Goal: Task Accomplishment & Management: Use online tool/utility

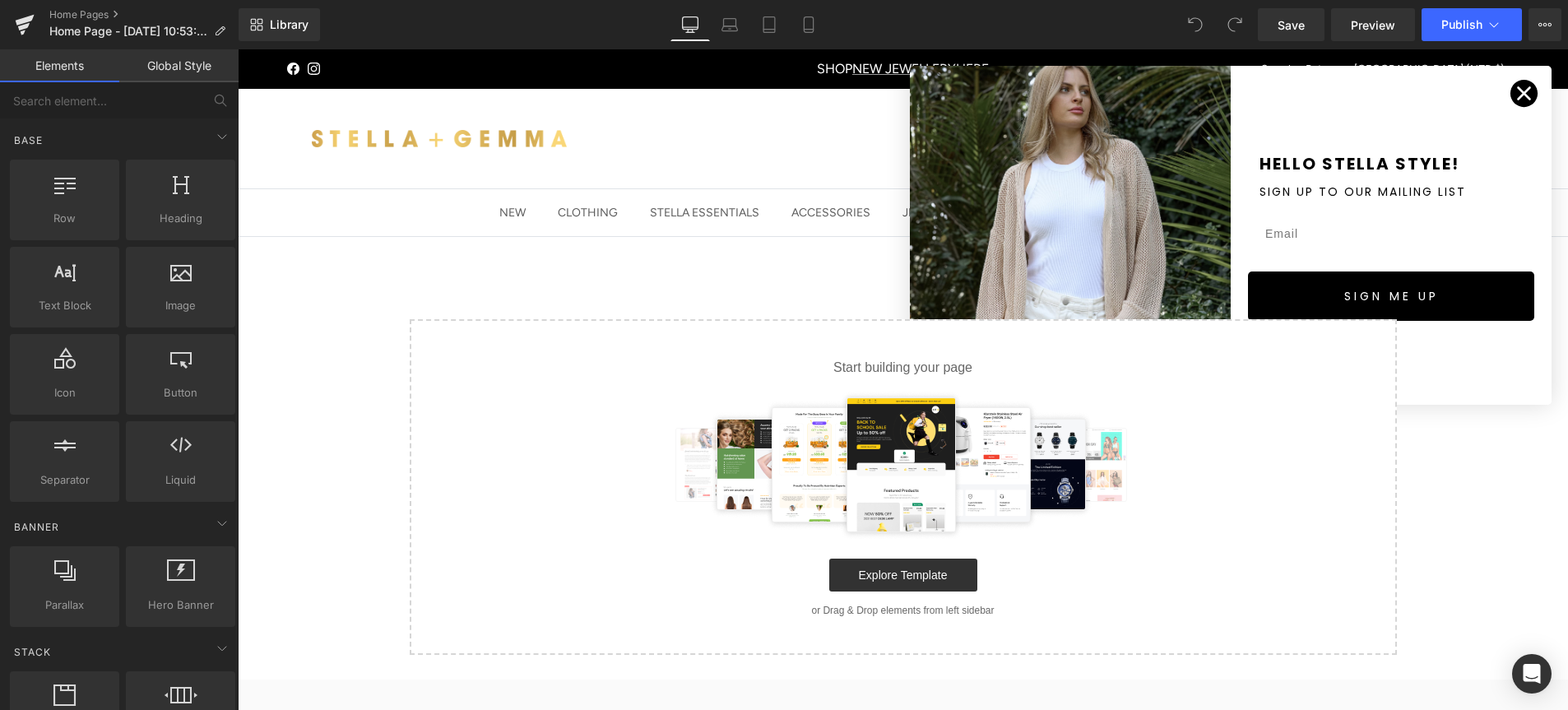
click at [1516, 93] on circle "Close dialog" at bounding box center [1524, 94] width 27 height 27
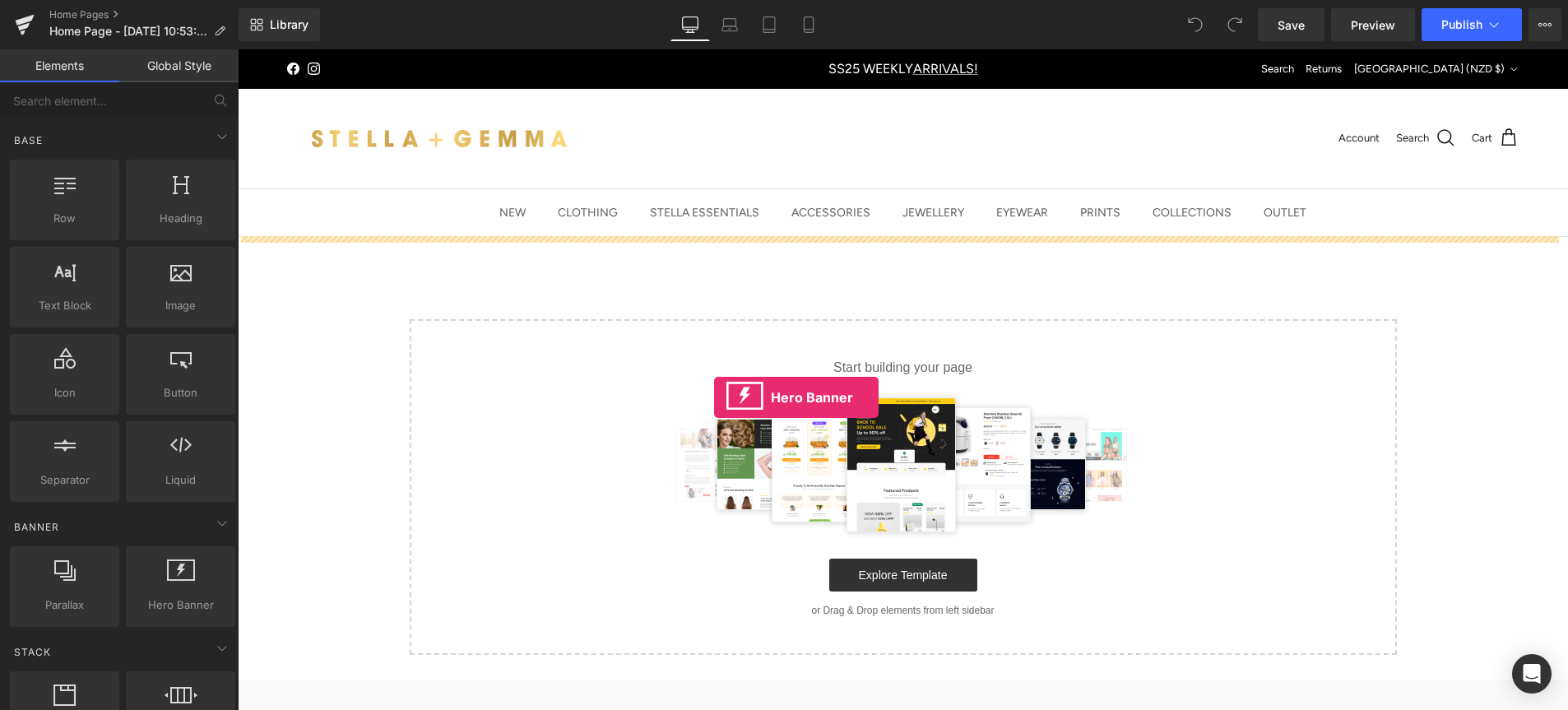
drag, startPoint x: 417, startPoint y: 624, endPoint x: 714, endPoint y: 398, distance: 373.2
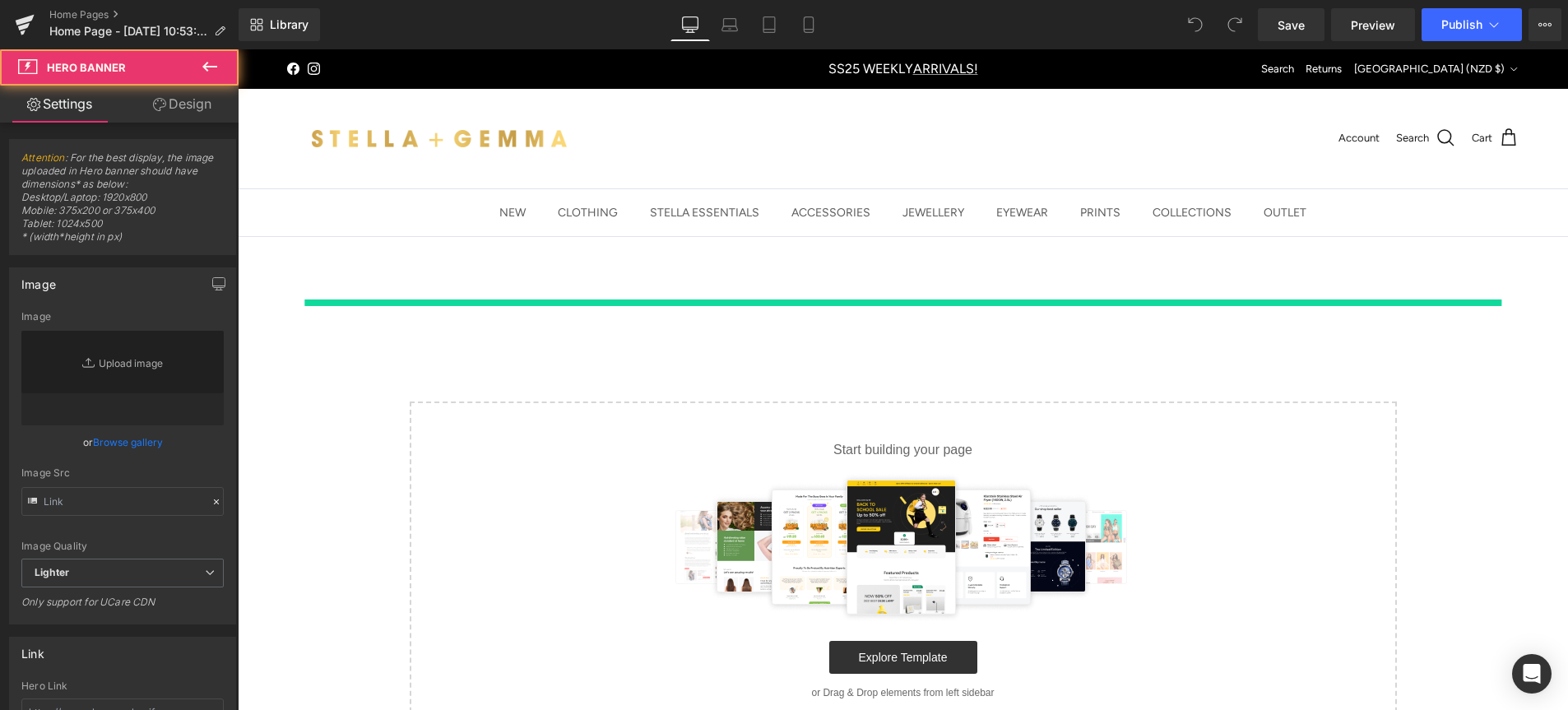
type input "[URL][DOMAIN_NAME]"
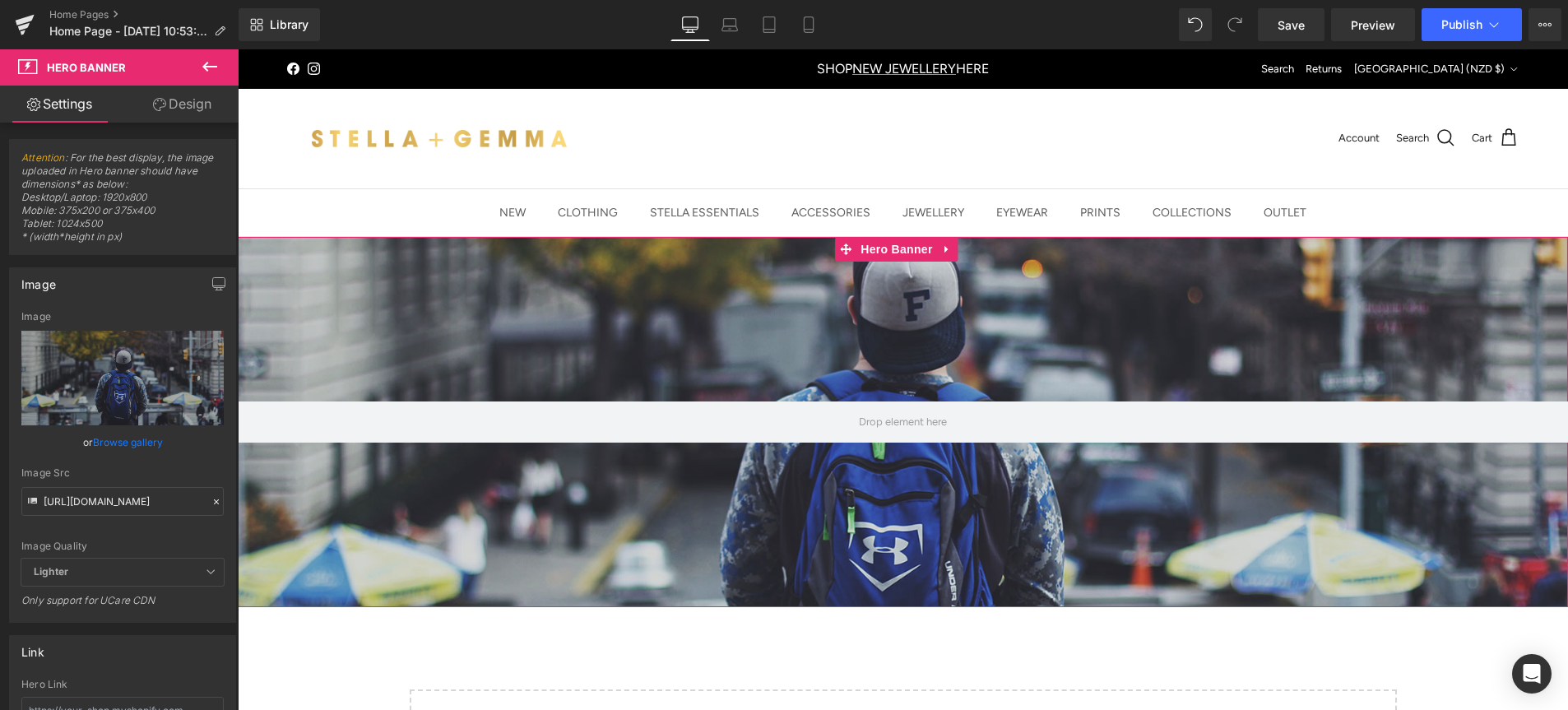
click at [551, 545] on div at bounding box center [903, 421] width 1330 height 370
click at [149, 448] on link "Browse gallery" at bounding box center [127, 442] width 70 height 29
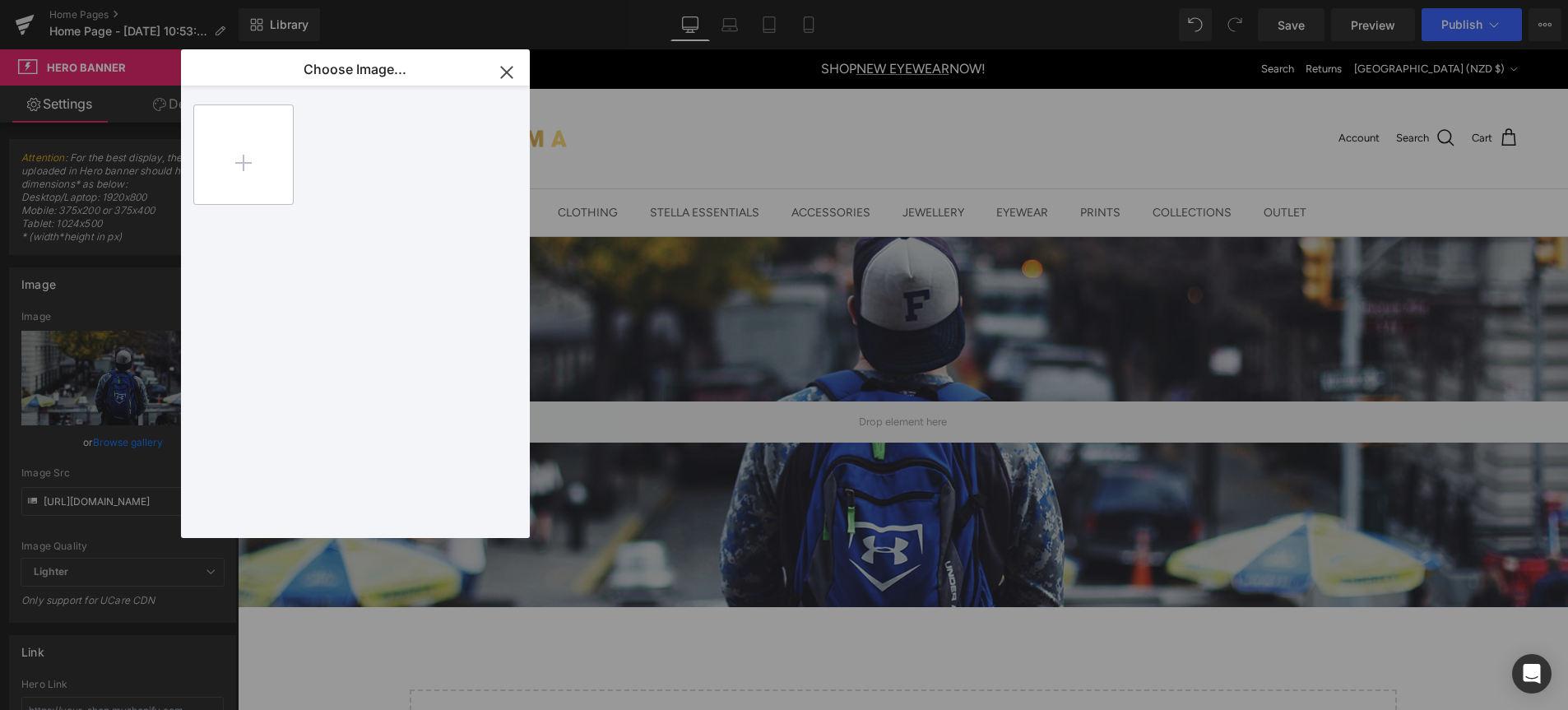
click at [251, 160] on input "file" at bounding box center [243, 155] width 99 height 99
type input "C:\fakepath\HOMEPAGE-BANNER.gif"
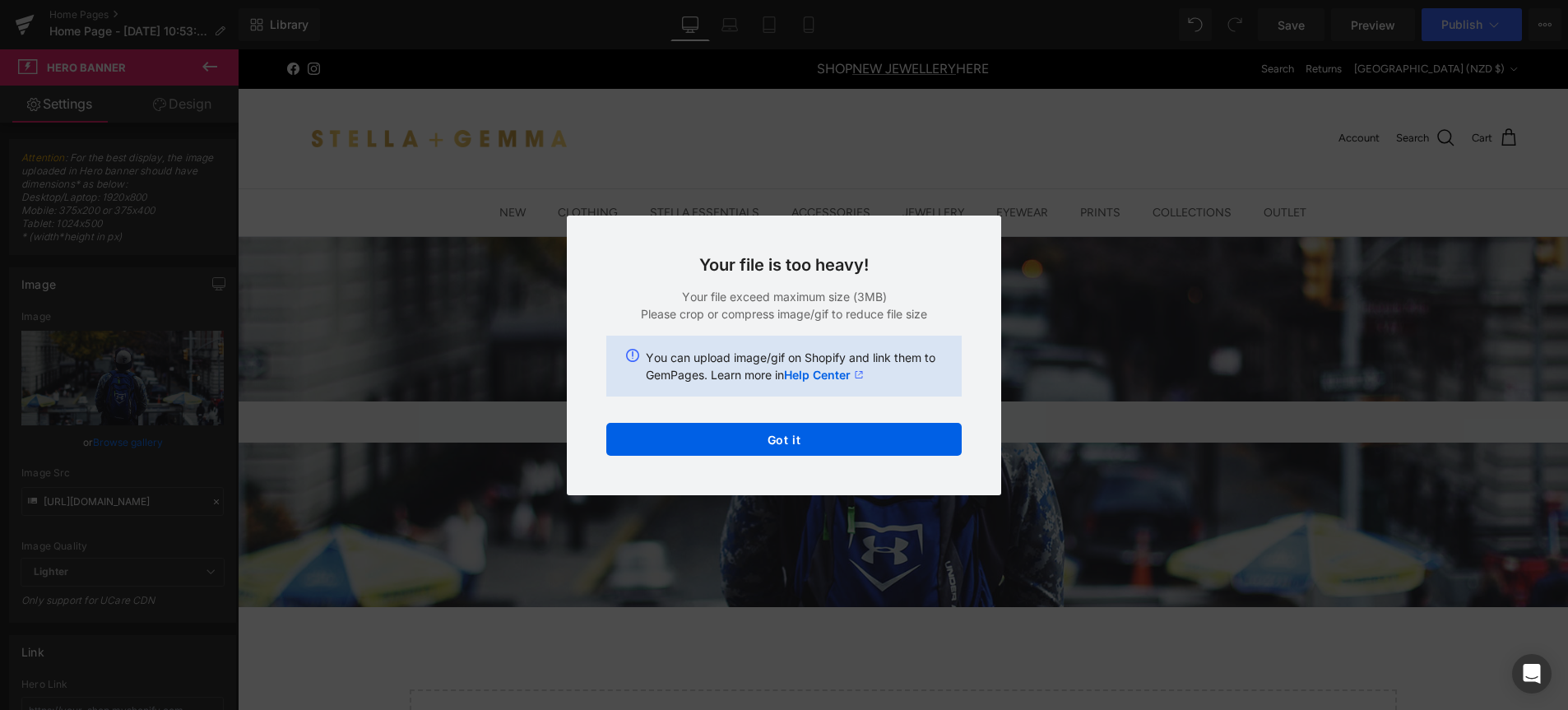
click at [765, 0] on div "Text Color Highlight Color #333333 Choose Image... Back to Library Insert Back …" at bounding box center [784, 0] width 1568 height 0
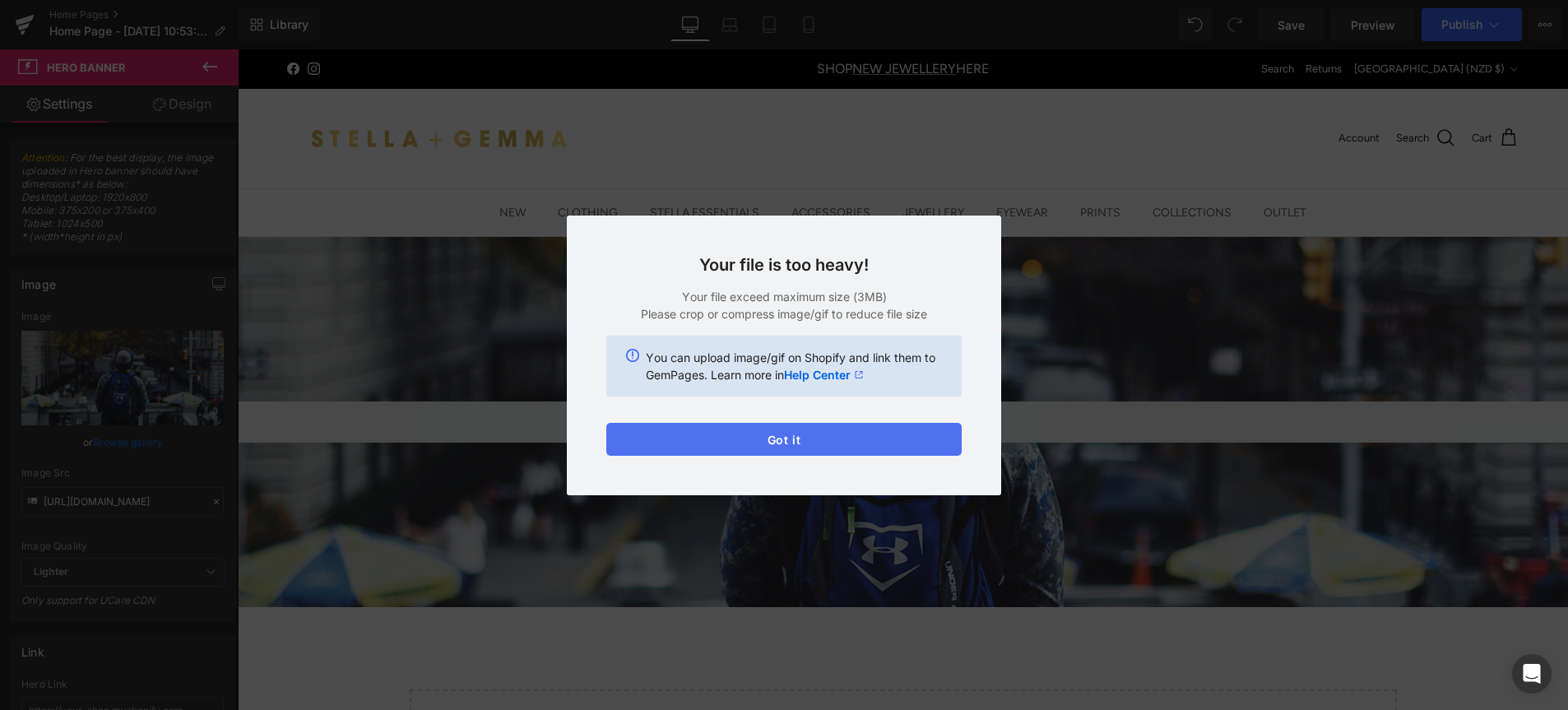
click at [770, 439] on button "Got it" at bounding box center [784, 440] width 356 height 33
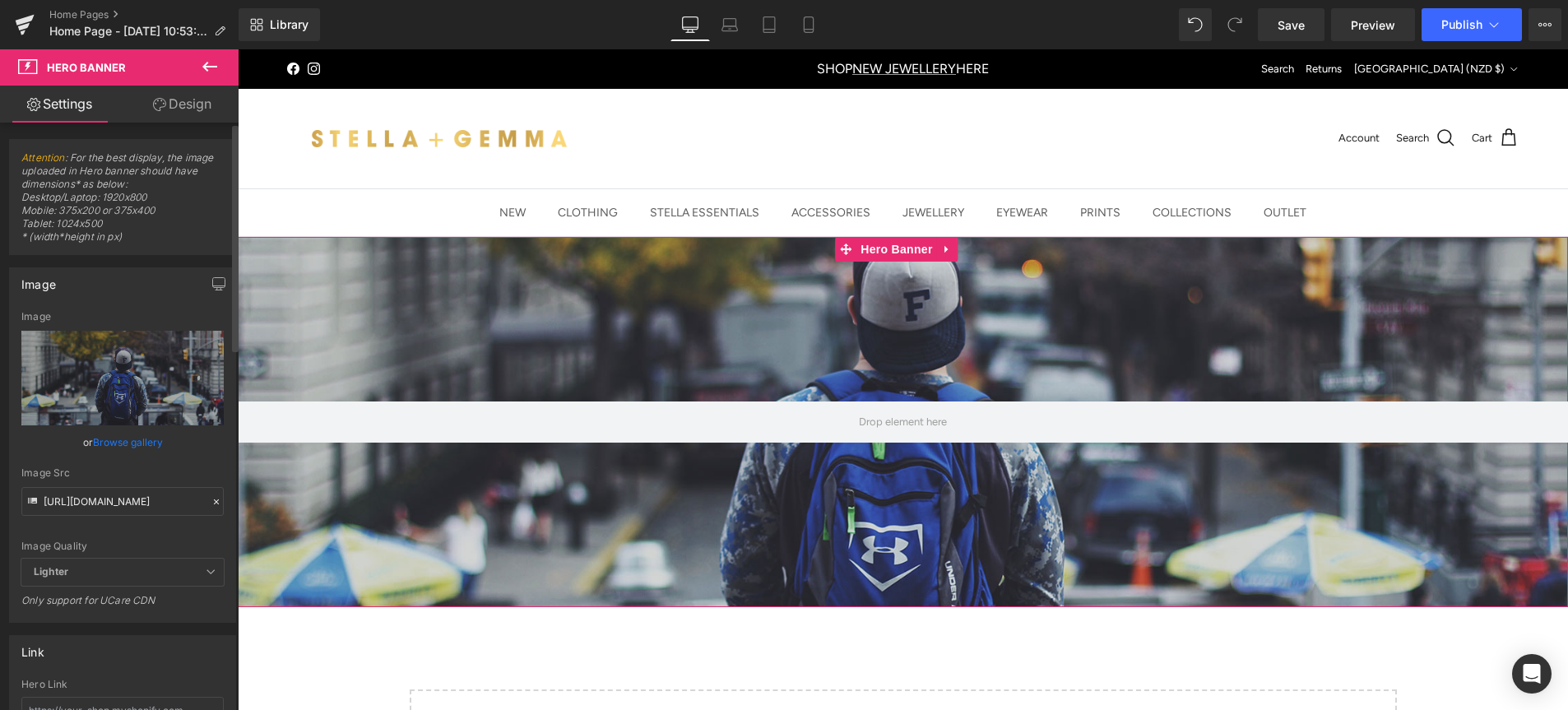
click at [126, 444] on link "Browse gallery" at bounding box center [127, 442] width 70 height 29
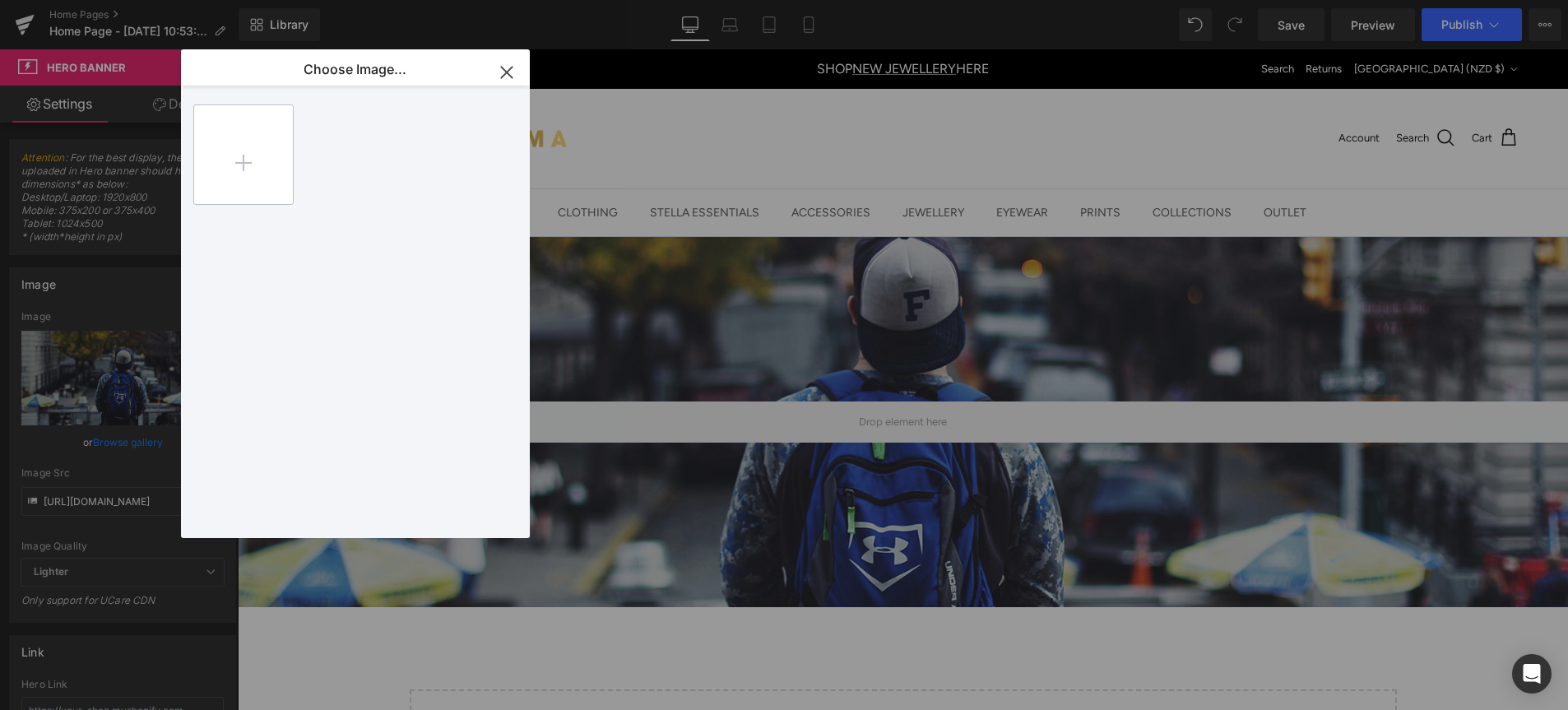
click at [268, 157] on input "file" at bounding box center [243, 155] width 99 height 99
click at [508, 70] on icon "button" at bounding box center [507, 72] width 11 height 11
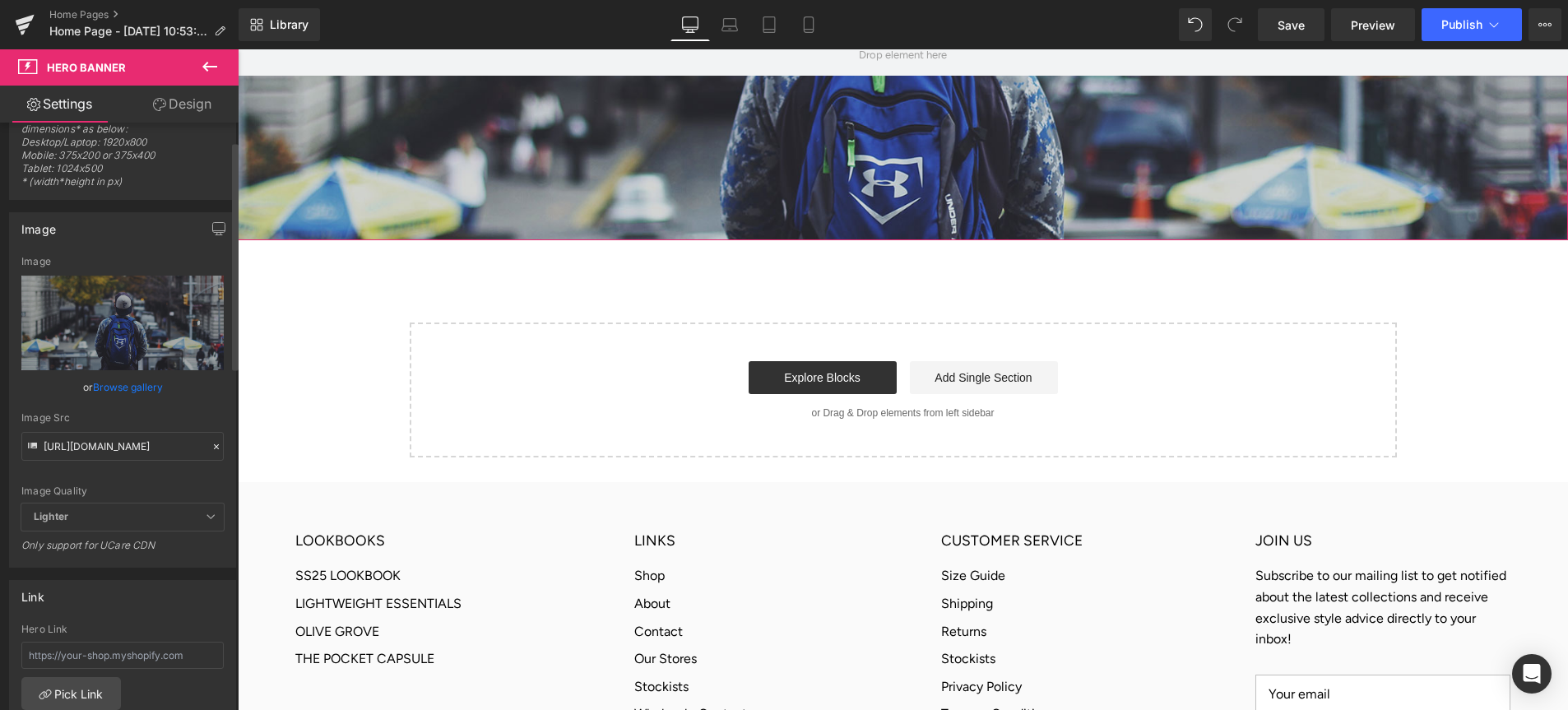
scroll to position [69, 0]
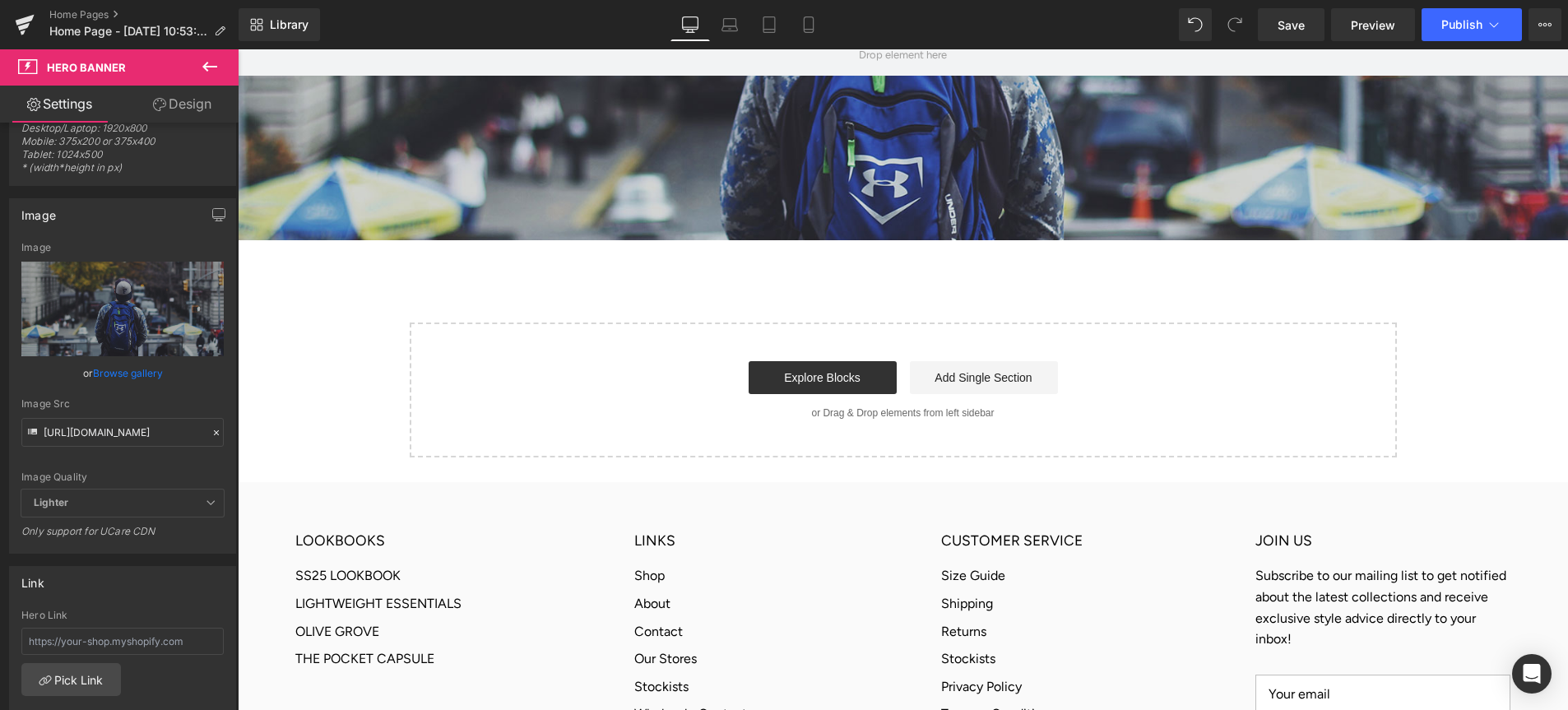
click at [202, 66] on icon at bounding box center [209, 66] width 15 height 10
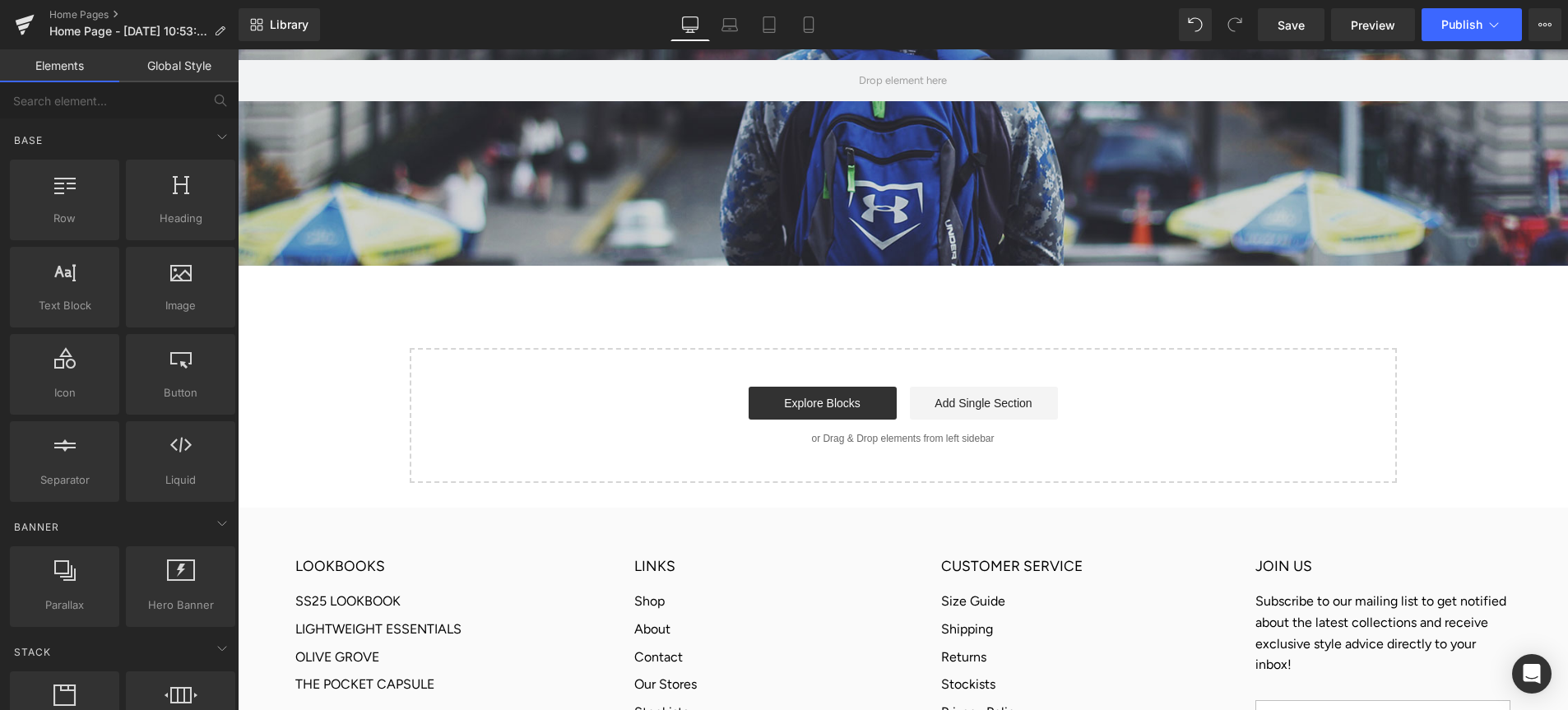
scroll to position [340, 0]
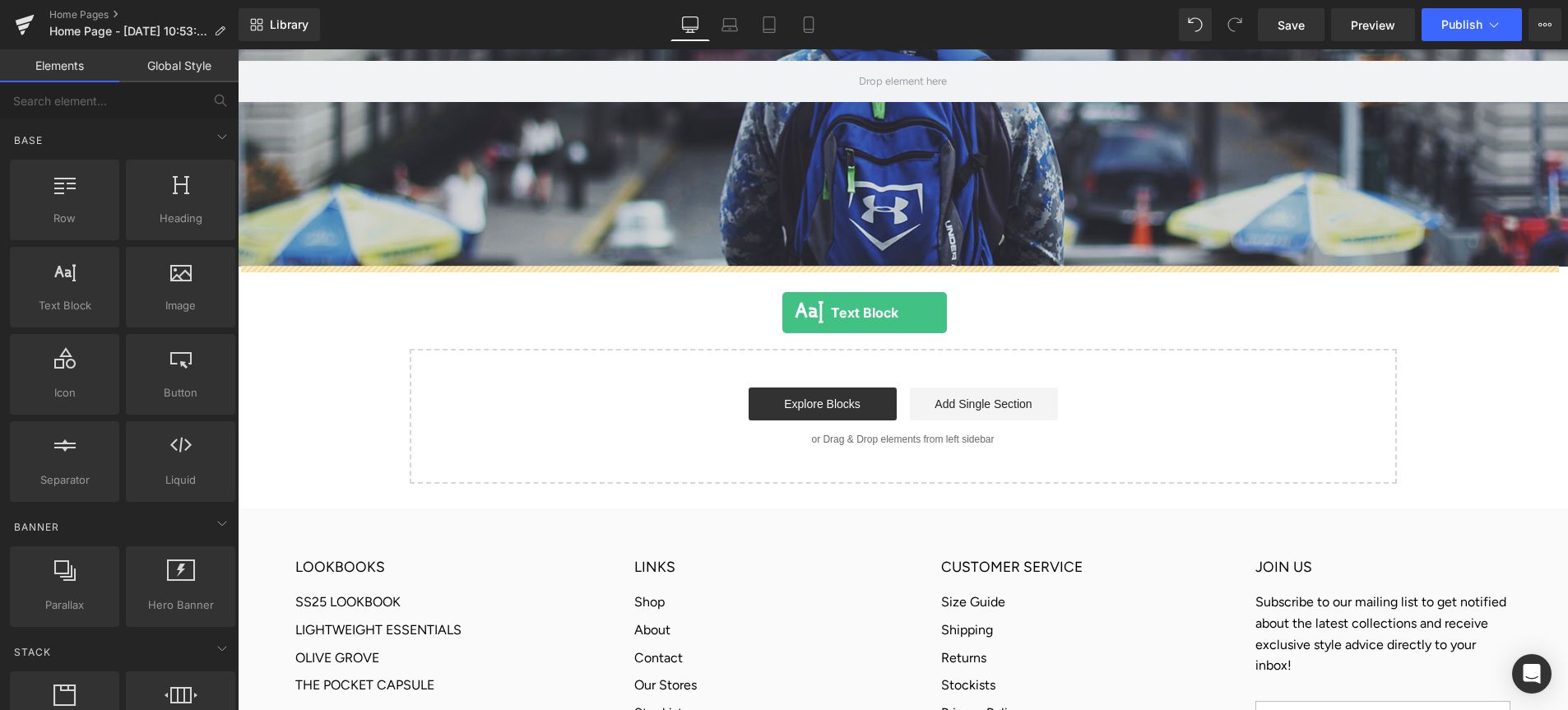
drag, startPoint x: 309, startPoint y: 347, endPoint x: 783, endPoint y: 313, distance: 475.2
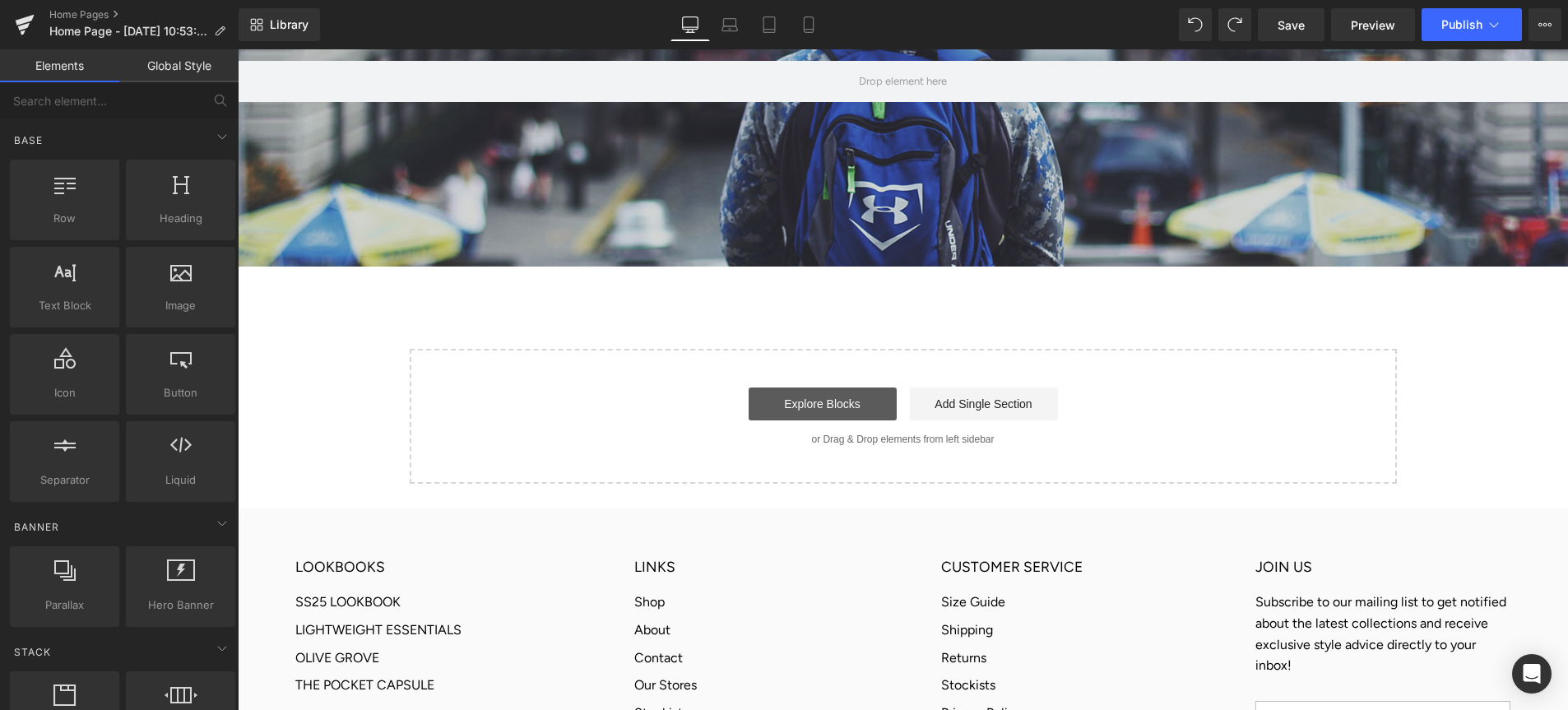
click at [829, 400] on link "Explore Blocks" at bounding box center [823, 404] width 148 height 33
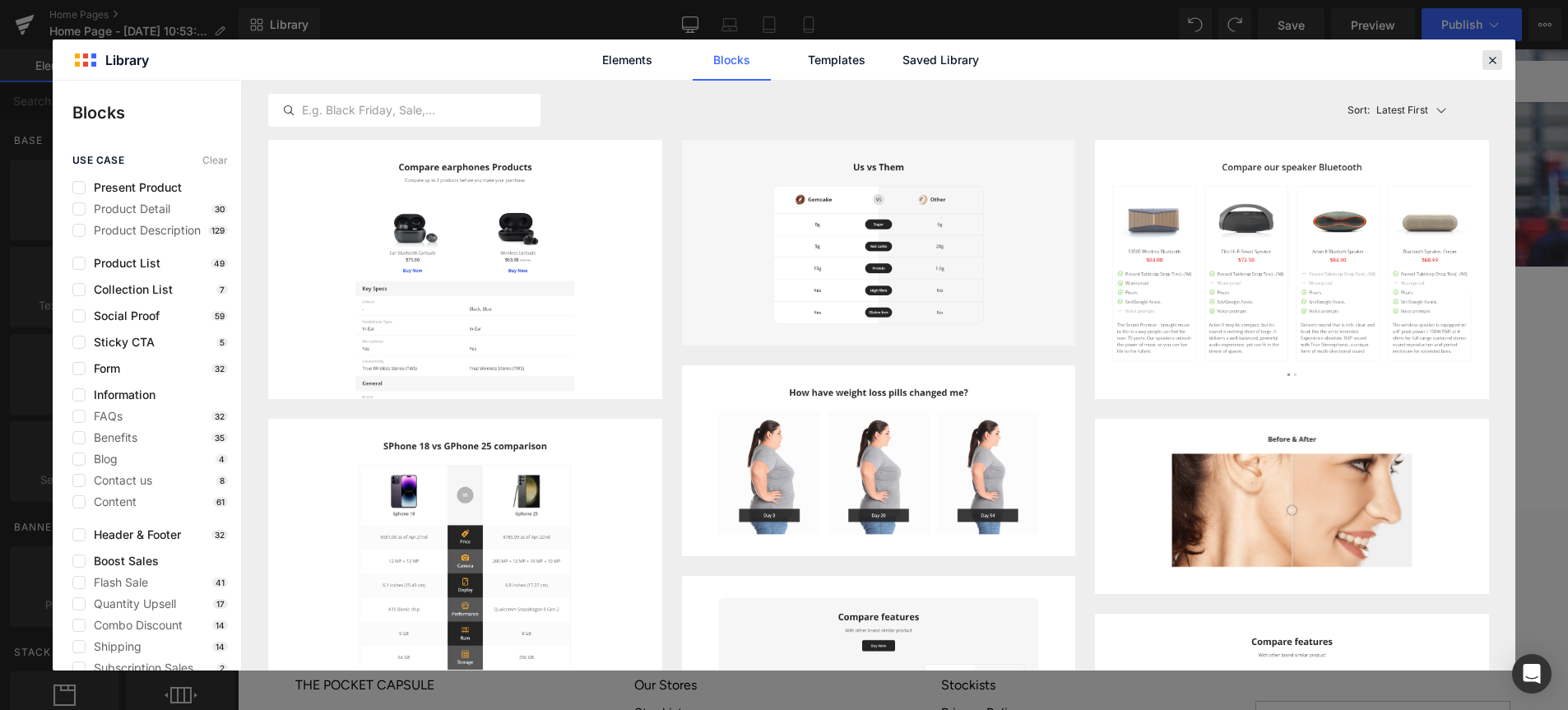
click at [1487, 65] on icon at bounding box center [1492, 60] width 15 height 15
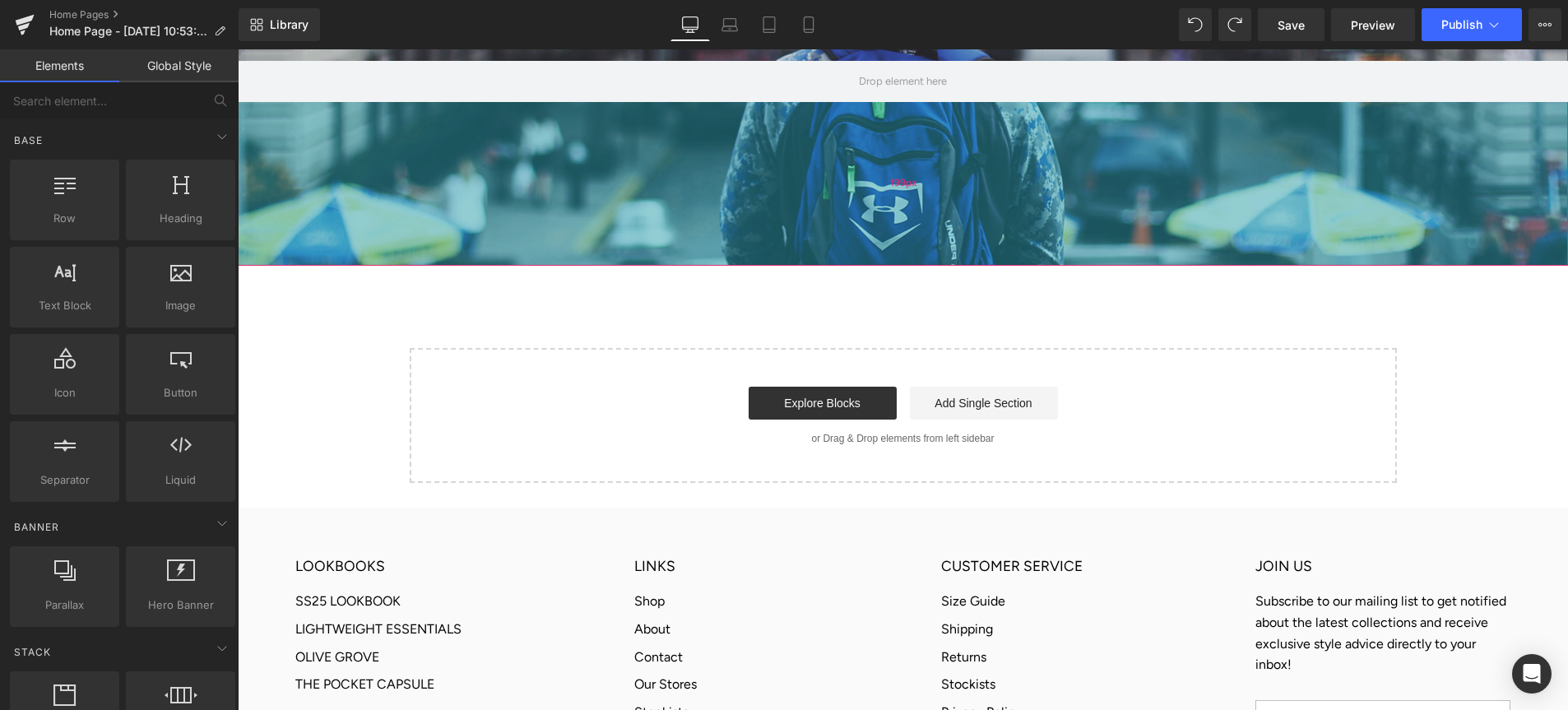
click at [807, 250] on div "199px" at bounding box center [903, 184] width 1330 height 164
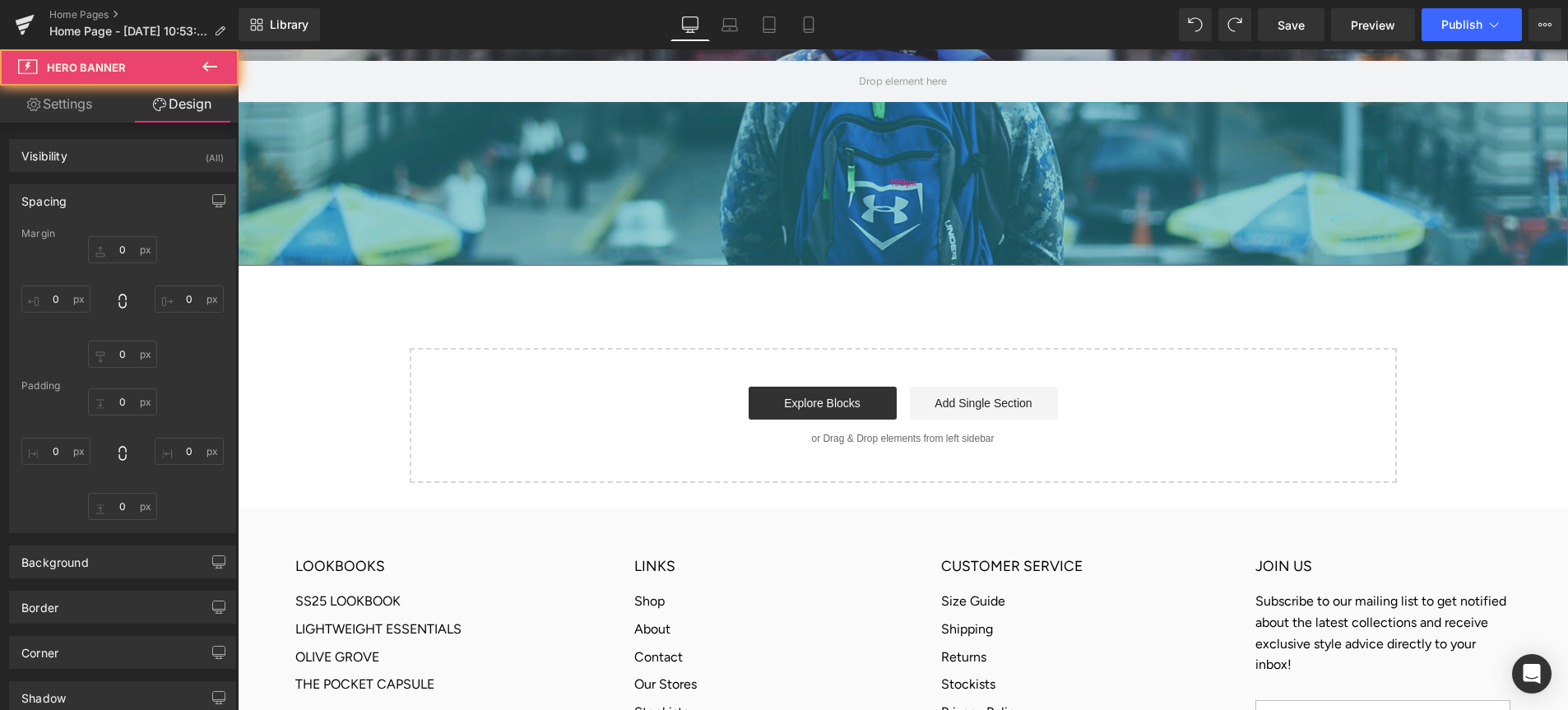
type input "0"
type input "200"
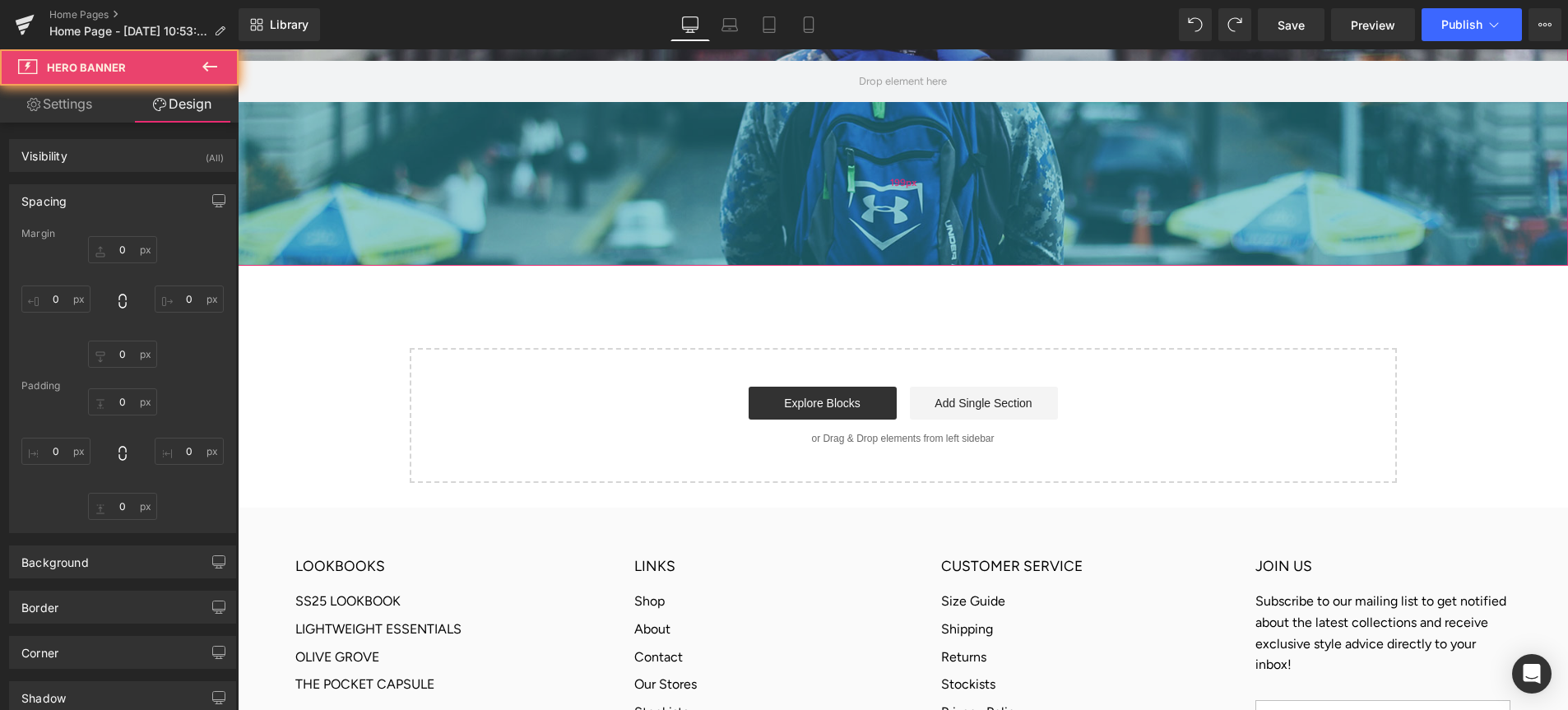
type input "0"
type input "199"
type input "0"
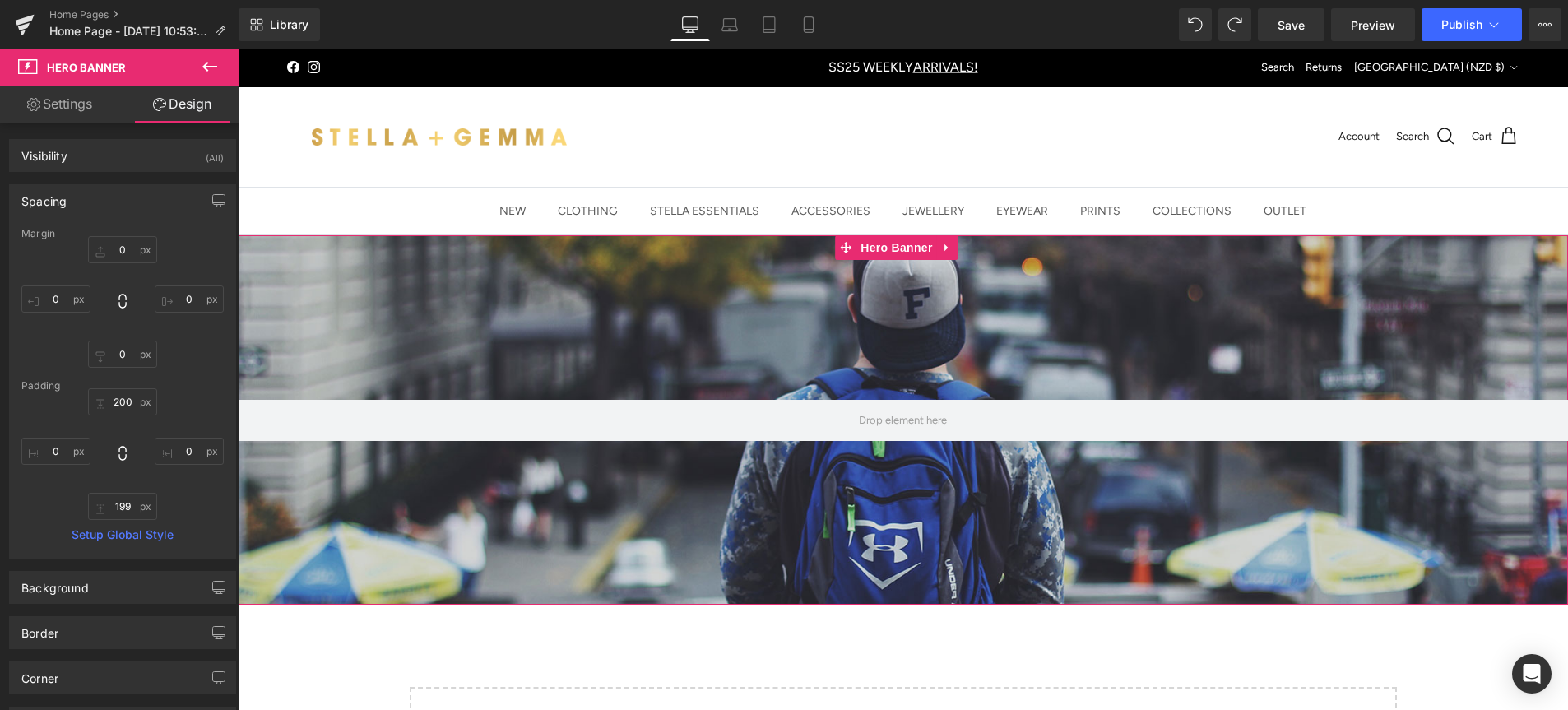
scroll to position [0, 0]
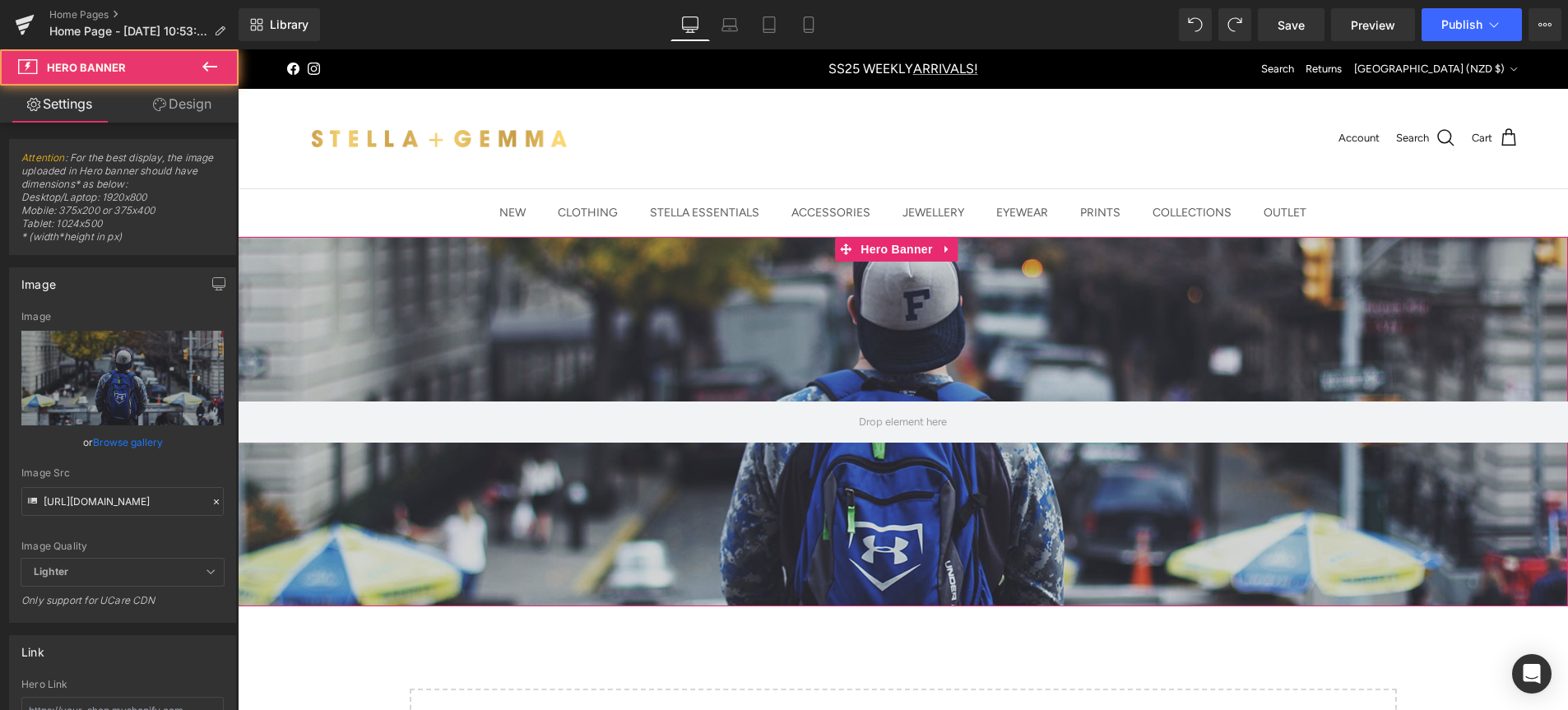
click at [850, 365] on div at bounding box center [903, 421] width 1330 height 370
click at [944, 254] on link at bounding box center [948, 248] width 22 height 25
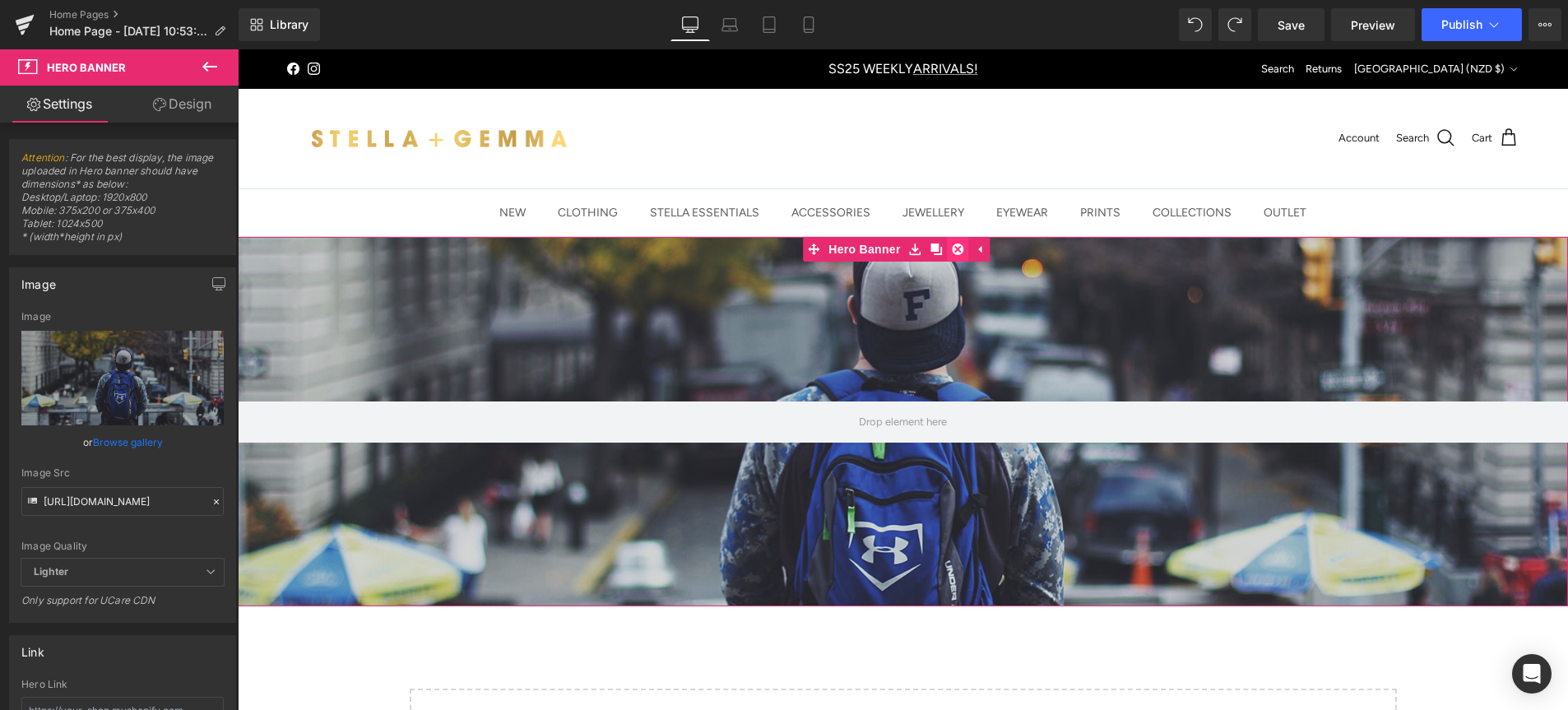
click at [957, 252] on link at bounding box center [959, 248] width 22 height 25
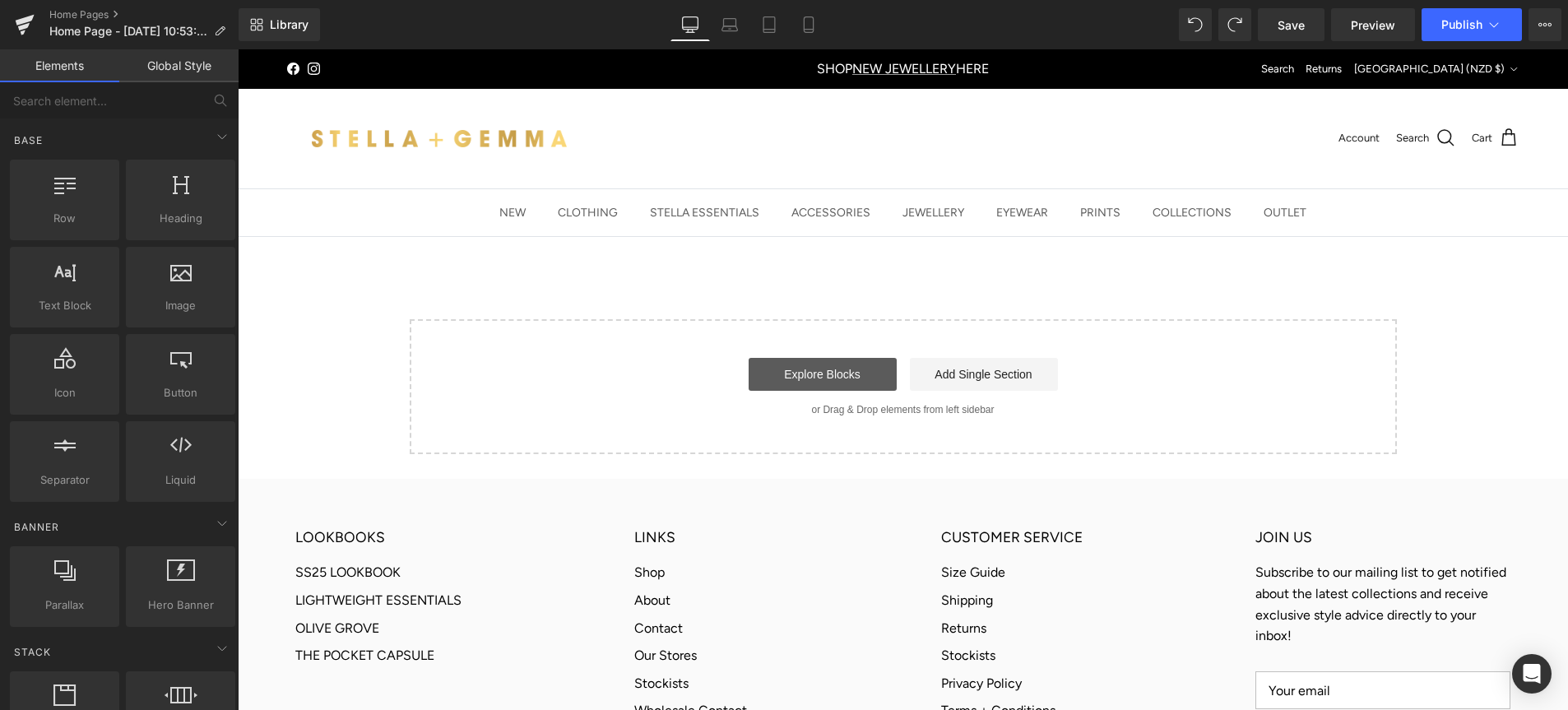
click at [847, 380] on link "Explore Blocks" at bounding box center [823, 374] width 148 height 33
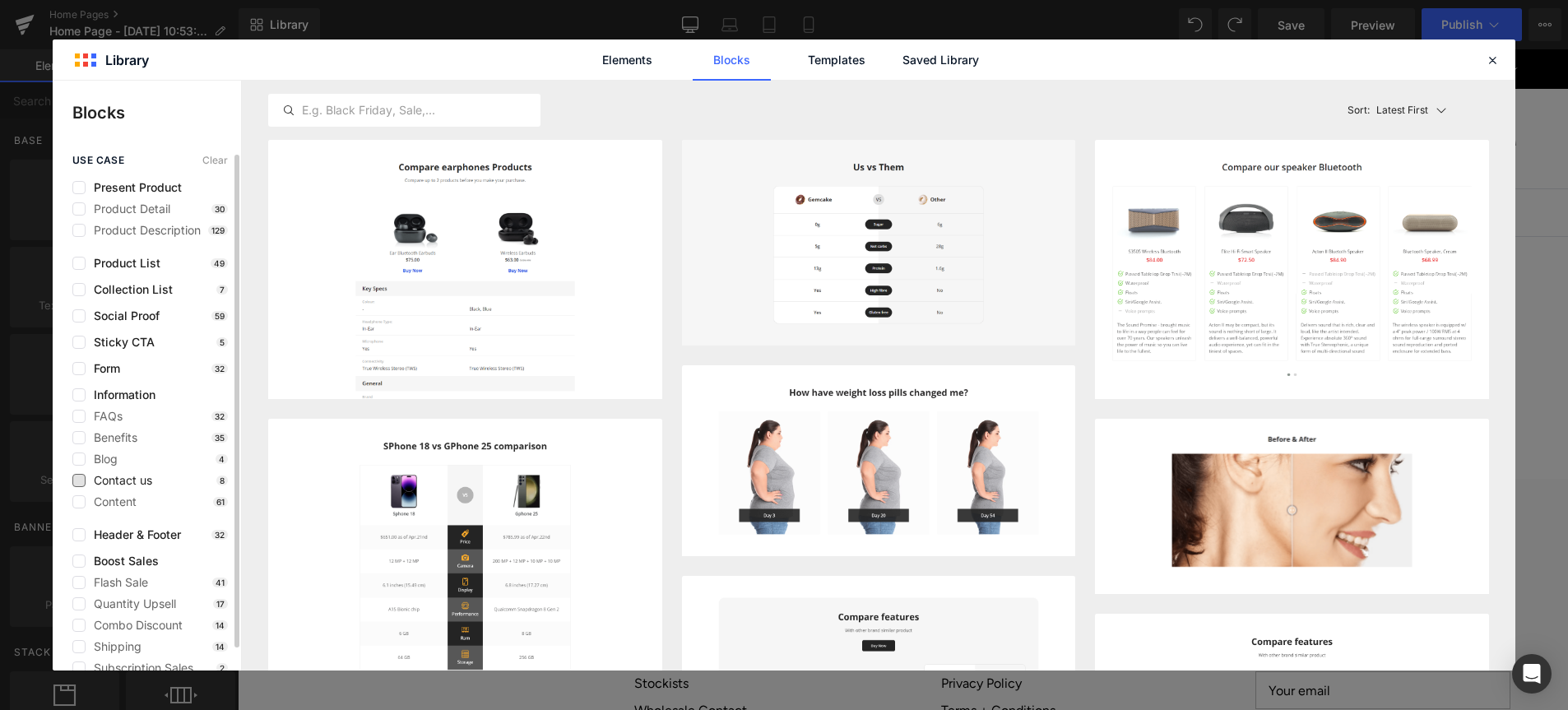
scroll to position [24, 0]
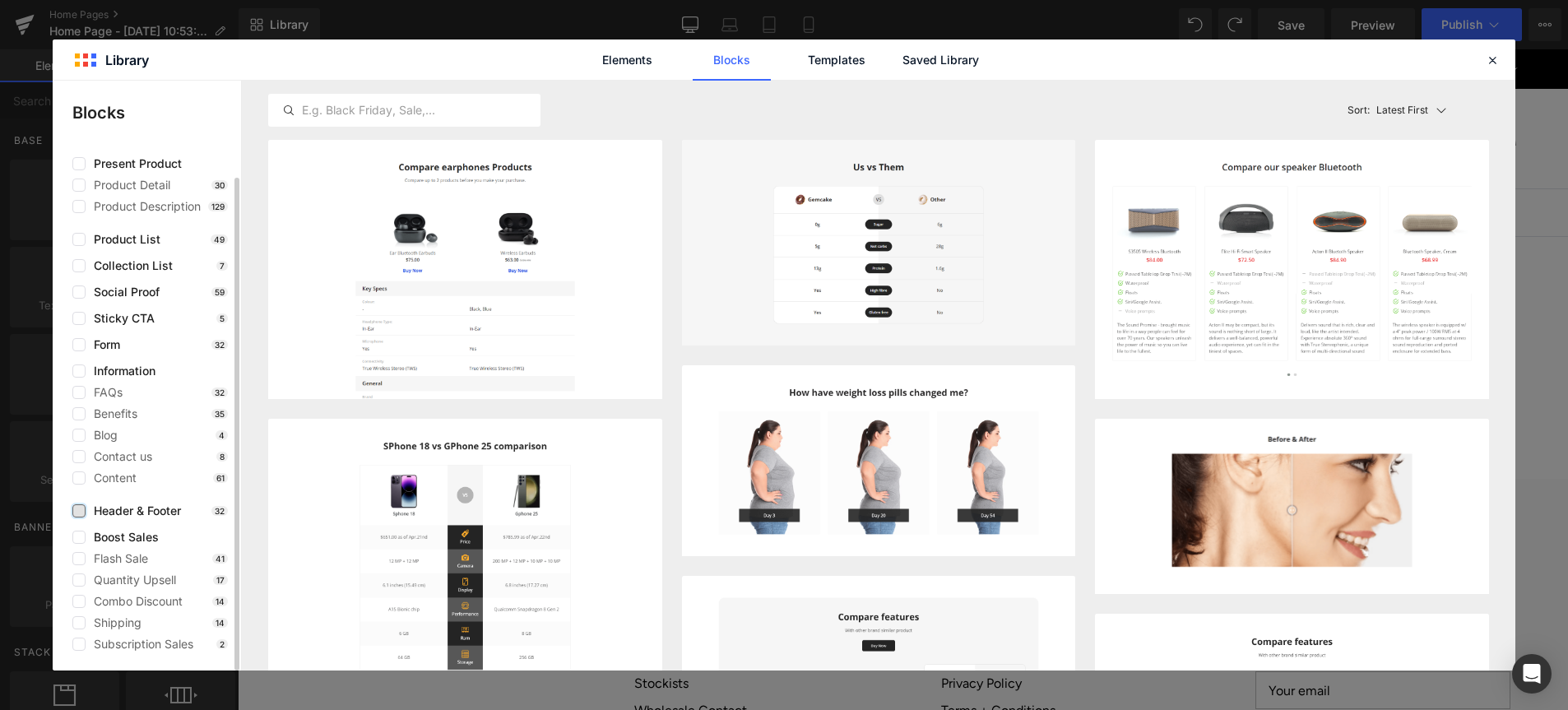
click at [79, 512] on label at bounding box center [79, 511] width 13 height 13
click at [79, 512] on input "checkbox" at bounding box center [79, 512] width 0 height 0
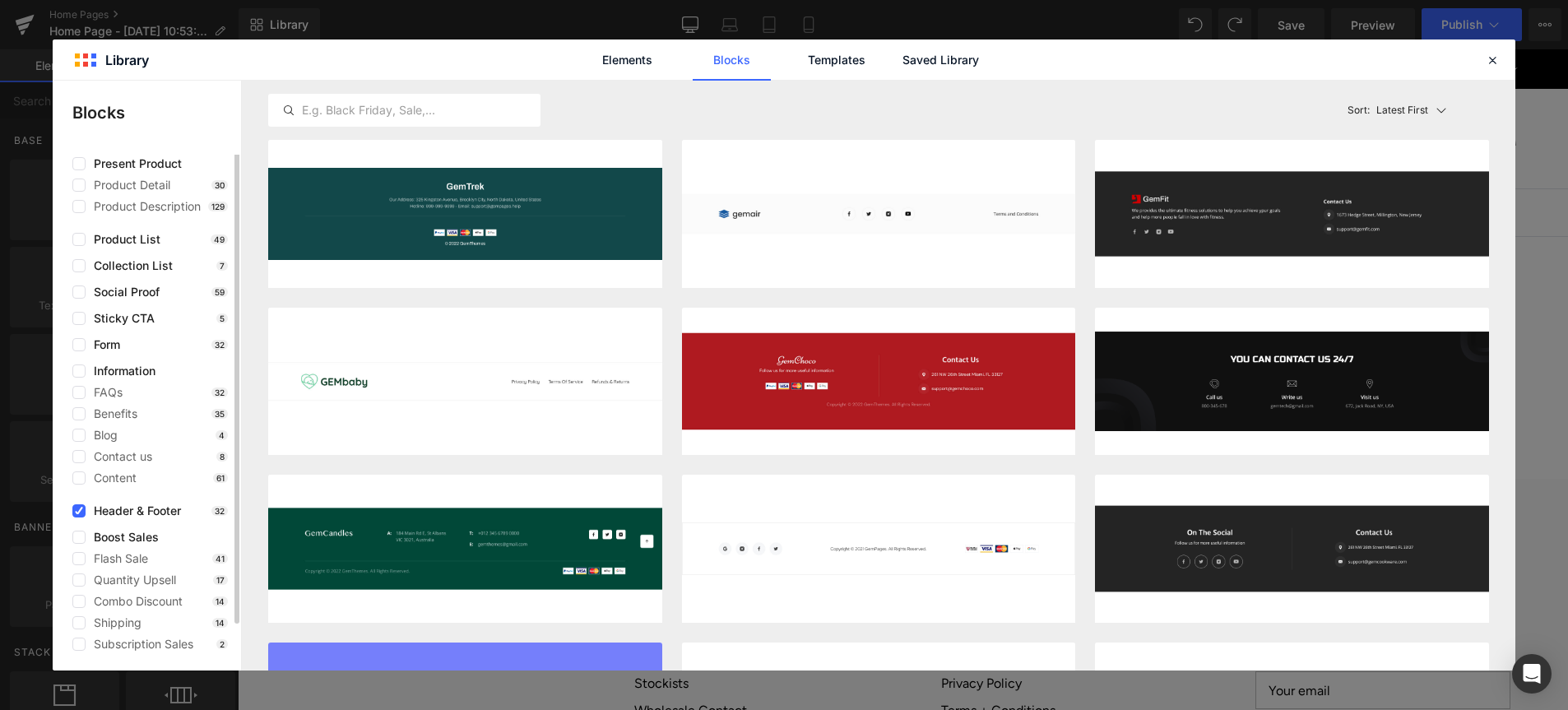
scroll to position [0, 0]
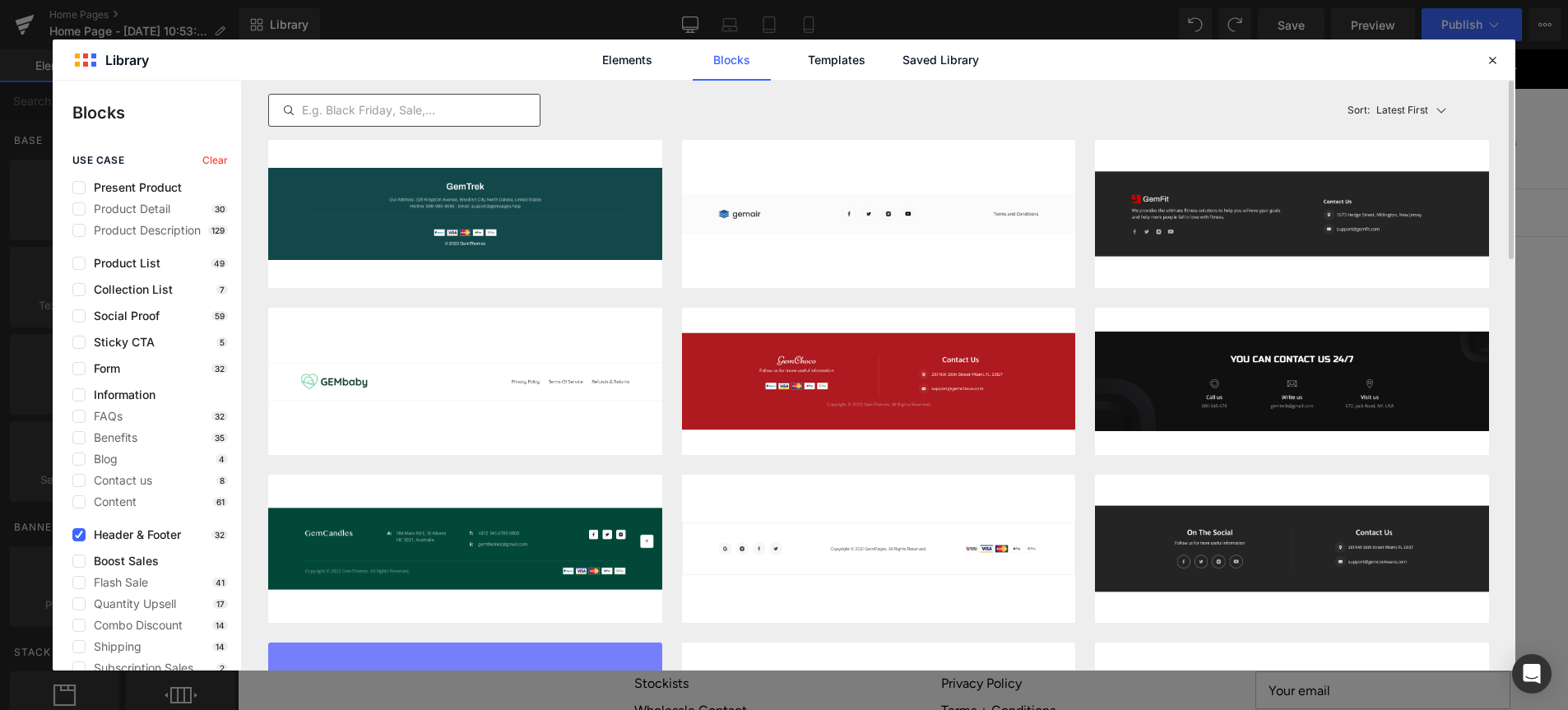
click at [362, 117] on input "text" at bounding box center [404, 110] width 270 height 20
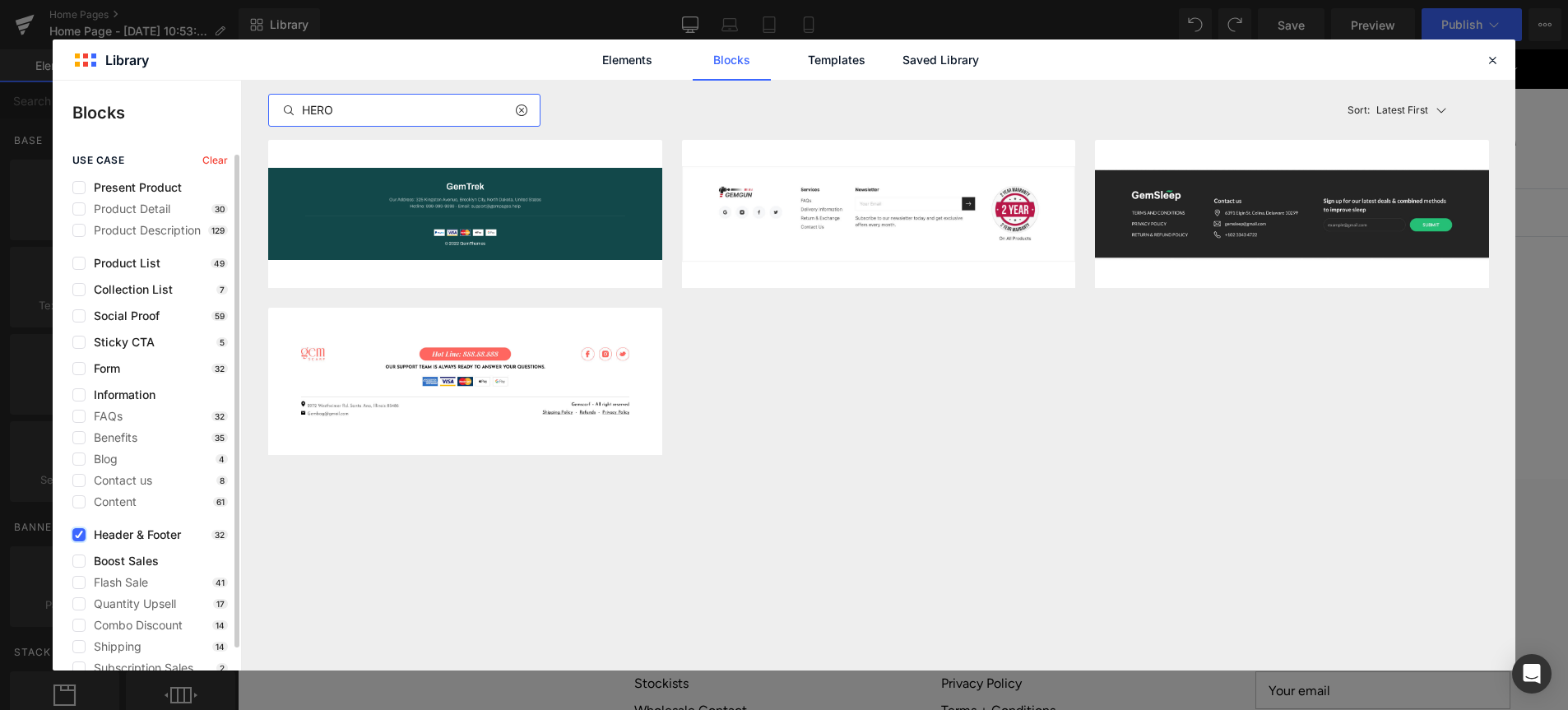
type input "HERO"
click at [80, 535] on icon at bounding box center [78, 535] width 8 height 0
click at [79, 535] on input "checkbox" at bounding box center [79, 535] width 0 height 0
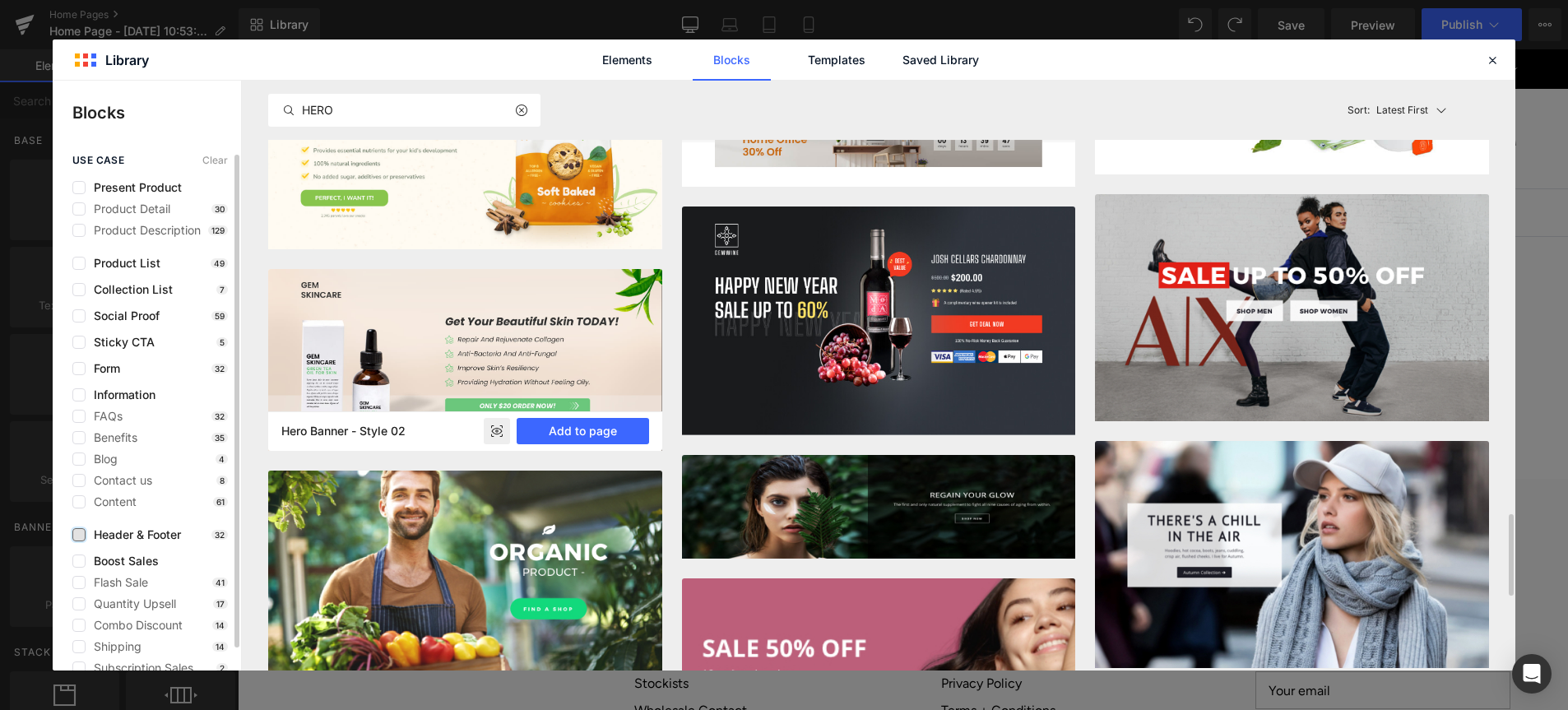
scroll to position [3107, 0]
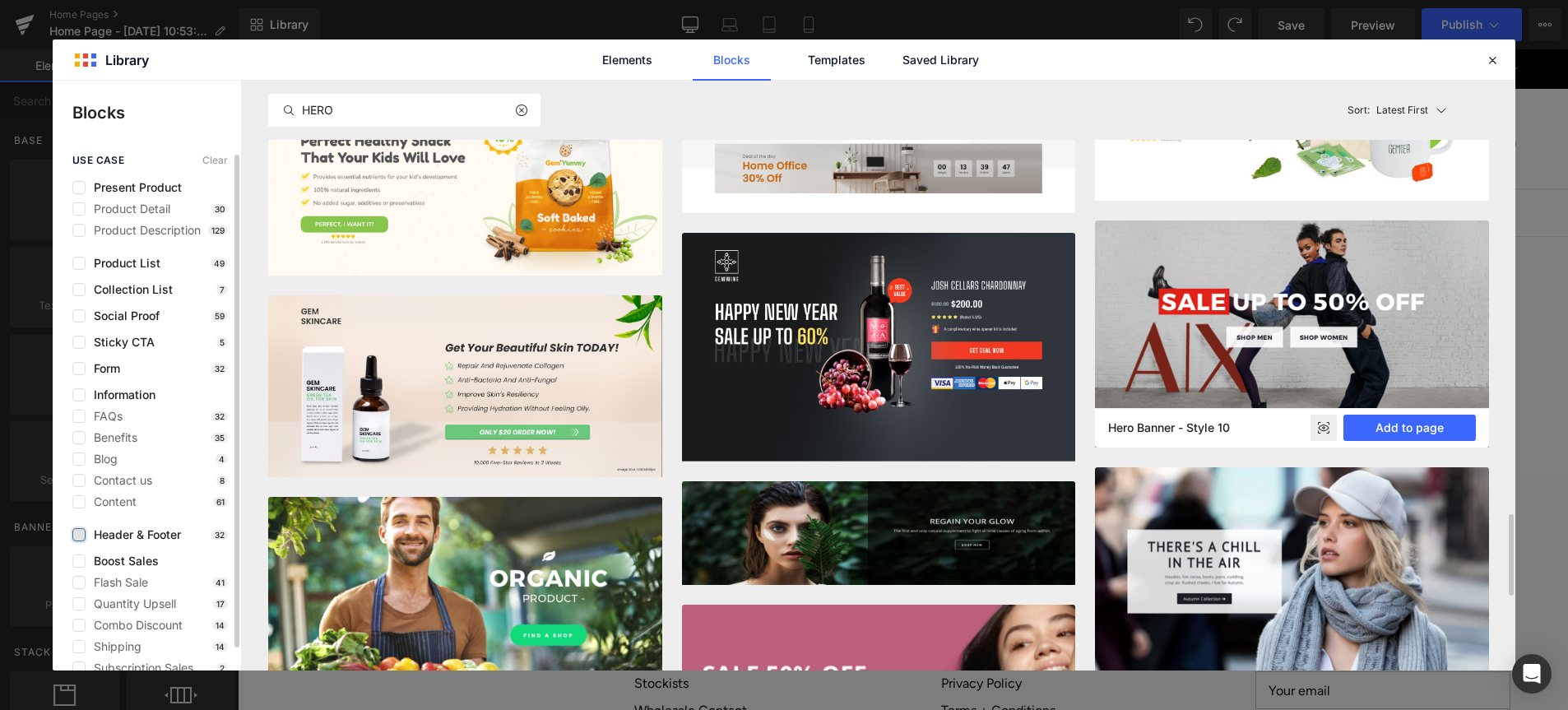
click at [1197, 266] on img at bounding box center [1292, 334] width 394 height 228
click at [1382, 432] on button "Add to page" at bounding box center [1411, 428] width 133 height 26
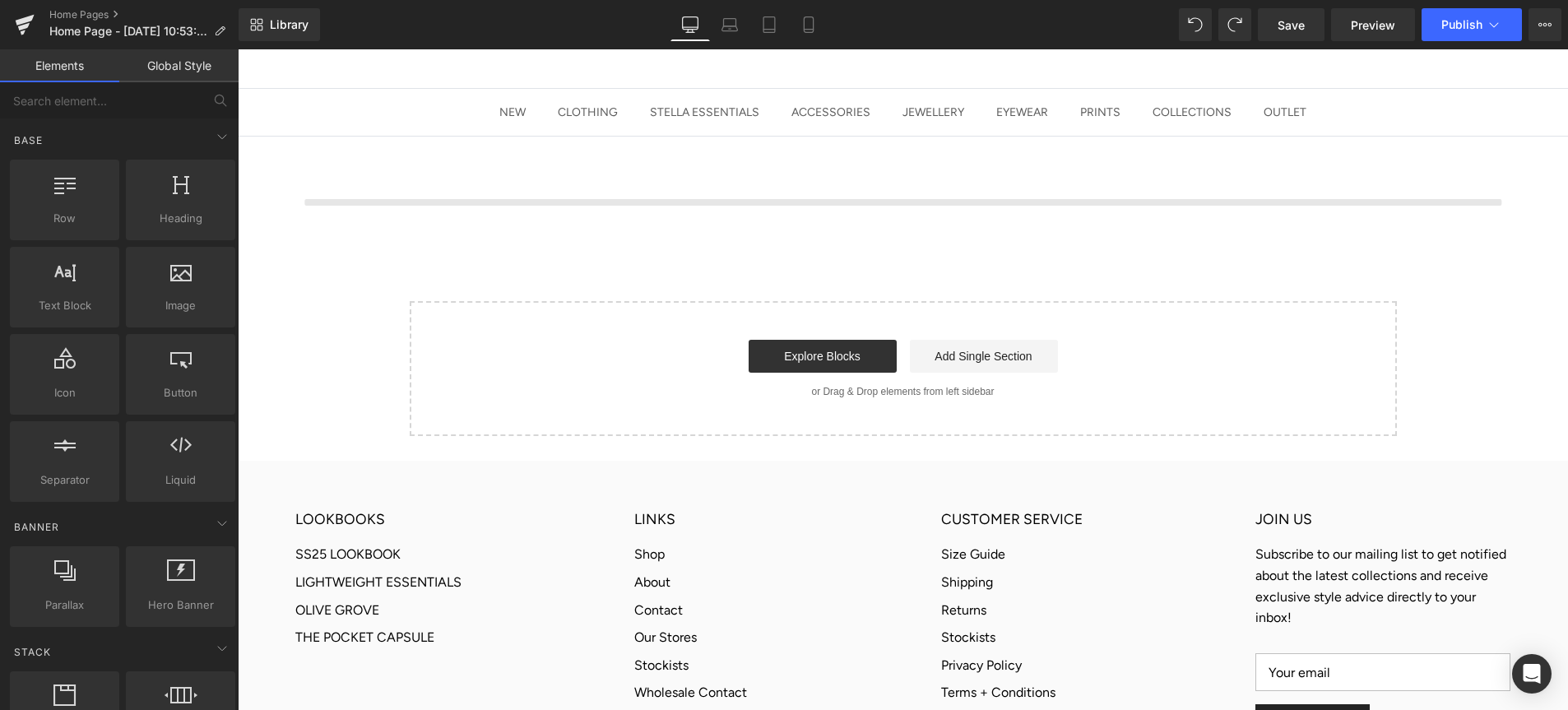
scroll to position [105, 0]
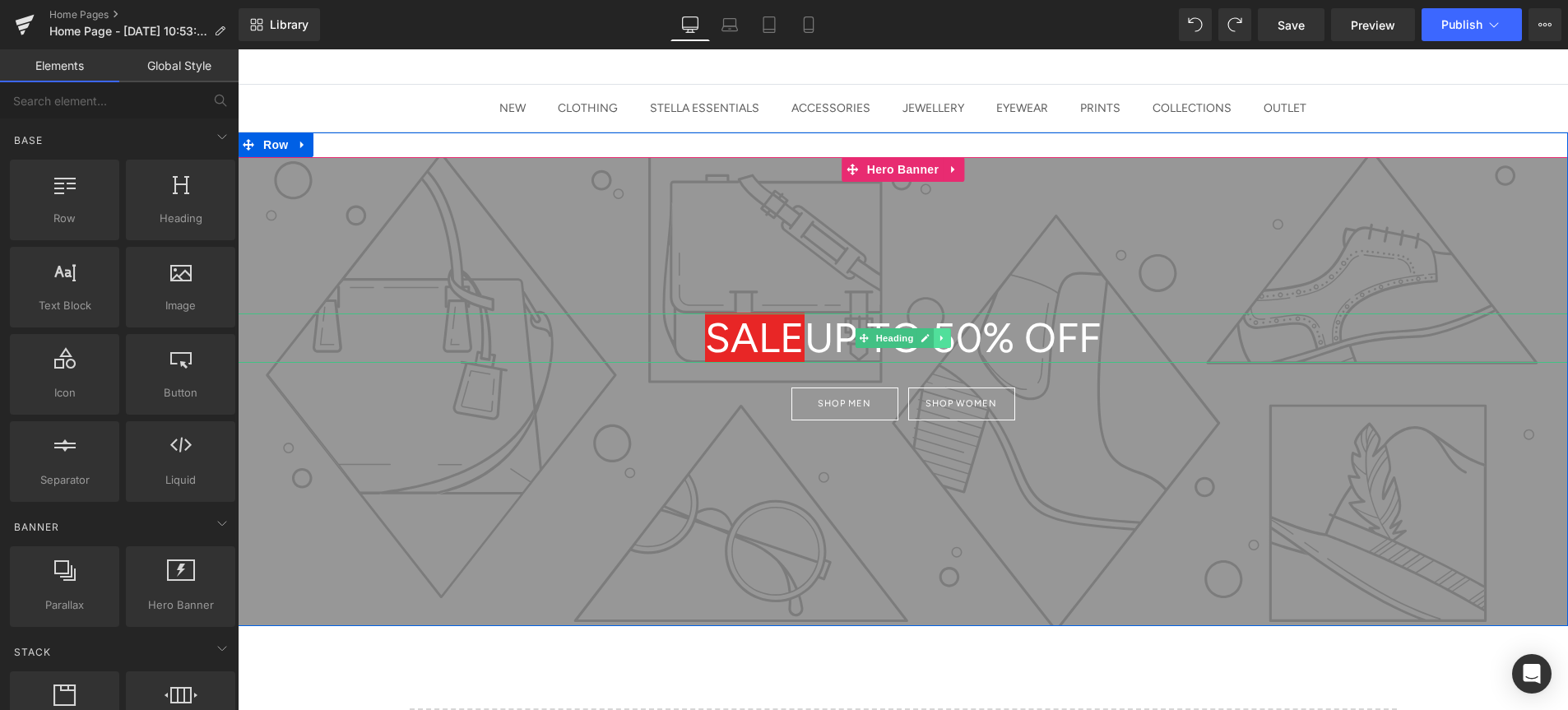
click at [940, 340] on link at bounding box center [942, 339] width 17 height 20
click at [944, 340] on link at bounding box center [950, 339] width 17 height 20
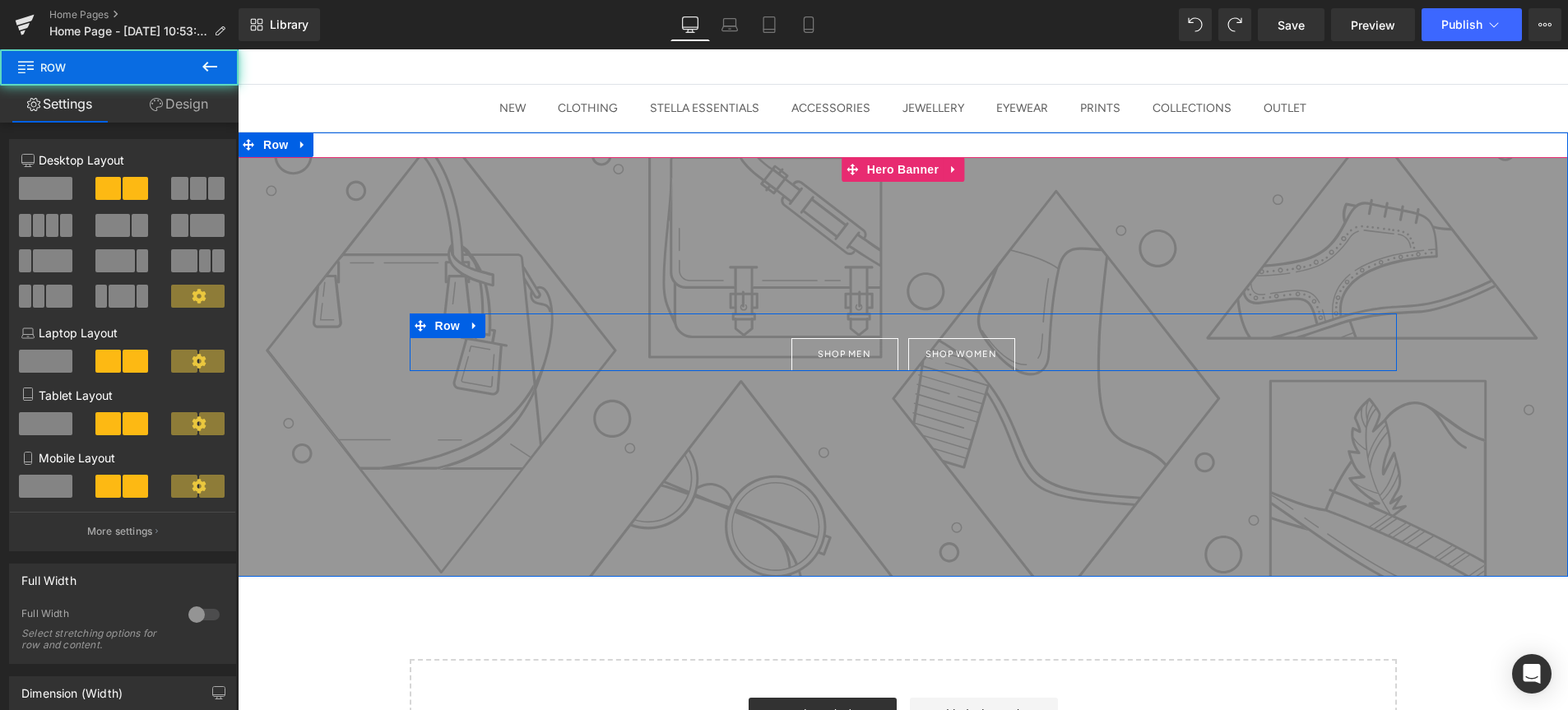
click at [888, 321] on div "Shop men Button shop women Button Row" at bounding box center [903, 342] width 987 height 57
click at [470, 325] on link at bounding box center [475, 326] width 22 height 25
click at [511, 326] on link at bounding box center [518, 326] width 22 height 25
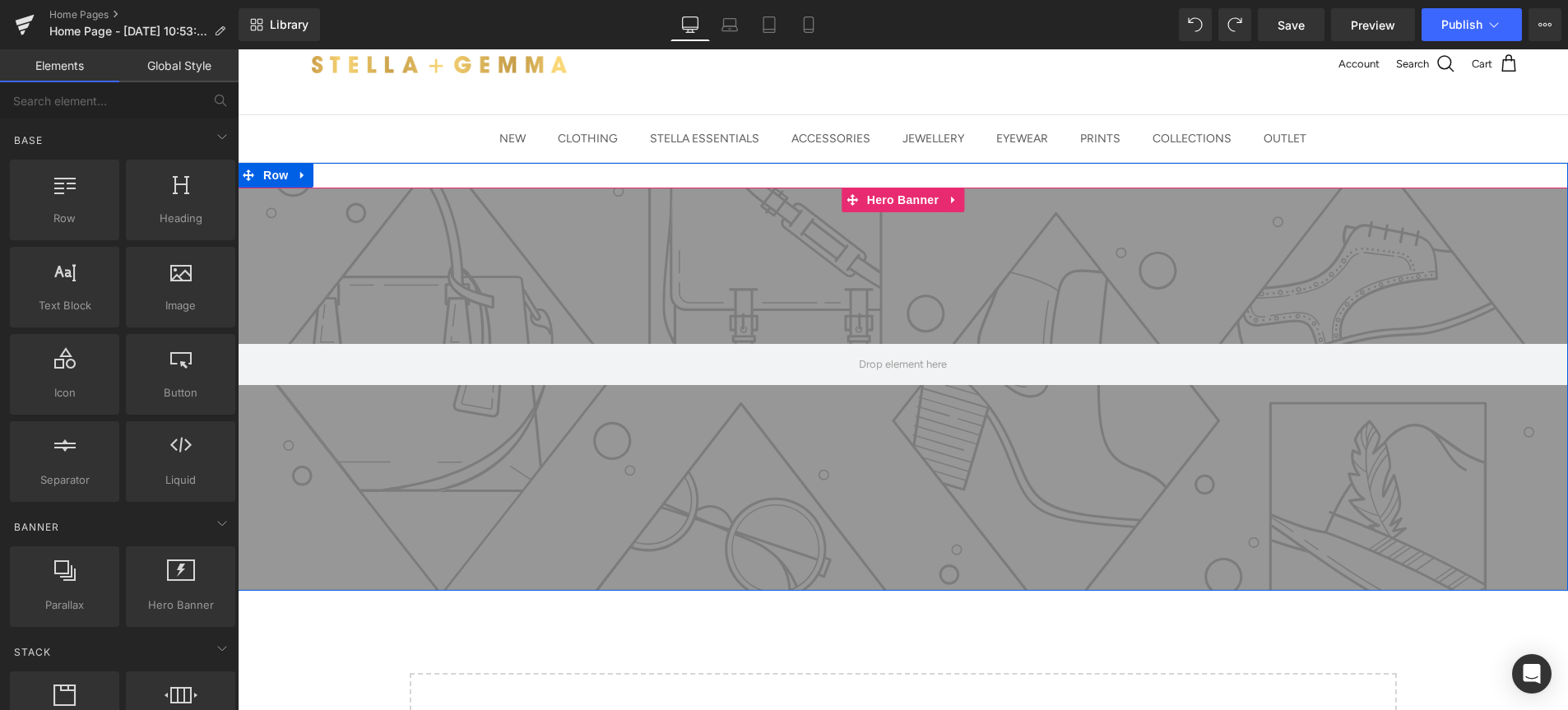
scroll to position [0, 0]
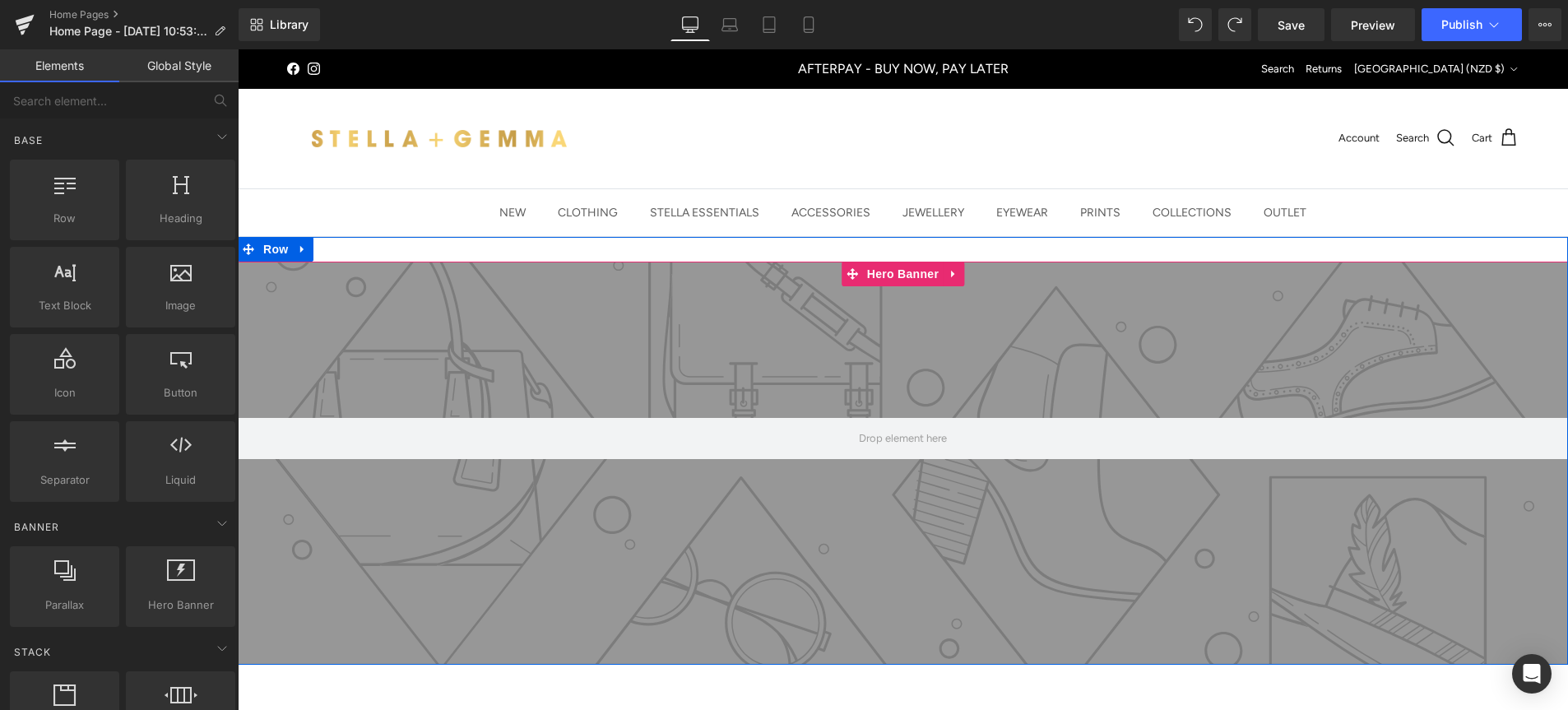
click at [545, 335] on div at bounding box center [903, 463] width 1330 height 403
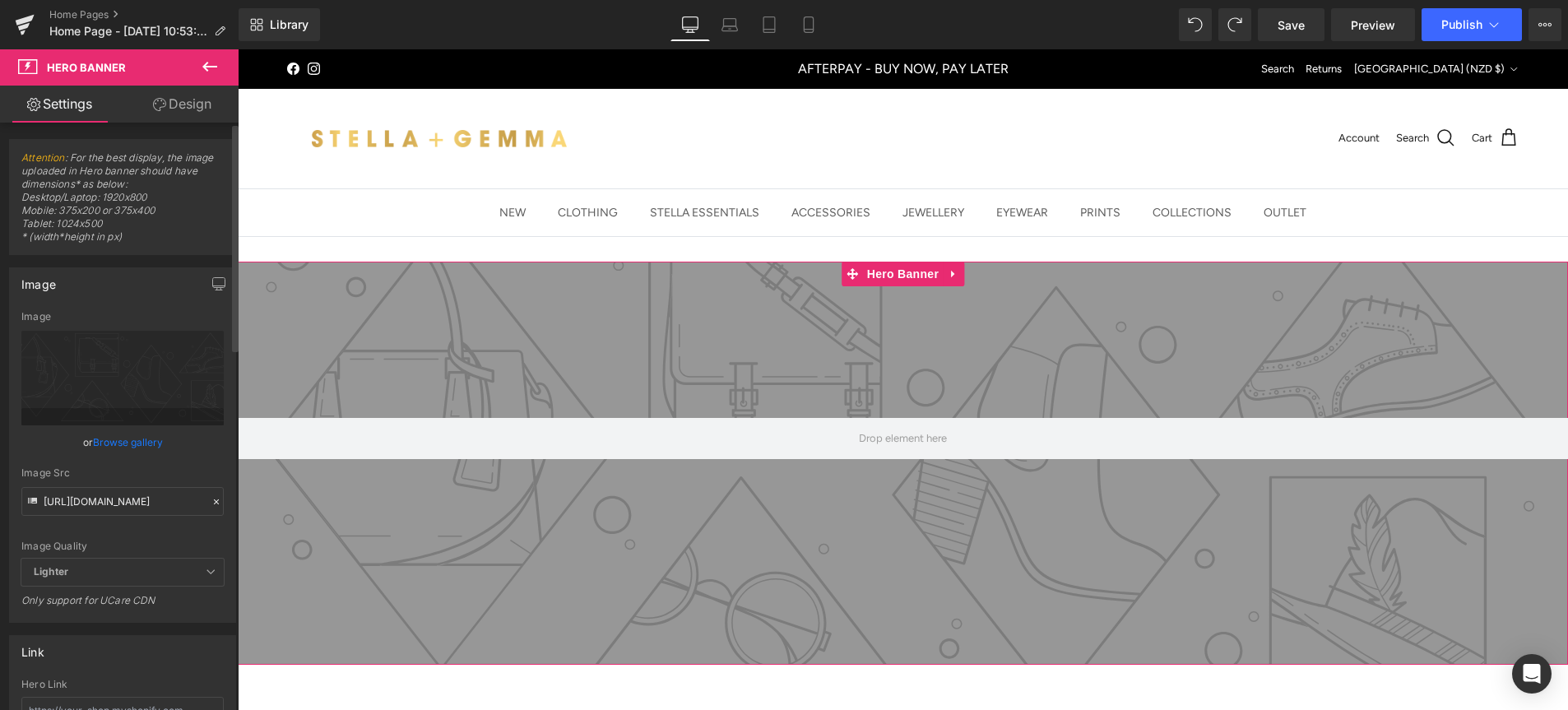
click at [122, 446] on link "Browse gallery" at bounding box center [127, 442] width 70 height 29
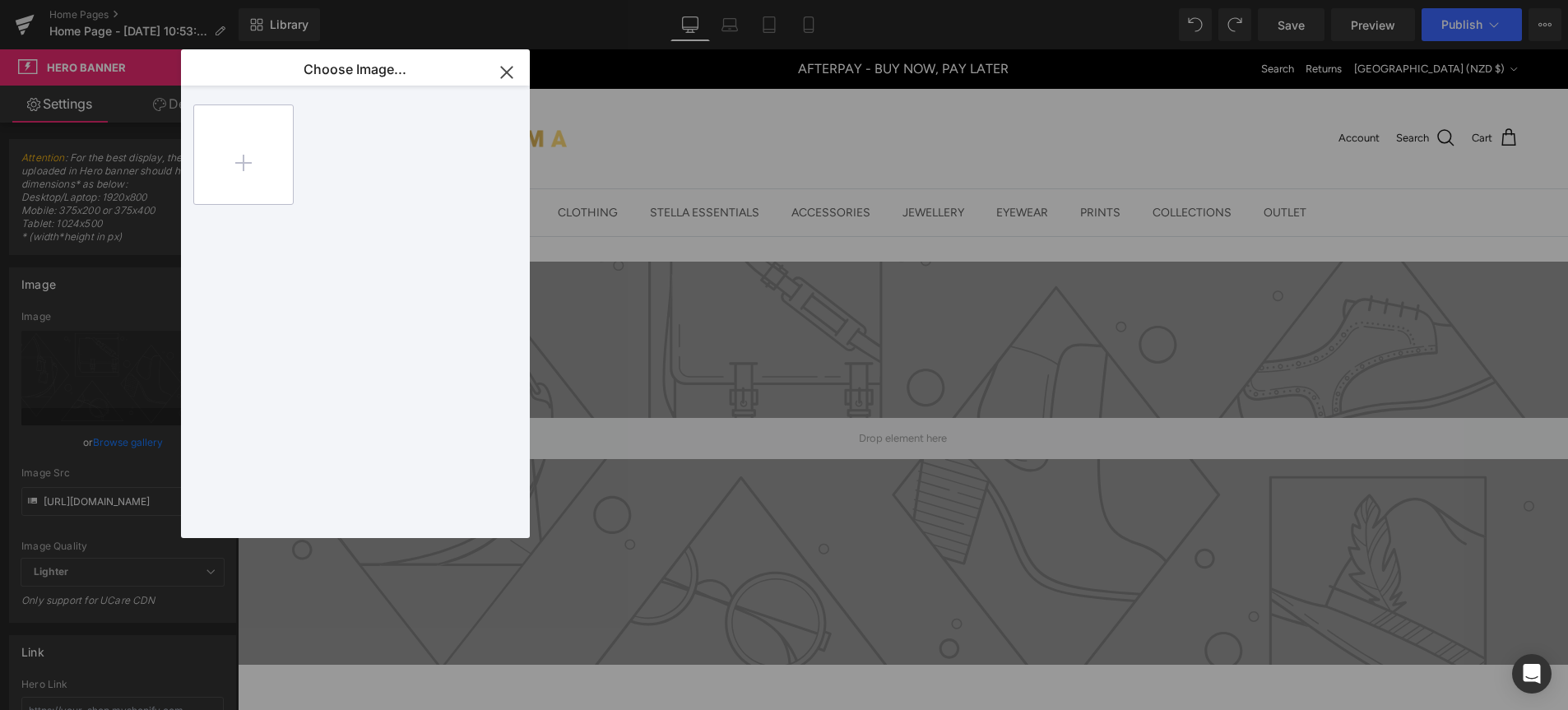
click at [268, 177] on input "file" at bounding box center [243, 155] width 99 height 99
type input "C:\fakepath\HOMEPAGE-BANNER.gif"
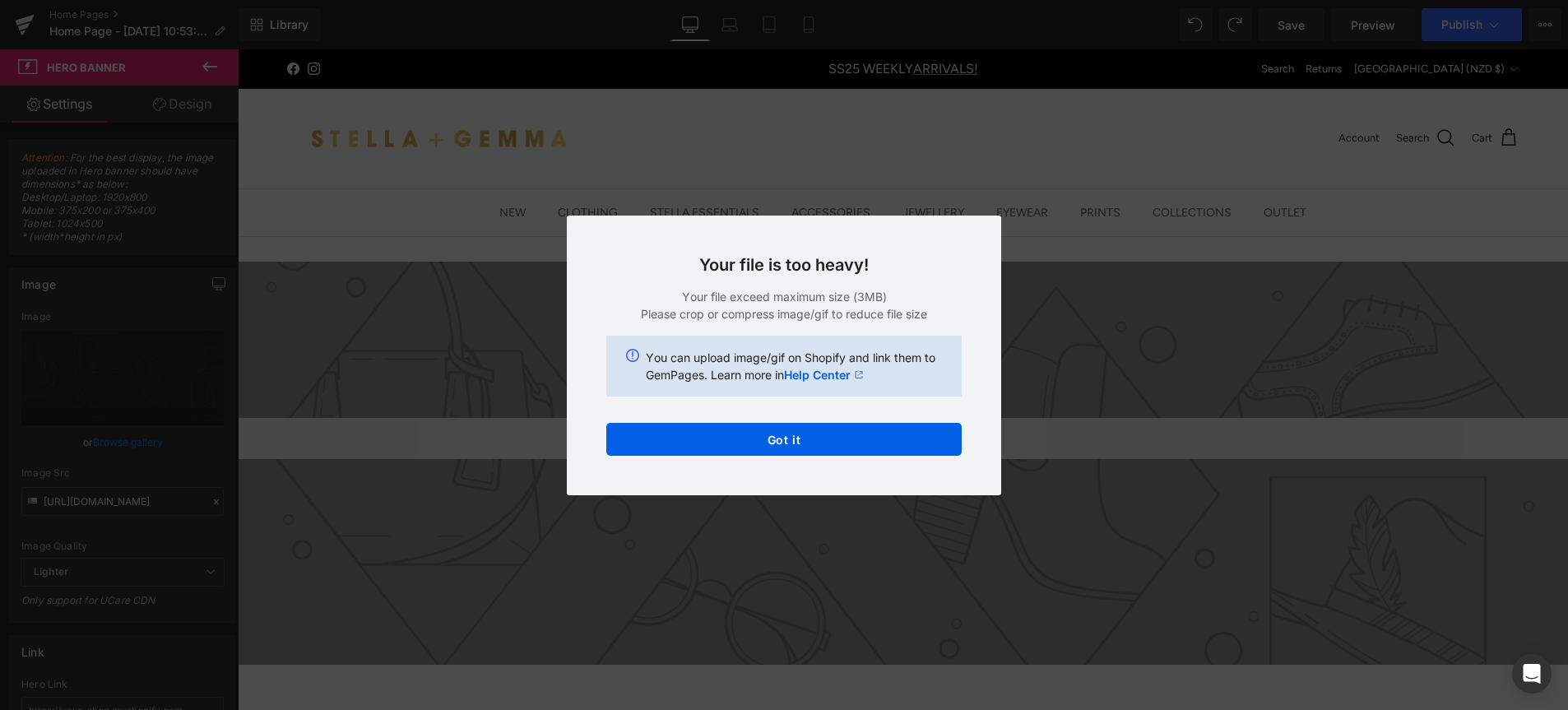
click at [813, 0] on div "Text Color Highlight Color #333333 Choose Image... Back to Library Insert Back …" at bounding box center [784, 0] width 1568 height 0
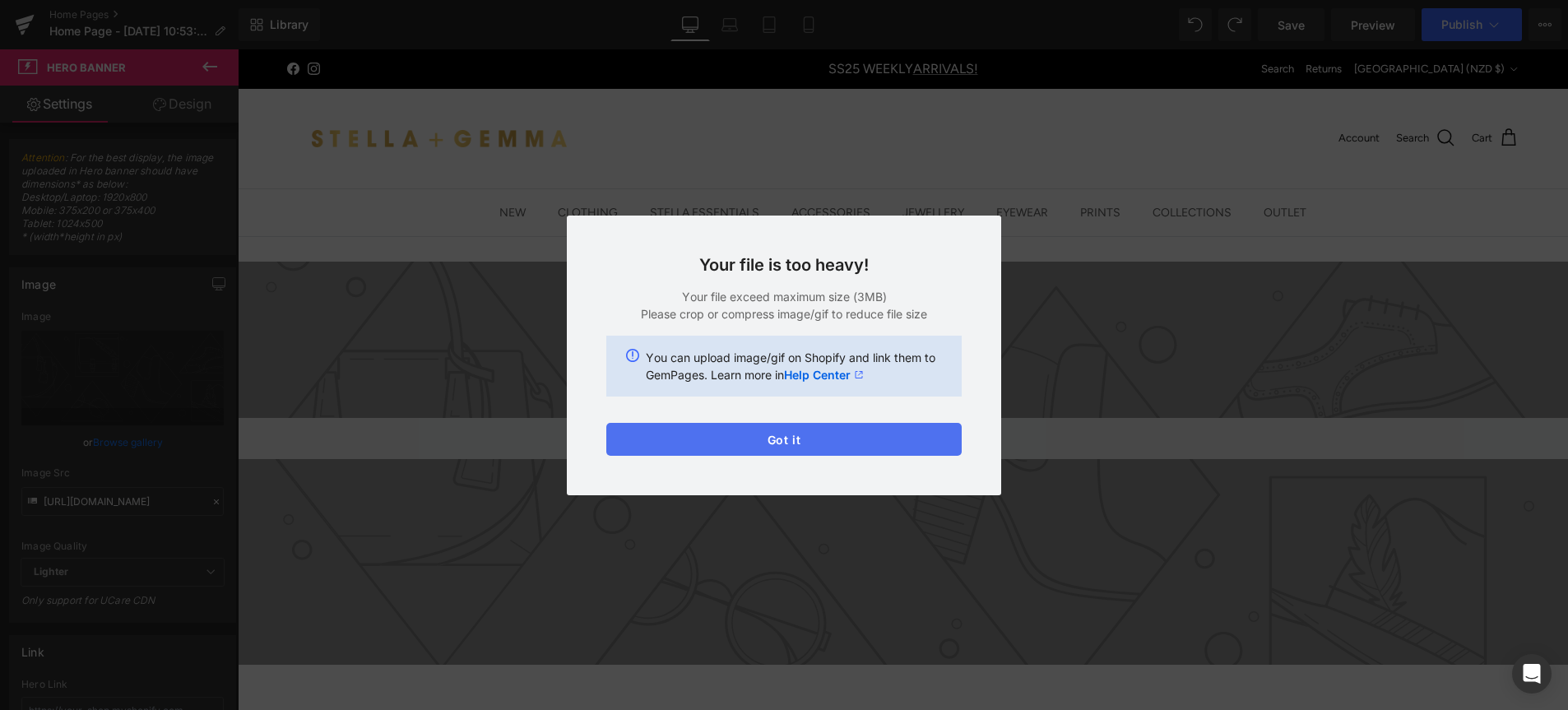
click at [761, 452] on button "Got it" at bounding box center [784, 440] width 356 height 33
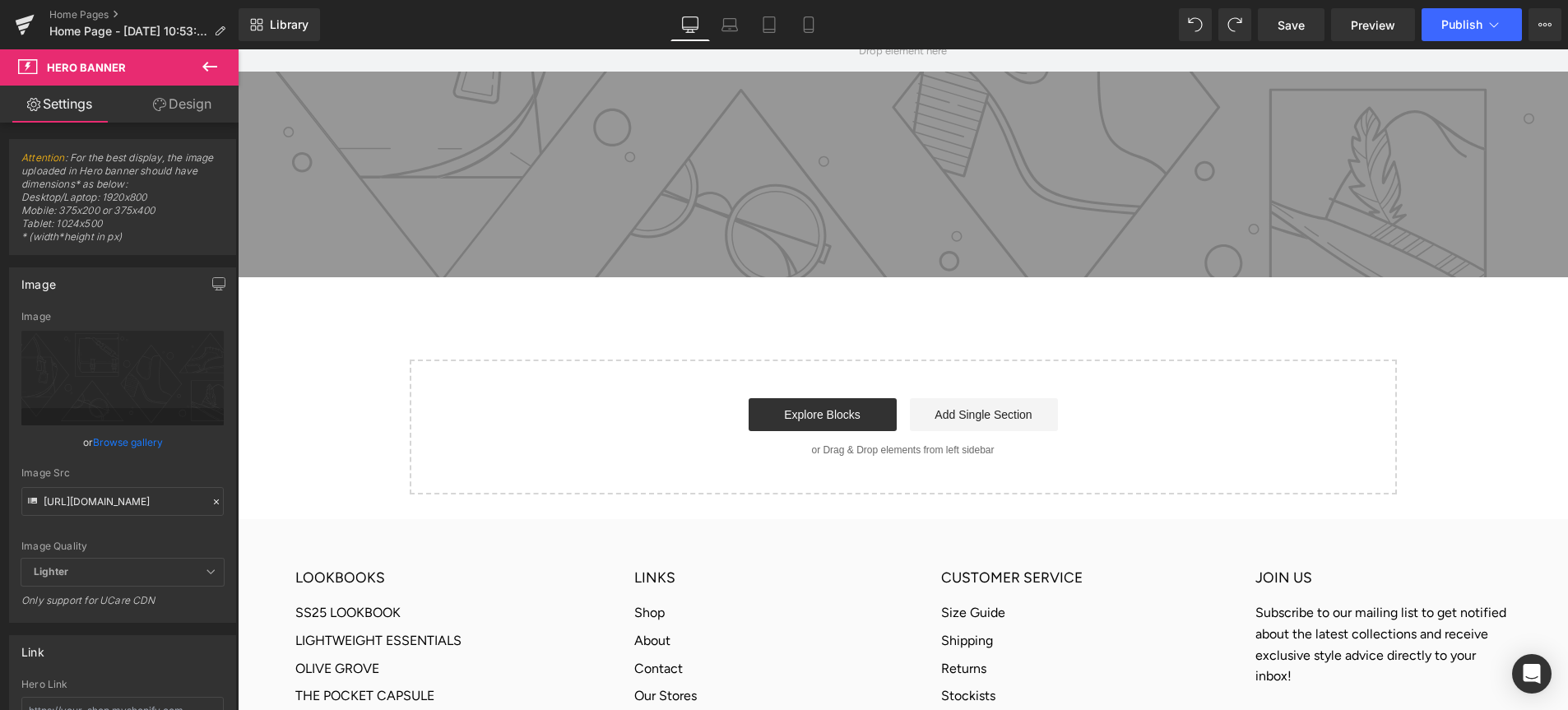
scroll to position [403, 0]
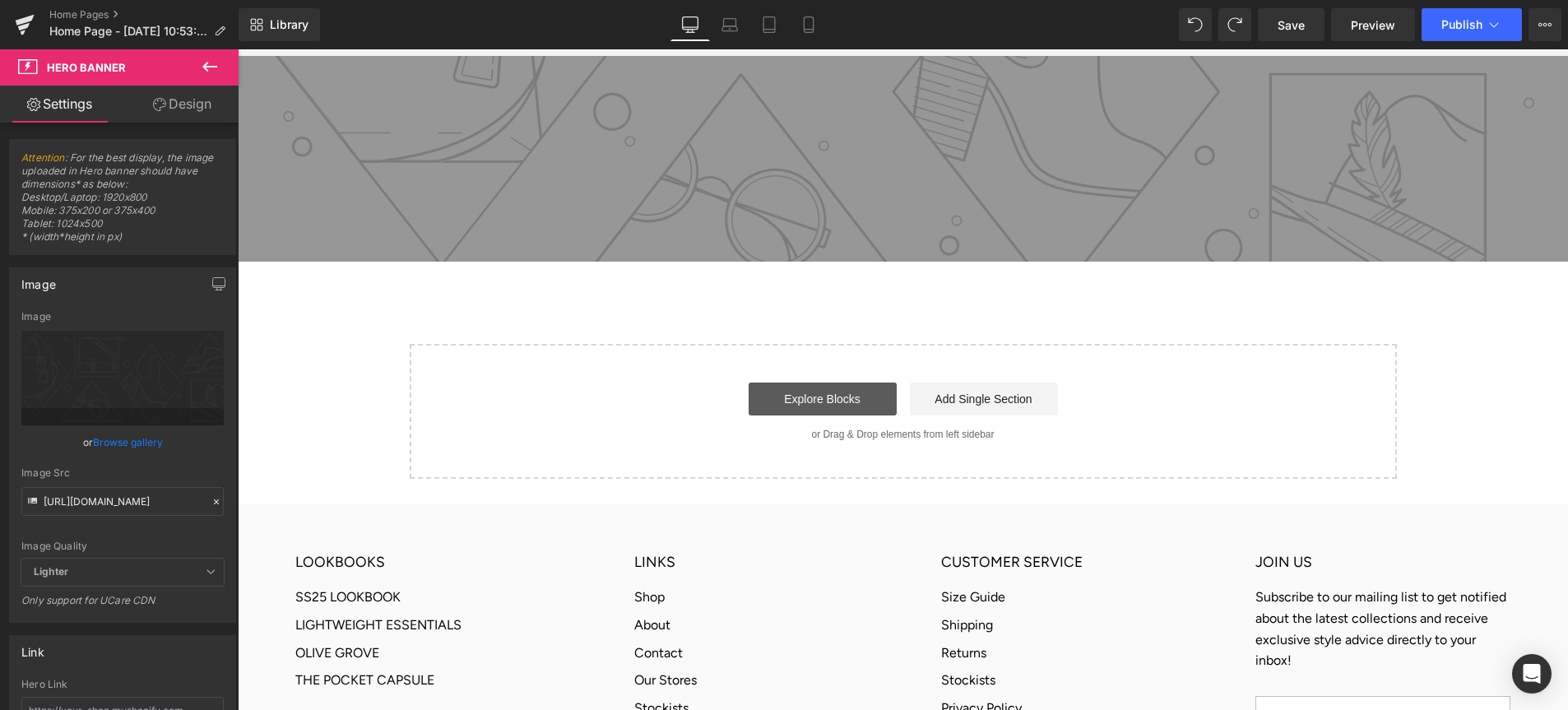
click at [823, 405] on link "Explore Blocks" at bounding box center [823, 399] width 148 height 33
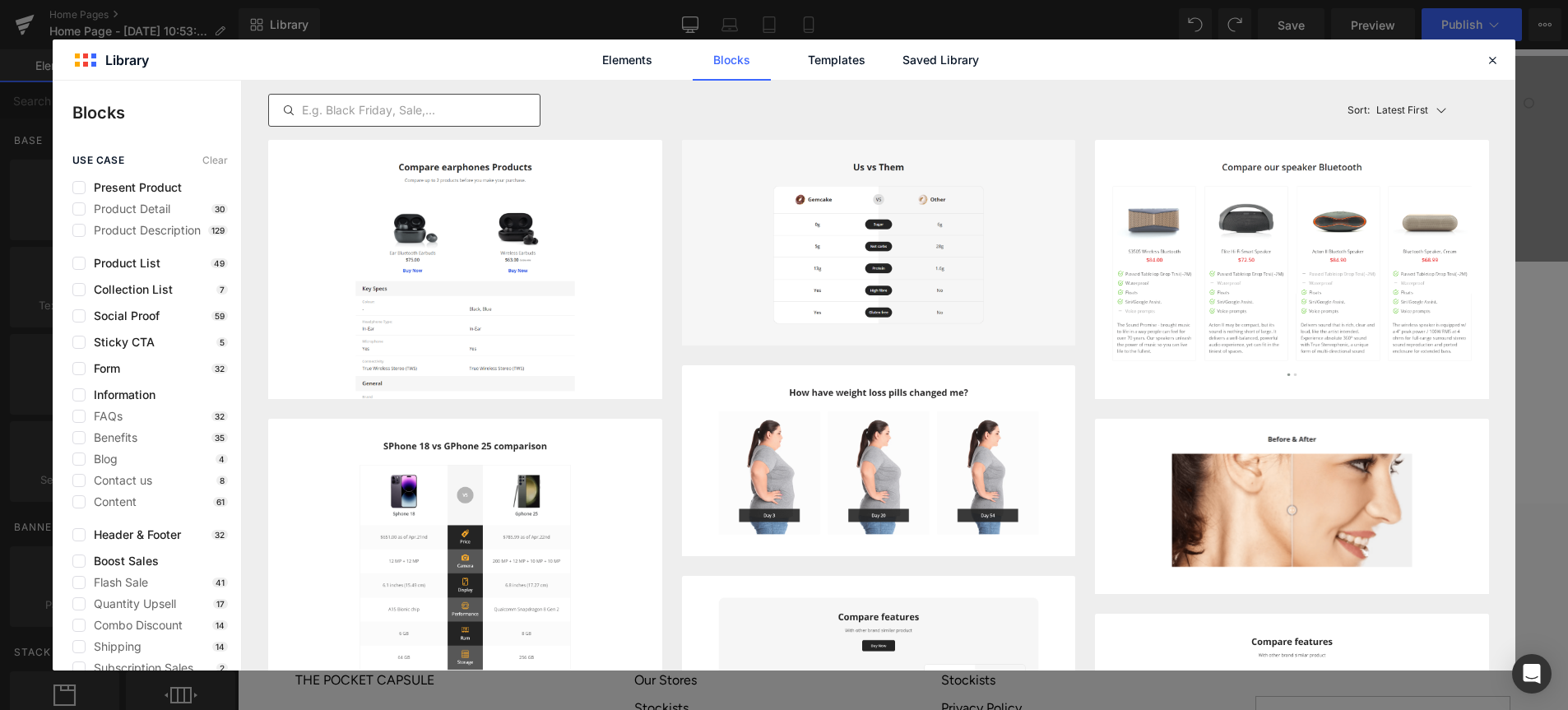
click at [427, 114] on input "text" at bounding box center [404, 110] width 270 height 20
type input "TEXT"
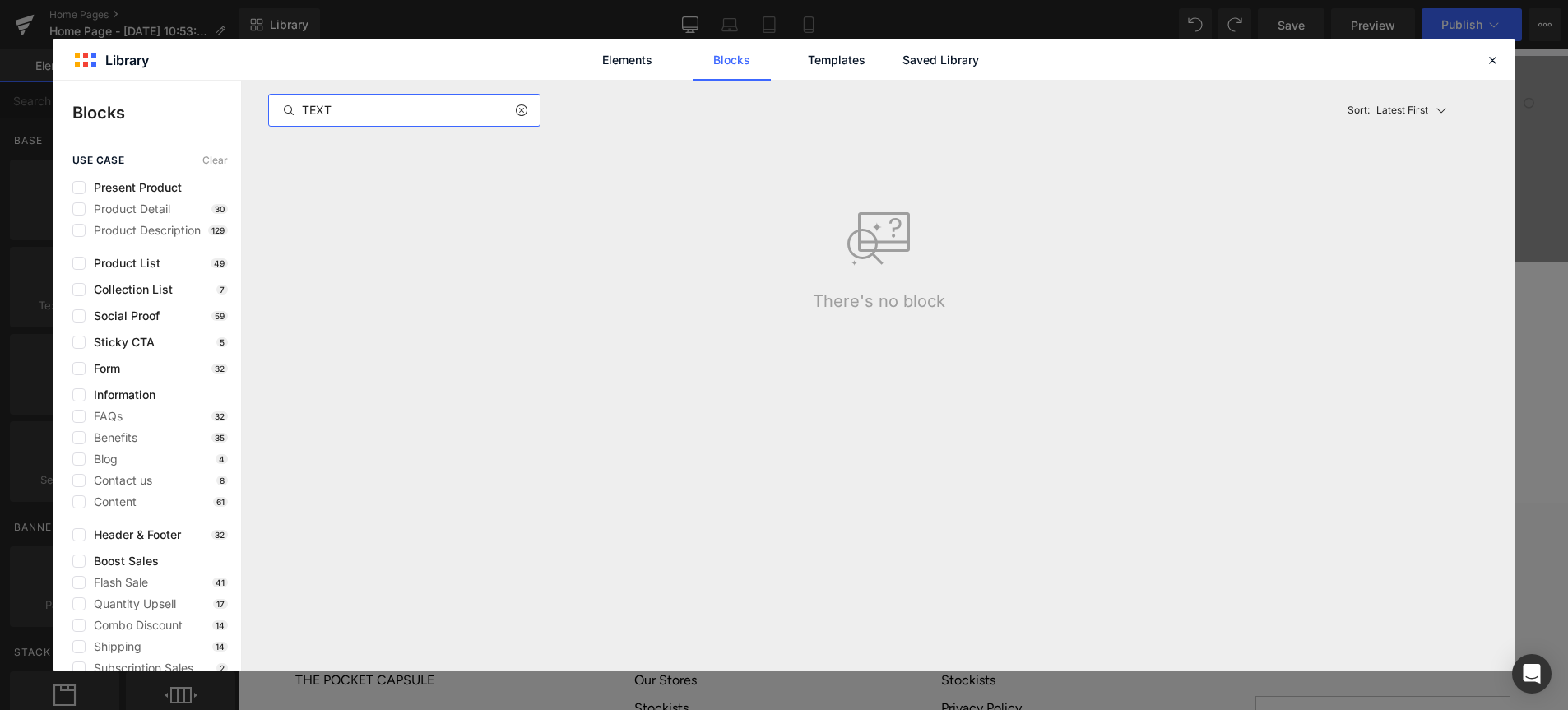
drag, startPoint x: 420, startPoint y: 114, endPoint x: 270, endPoint y: 106, distance: 150.2
click at [270, 106] on input "TEXT" at bounding box center [404, 110] width 270 height 20
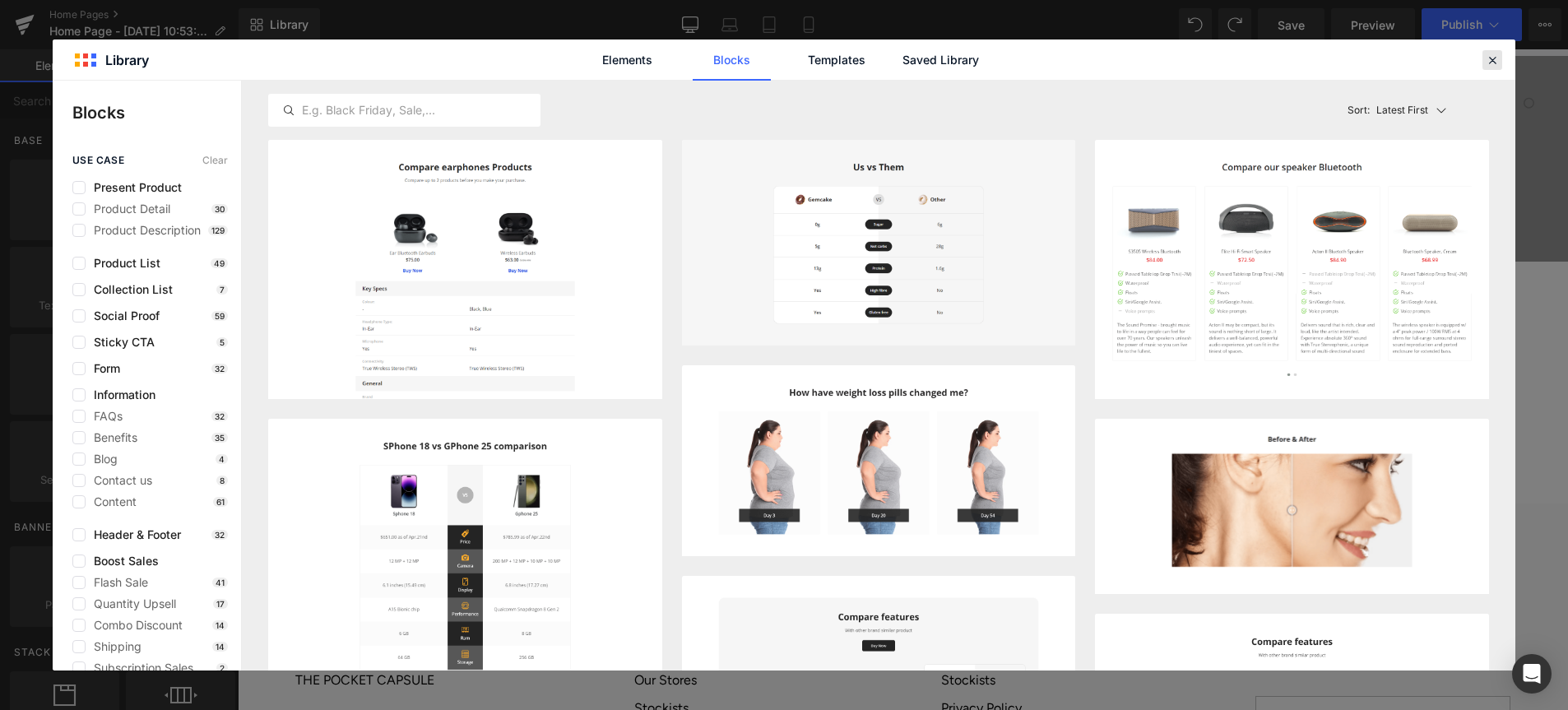
drag, startPoint x: 1488, startPoint y: 57, endPoint x: 1199, endPoint y: 21, distance: 291.2
click at [1488, 57] on icon at bounding box center [1492, 60] width 15 height 15
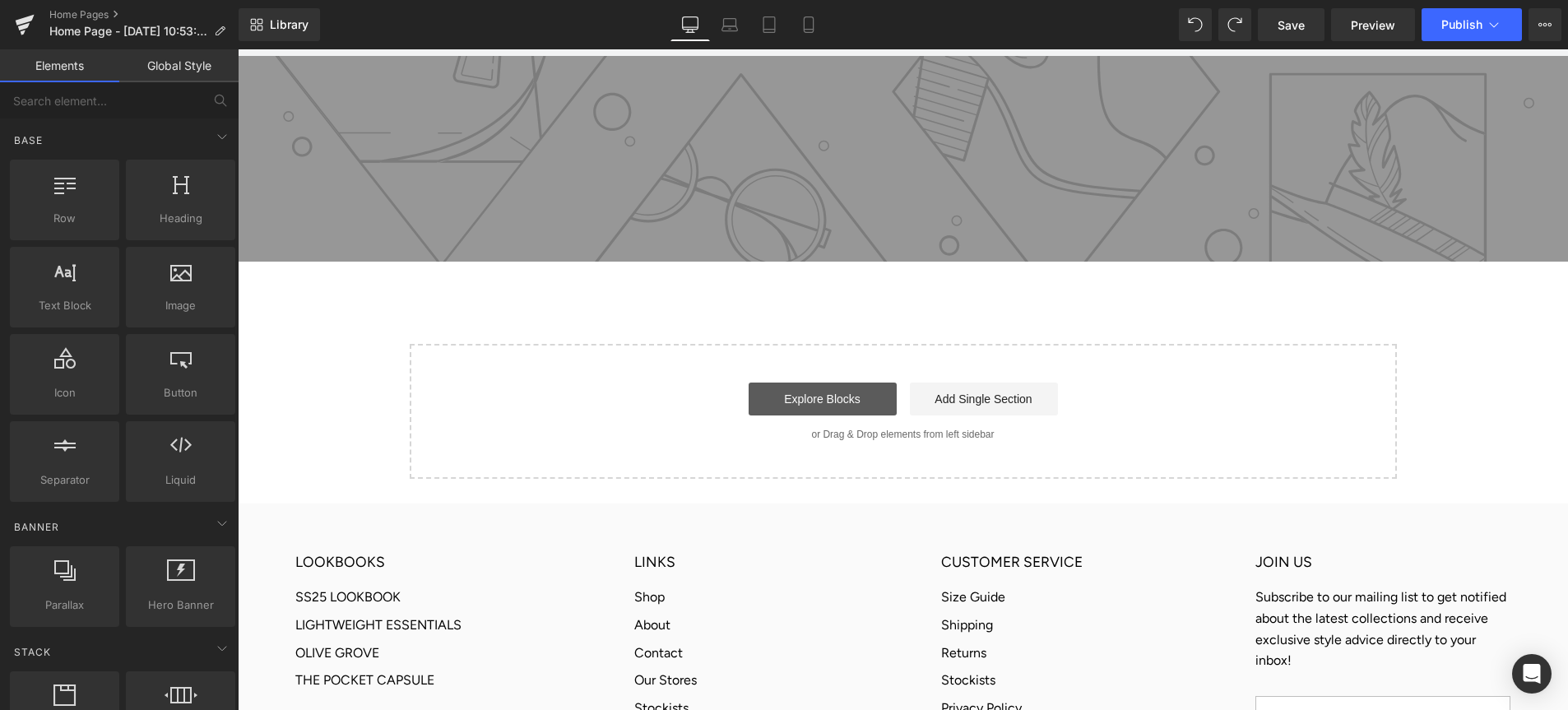
click at [828, 400] on link "Explore Blocks" at bounding box center [823, 399] width 148 height 33
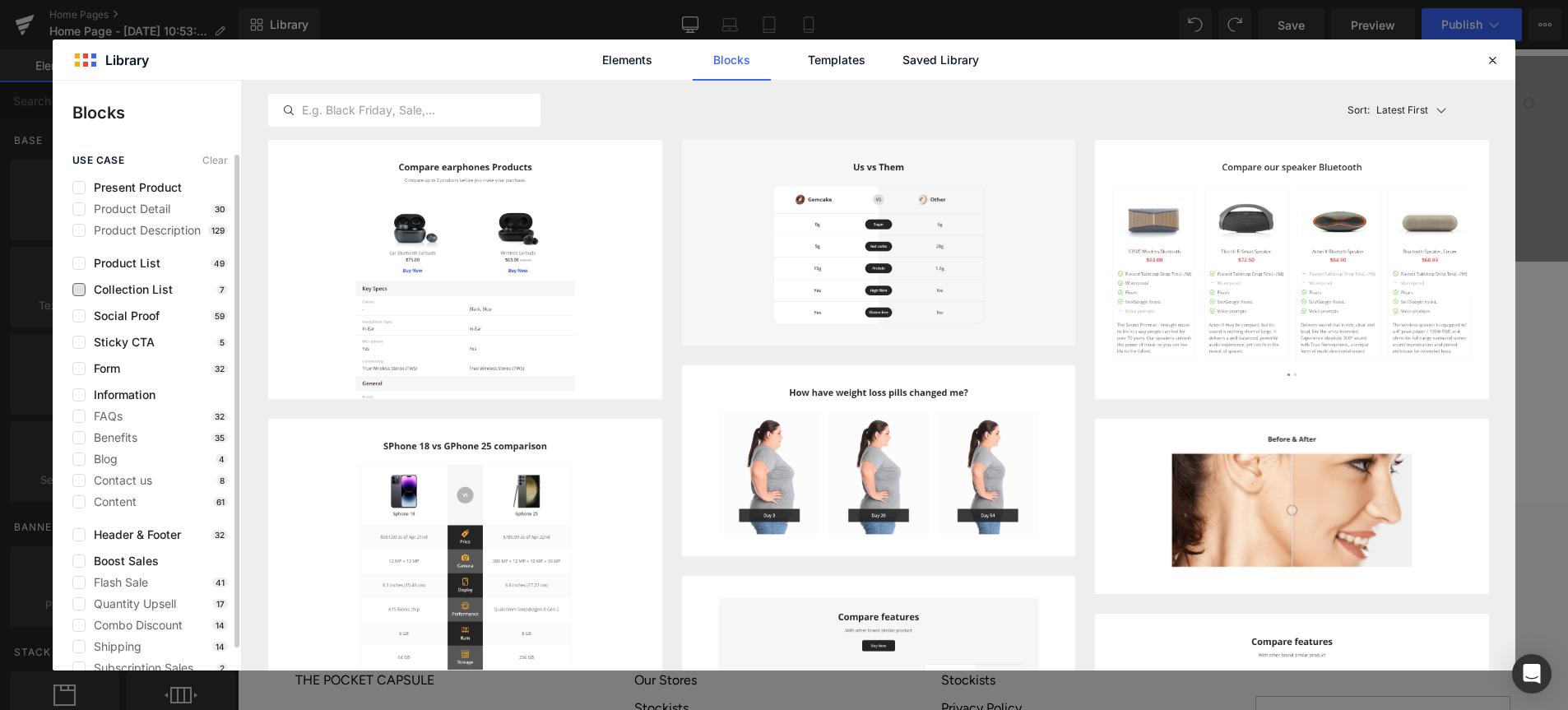
click at [86, 290] on span "Collection List" at bounding box center [129, 289] width 87 height 13
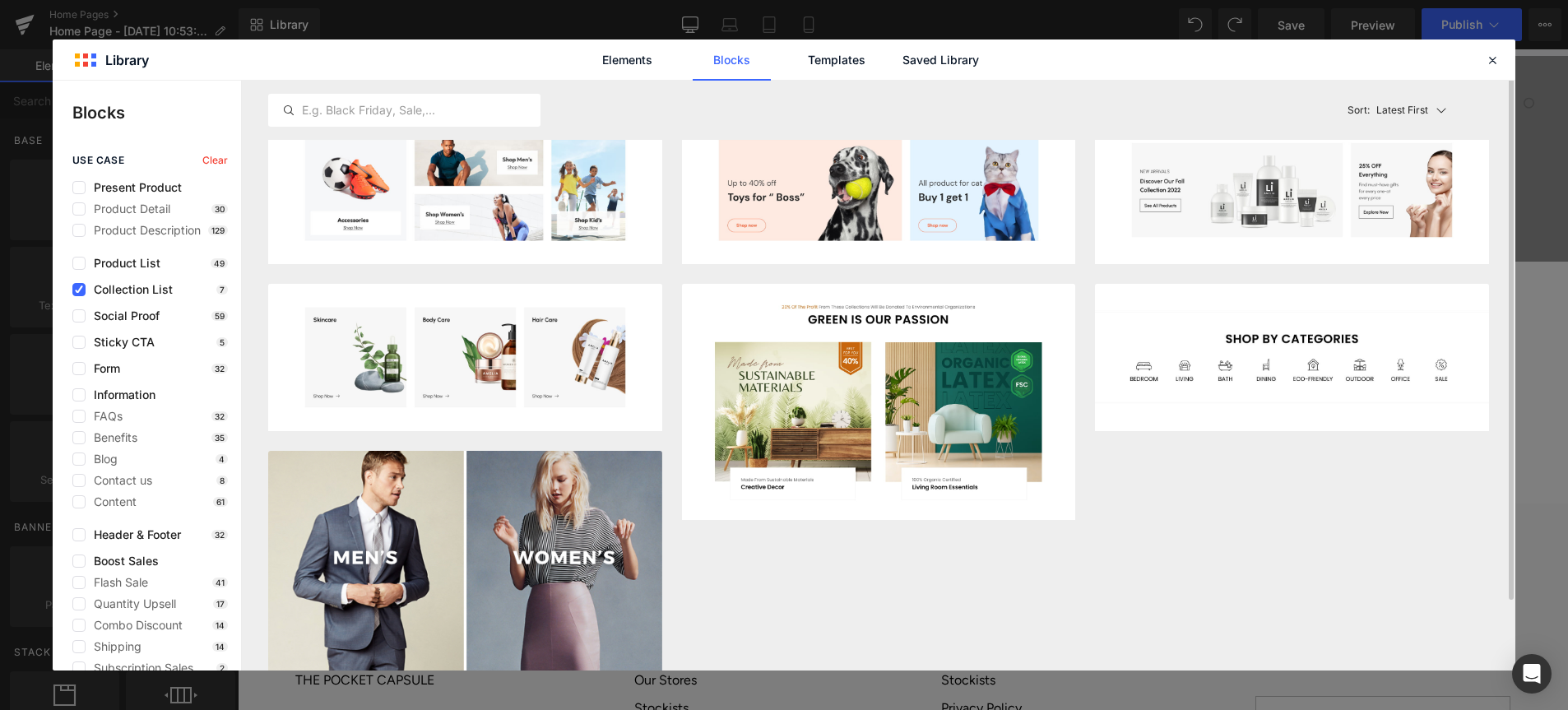
scroll to position [57, 0]
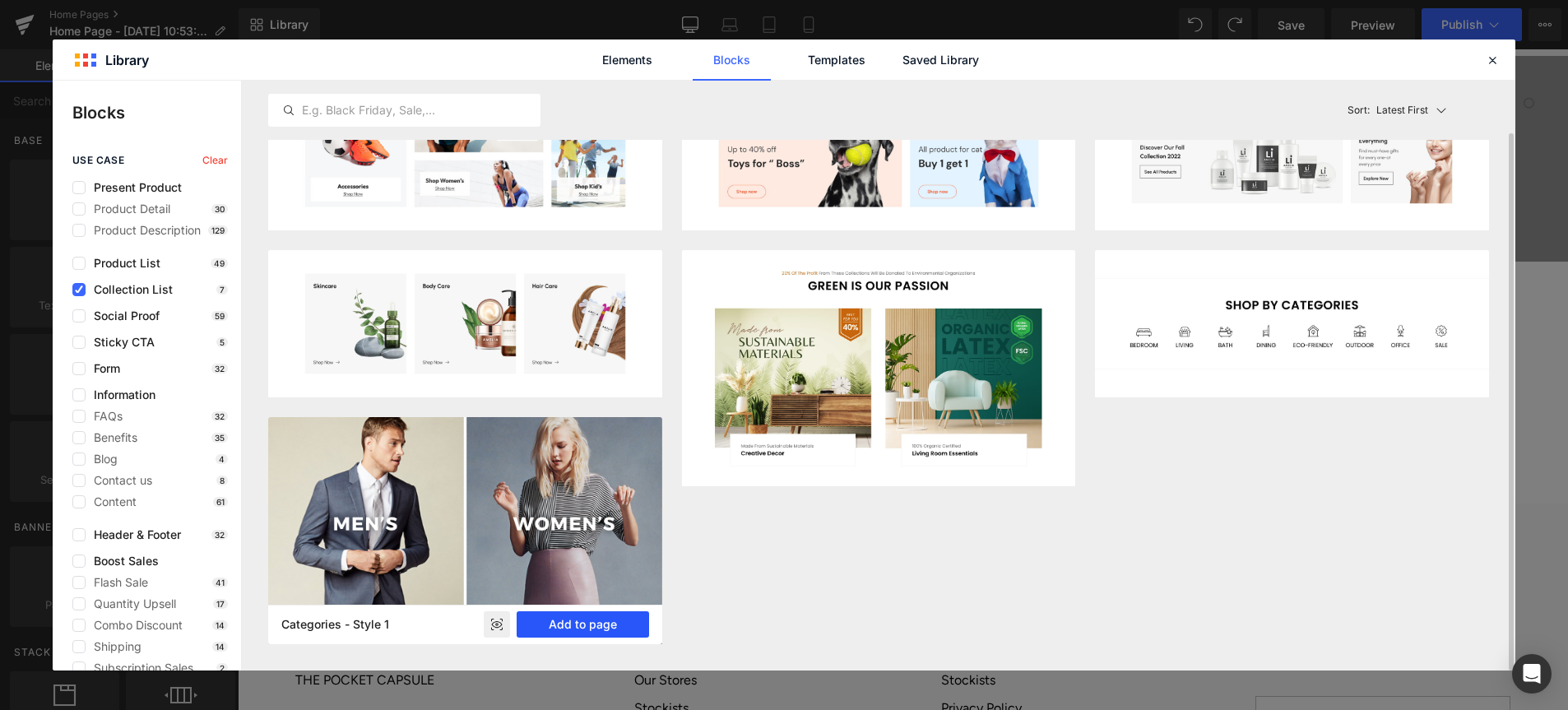
click at [566, 631] on button "Add to page" at bounding box center [583, 624] width 133 height 26
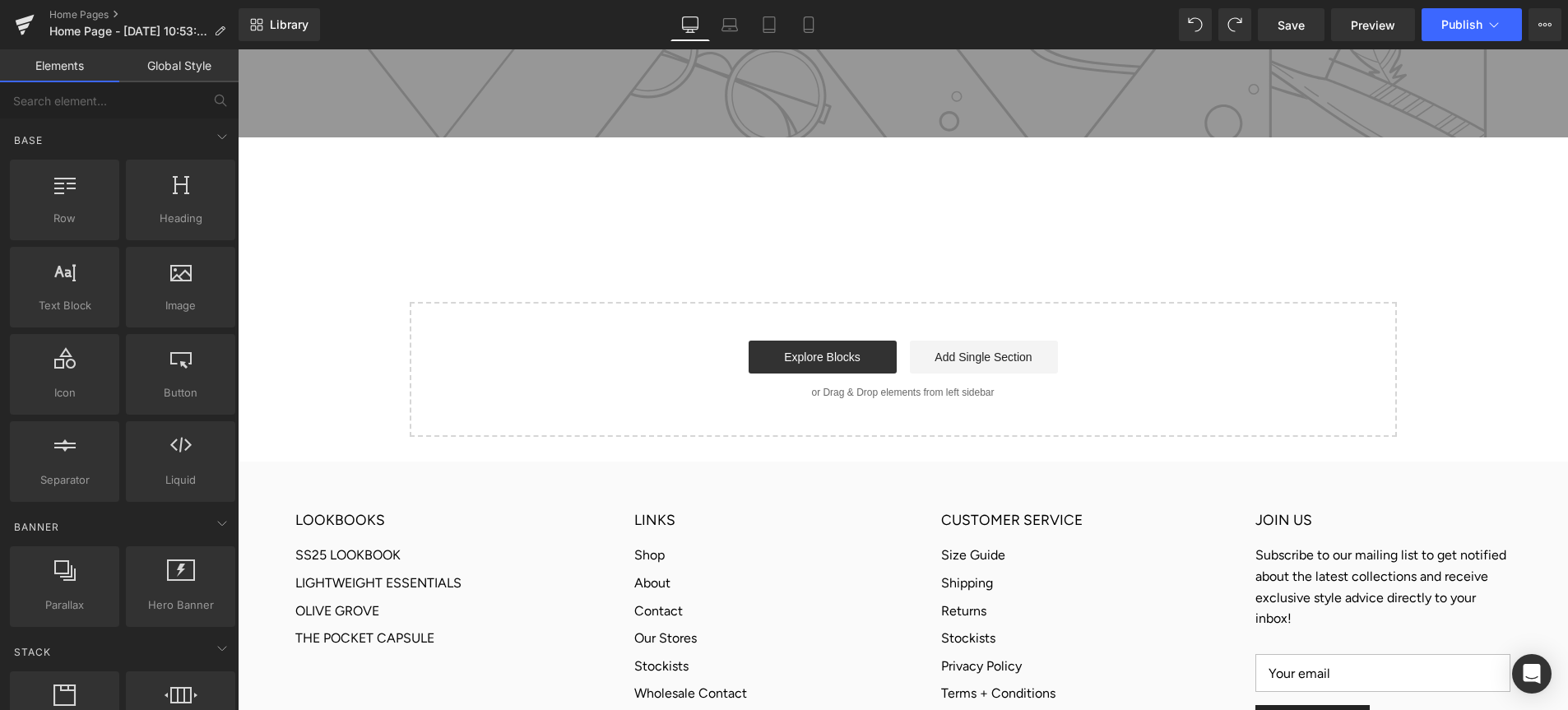
scroll to position [532, 0]
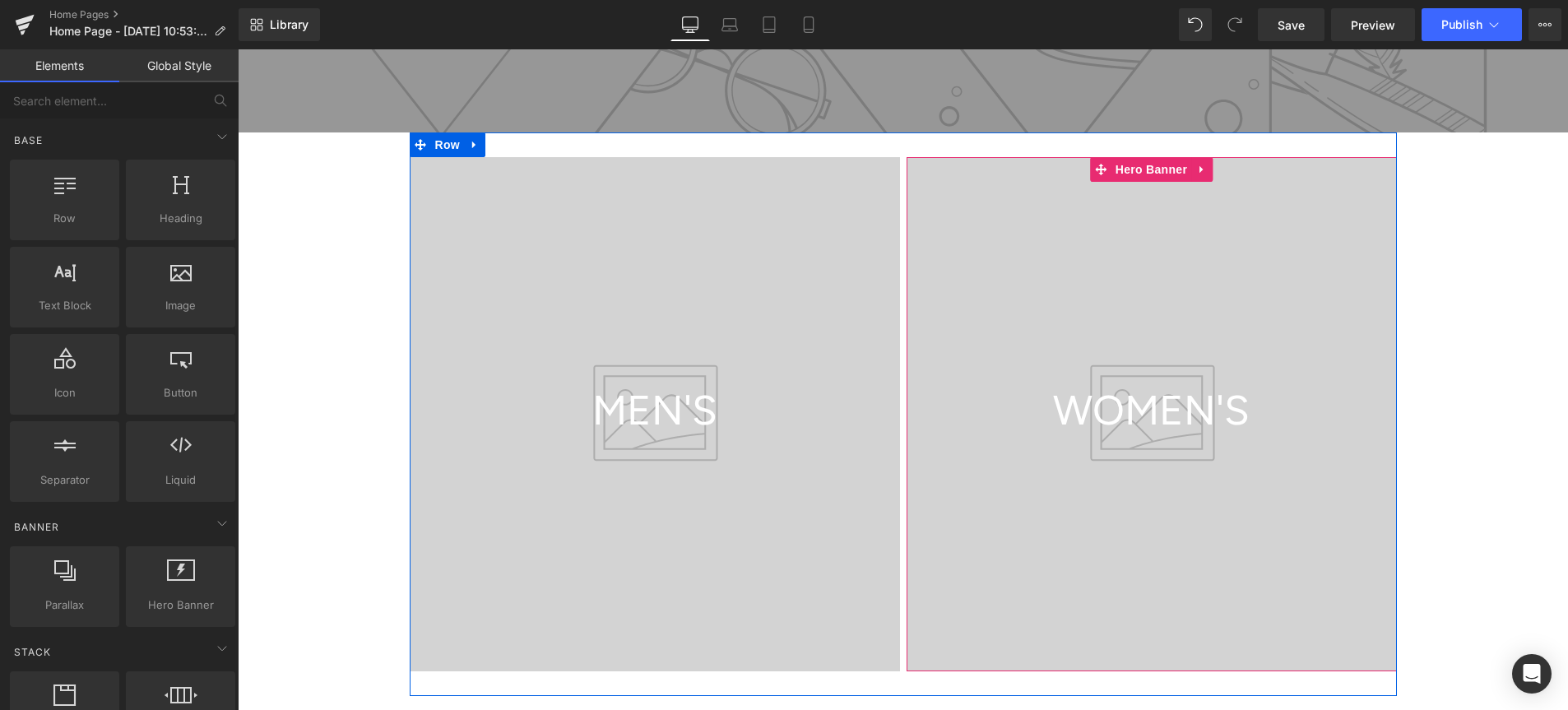
click at [1382, 248] on div at bounding box center [1151, 414] width 491 height 514
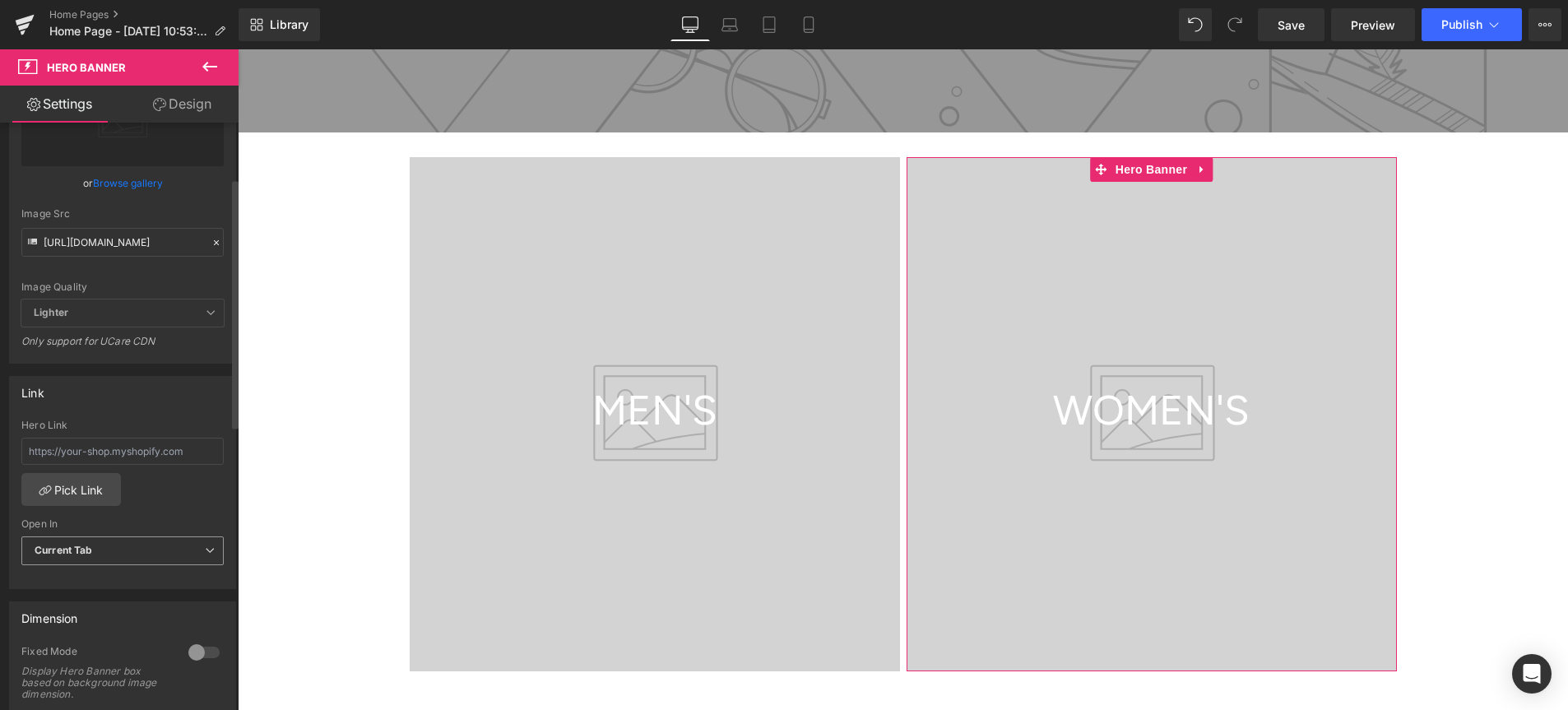
scroll to position [0, 0]
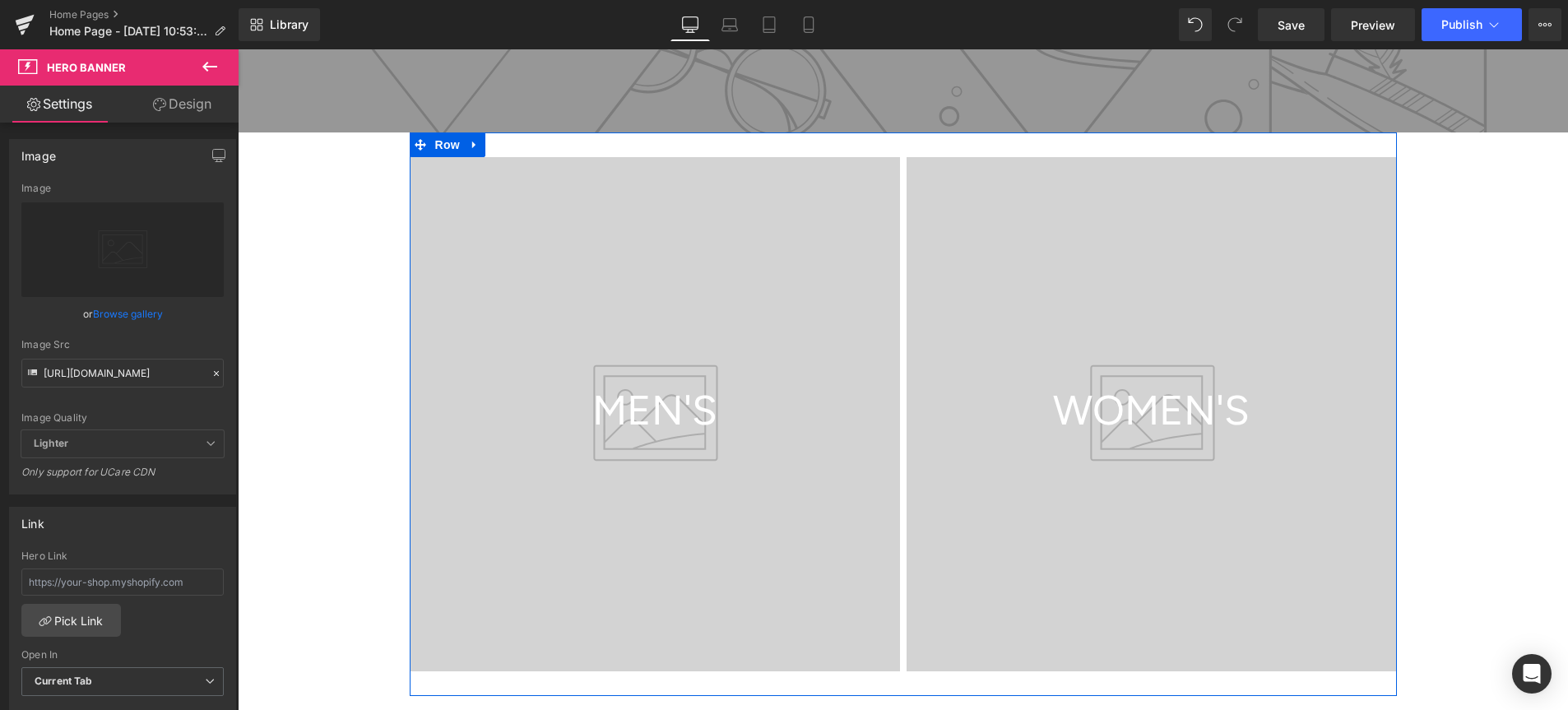
click at [526, 138] on div "MEN'S Heading Hero Banner 270px WOMEN'S Heading Hero Banner Row" at bounding box center [903, 414] width 987 height 563
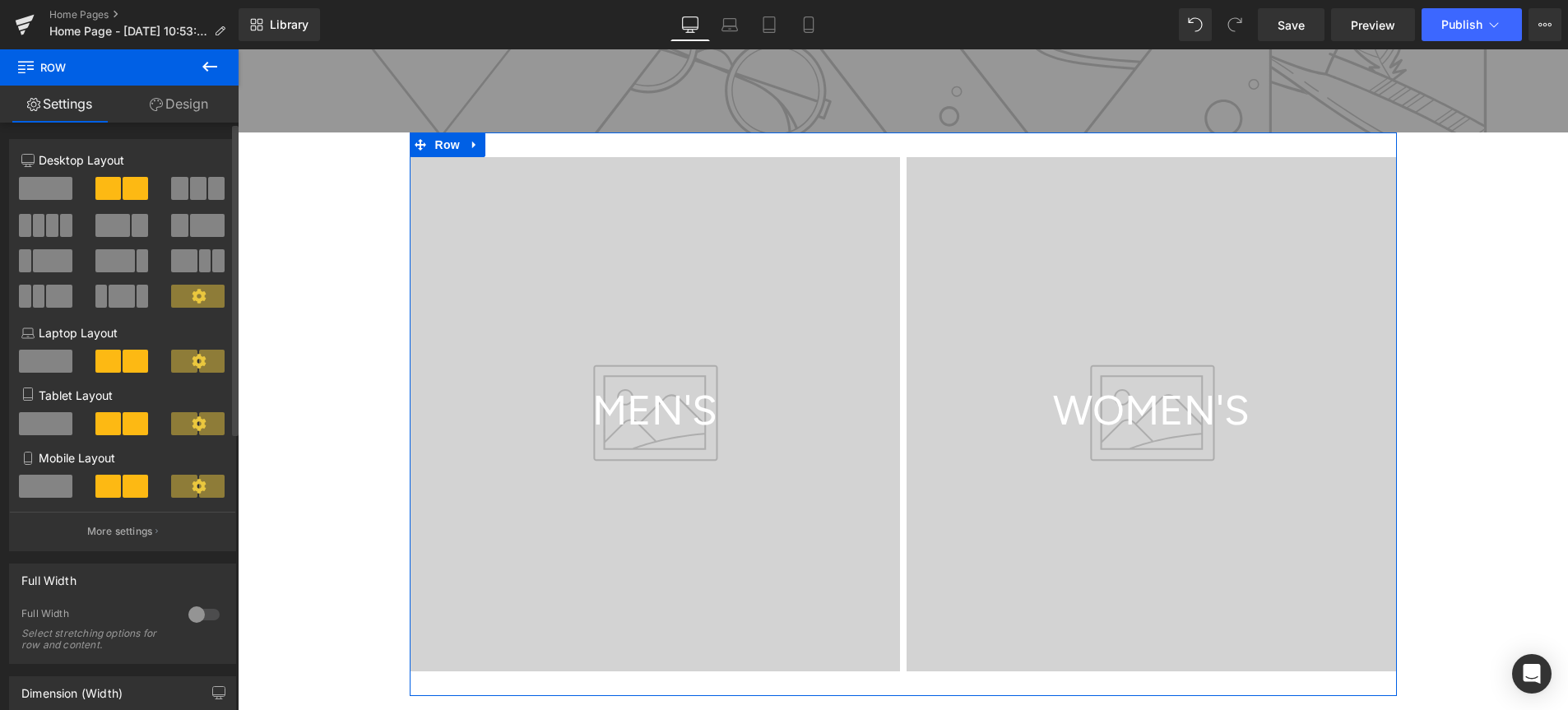
click at [62, 235] on span at bounding box center [66, 225] width 13 height 23
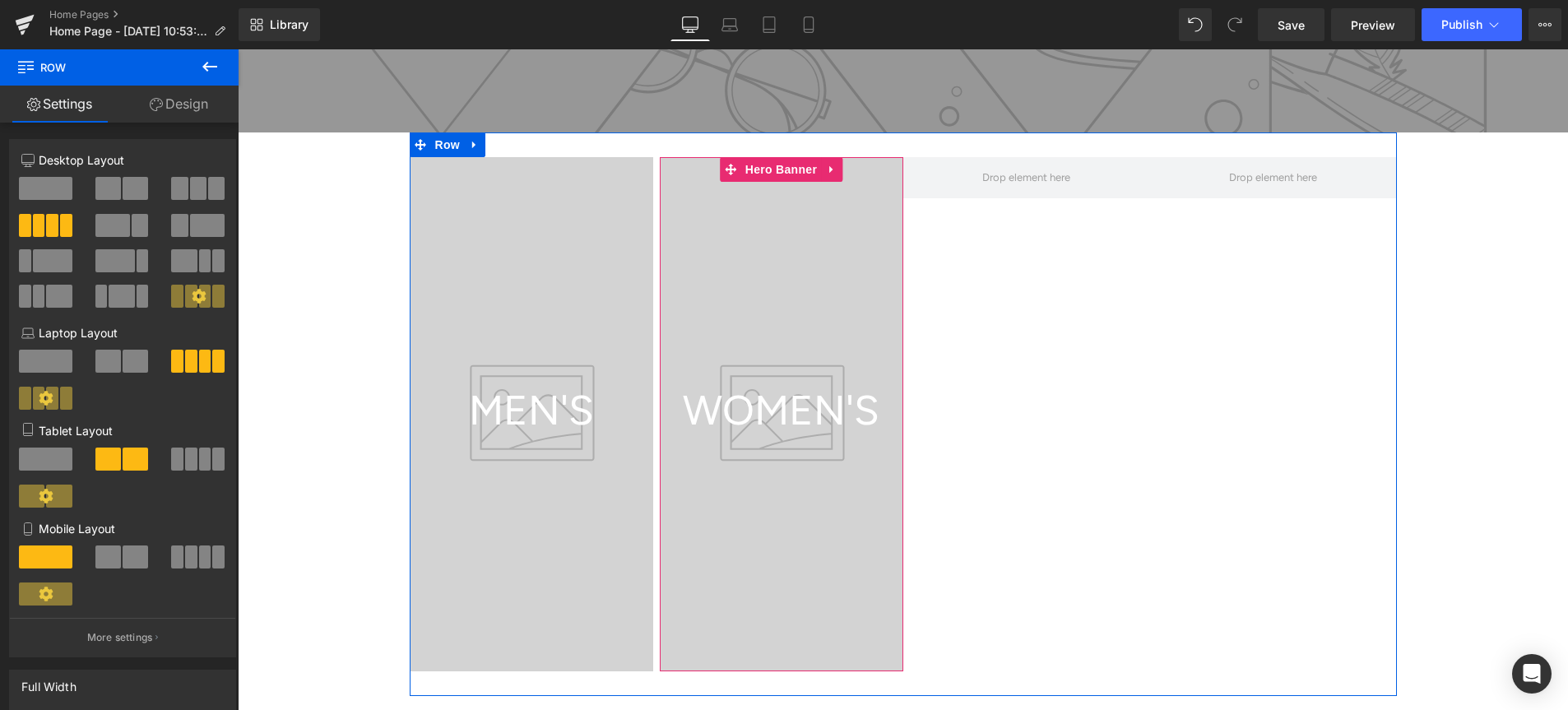
click at [724, 227] on div at bounding box center [782, 414] width 244 height 514
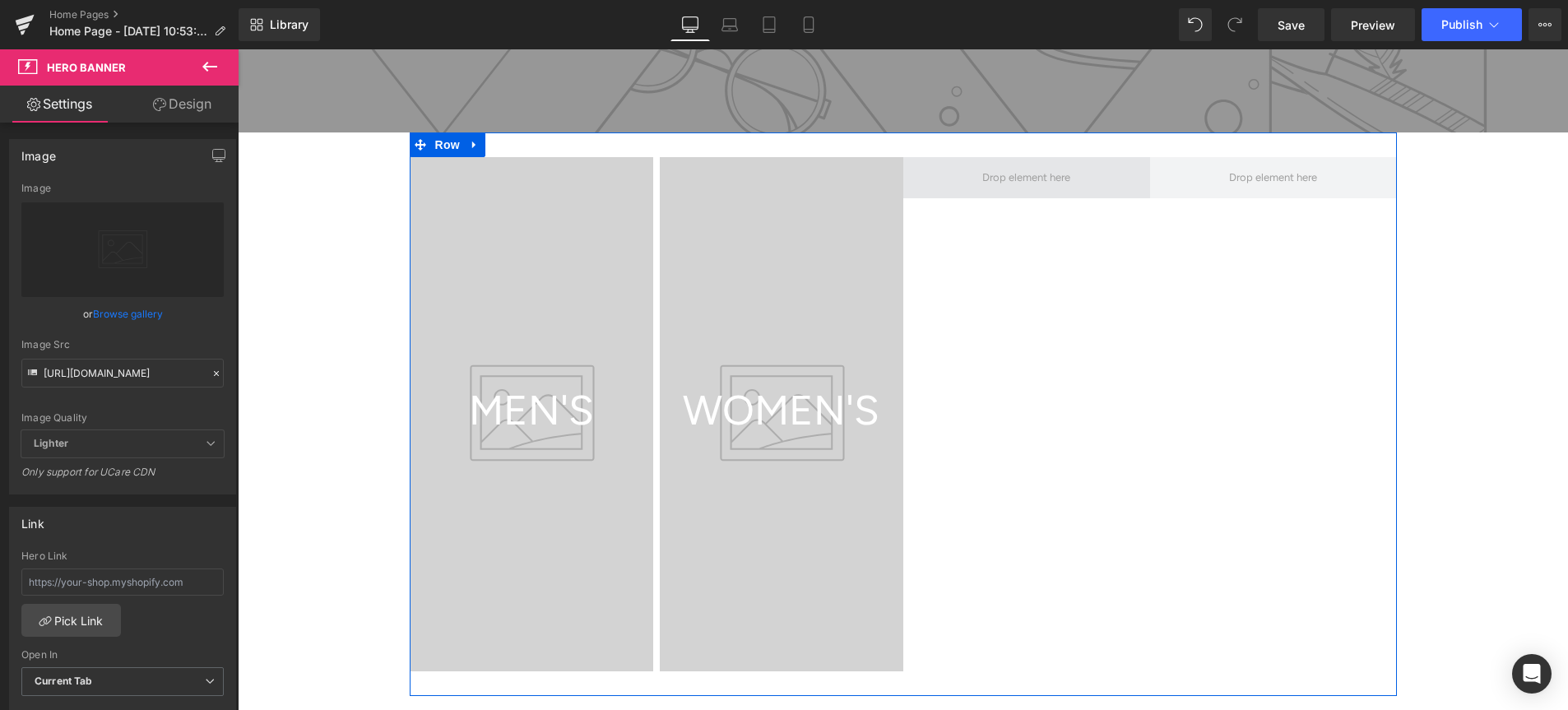
click at [968, 185] on span at bounding box center [1027, 178] width 247 height 41
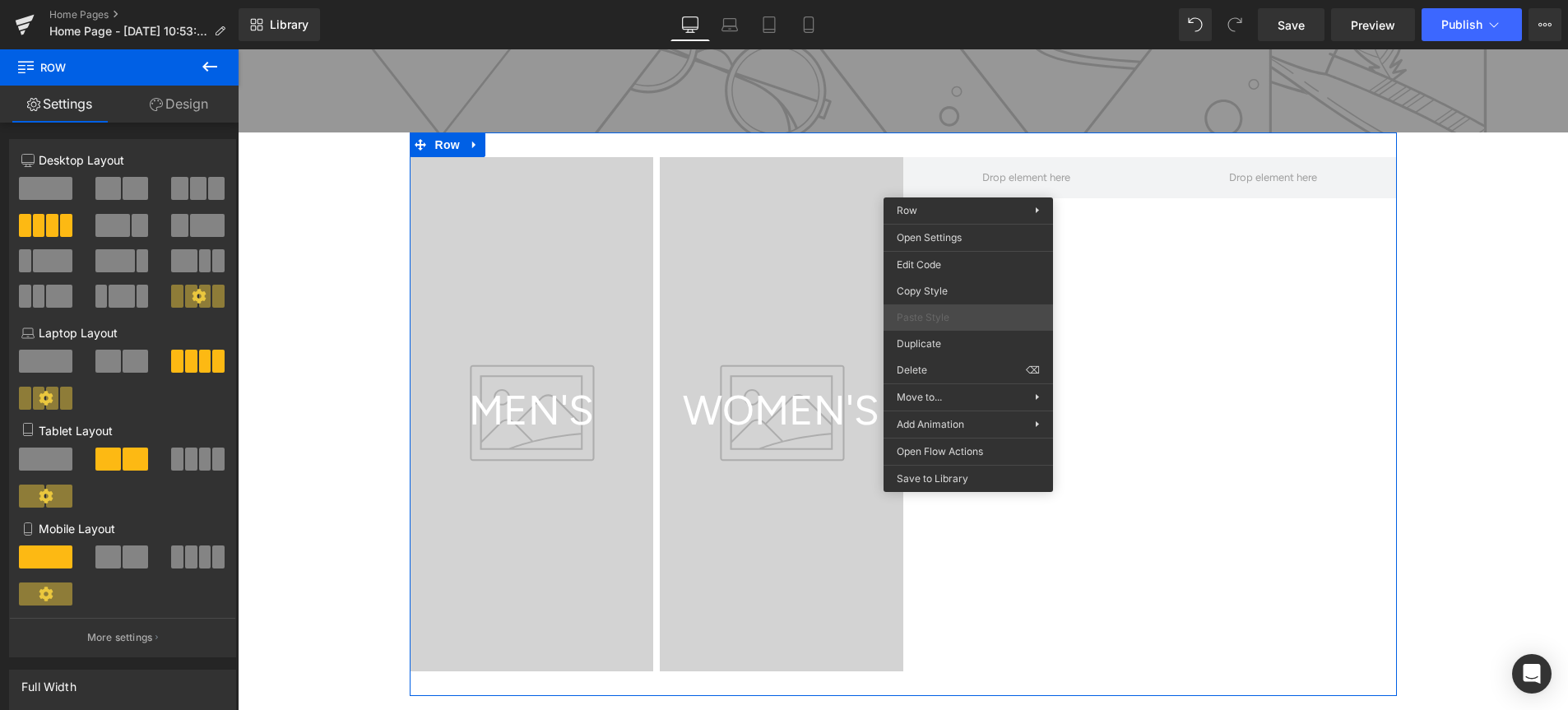
click at [952, 316] on span "Paste Style" at bounding box center [968, 318] width 143 height 15
click at [205, 66] on icon at bounding box center [209, 66] width 15 height 10
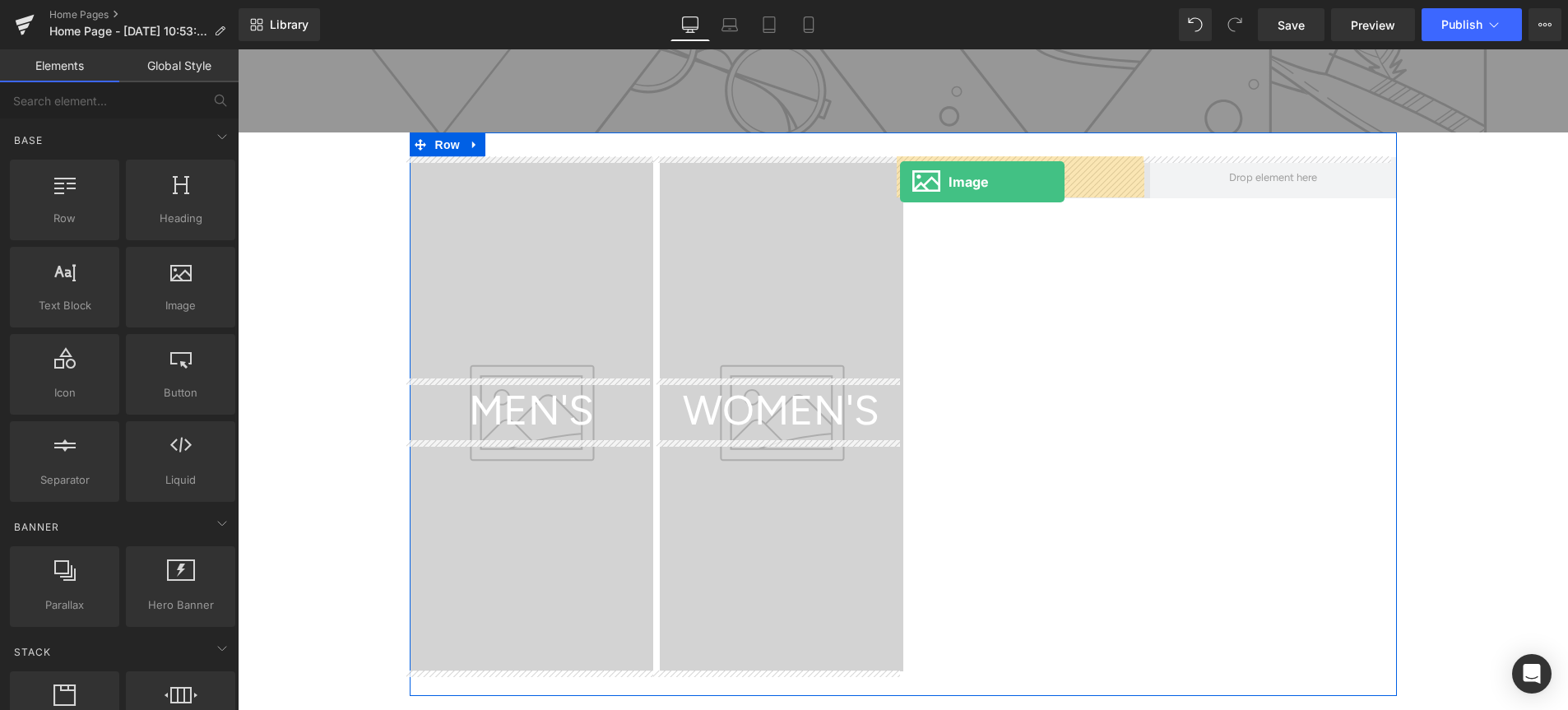
drag, startPoint x: 407, startPoint y: 340, endPoint x: 900, endPoint y: 182, distance: 517.7
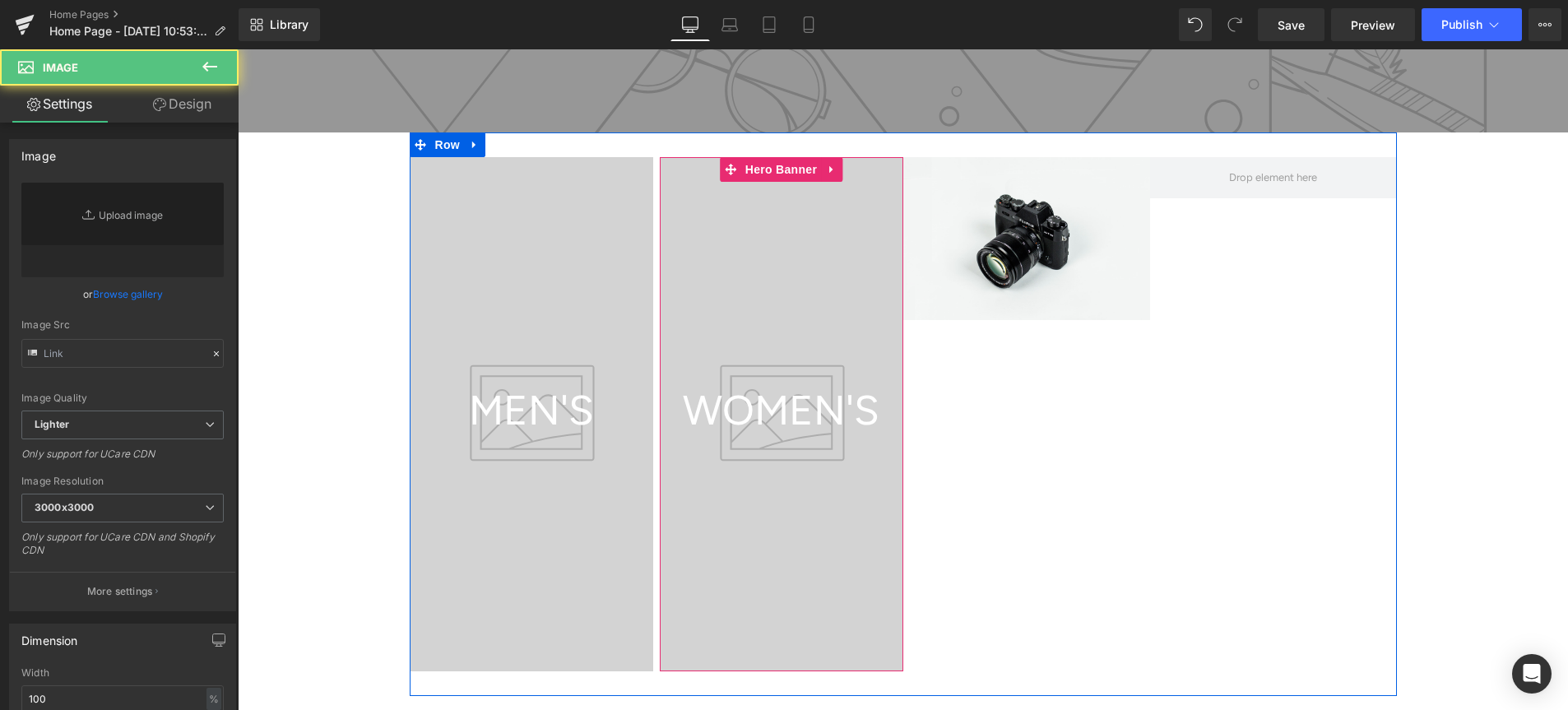
type input "//[DOMAIN_NAME][URL]"
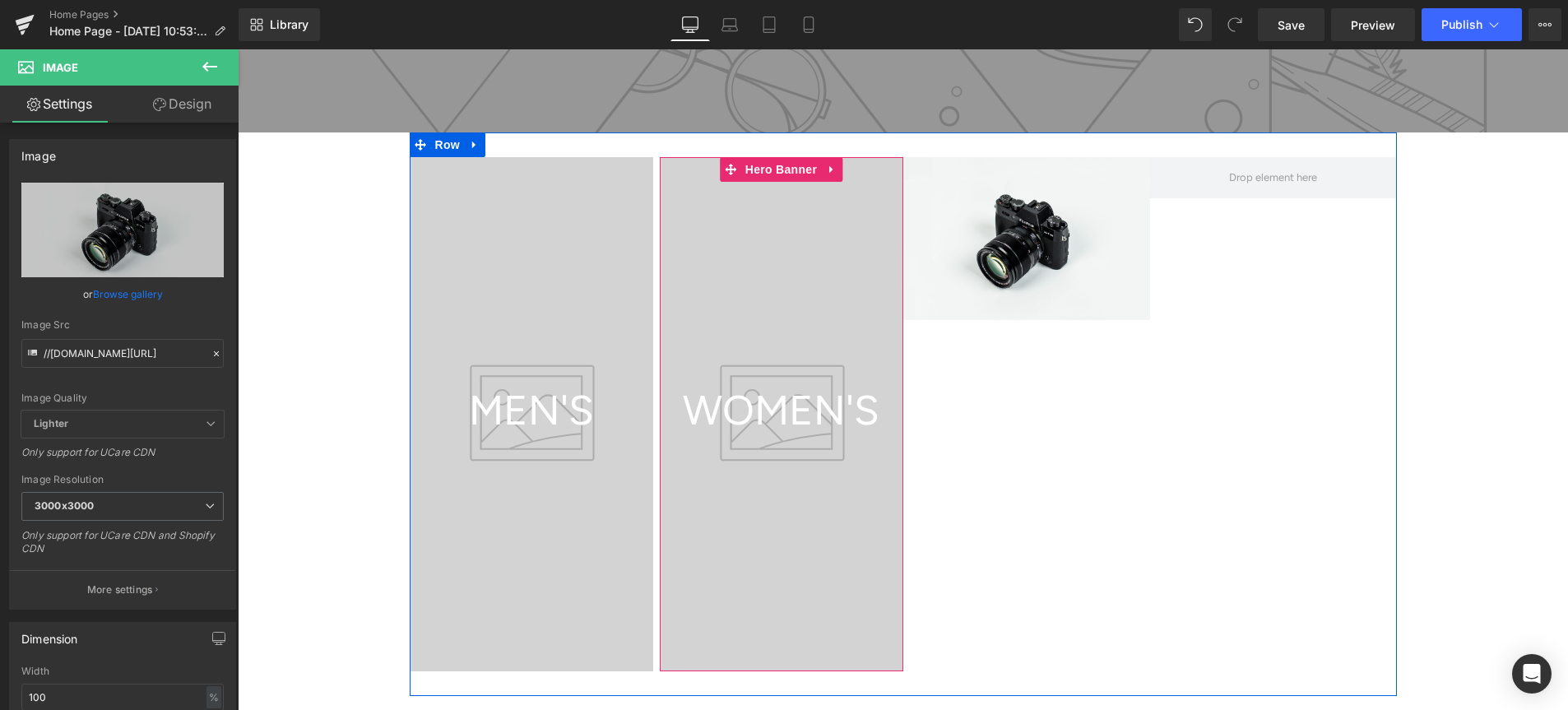
click at [819, 279] on div at bounding box center [782, 414] width 244 height 514
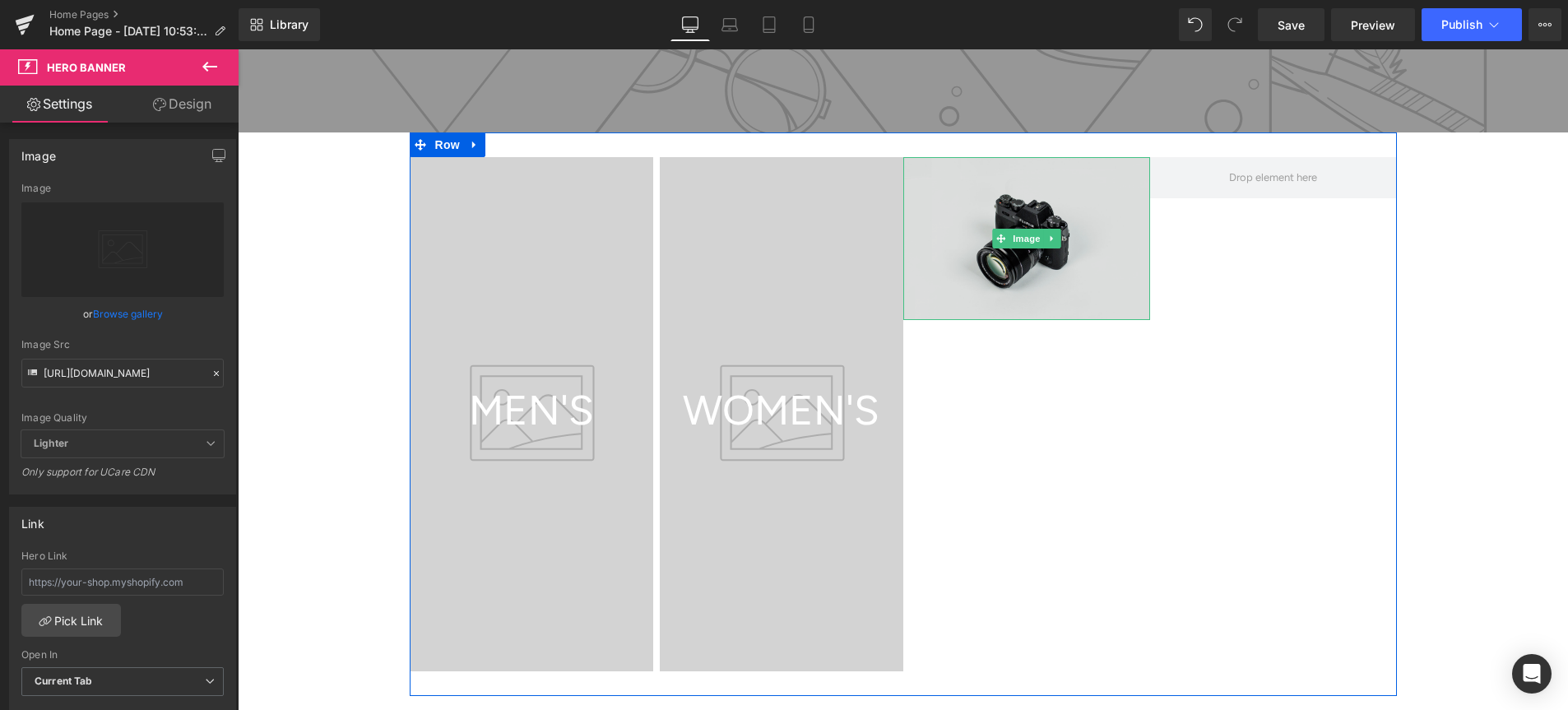
click at [990, 166] on img at bounding box center [1027, 239] width 247 height 164
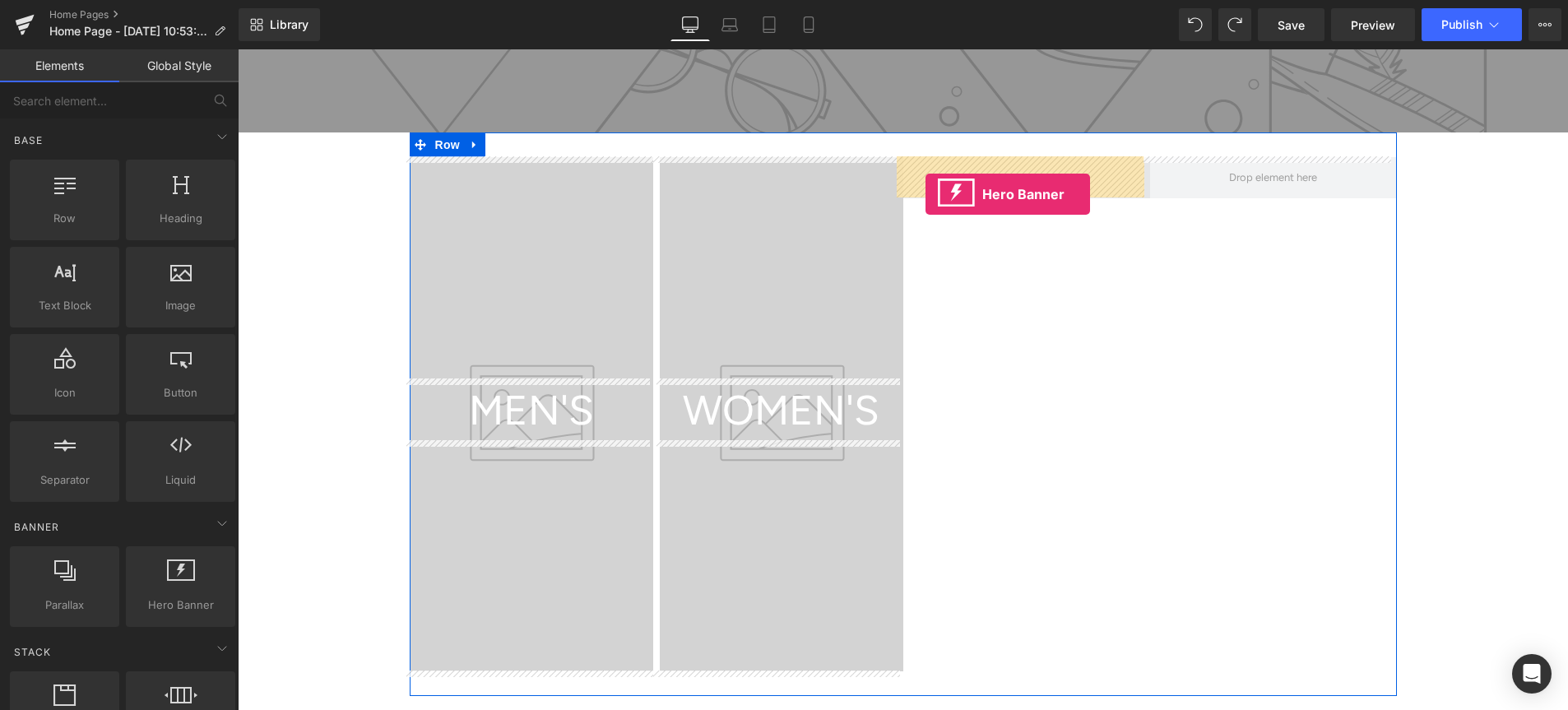
drag, startPoint x: 408, startPoint y: 629, endPoint x: 926, endPoint y: 193, distance: 677.1
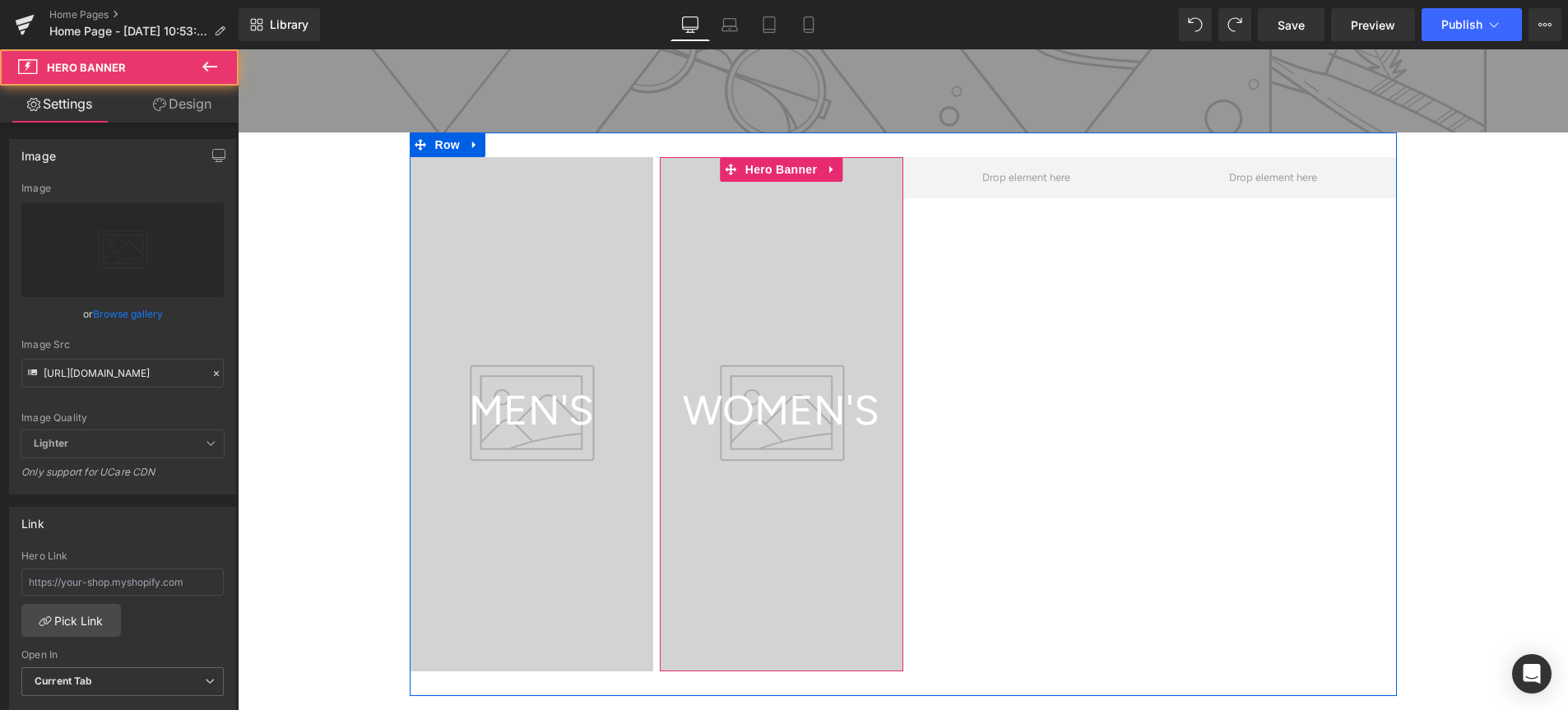
click at [690, 294] on div at bounding box center [782, 414] width 244 height 514
click at [830, 170] on link at bounding box center [832, 169] width 22 height 25
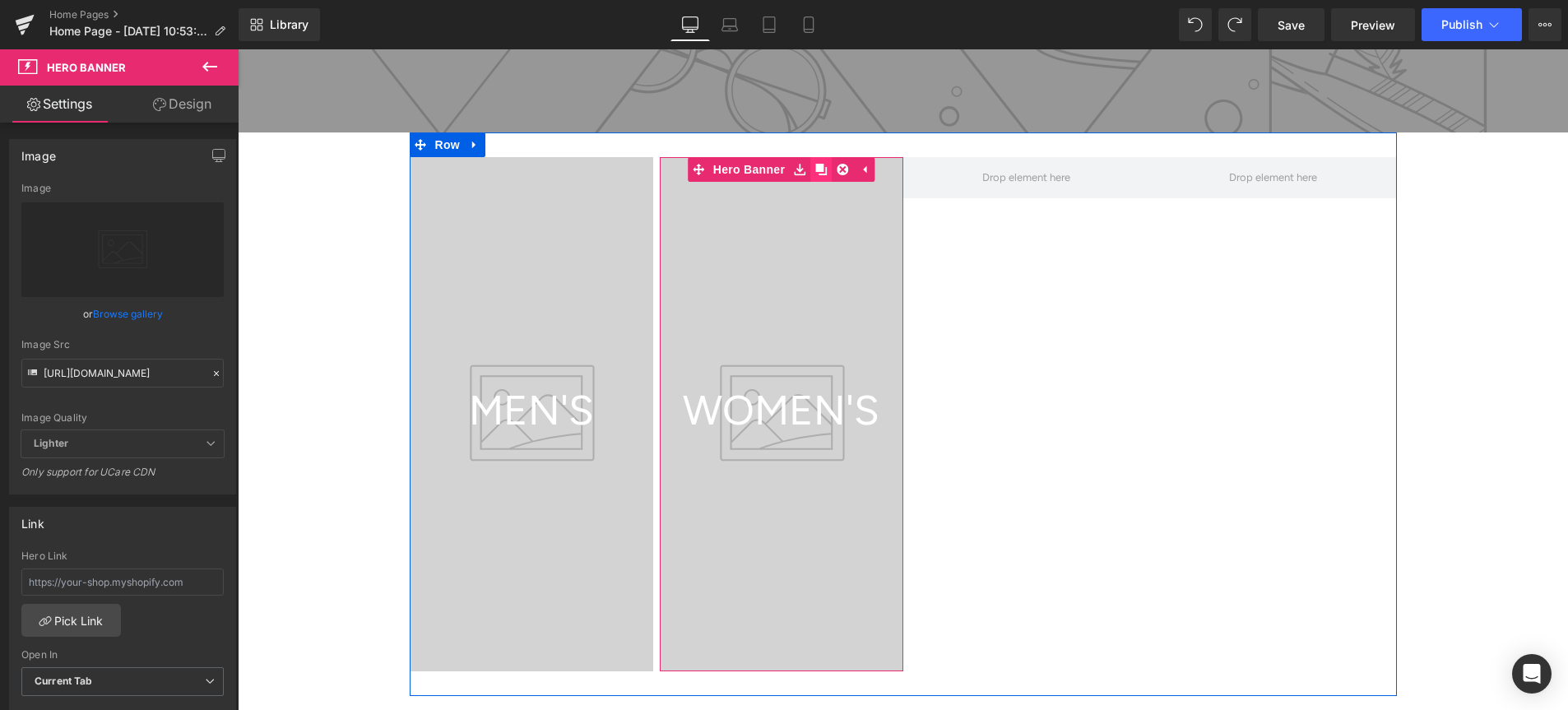
click at [814, 173] on link at bounding box center [822, 169] width 22 height 25
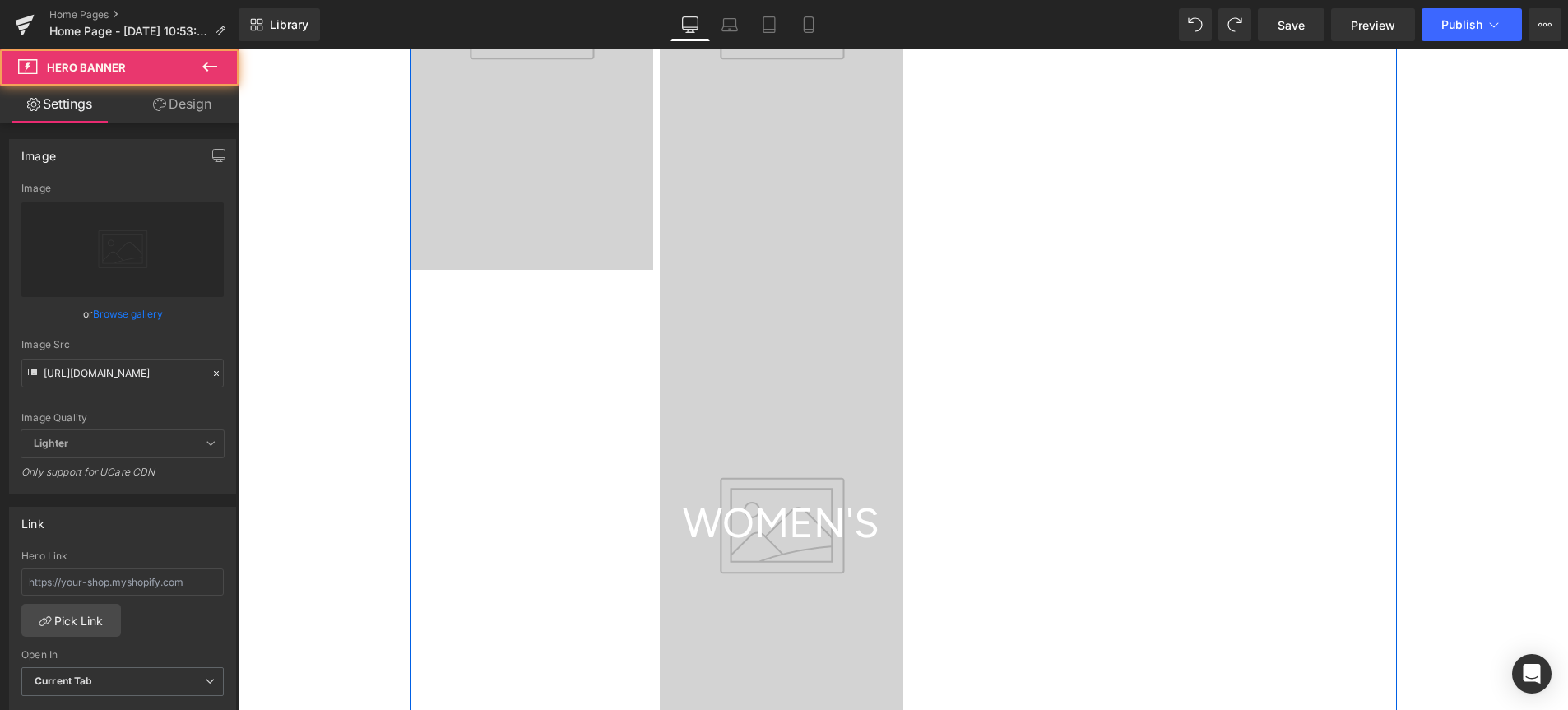
click at [753, 321] on div at bounding box center [782, 527] width 244 height 514
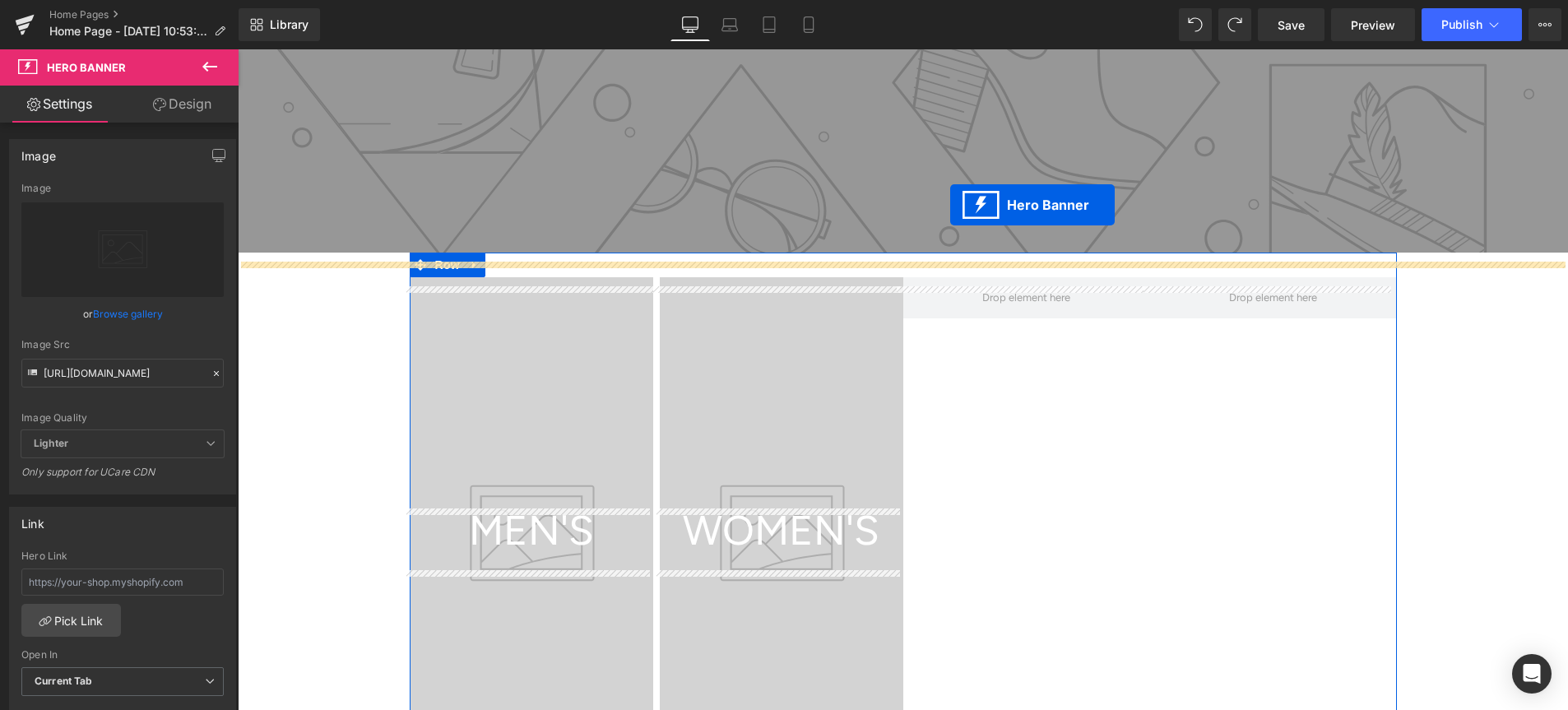
scroll to position [402, 0]
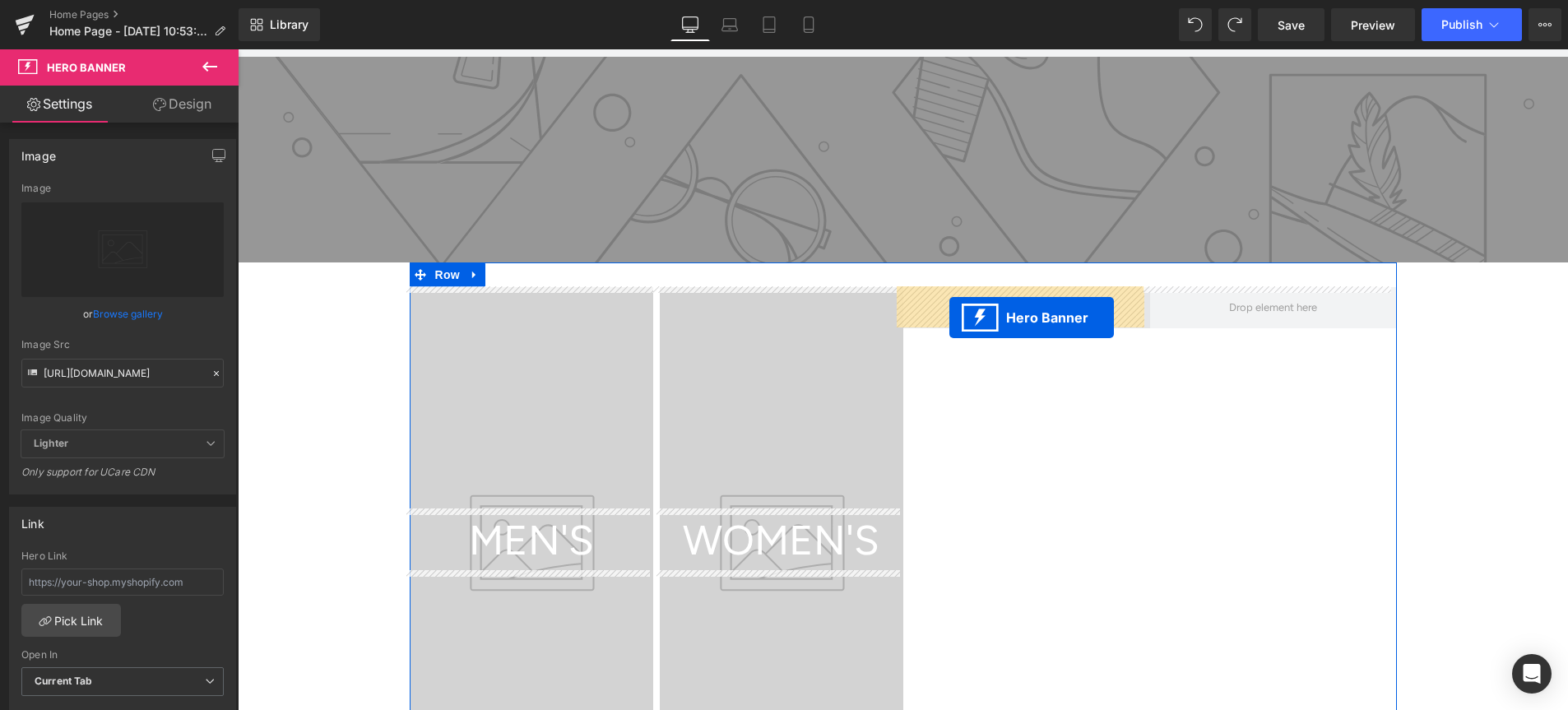
drag, startPoint x: 729, startPoint y: 507, endPoint x: 949, endPoint y: 318, distance: 290.0
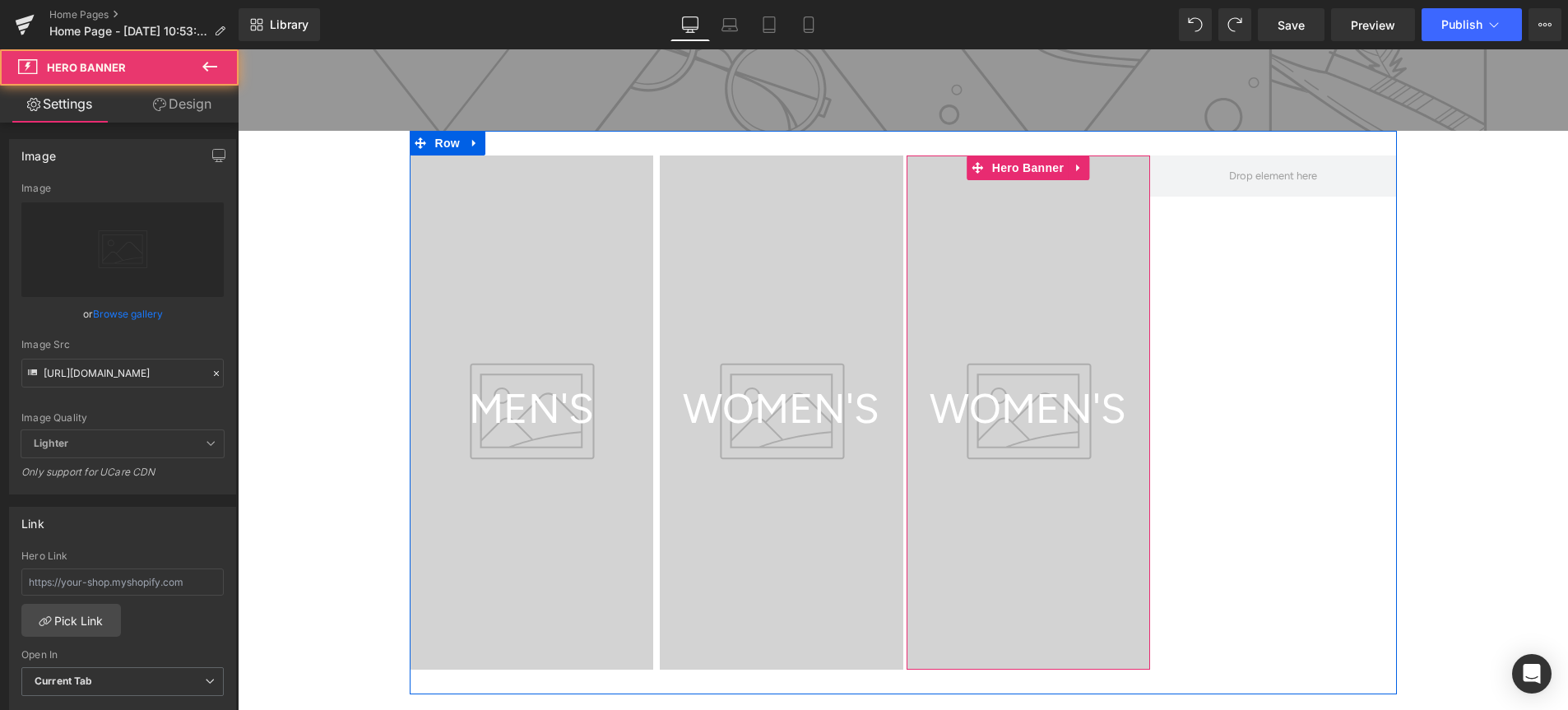
scroll to position [535, 0]
click at [1068, 172] on link at bounding box center [1079, 167] width 22 height 25
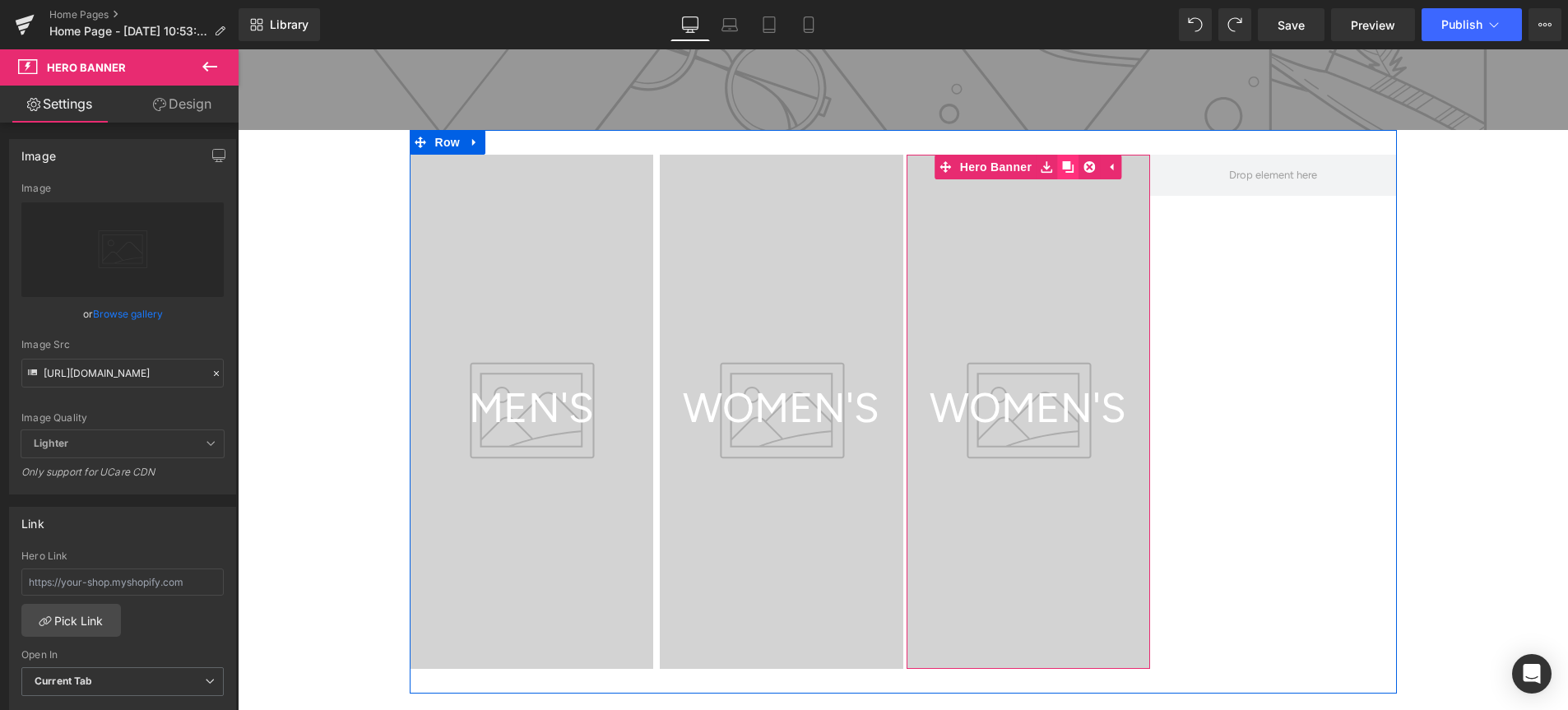
click at [1067, 170] on link at bounding box center [1068, 167] width 22 height 25
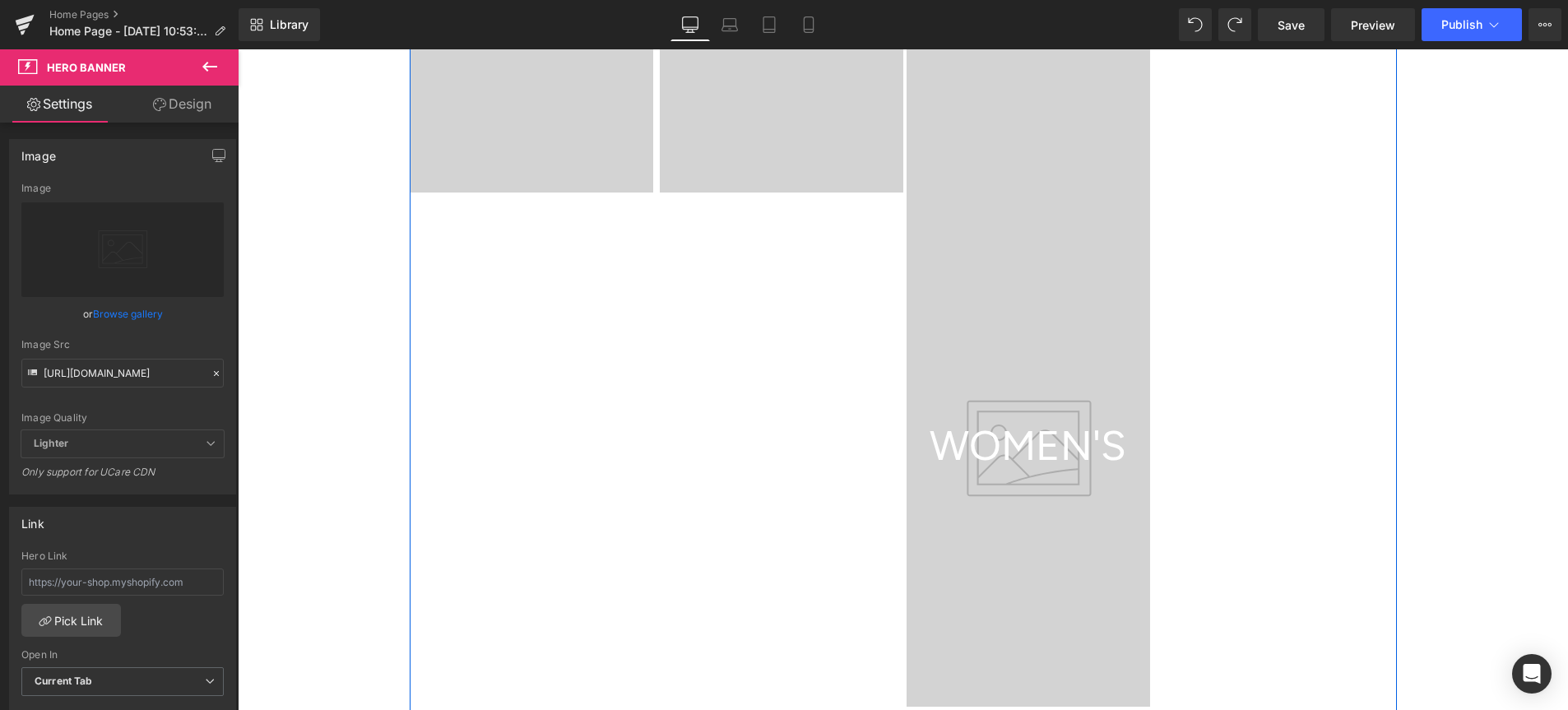
scroll to position [938, 0]
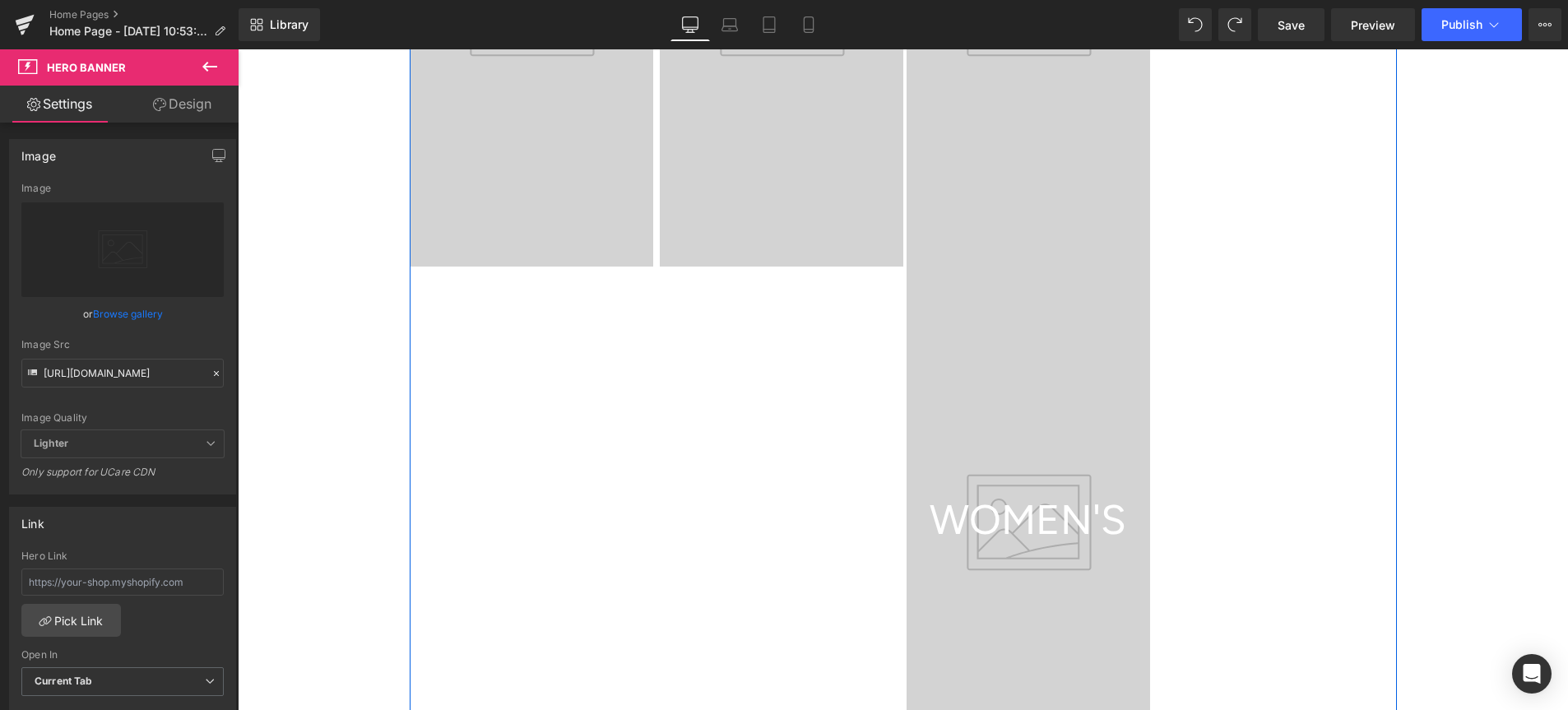
click at [933, 367] on div at bounding box center [1028, 523] width 244 height 514
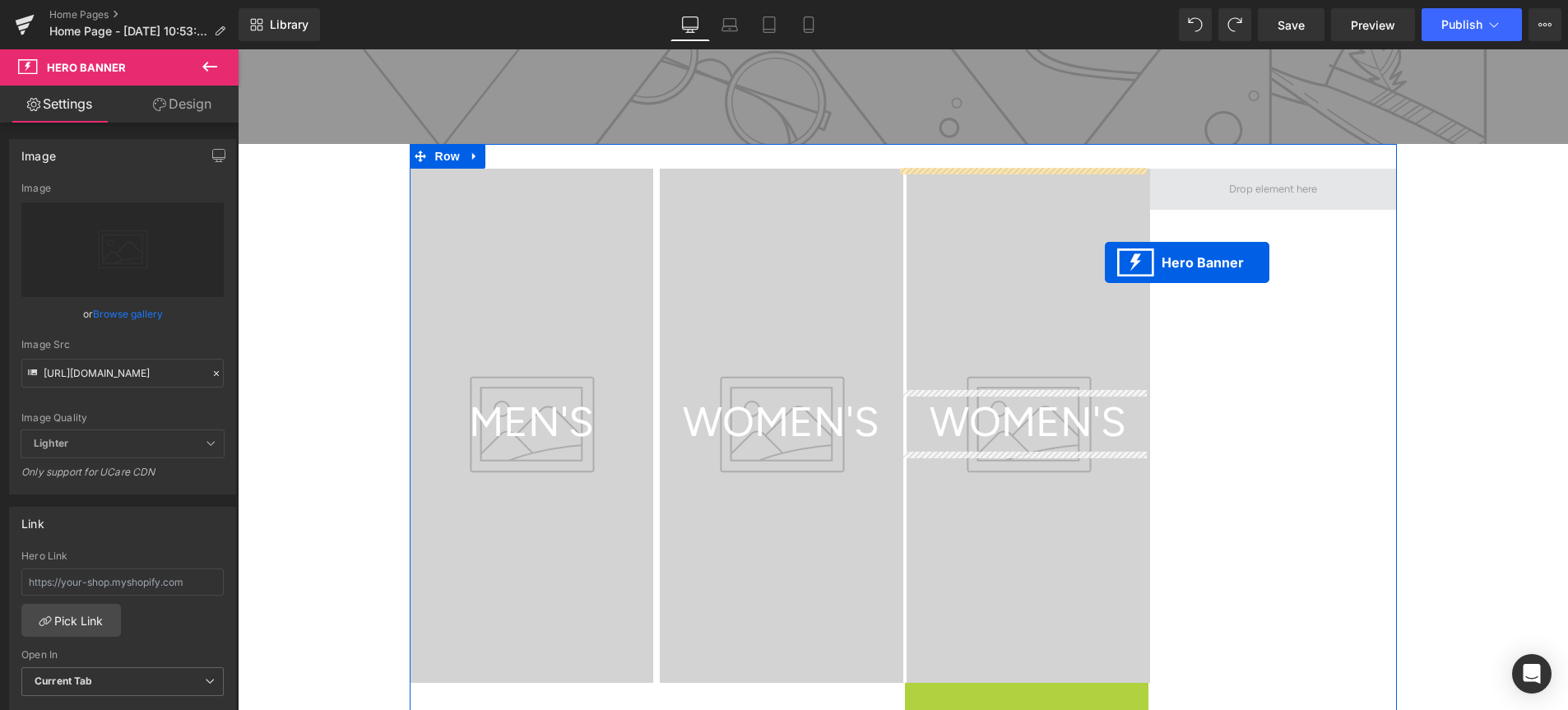
scroll to position [520, 0]
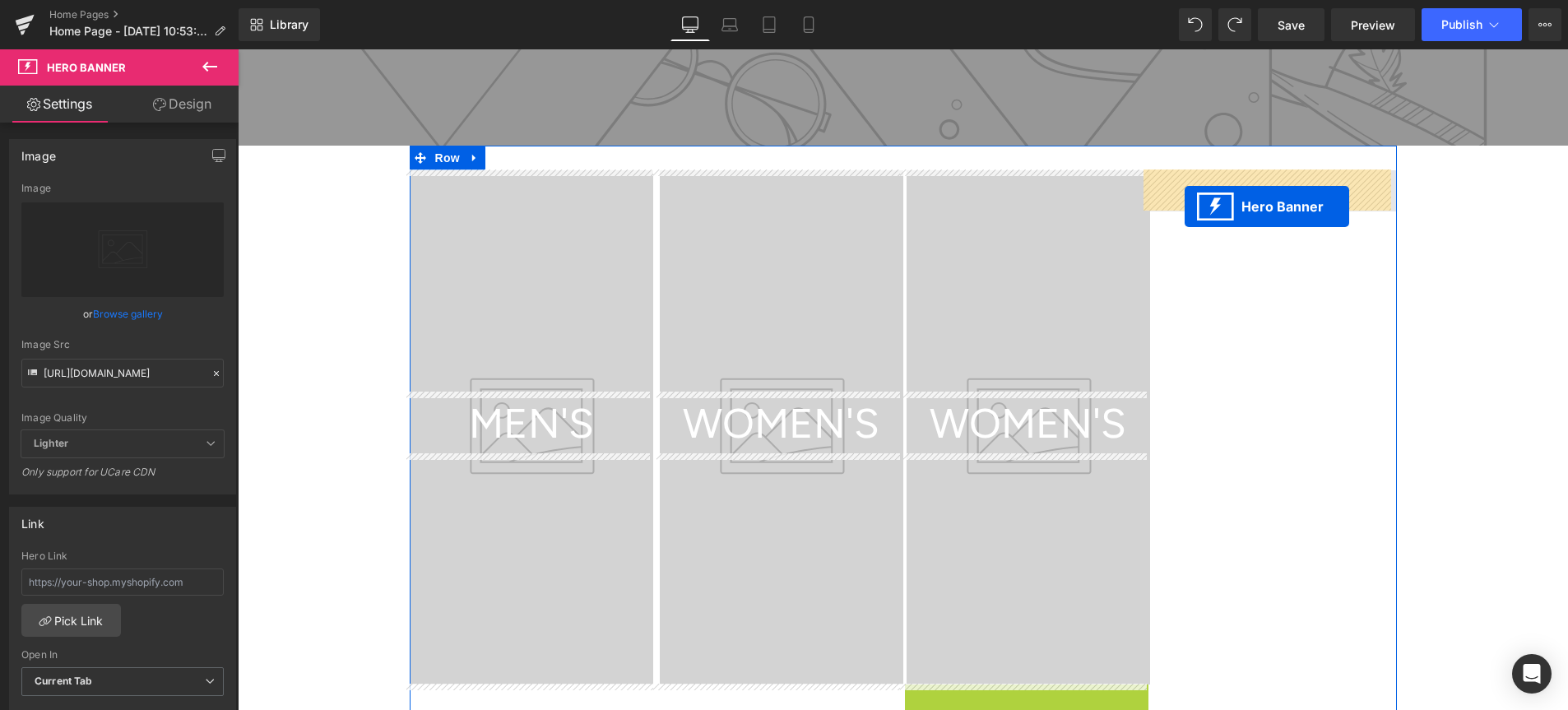
drag, startPoint x: 974, startPoint y: 279, endPoint x: 1185, endPoint y: 206, distance: 223.3
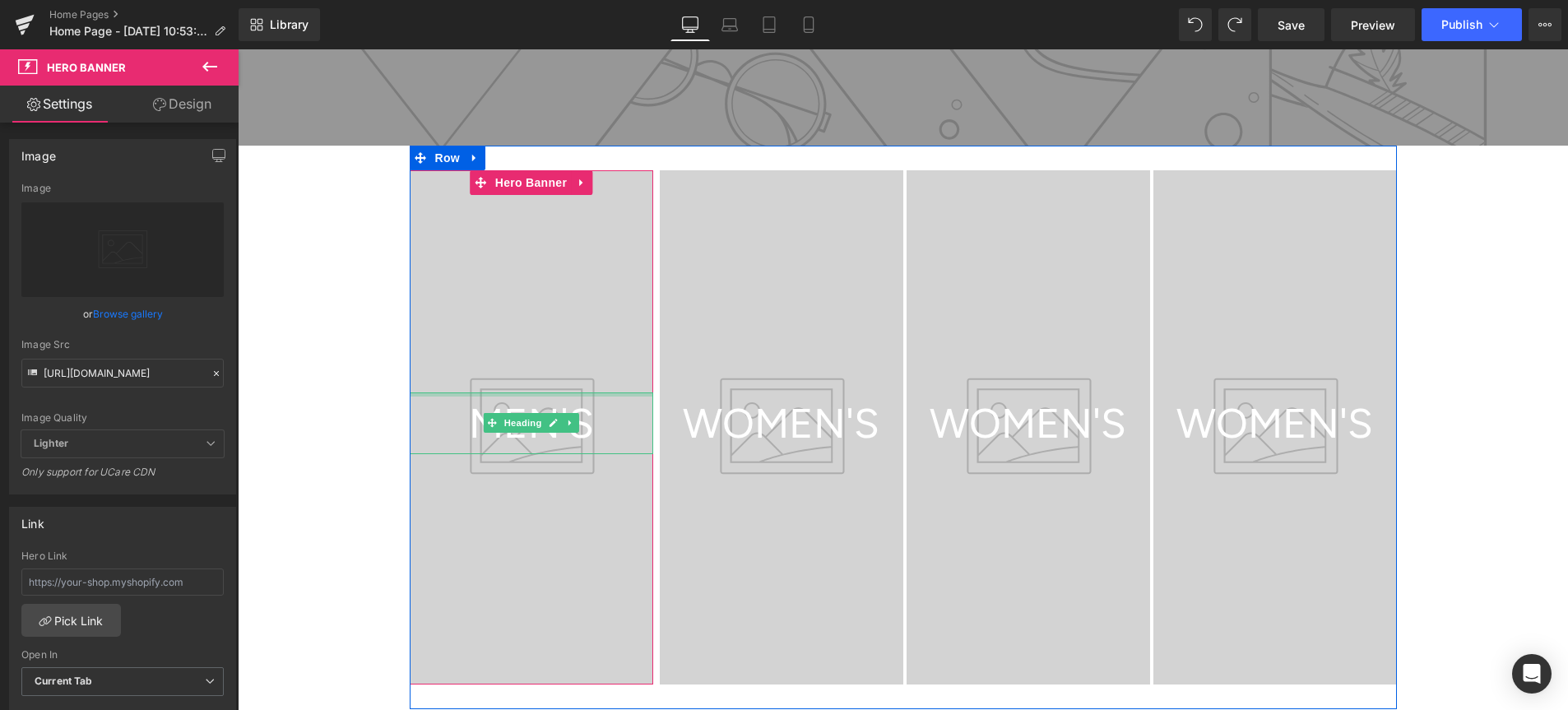
click at [518, 392] on div at bounding box center [531, 394] width 244 height 5
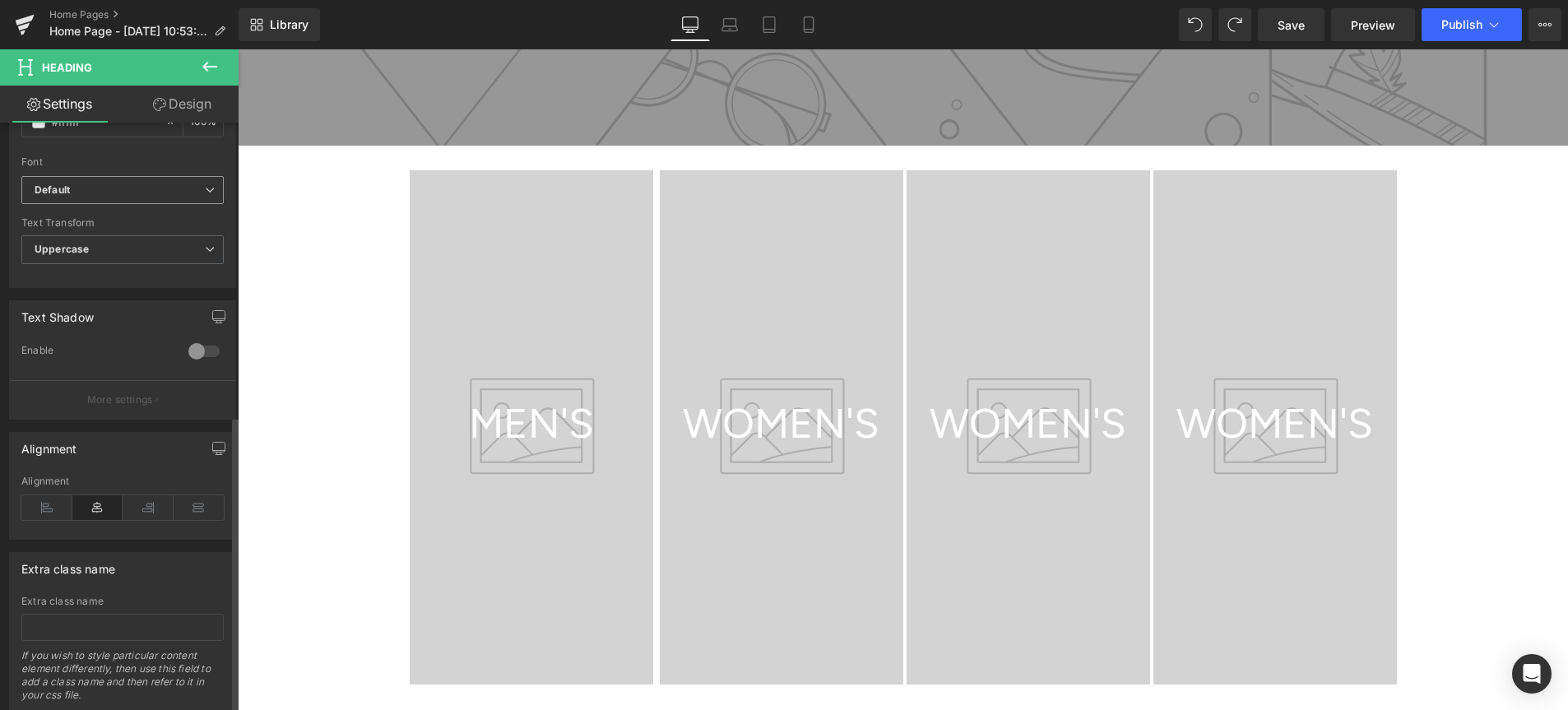
scroll to position [580, 0]
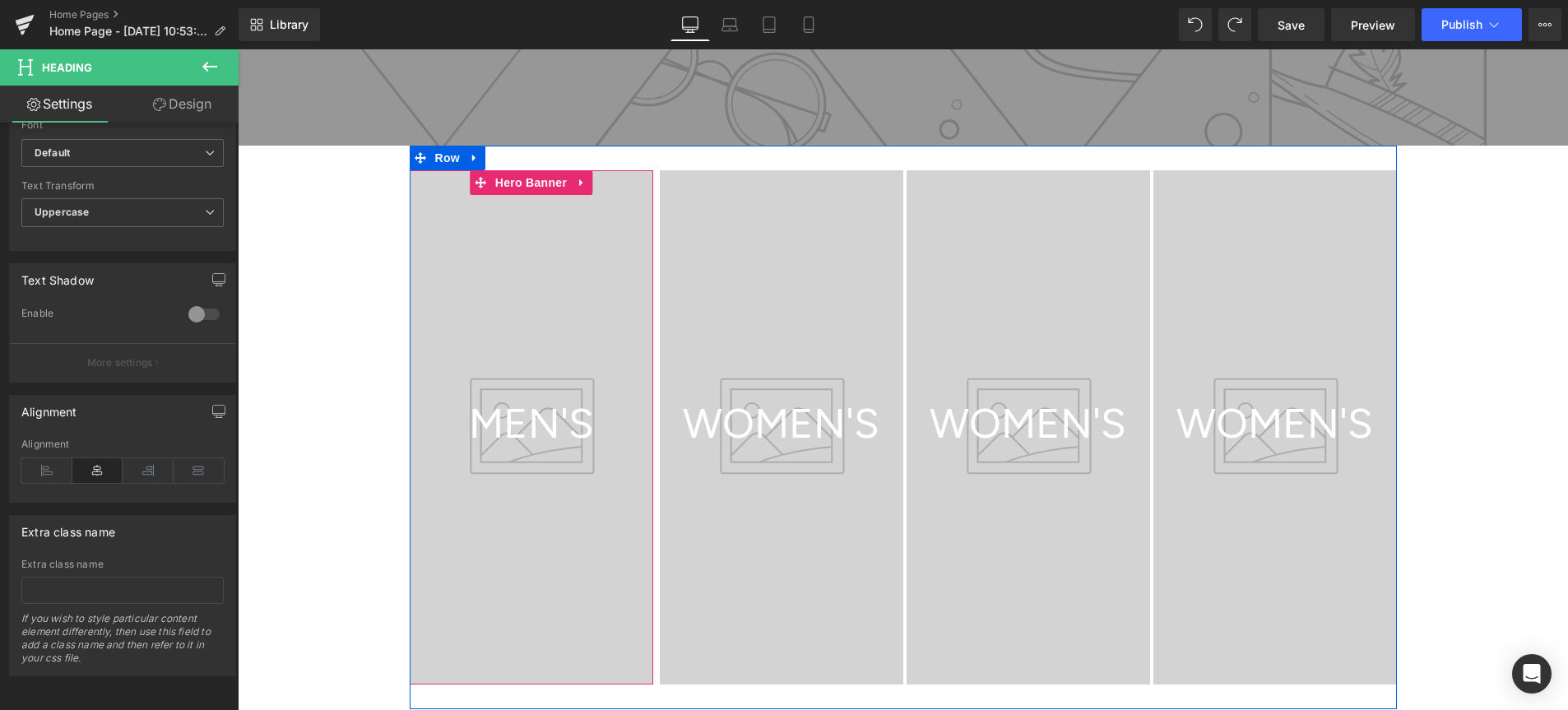
click at [422, 363] on div at bounding box center [531, 427] width 244 height 514
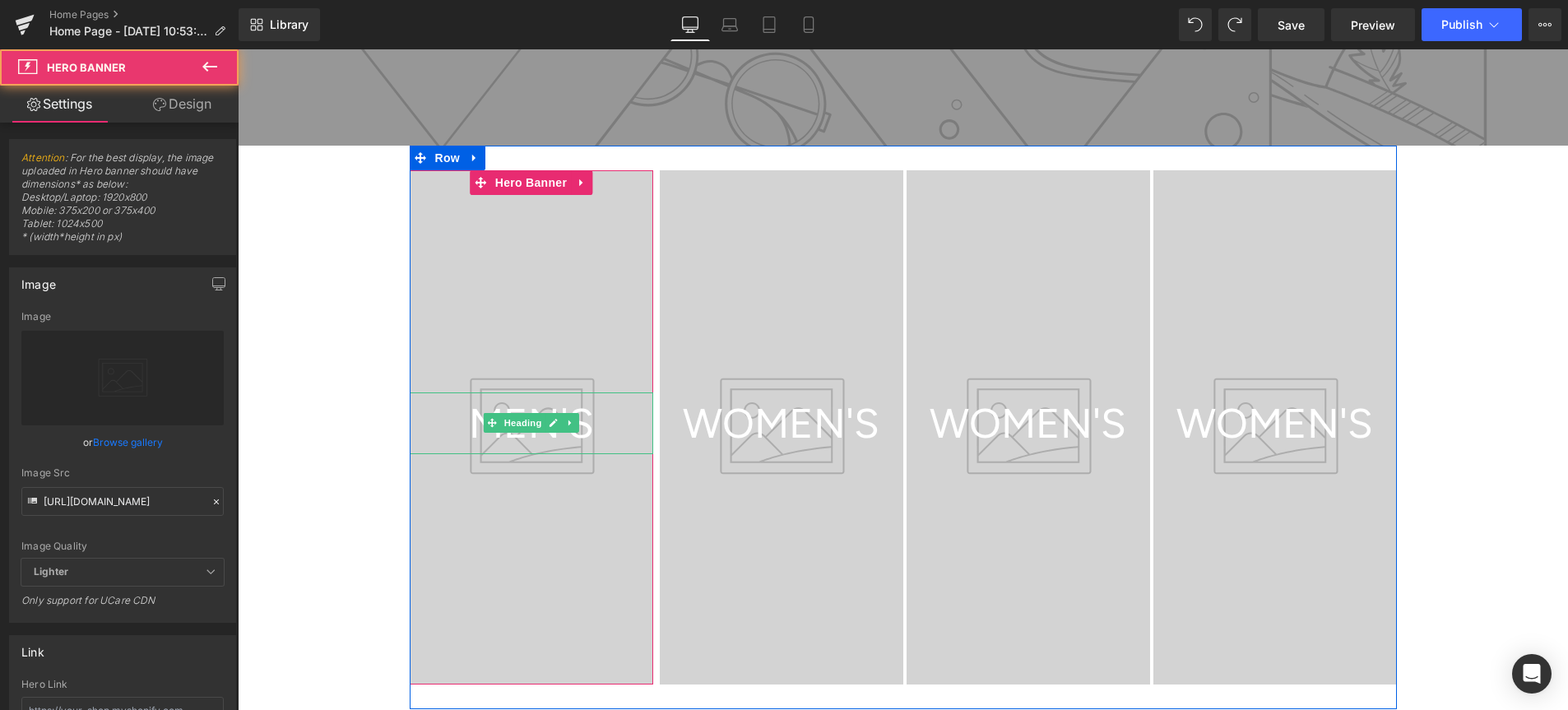
click at [433, 420] on h1 "MEN'S" at bounding box center [531, 423] width 244 height 62
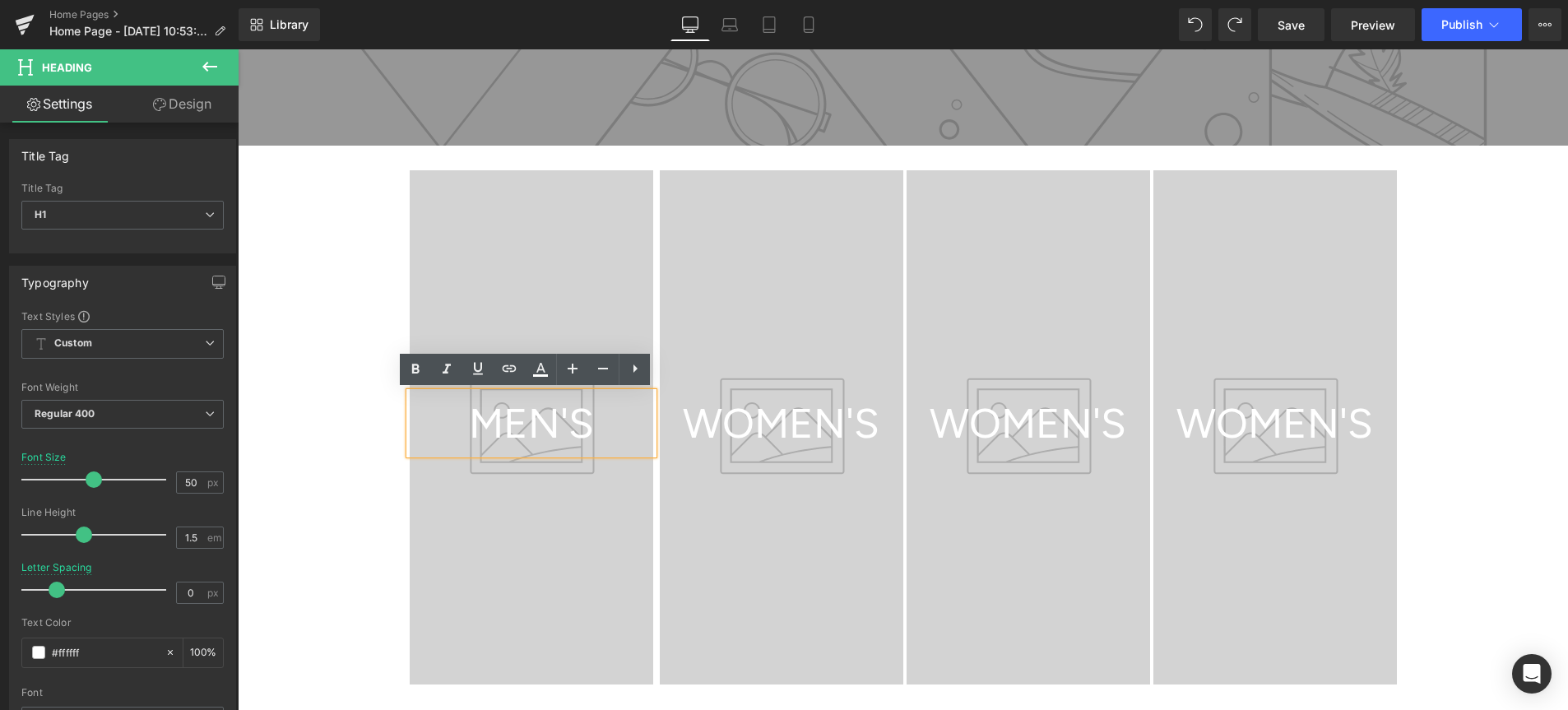
click at [553, 423] on h1 "MEN'S" at bounding box center [531, 423] width 244 height 62
click at [573, 316] on div at bounding box center [531, 427] width 244 height 514
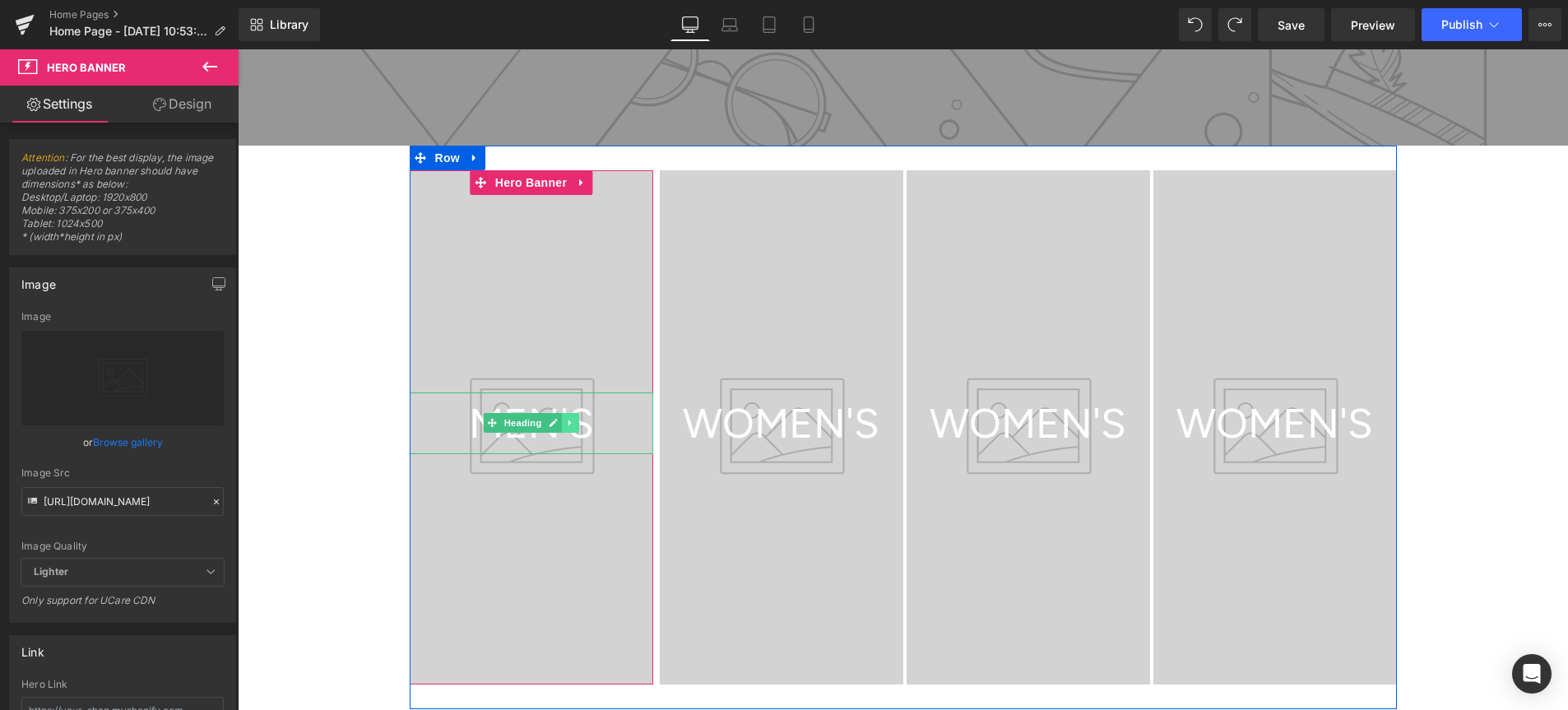
click at [563, 421] on link at bounding box center [571, 423] width 17 height 20
click at [574, 427] on link at bounding box center [579, 423] width 17 height 20
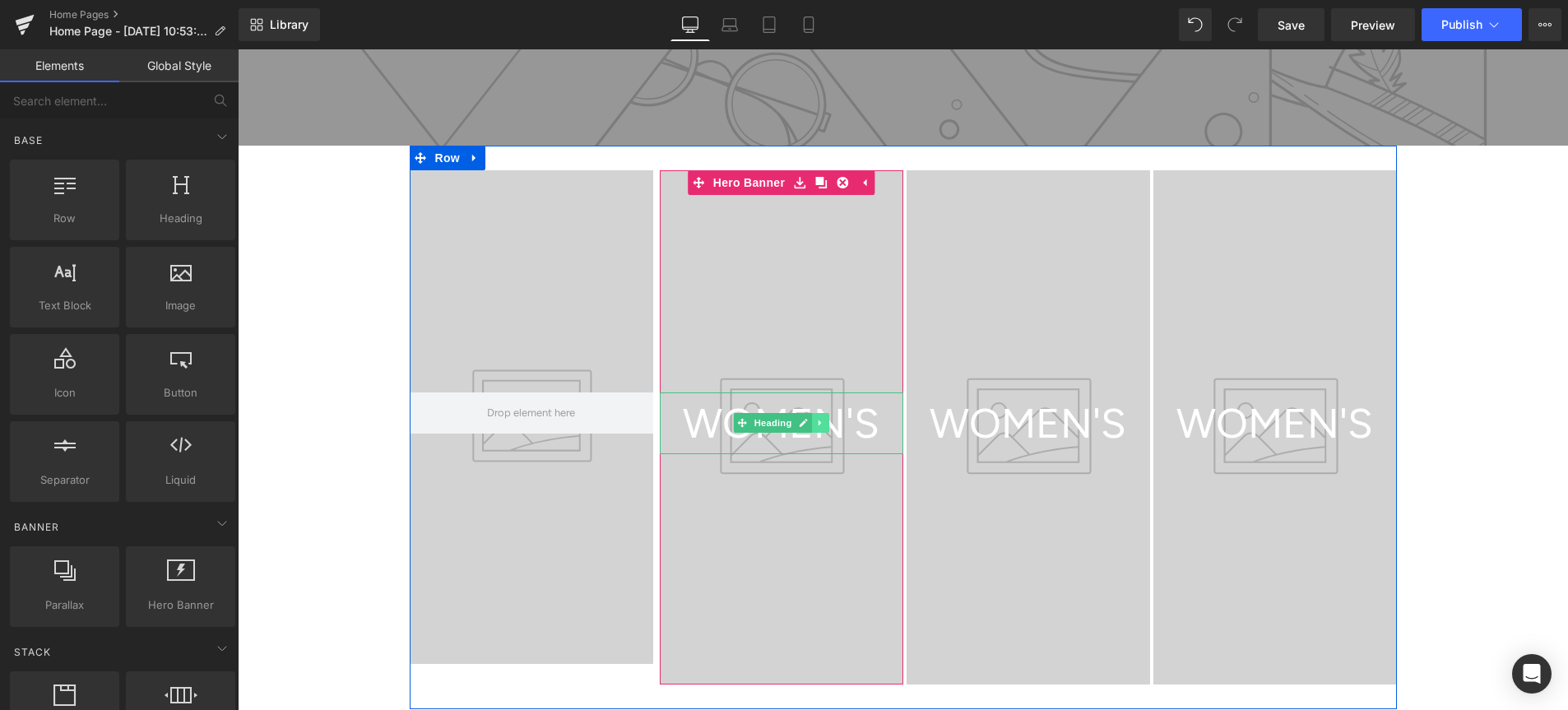
click at [812, 426] on link at bounding box center [820, 423] width 17 height 20
click at [827, 424] on link at bounding box center [829, 423] width 17 height 20
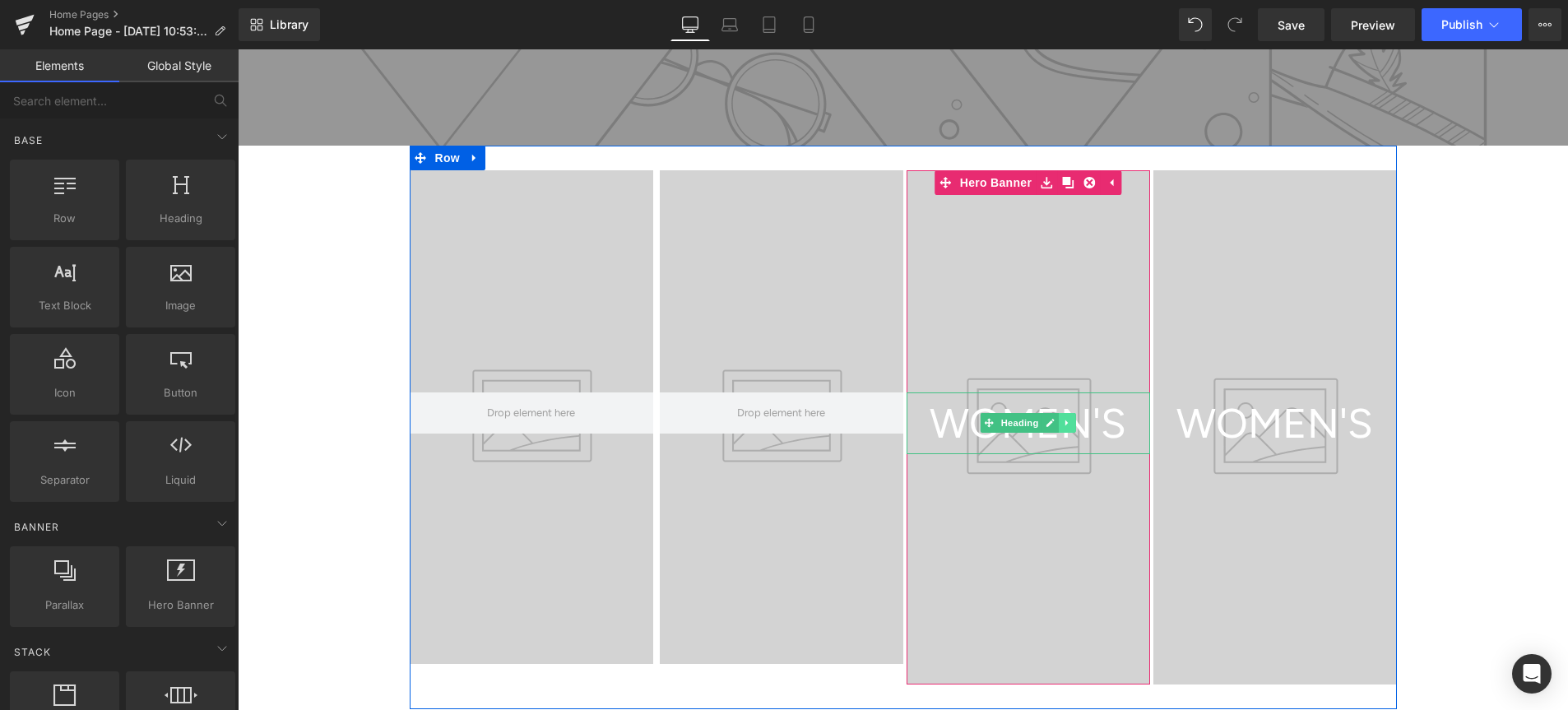
click at [1067, 422] on link at bounding box center [1067, 423] width 17 height 20
click at [1072, 425] on link at bounding box center [1076, 423] width 17 height 20
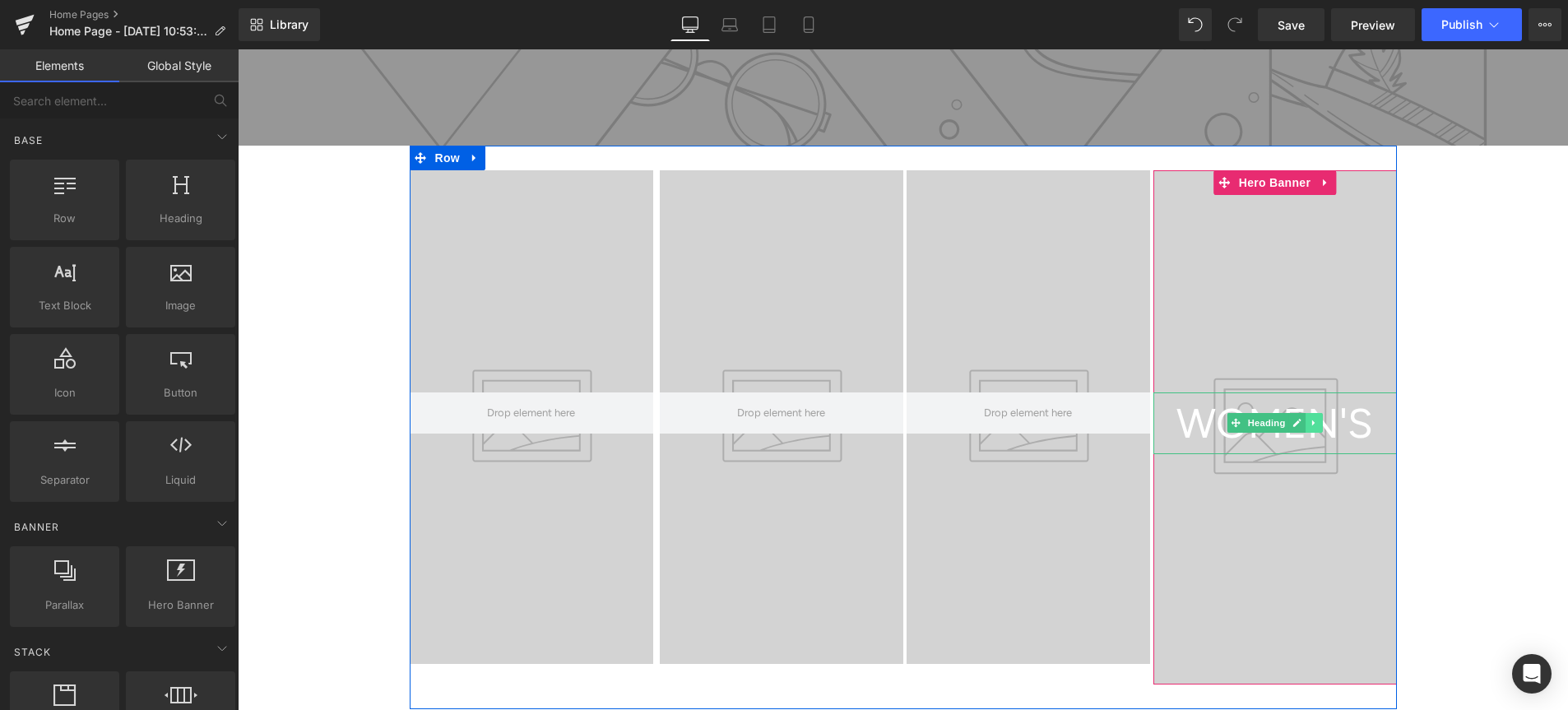
click at [1307, 425] on link at bounding box center [1314, 423] width 17 height 20
click at [1320, 425] on link at bounding box center [1322, 423] width 17 height 20
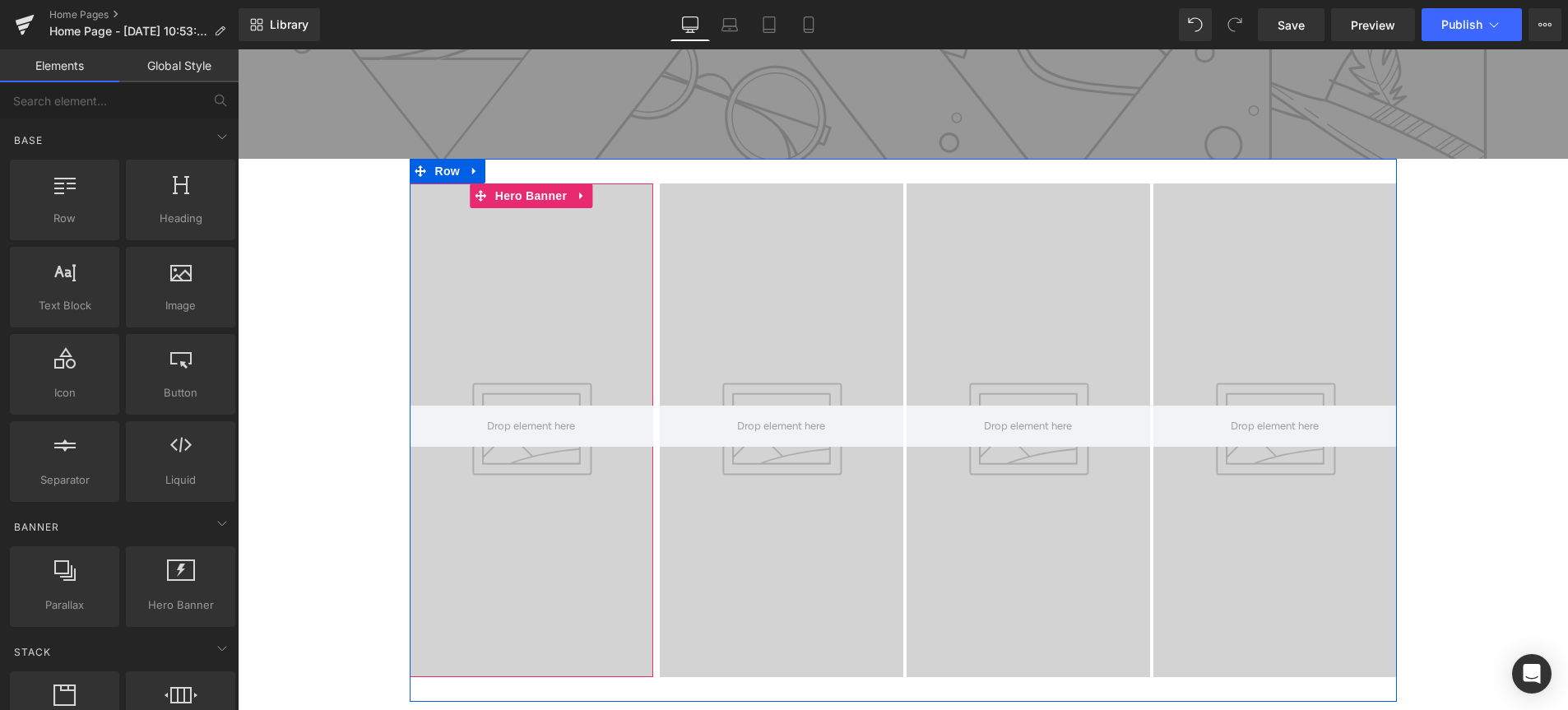
scroll to position [339, 0]
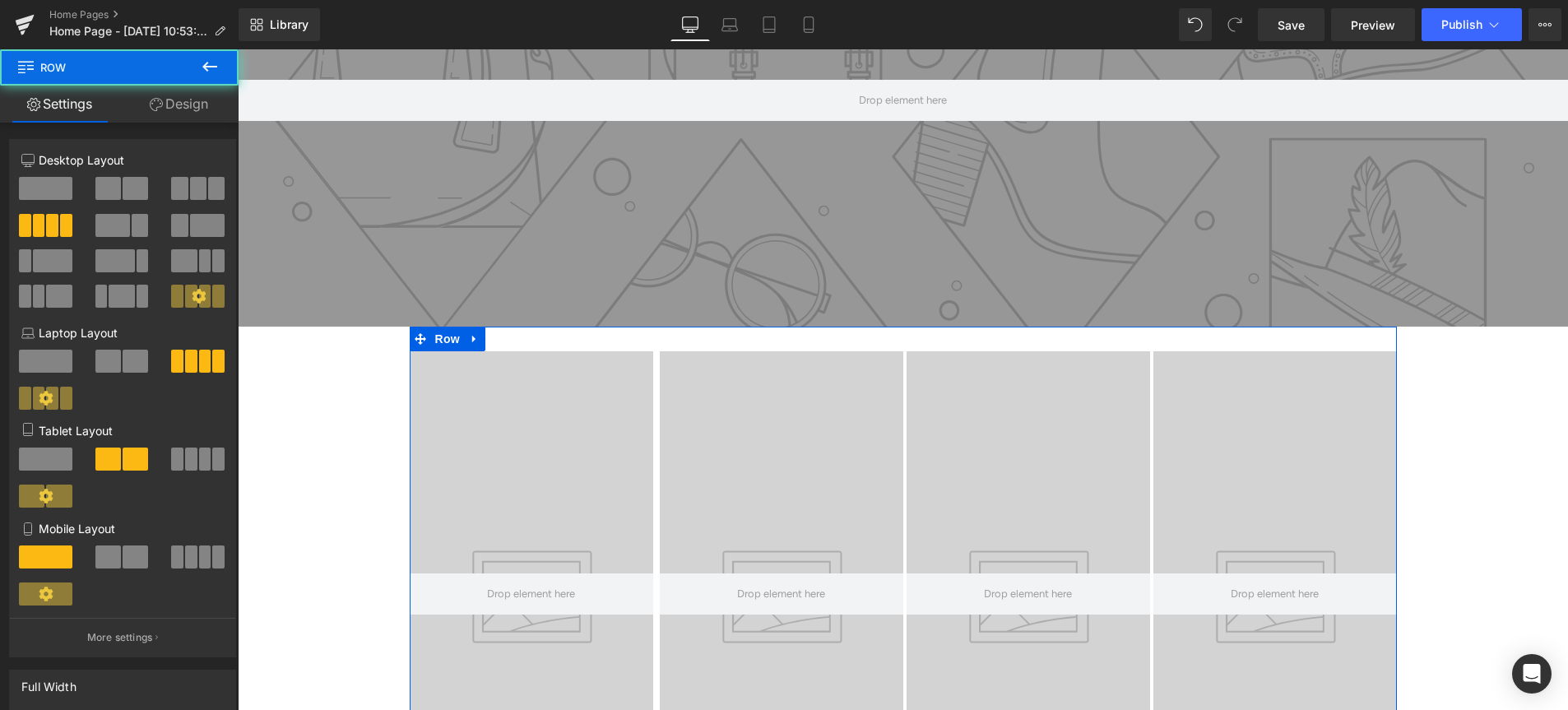
click at [492, 343] on div "Hero Banner Hero Banner Hero Banner Hero Banner Row" at bounding box center [903, 598] width 987 height 543
click at [117, 560] on button at bounding box center [123, 557] width 56 height 23
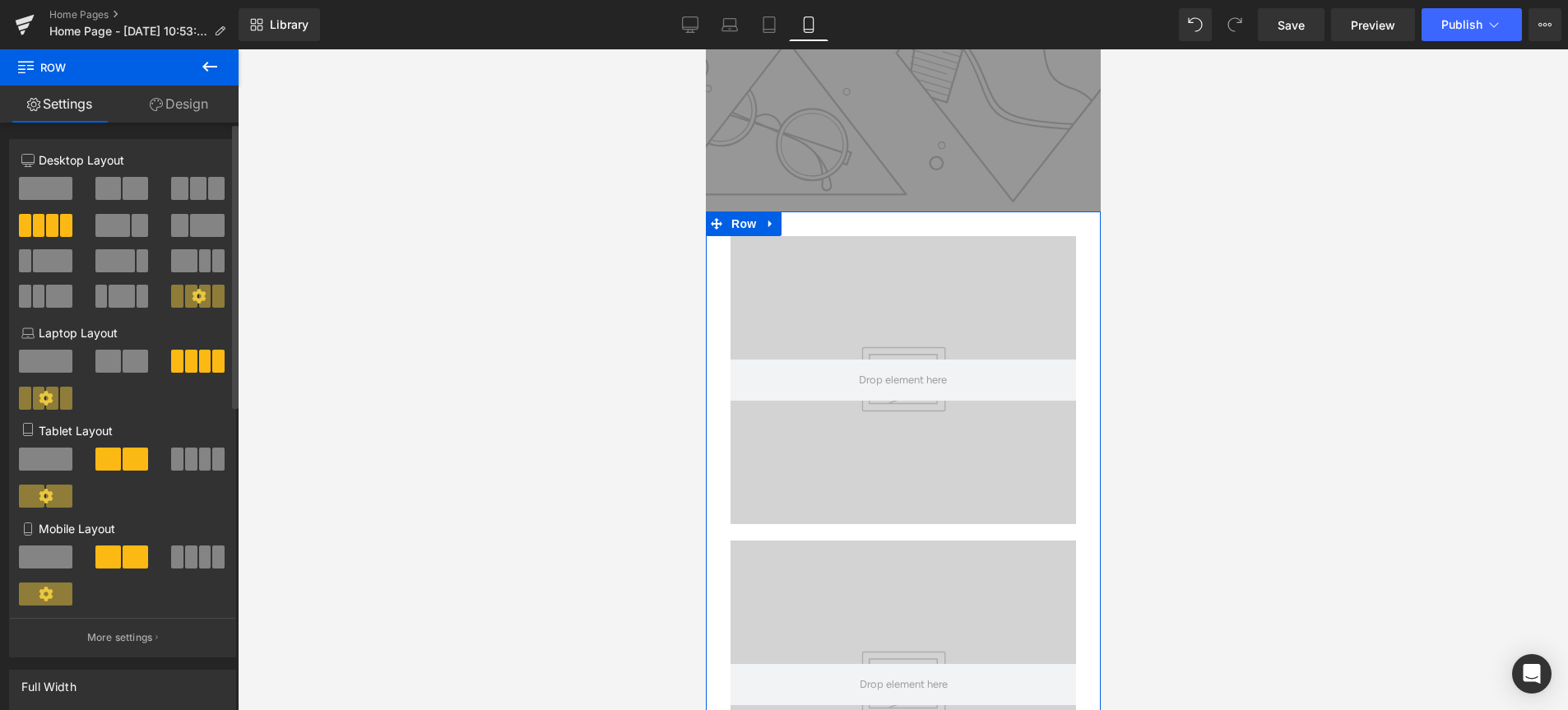
scroll to position [278, 0]
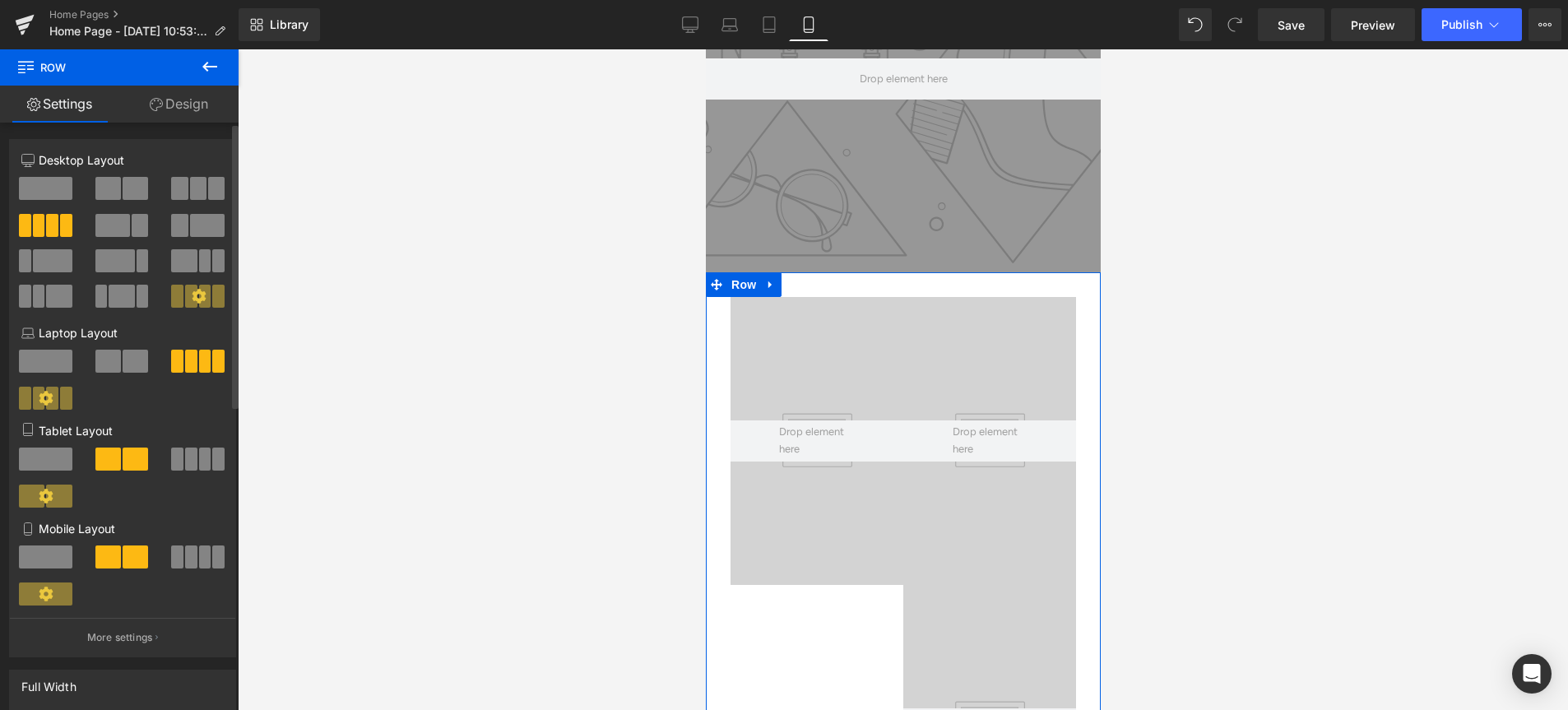
click at [185, 303] on span at bounding box center [191, 296] width 13 height 23
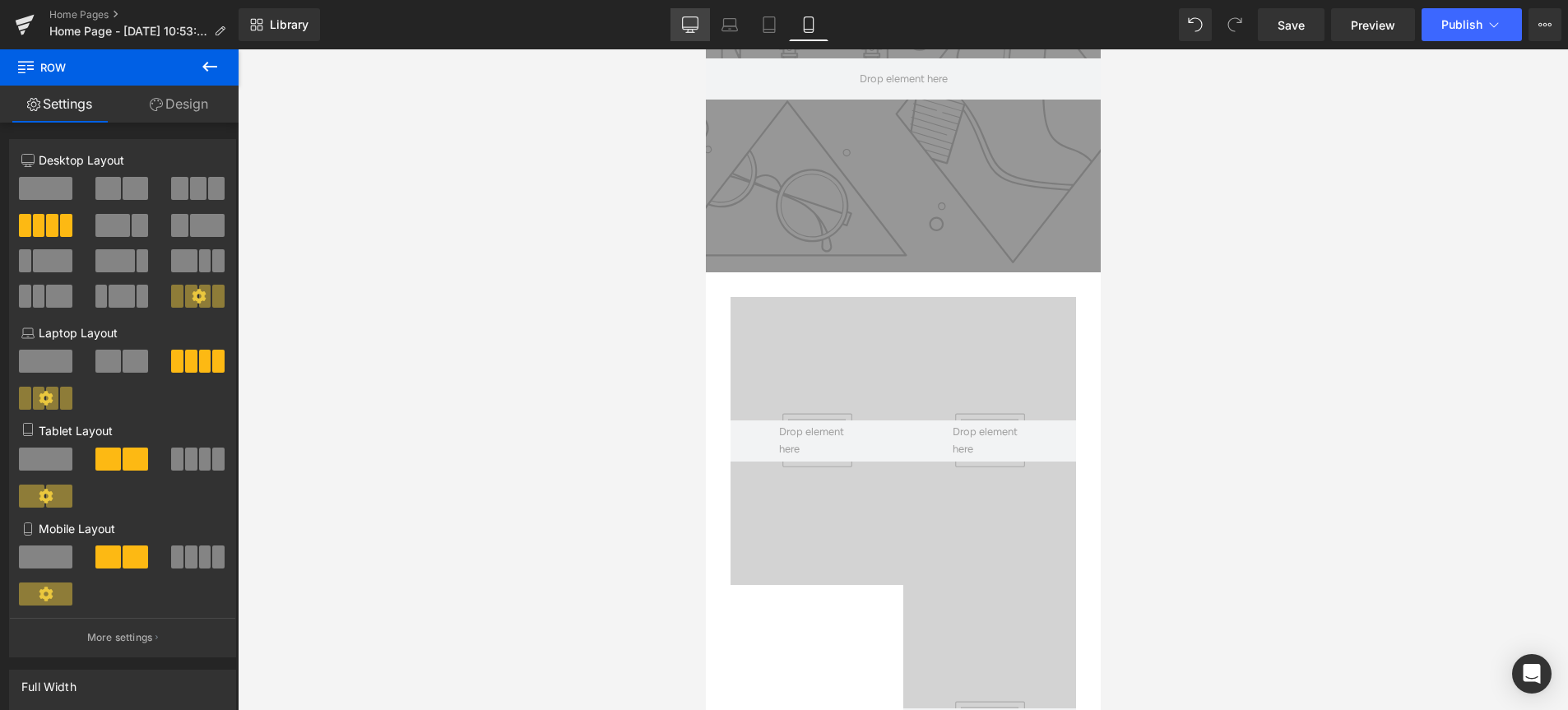
click at [700, 30] on link "Desktop" at bounding box center [690, 25] width 39 height 33
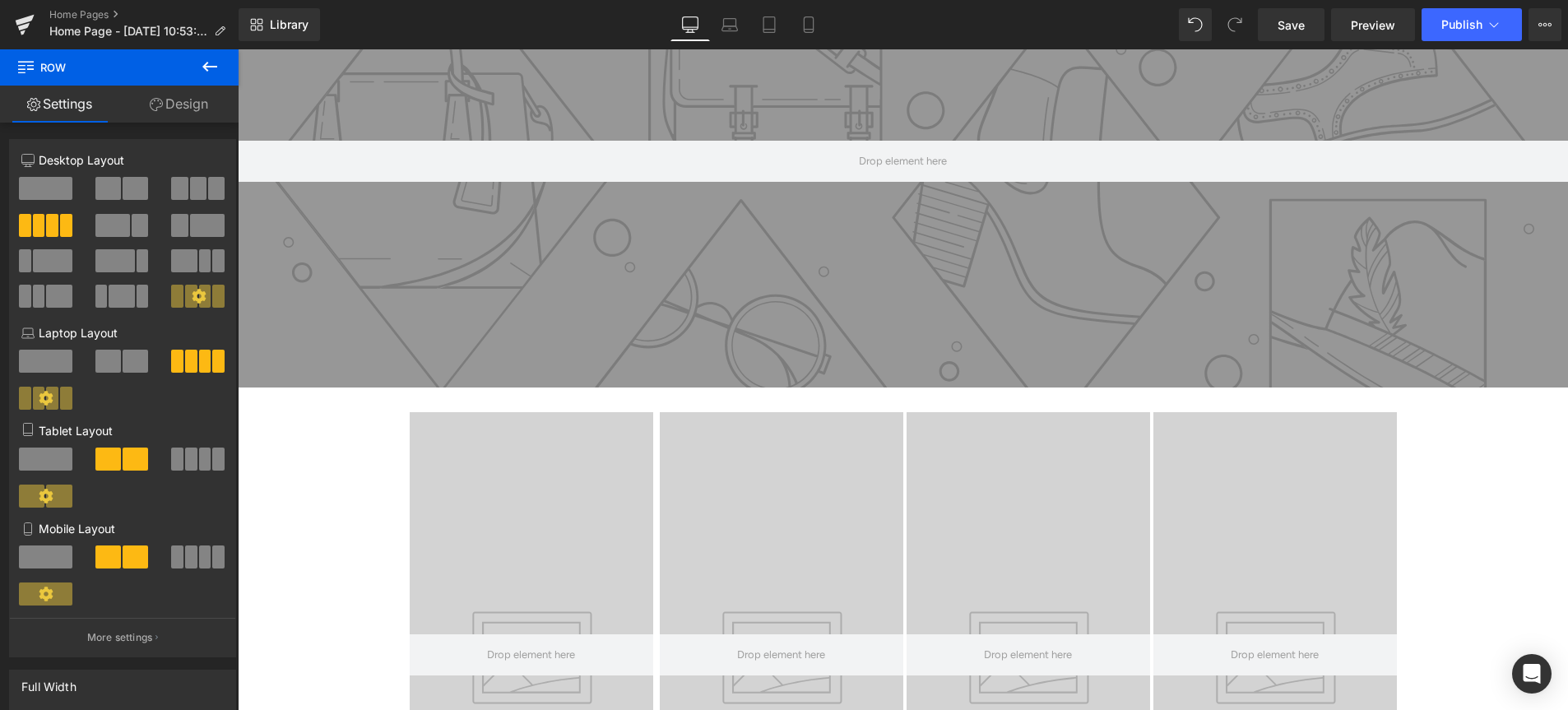
scroll to position [392, 0]
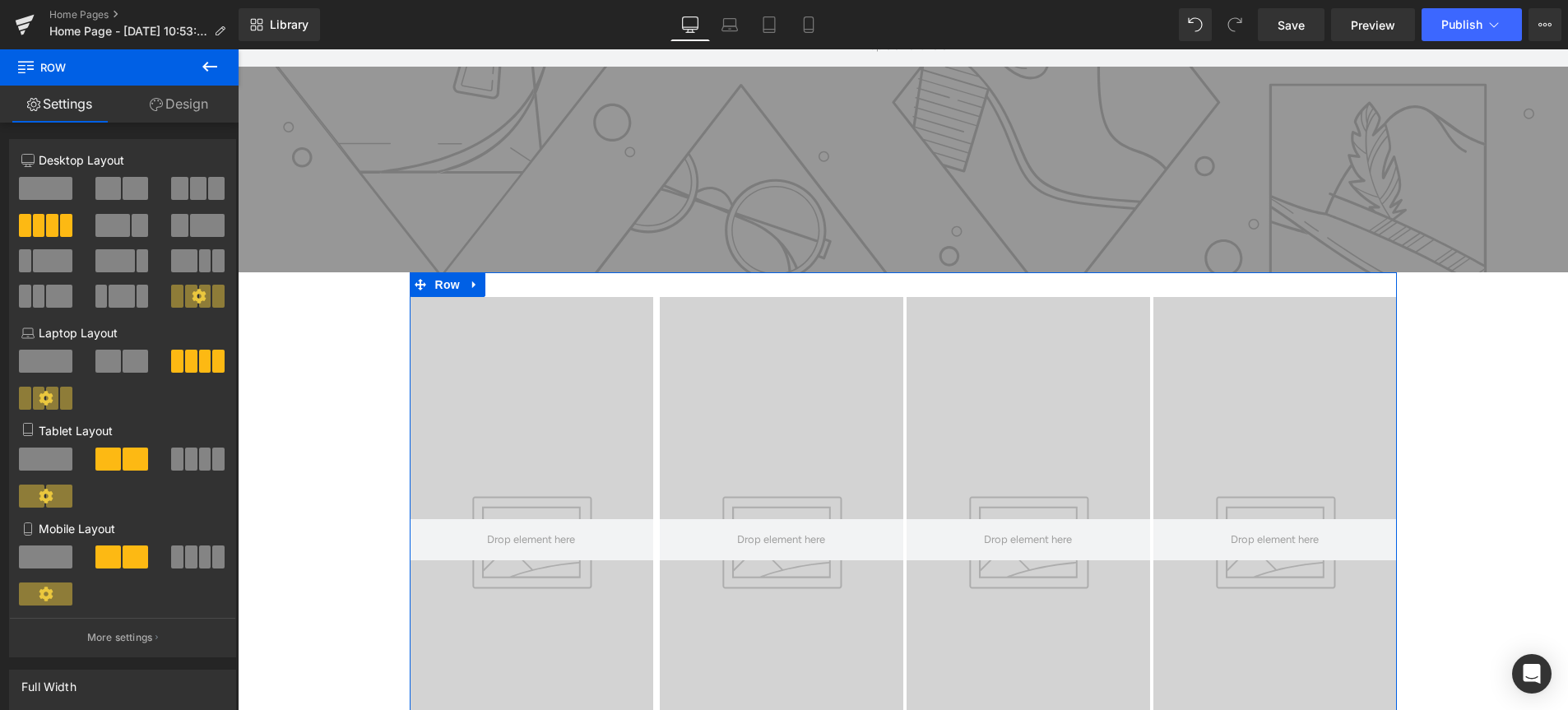
click at [520, 290] on div "Hero Banner 150px Hero Banner Hero Banner Hero Banner Row" at bounding box center [903, 543] width 987 height 543
click at [196, 299] on icon at bounding box center [198, 295] width 14 height 14
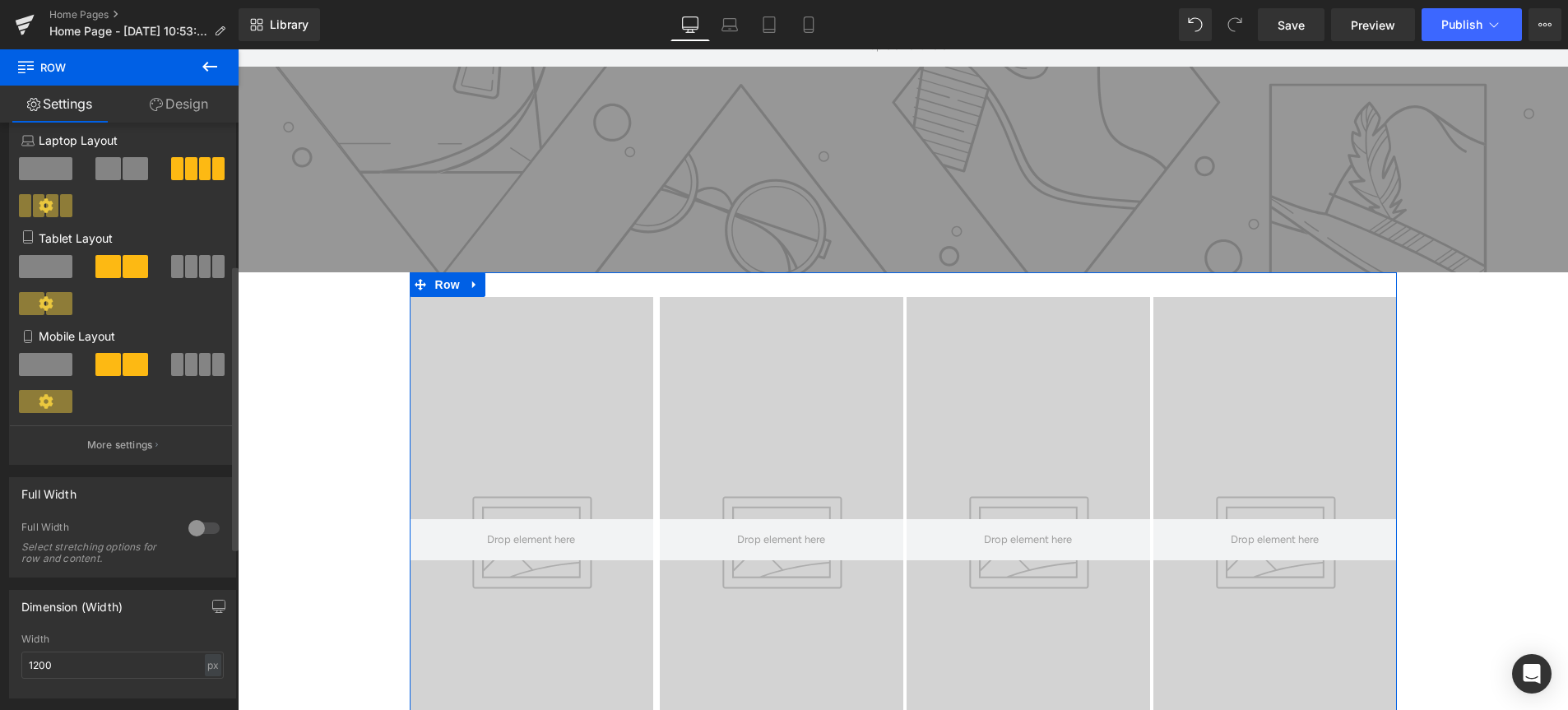
scroll to position [292, 0]
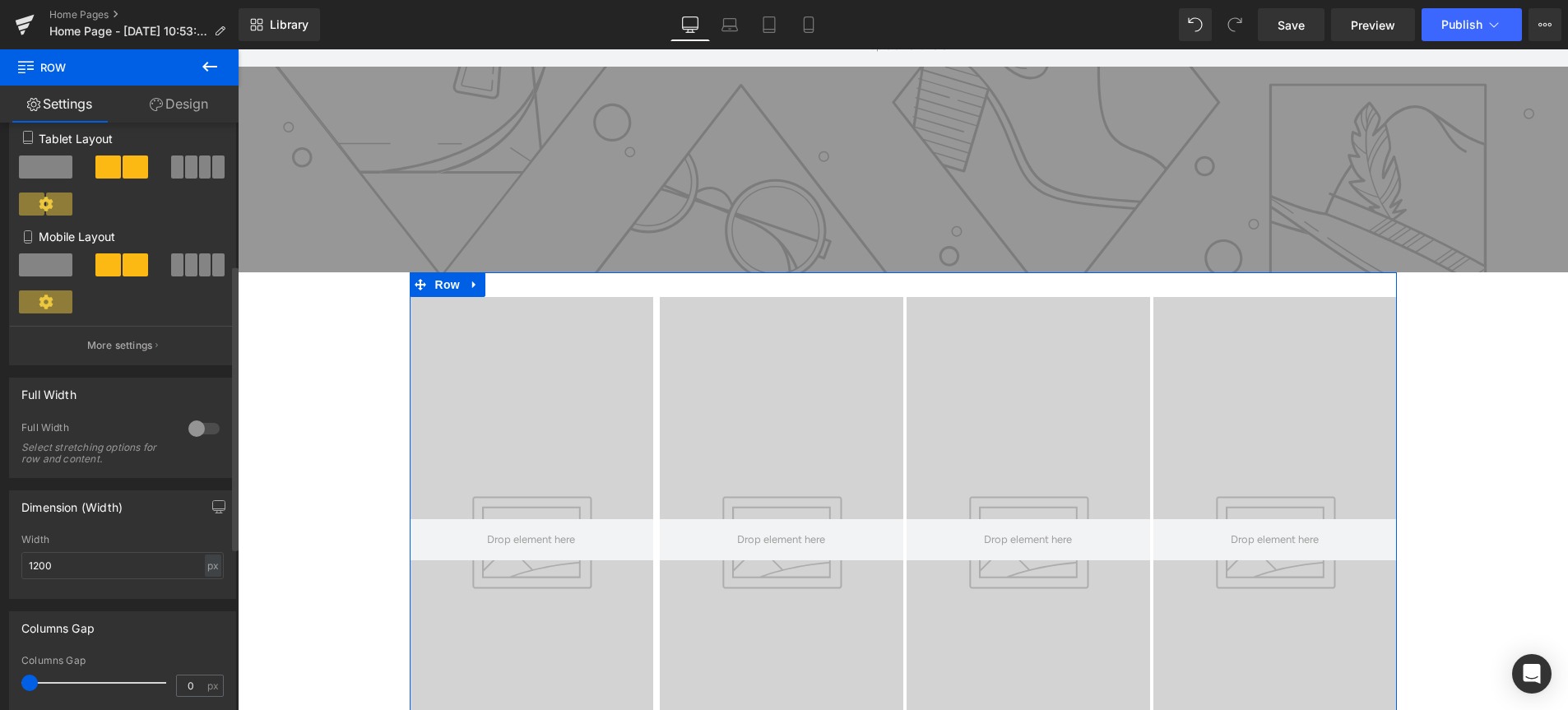
click at [195, 436] on div at bounding box center [204, 429] width 39 height 26
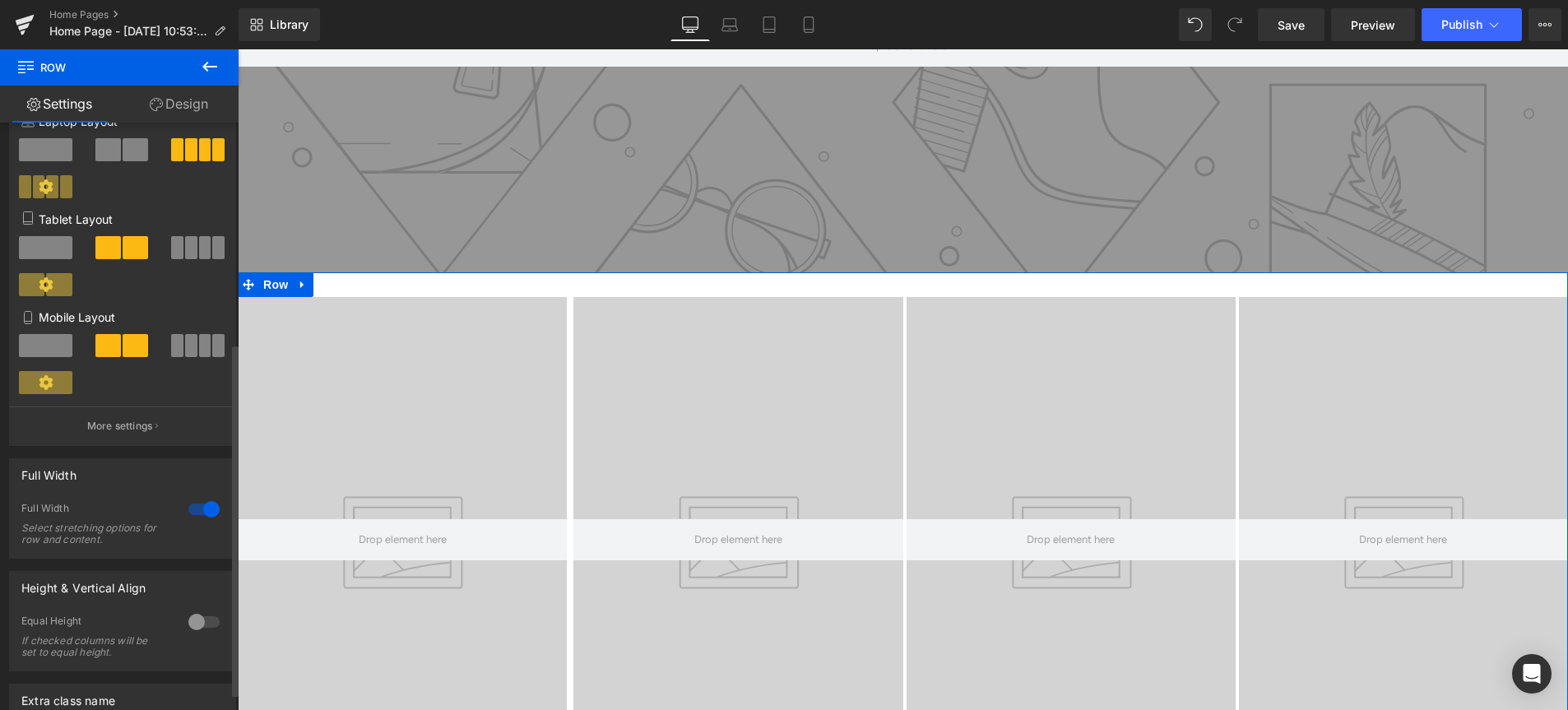
scroll to position [395, 0]
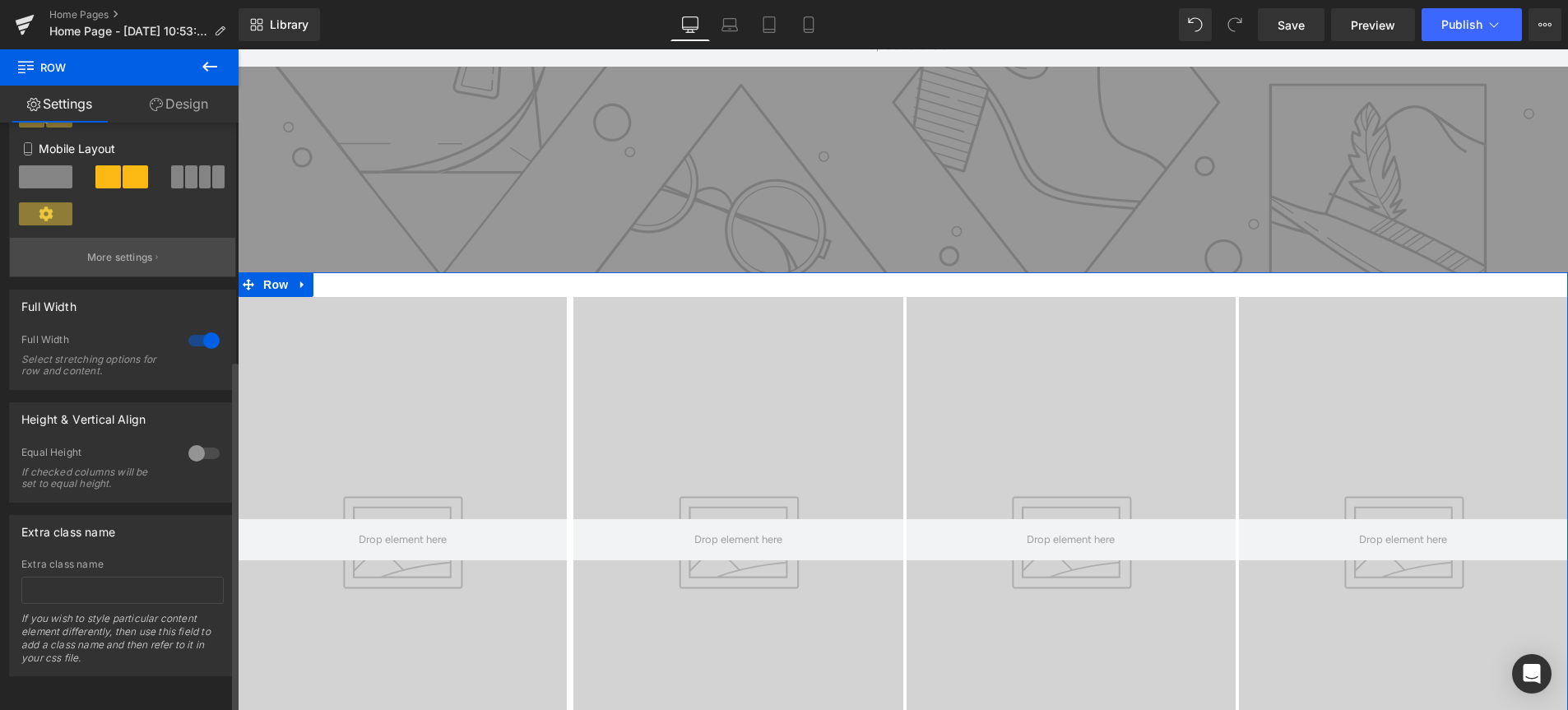
click at [147, 252] on p "More settings" at bounding box center [120, 258] width 66 height 15
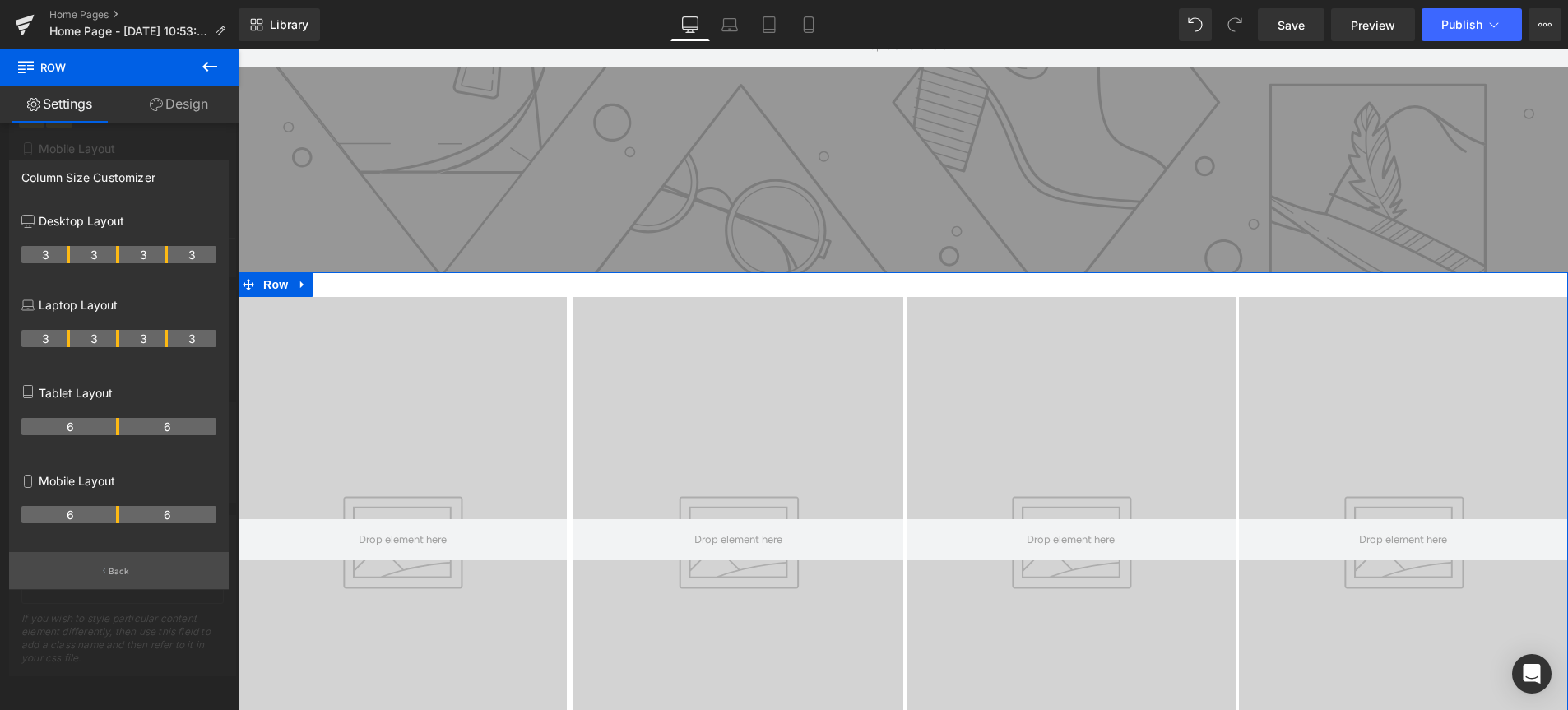
click at [110, 571] on p "Back" at bounding box center [119, 572] width 22 height 13
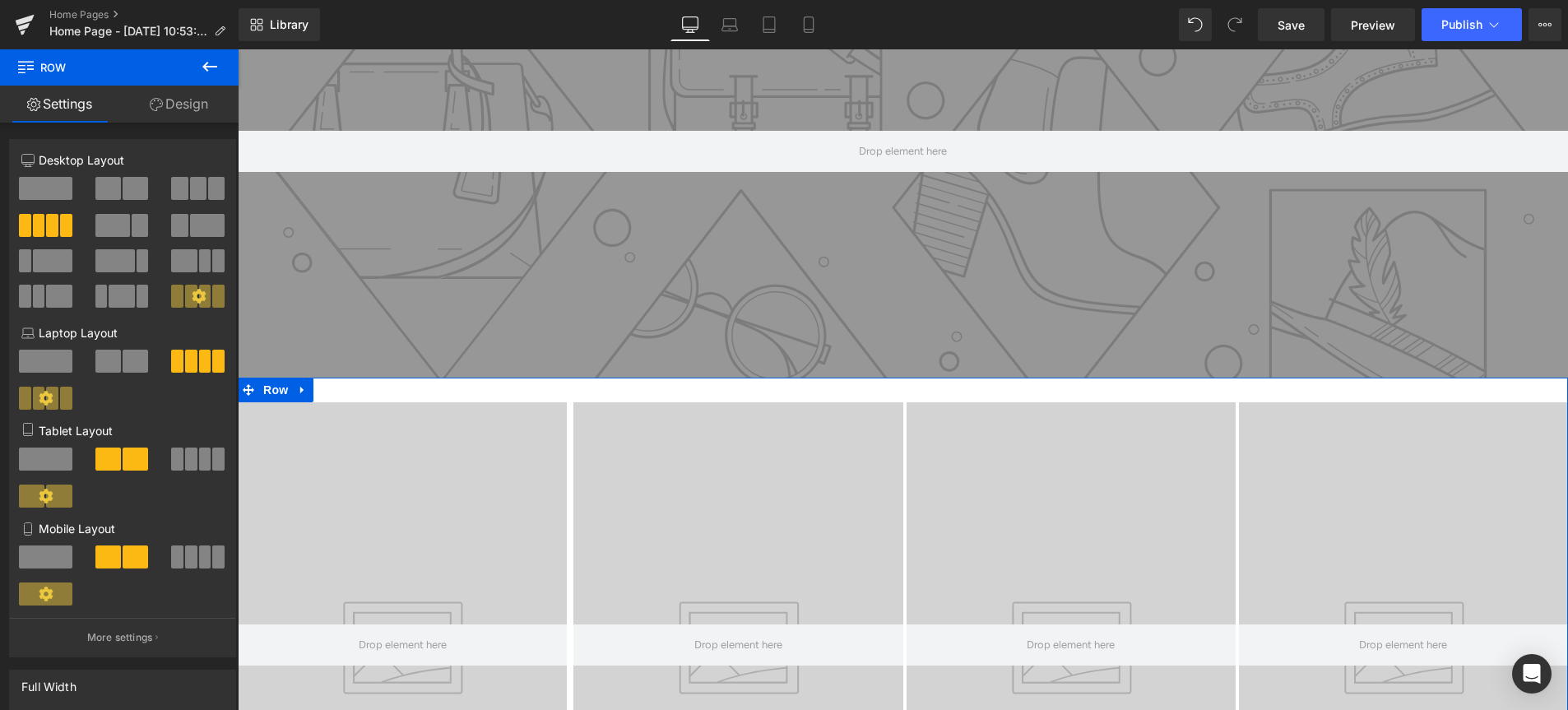
scroll to position [287, 0]
click at [424, 390] on div "Hero Banner 270px Hero Banner Hero Banner Hero Banner Row" at bounding box center [903, 650] width 1330 height 543
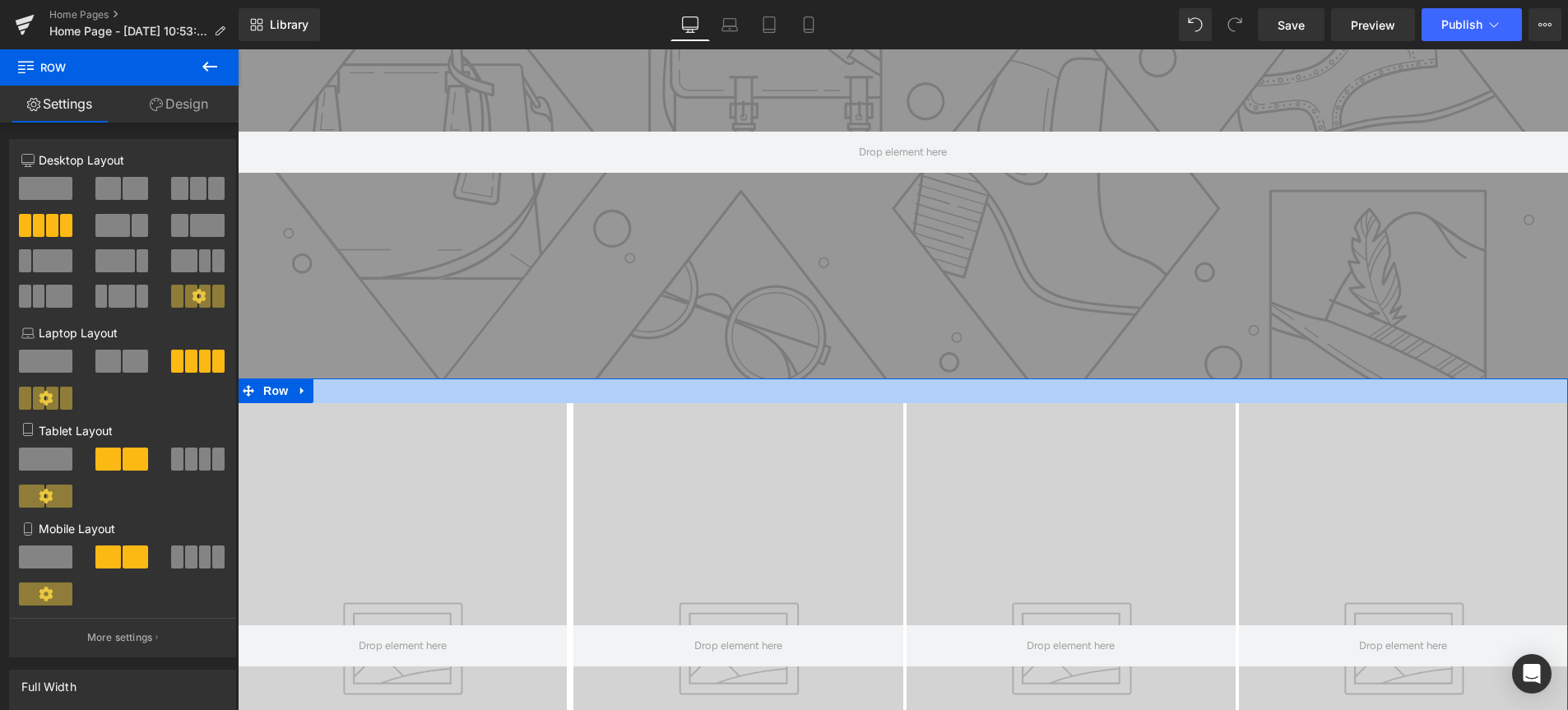
click at [330, 392] on div at bounding box center [903, 390] width 1330 height 25
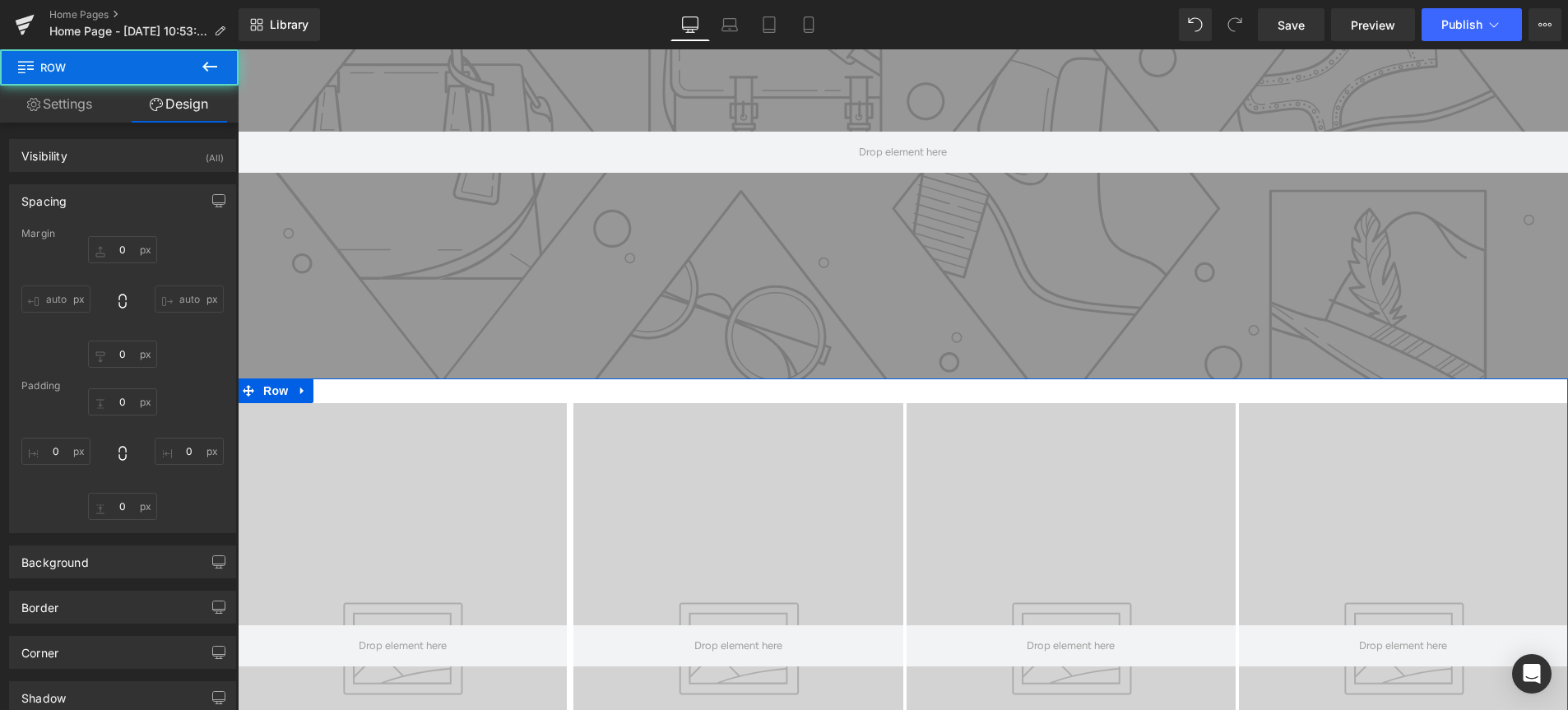
type input "0"
type input "30"
type input "0"
type input "30"
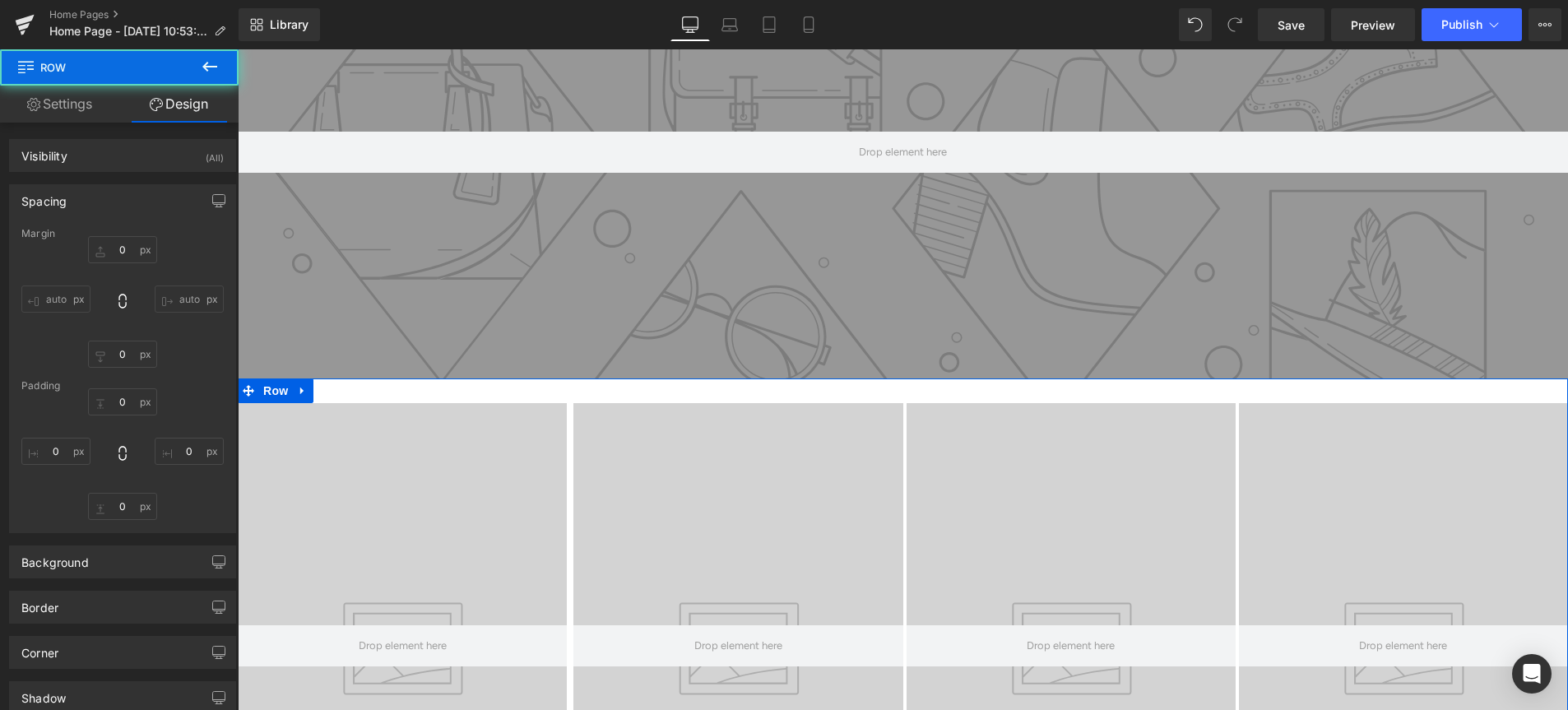
type input "0"
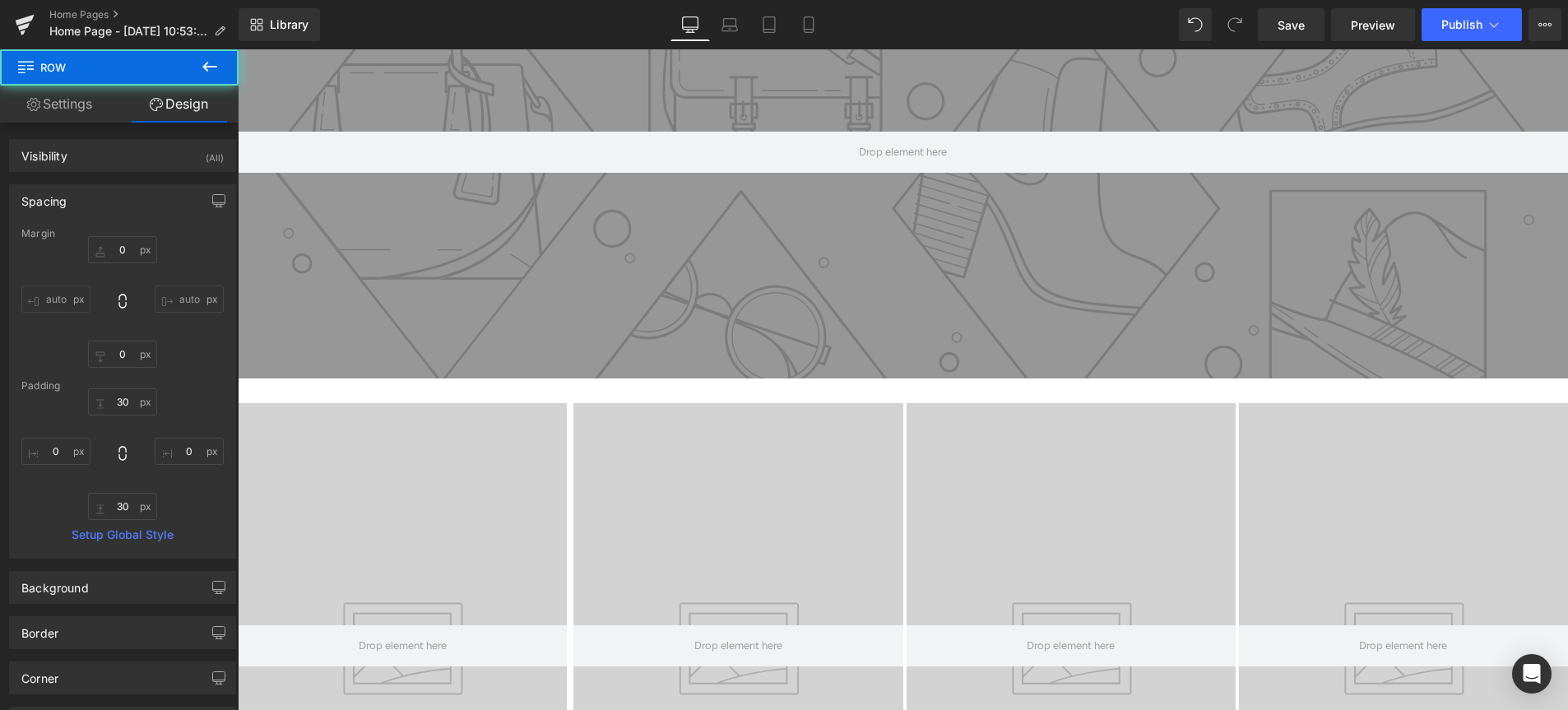
click at [210, 65] on icon at bounding box center [210, 66] width 20 height 20
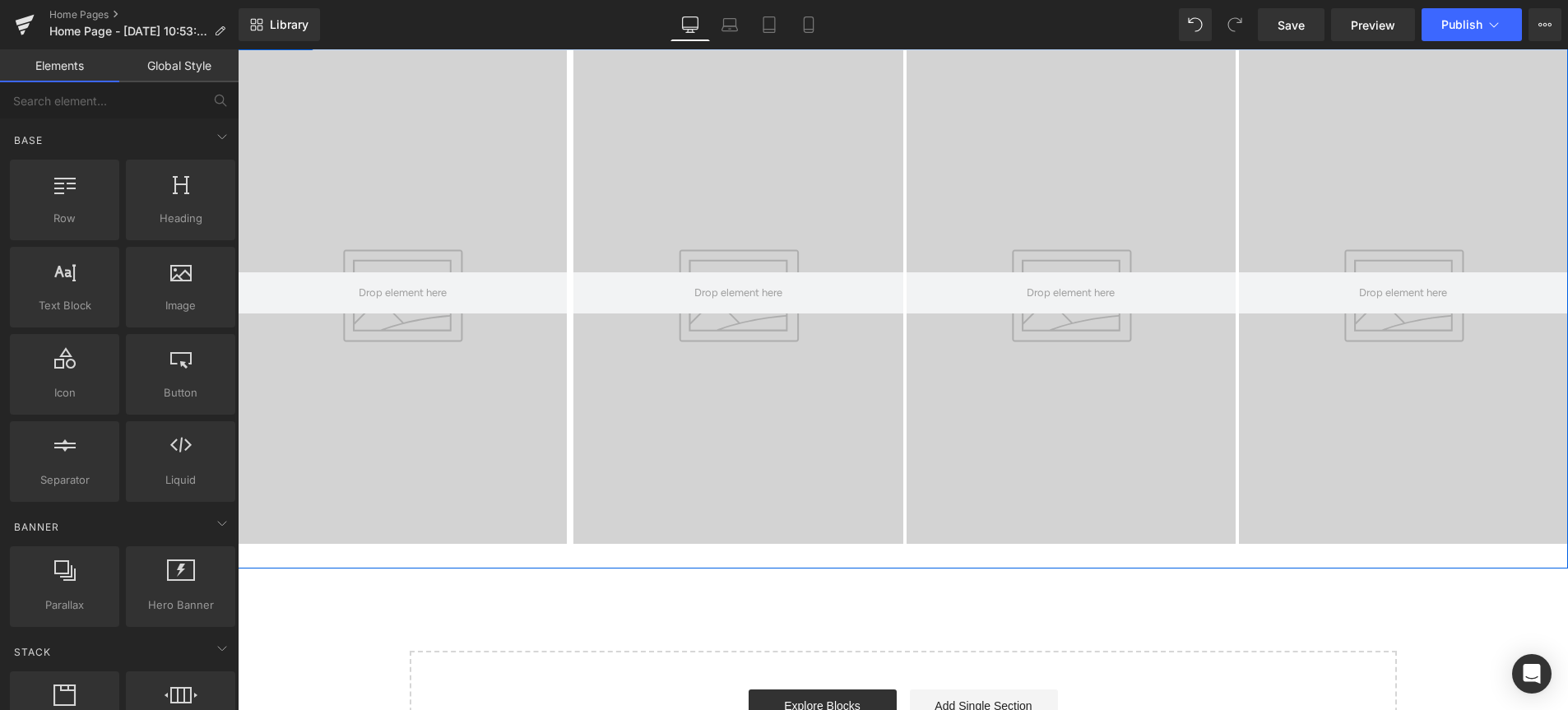
scroll to position [781, 0]
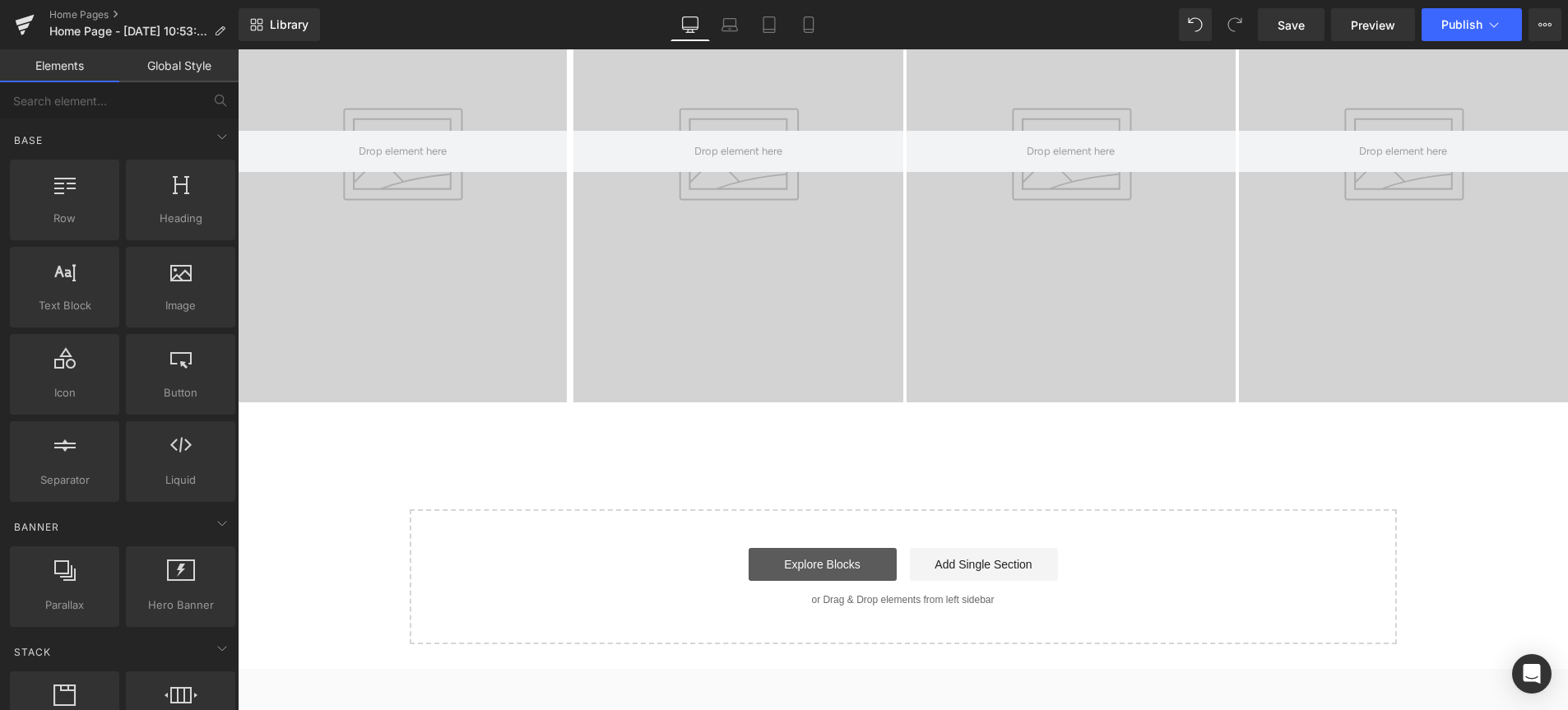
click at [831, 575] on link "Explore Blocks" at bounding box center [823, 564] width 148 height 33
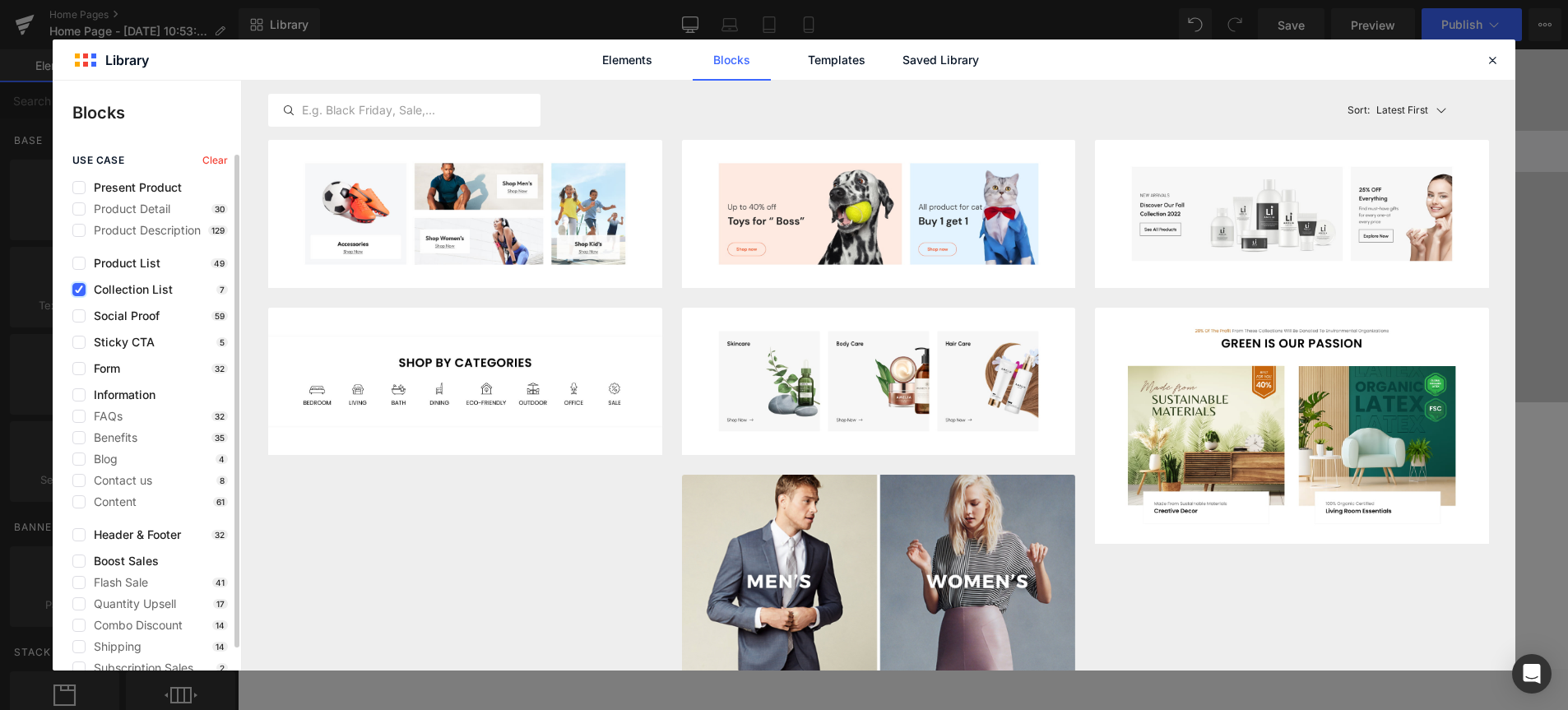
click at [76, 289] on icon at bounding box center [78, 289] width 8 height 0
click at [79, 289] on input "checkbox" at bounding box center [79, 289] width 0 height 0
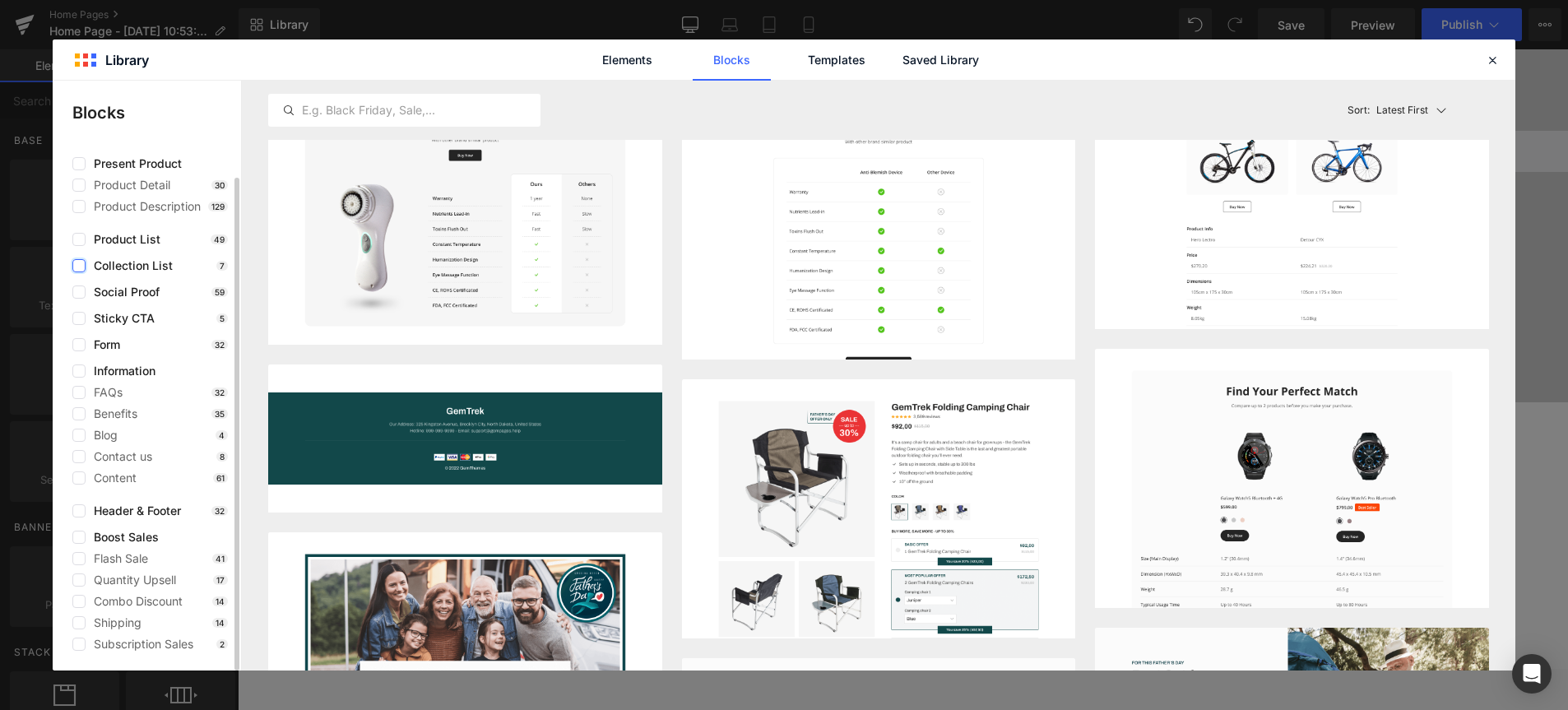
scroll to position [0, 0]
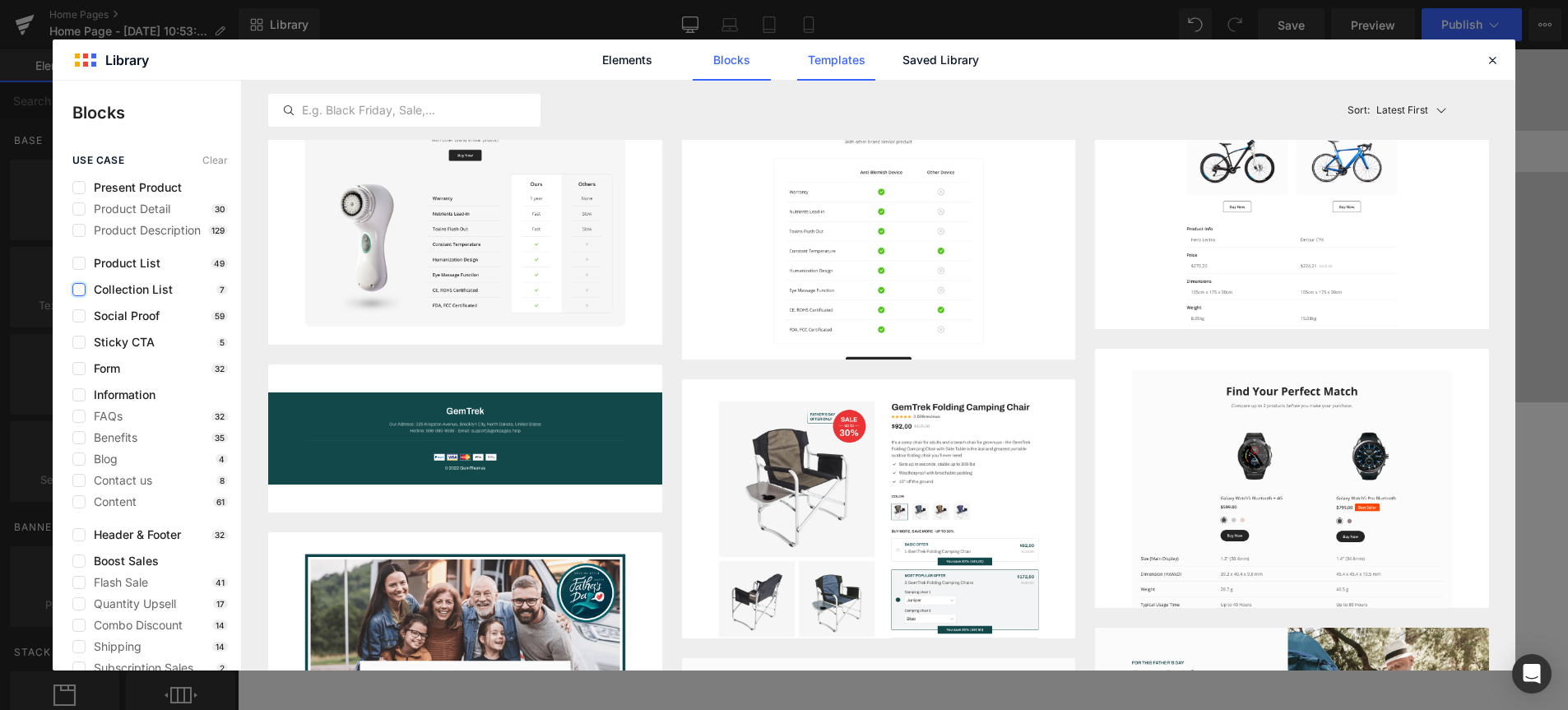
click at [827, 65] on link "Templates" at bounding box center [836, 59] width 78 height 41
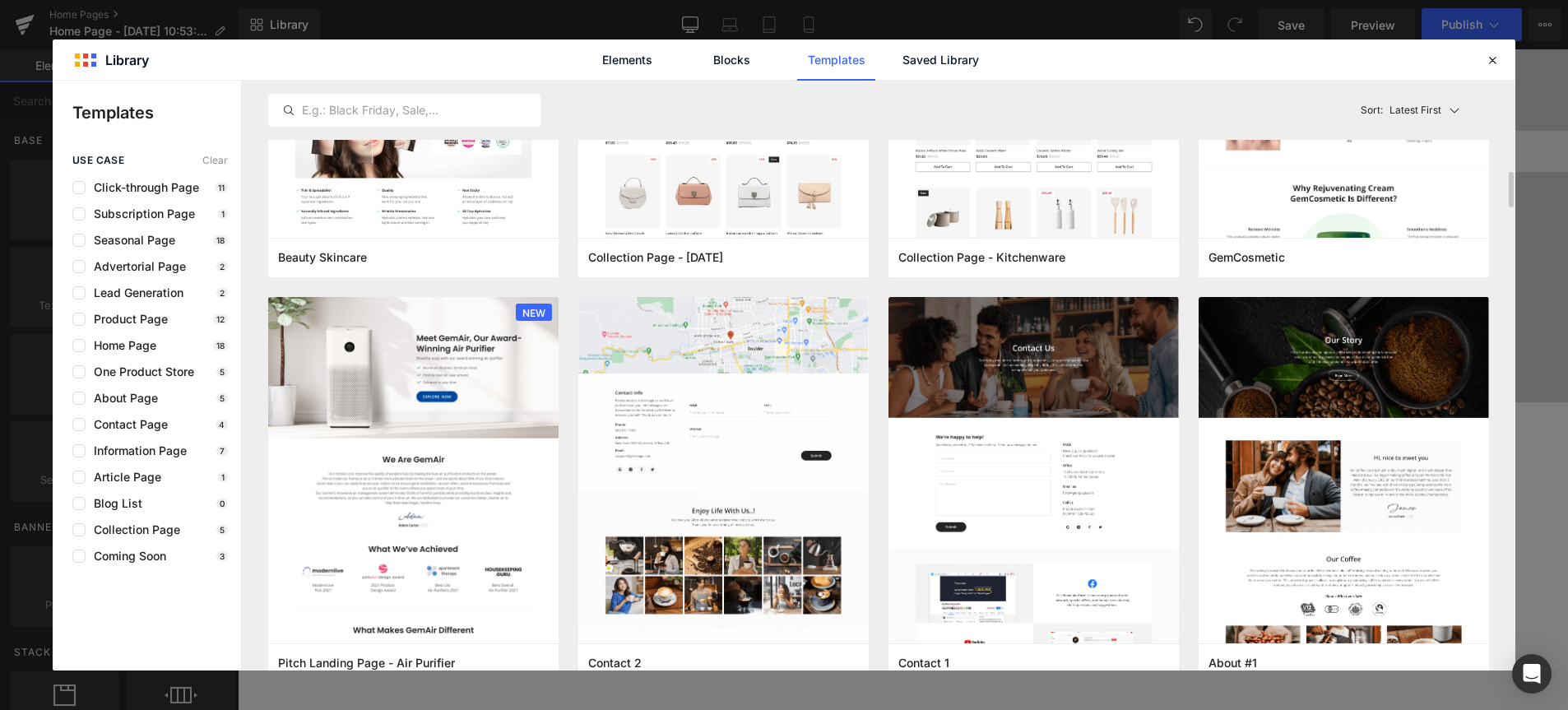
scroll to position [1594, 0]
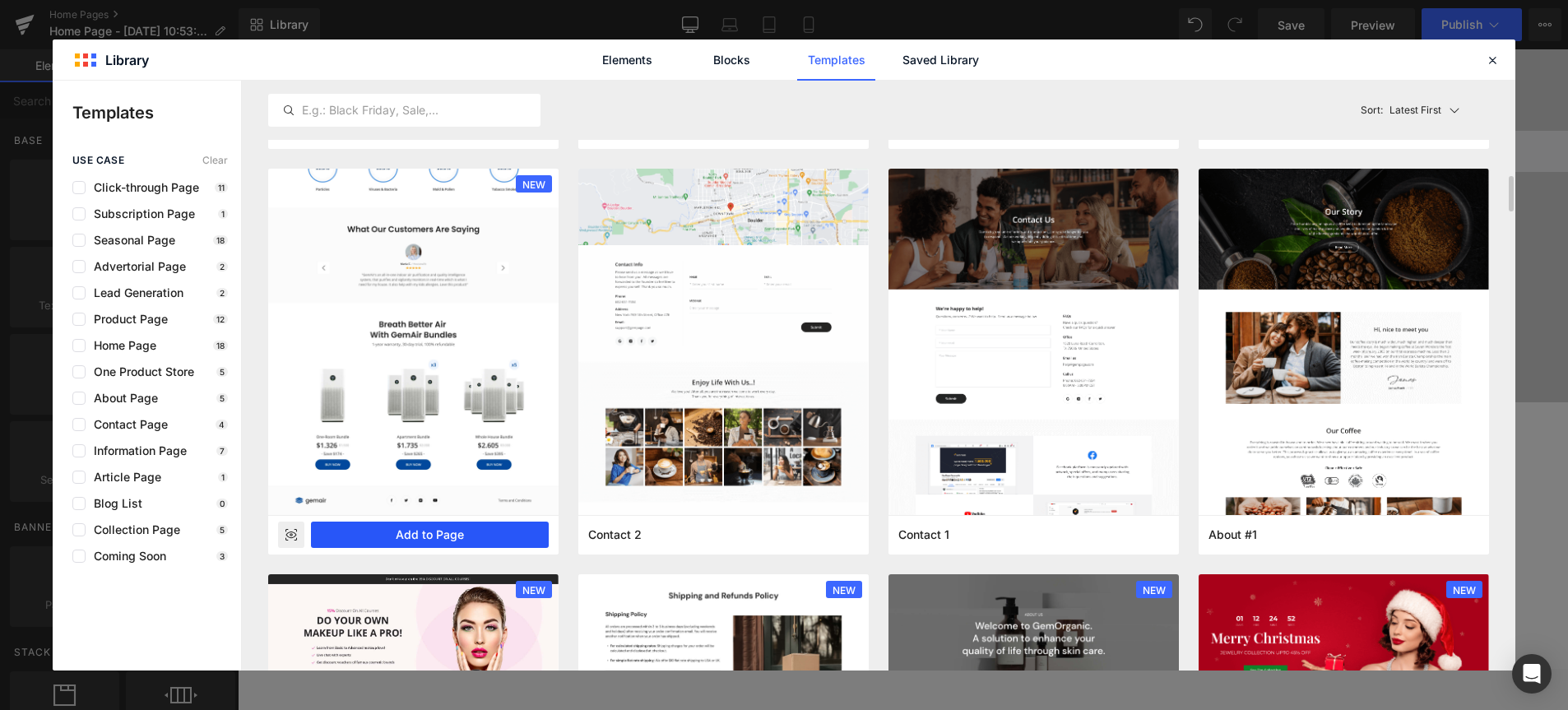
click at [429, 535] on button "Add to Page" at bounding box center [430, 534] width 238 height 26
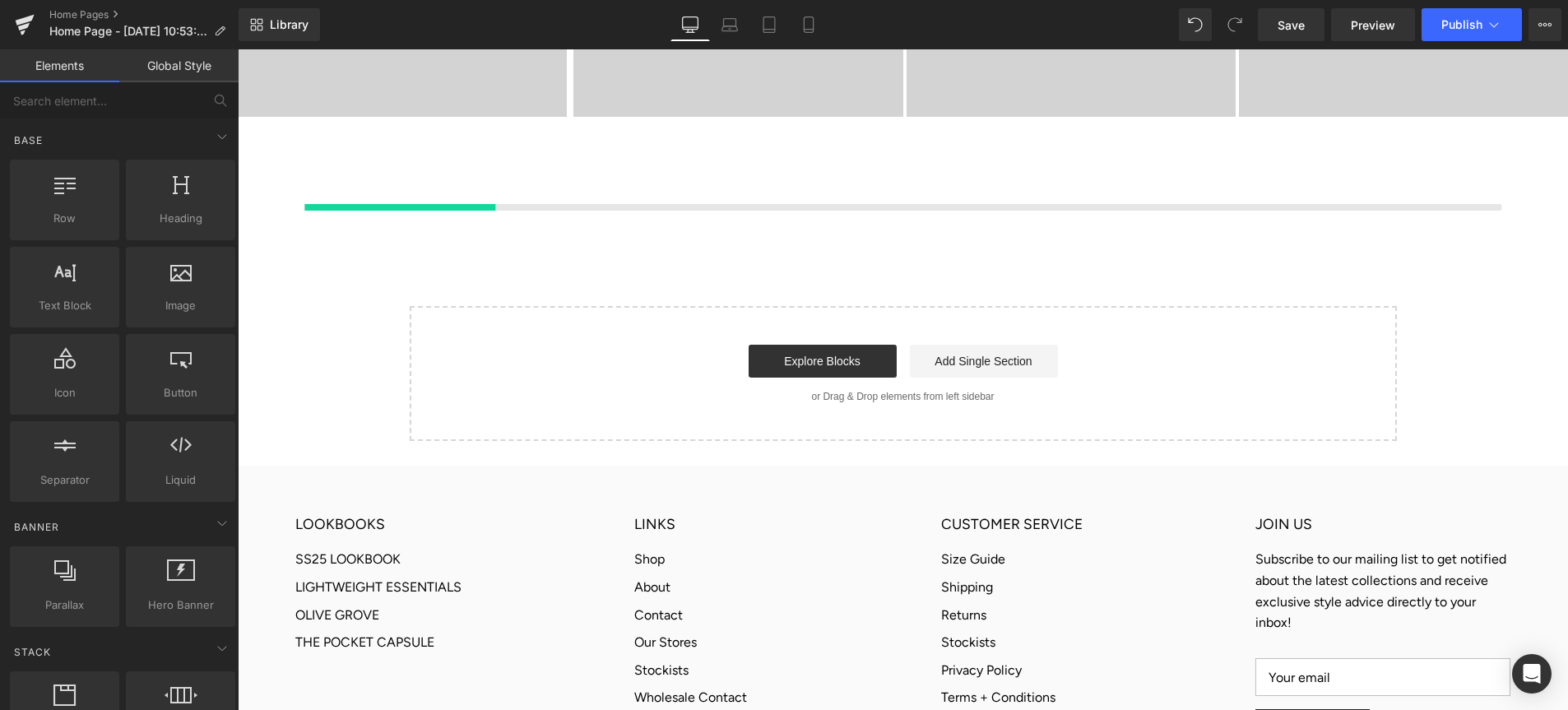
scroll to position [1076, 0]
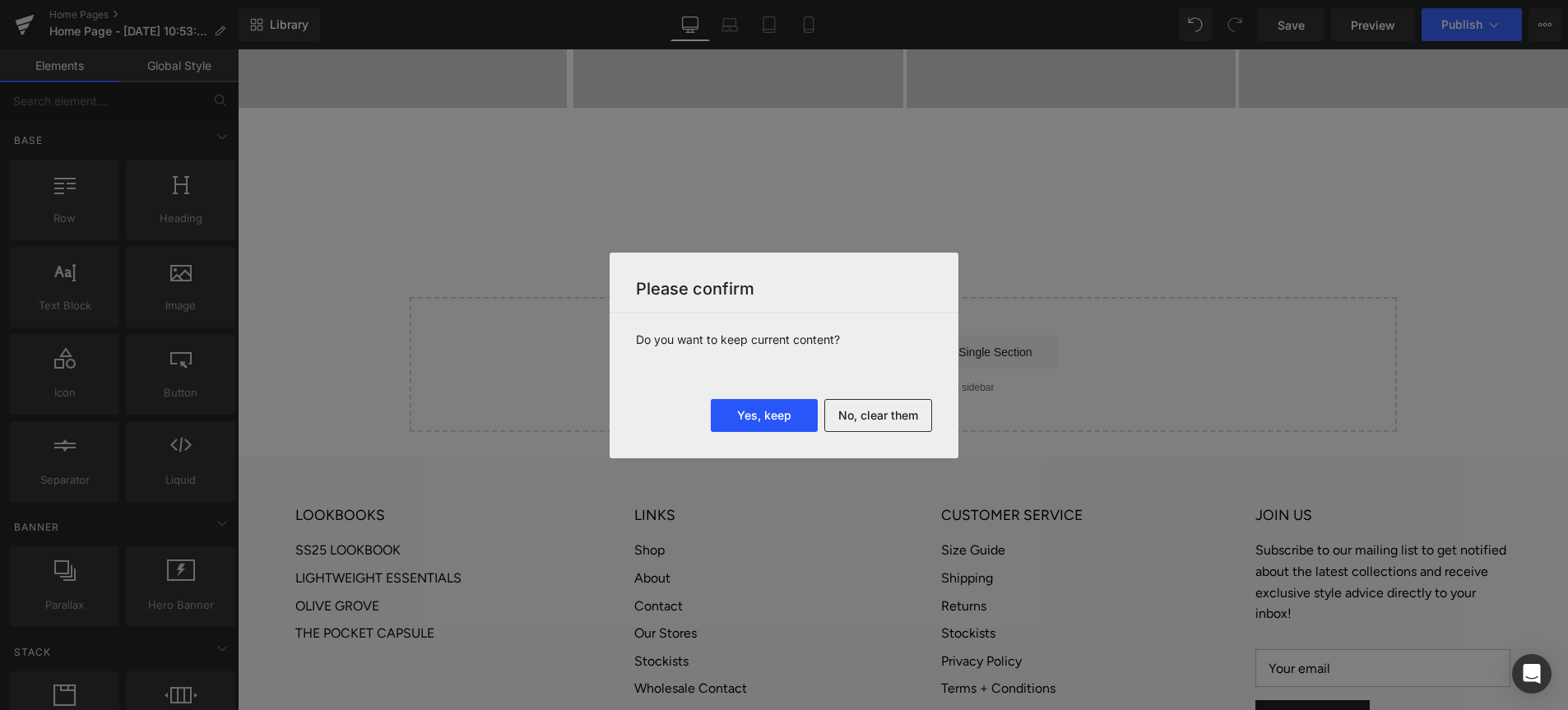
click at [764, 424] on button "Yes, keep" at bounding box center [764, 416] width 107 height 33
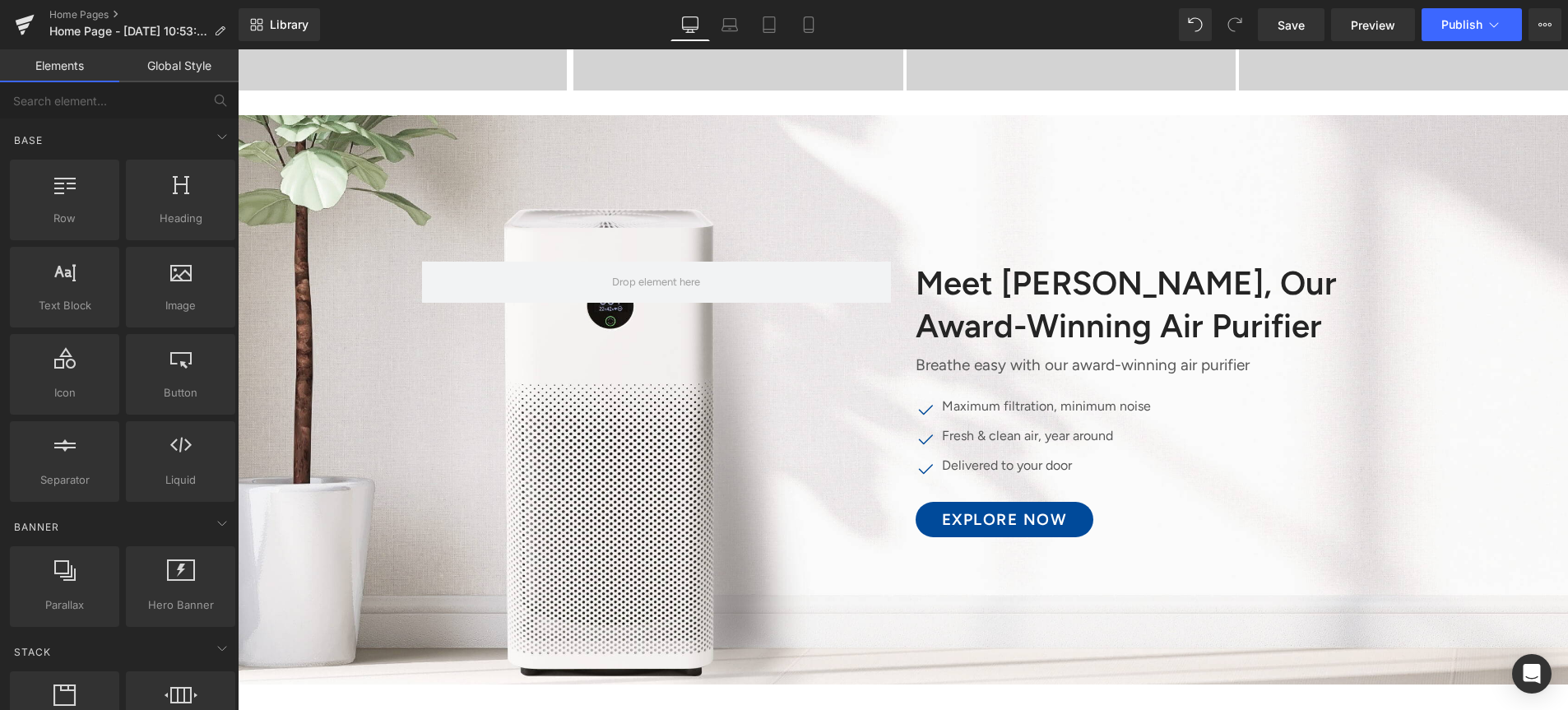
scroll to position [1053, 0]
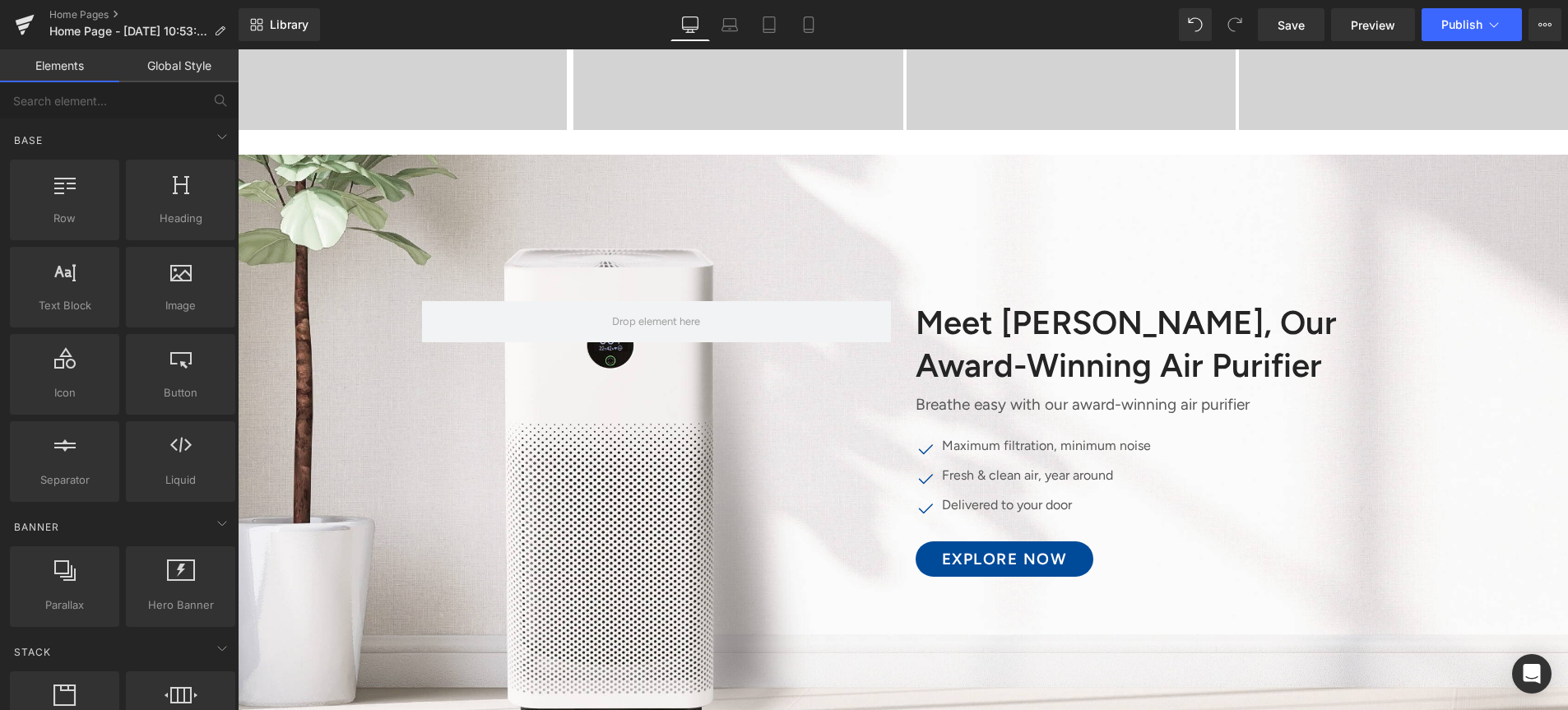
click at [1019, 216] on div at bounding box center [903, 440] width 1330 height 571
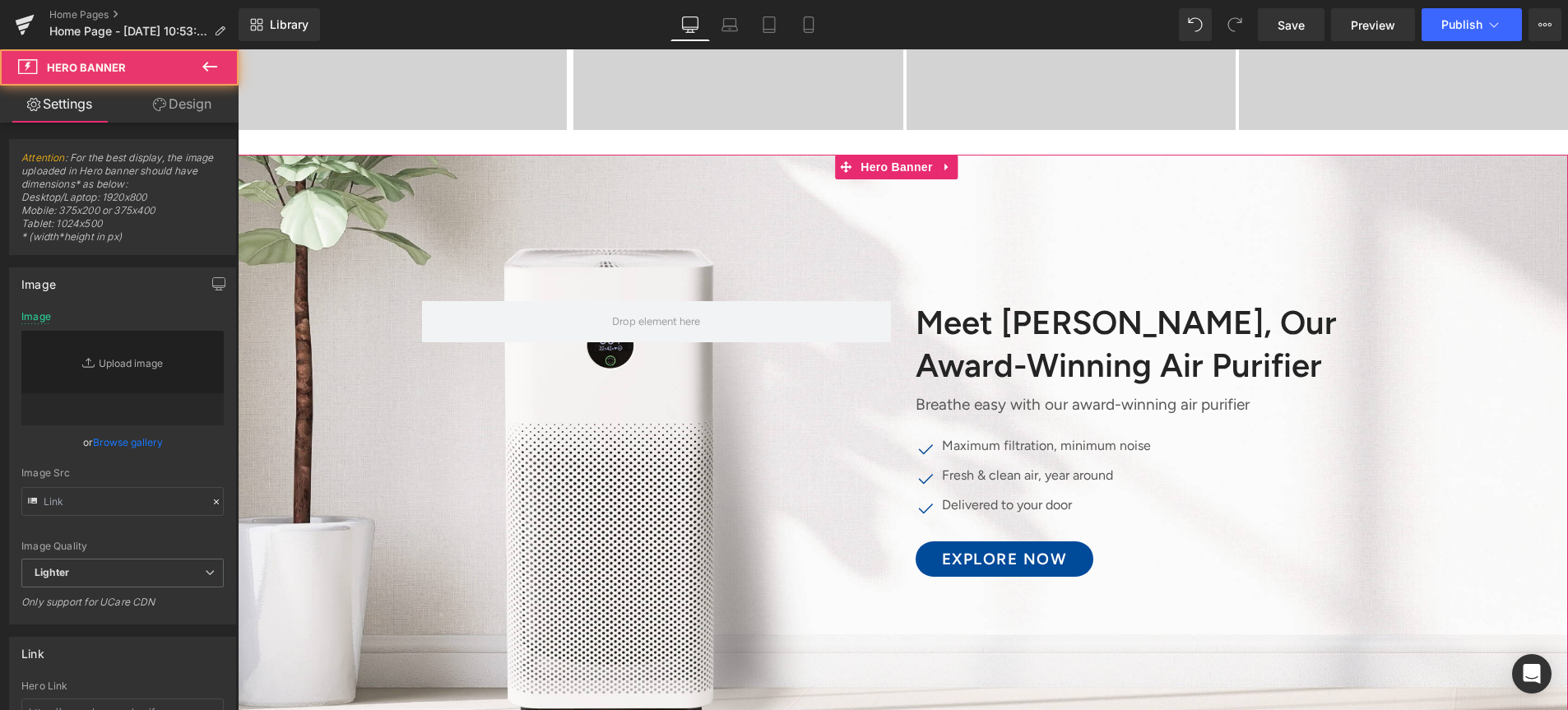
type input "[URL][DOMAIN_NAME]"
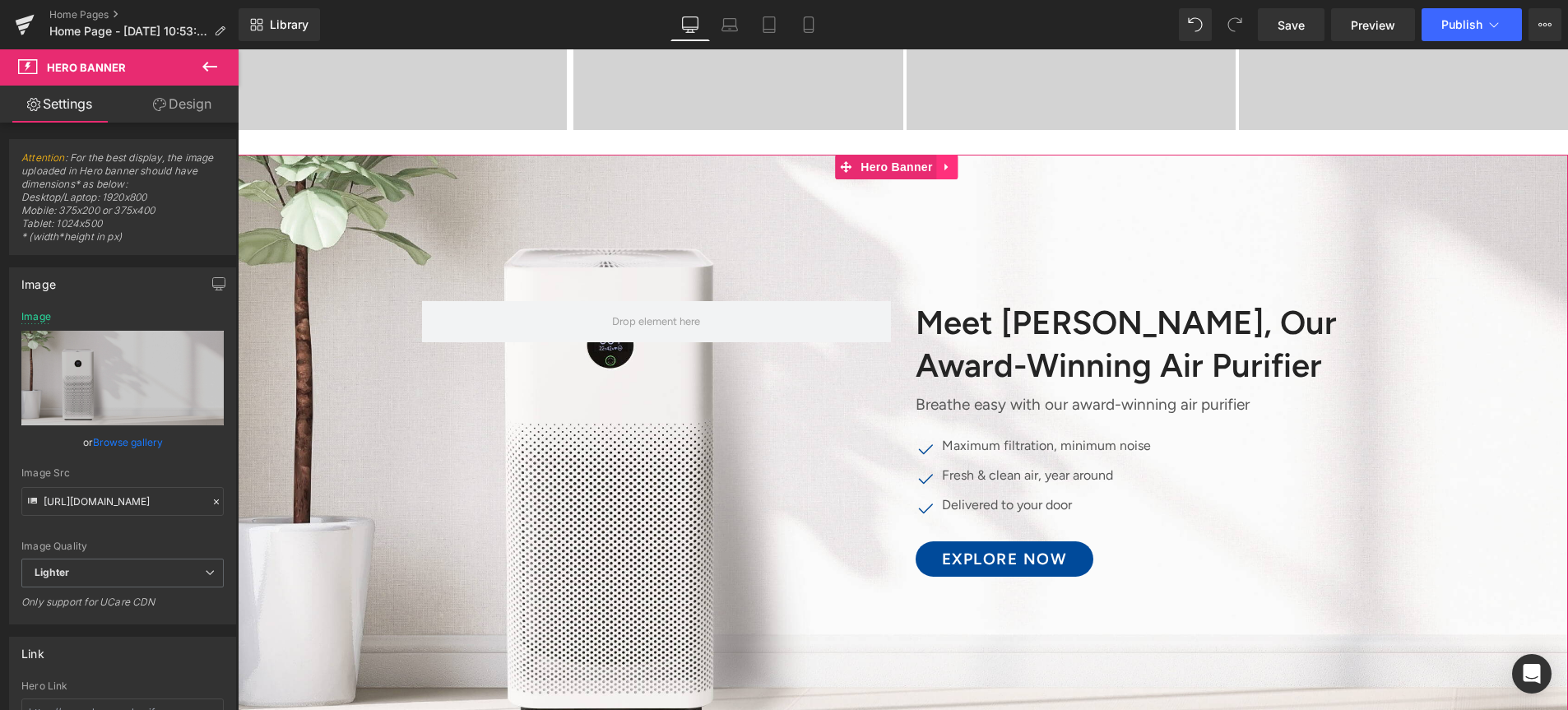
click at [952, 173] on link at bounding box center [948, 167] width 22 height 25
click at [957, 170] on link at bounding box center [959, 167] width 22 height 25
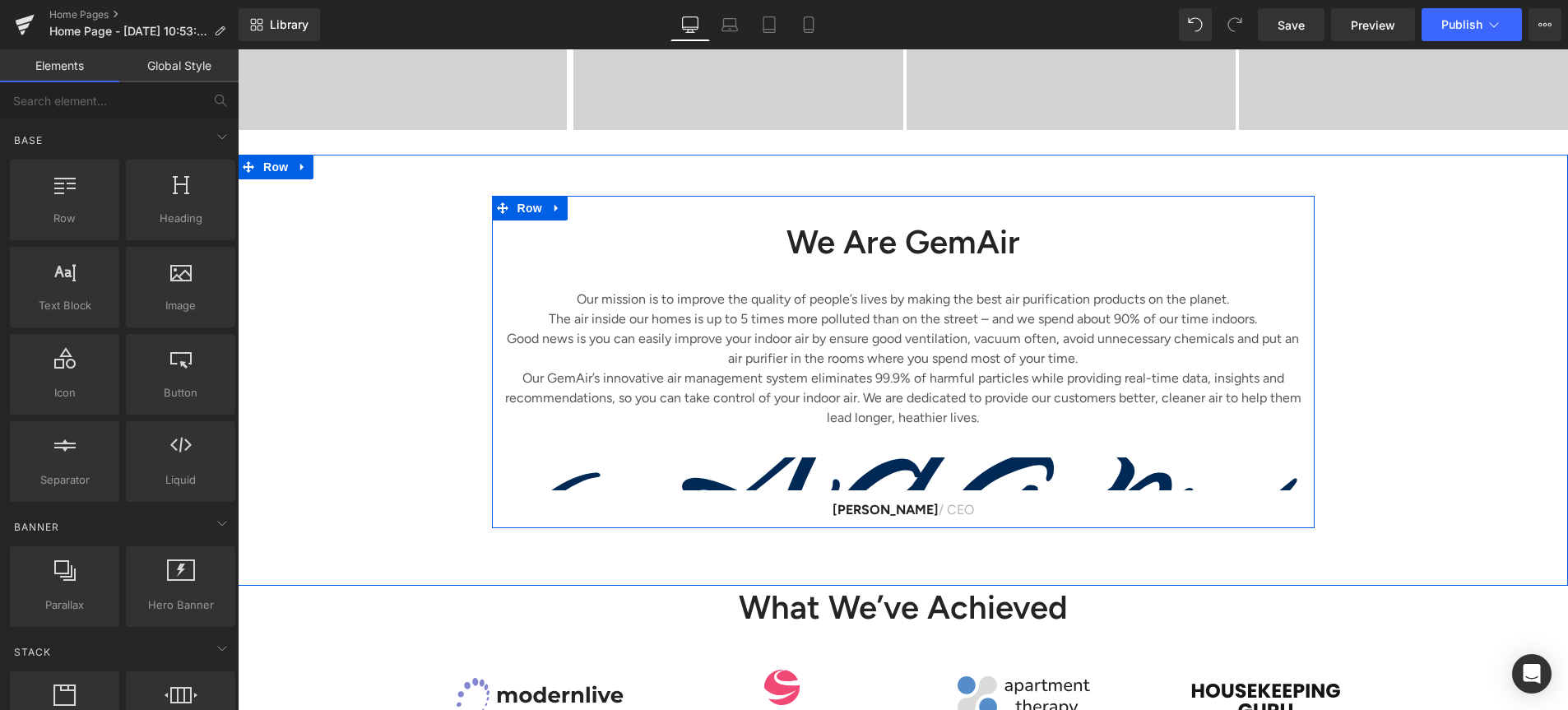
click at [1022, 219] on div "We Are GemAir Heading Our mission is to improve the quality of people’s lives b…" at bounding box center [904, 361] width 823 height 332
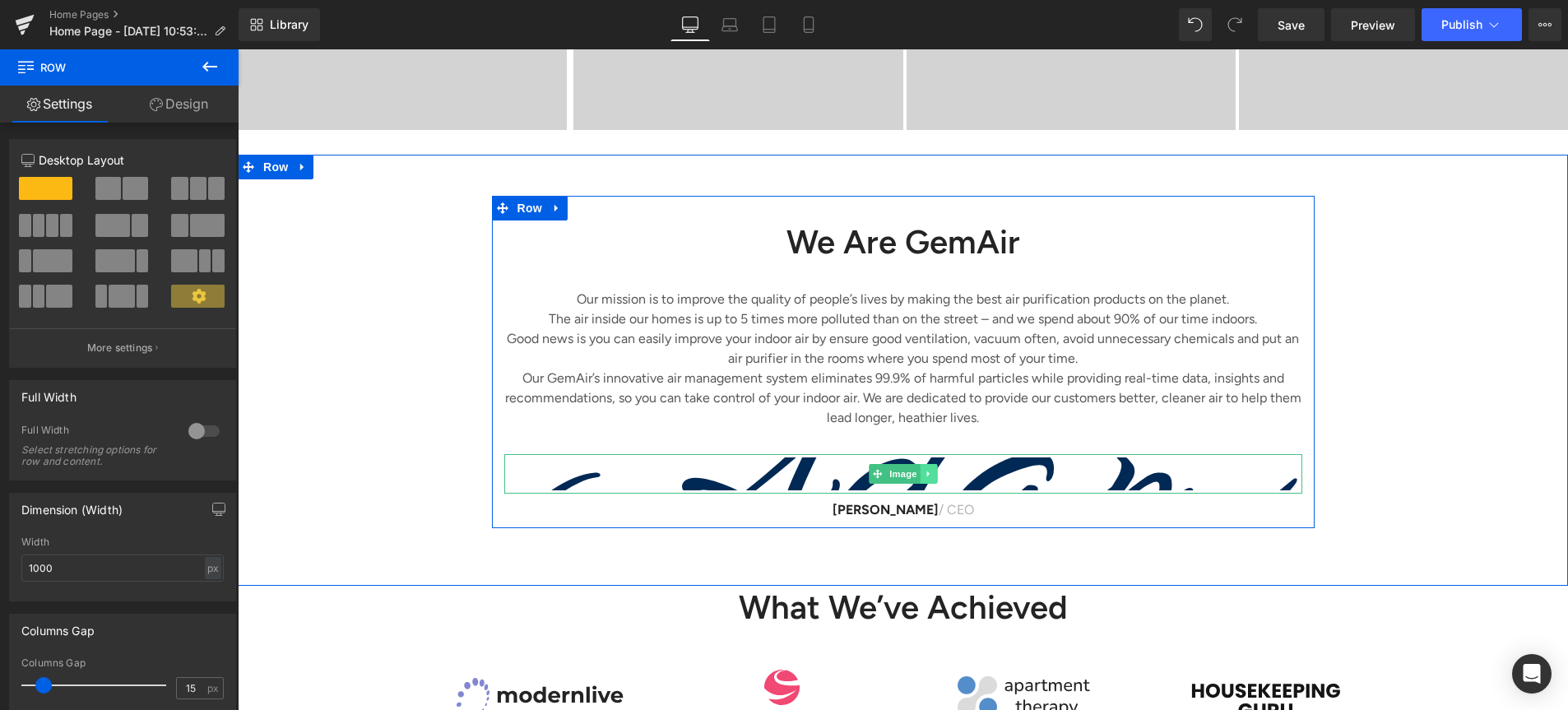
click at [924, 476] on link at bounding box center [928, 474] width 17 height 20
click at [935, 475] on link at bounding box center [937, 474] width 17 height 20
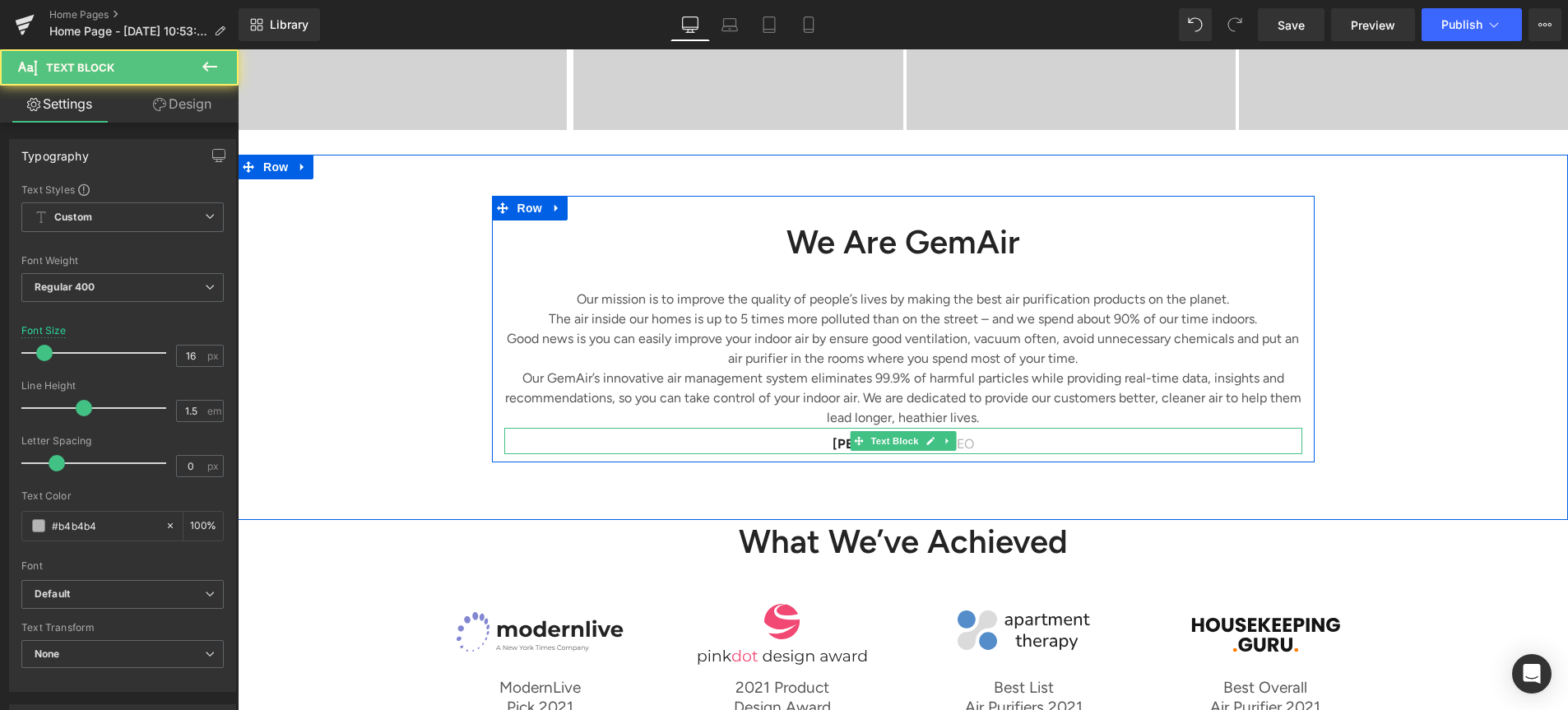
click at [966, 441] on p "[PERSON_NAME] / CEO" at bounding box center [903, 444] width 798 height 20
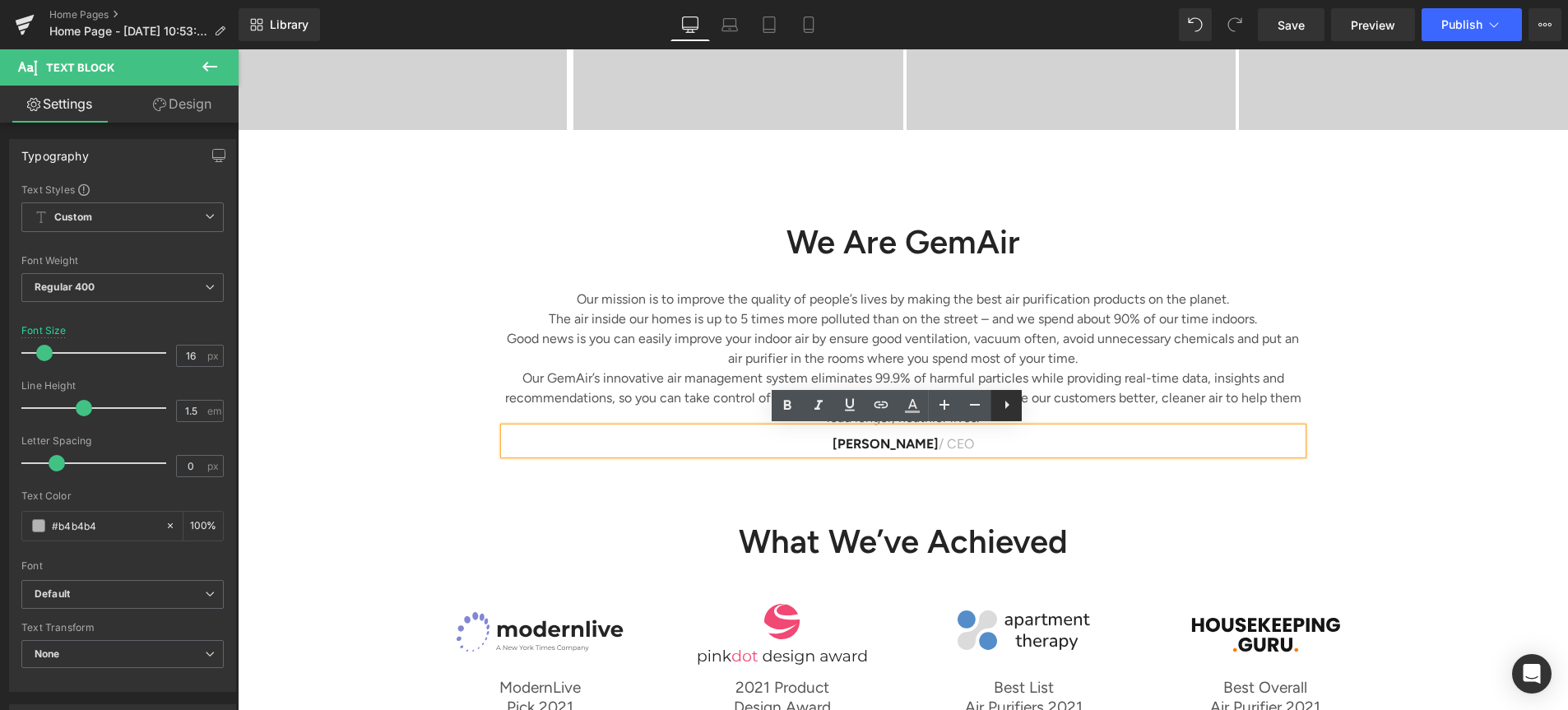
click at [1014, 411] on icon at bounding box center [1007, 405] width 20 height 20
click at [1044, 413] on icon at bounding box center [1038, 405] width 20 height 20
click at [992, 451] on p "[PERSON_NAME] / CEO" at bounding box center [903, 444] width 798 height 20
click at [1063, 489] on div "We Are GemAir Heading Our mission is to improve the quality of people’s lives b…" at bounding box center [903, 337] width 1330 height 365
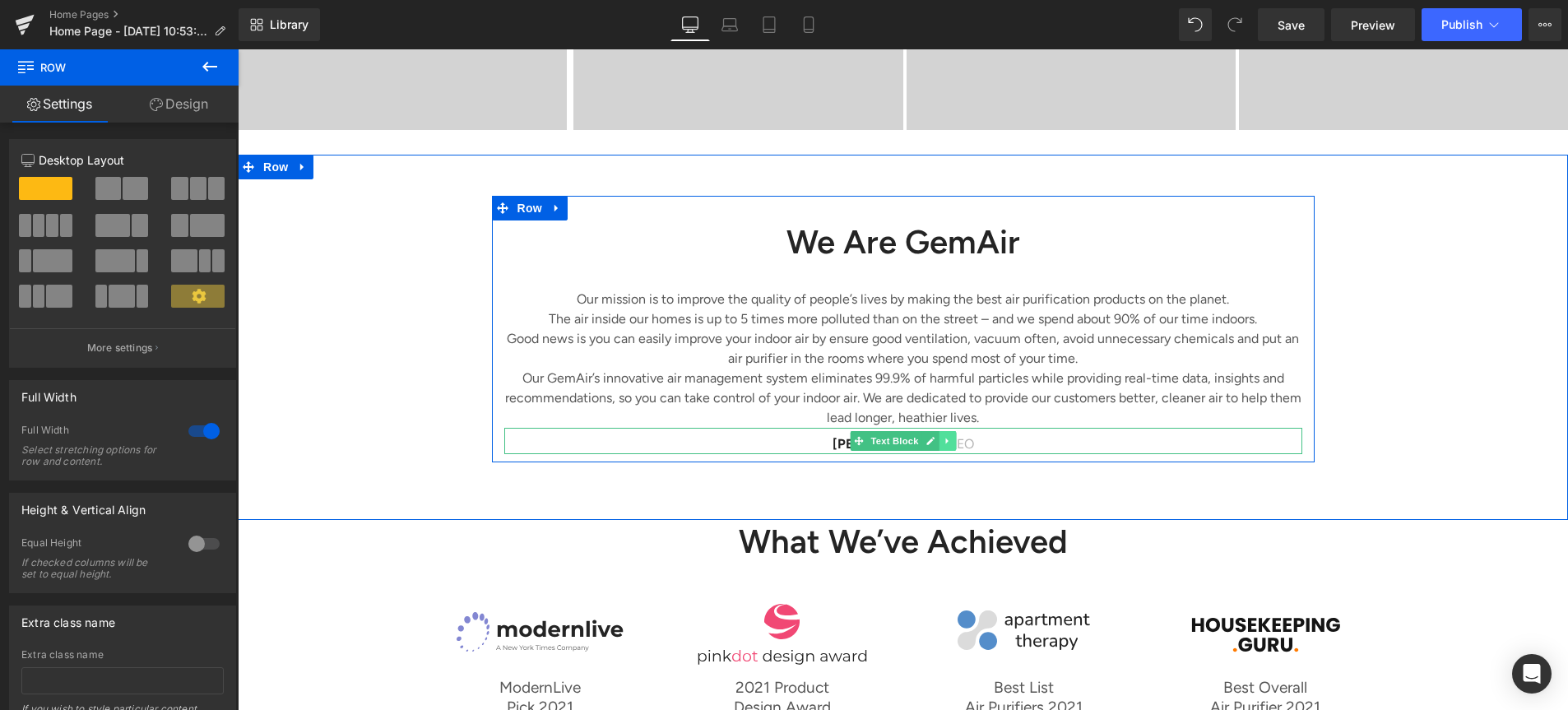
click at [939, 443] on link at bounding box center [947, 441] width 17 height 20
click at [947, 442] on link at bounding box center [956, 441] width 17 height 20
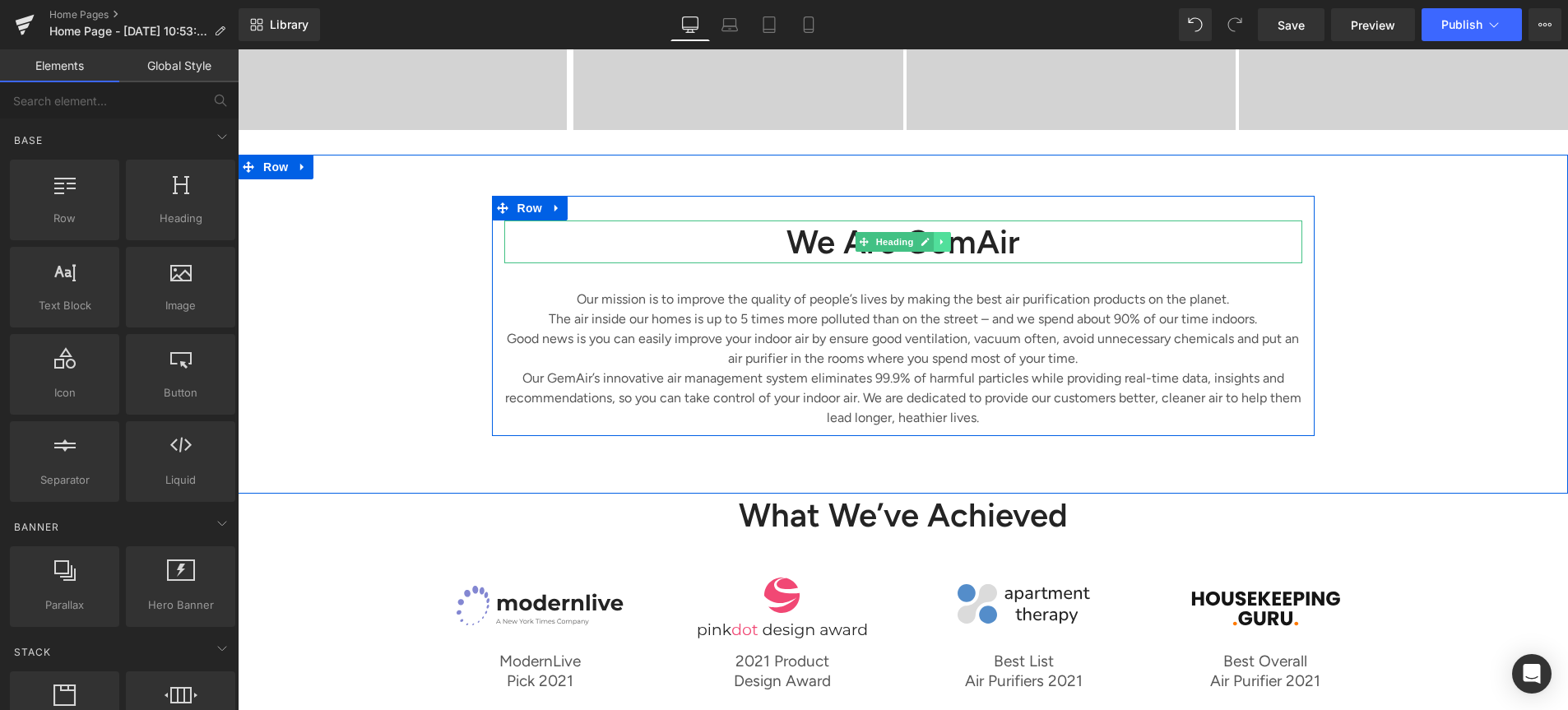
click at [934, 242] on link at bounding box center [942, 242] width 17 height 20
click at [942, 241] on link at bounding box center [950, 242] width 17 height 20
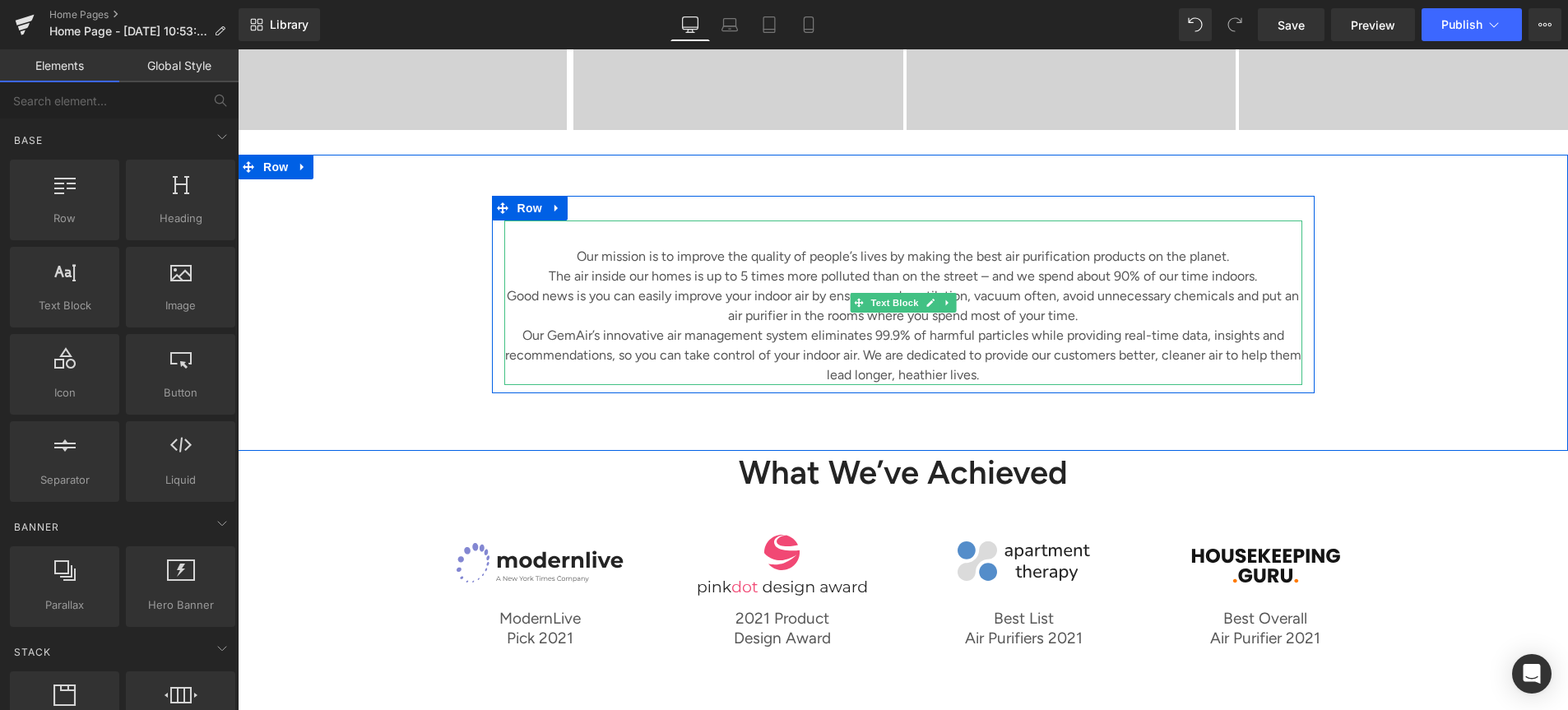
click at [576, 255] on p "Our mission is to improve the quality of people’s lives by making the best air …" at bounding box center [903, 257] width 798 height 20
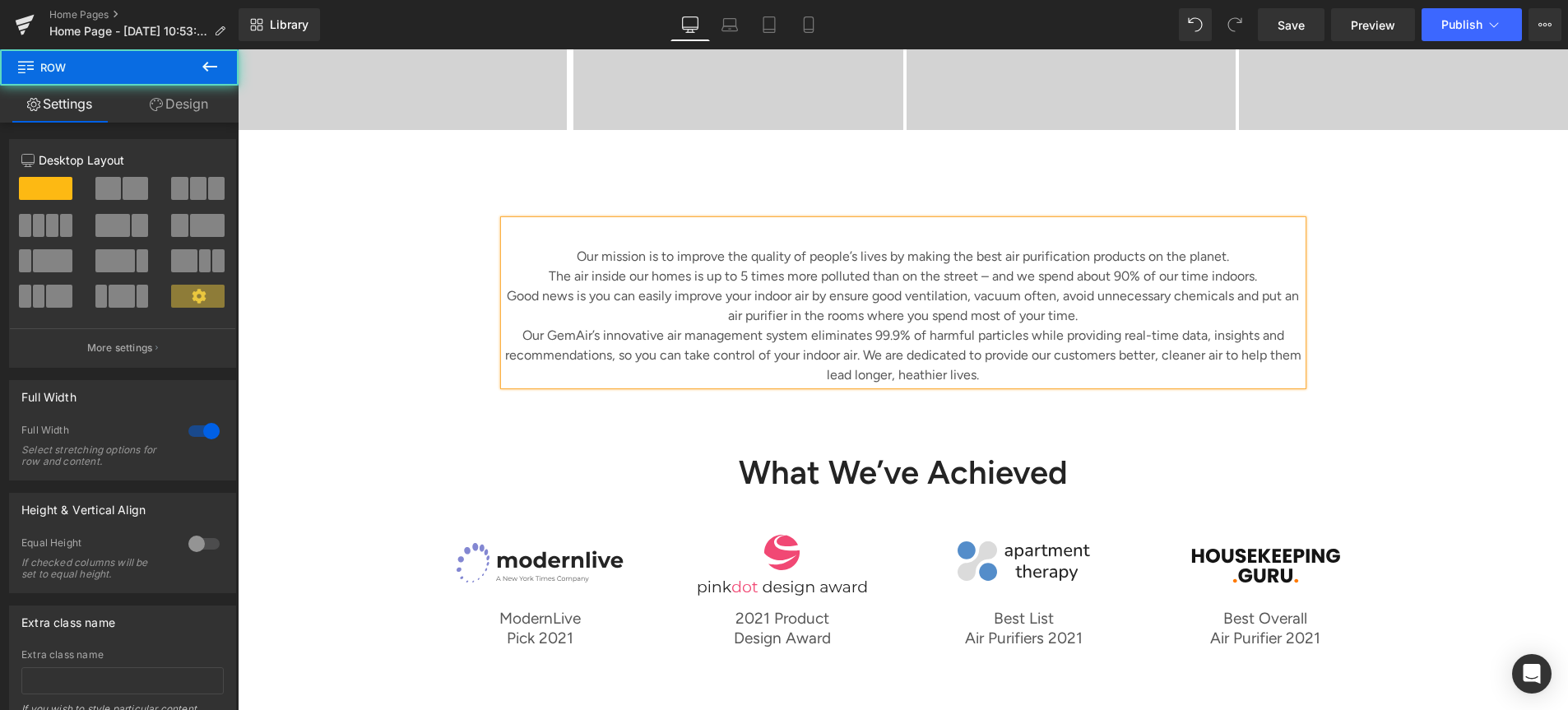
click at [728, 180] on div "Our mission is to improve the quality of people’s lives by making the best air …" at bounding box center [903, 303] width 1330 height 297
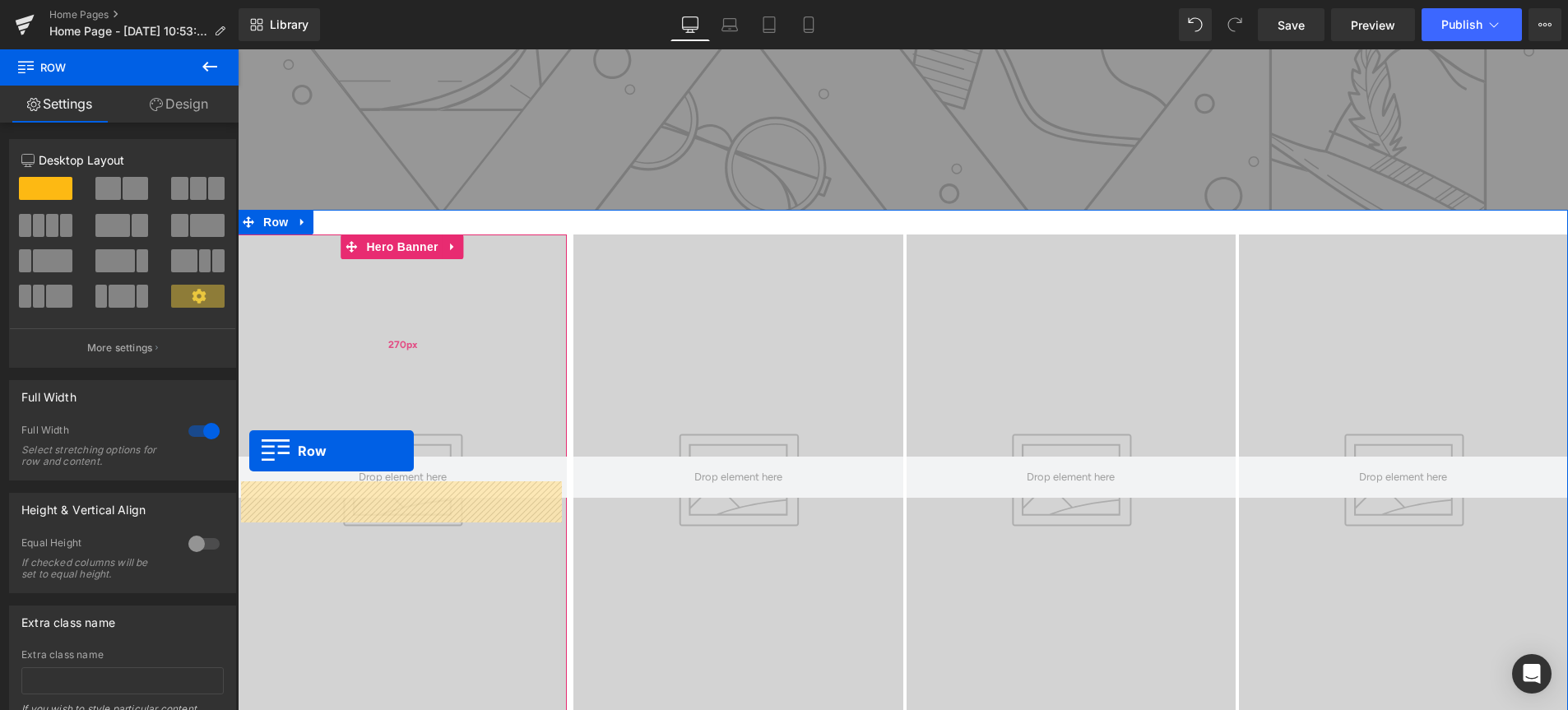
scroll to position [391, 0]
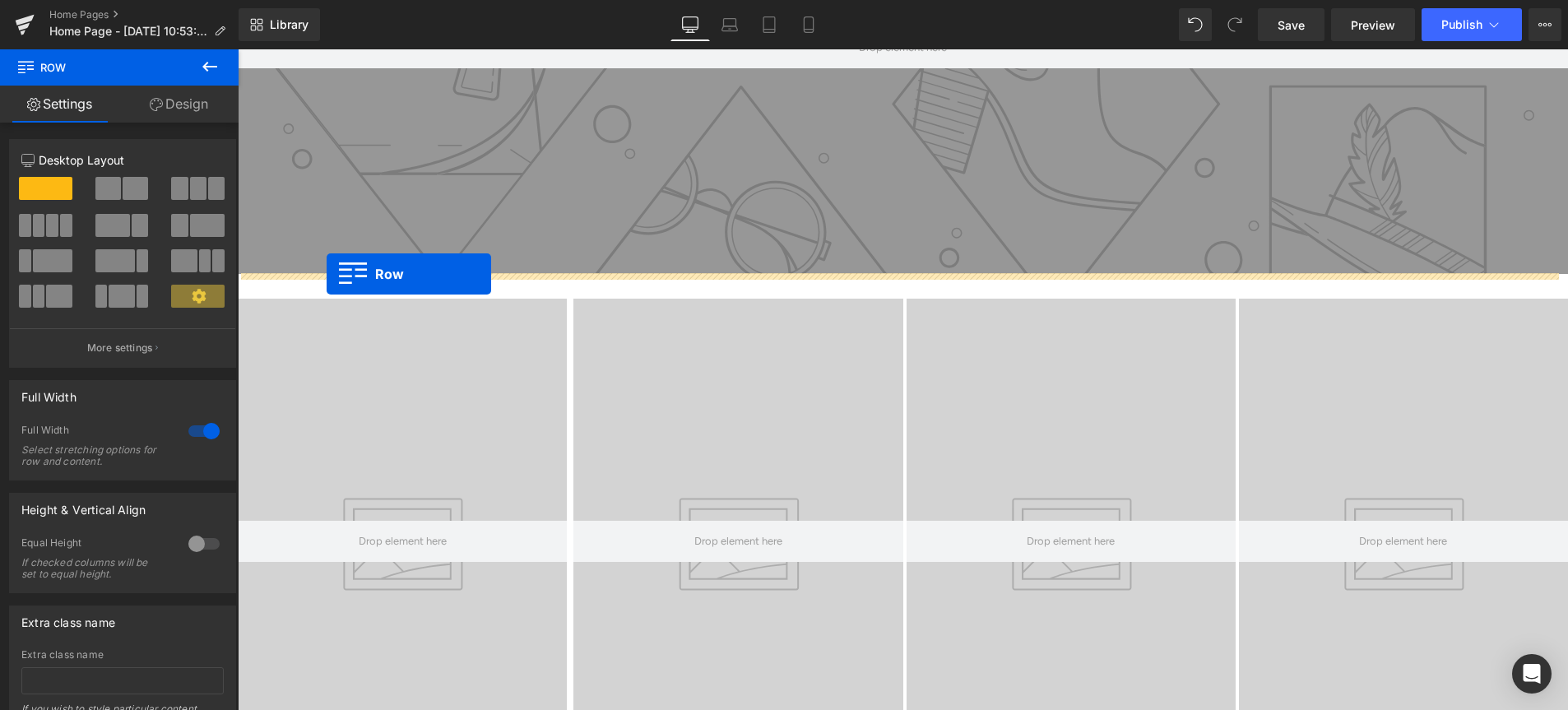
drag, startPoint x: 243, startPoint y: 166, endPoint x: 327, endPoint y: 274, distance: 136.8
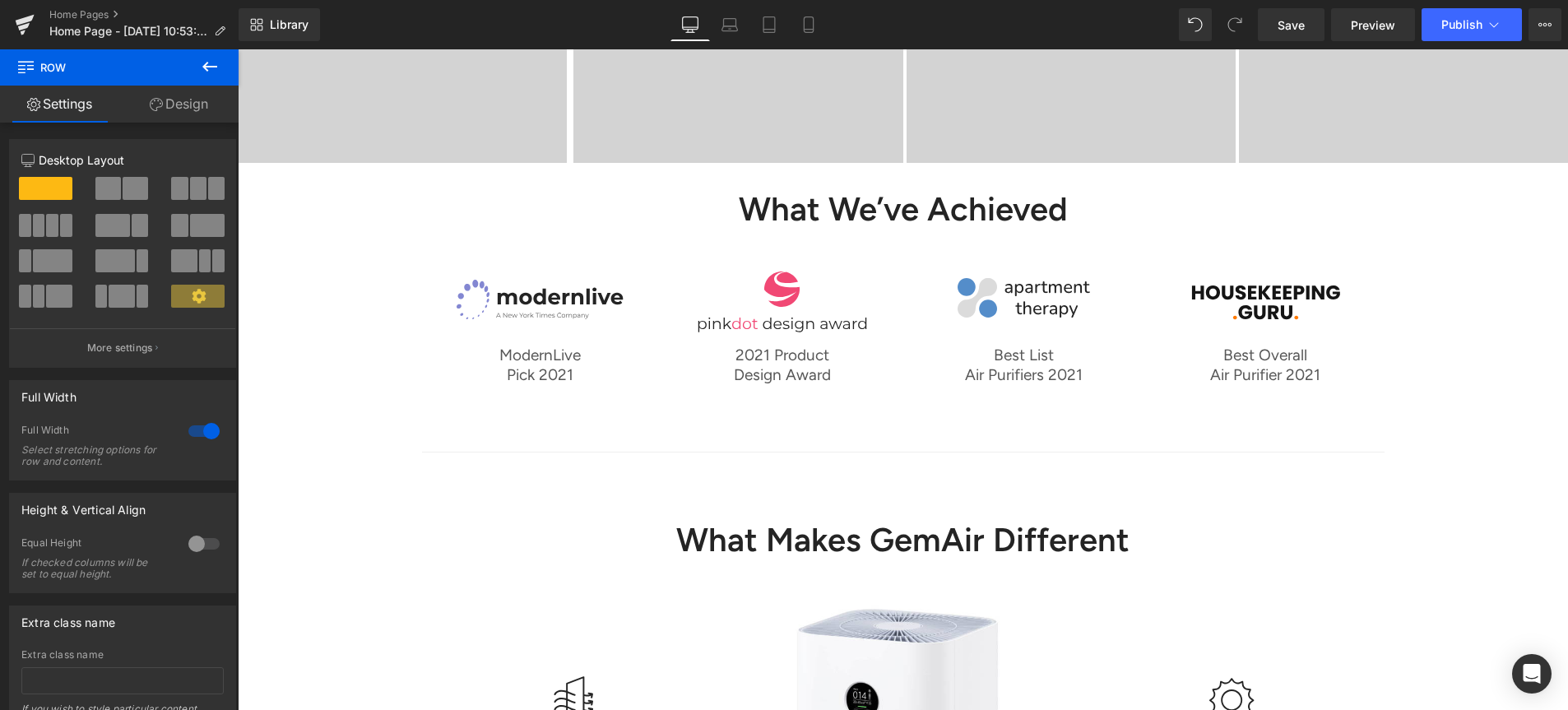
scroll to position [1212, 0]
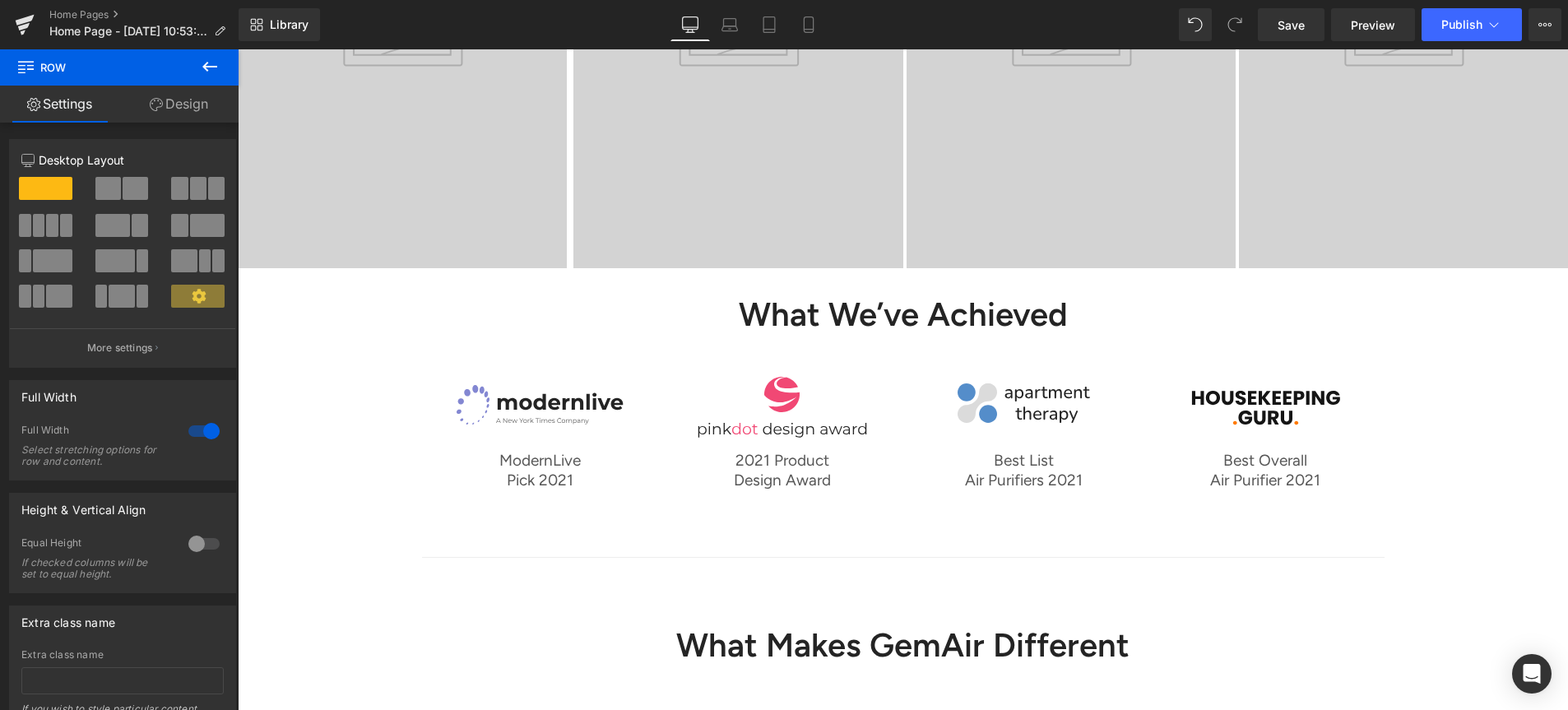
click at [877, 313] on span "Heading" at bounding box center [894, 315] width 45 height 20
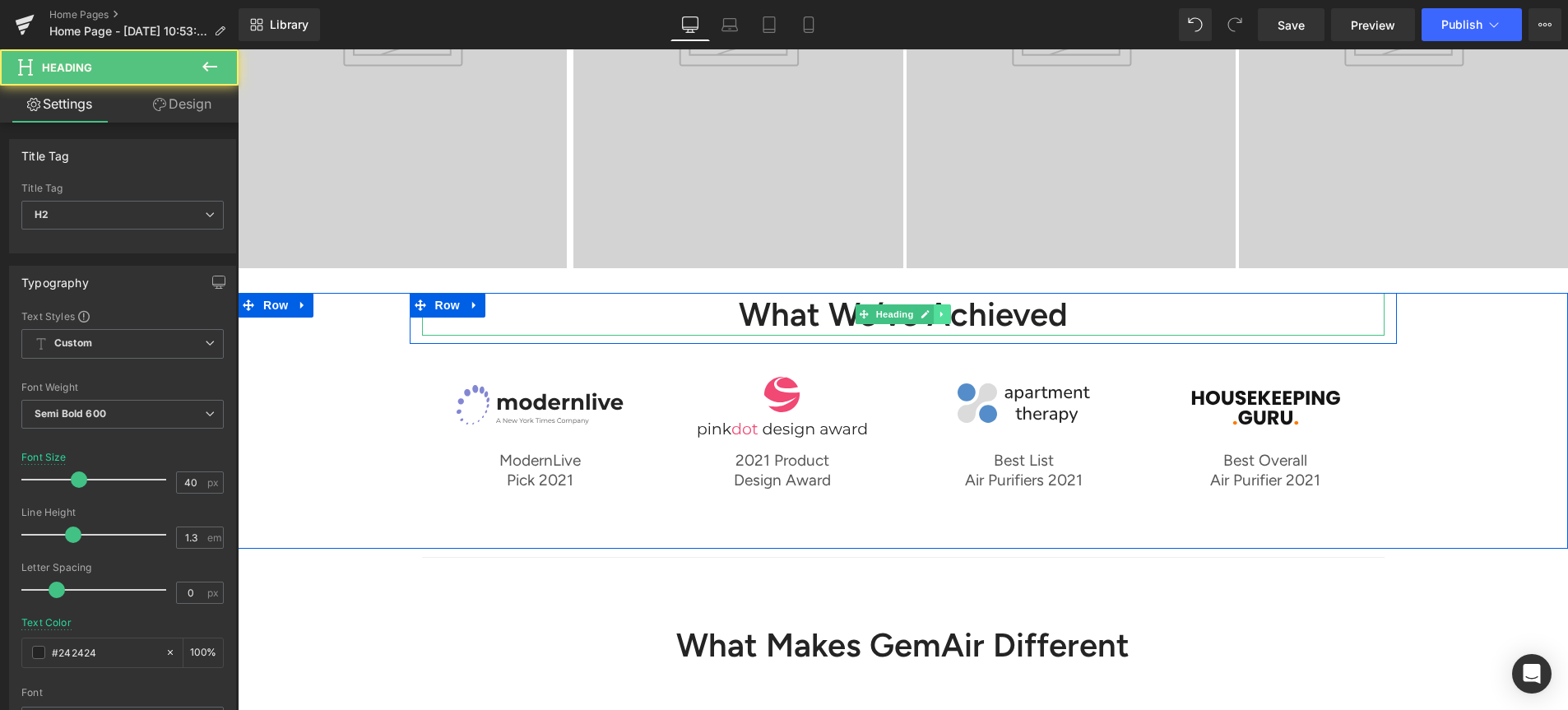
click at [940, 317] on link at bounding box center [942, 315] width 17 height 20
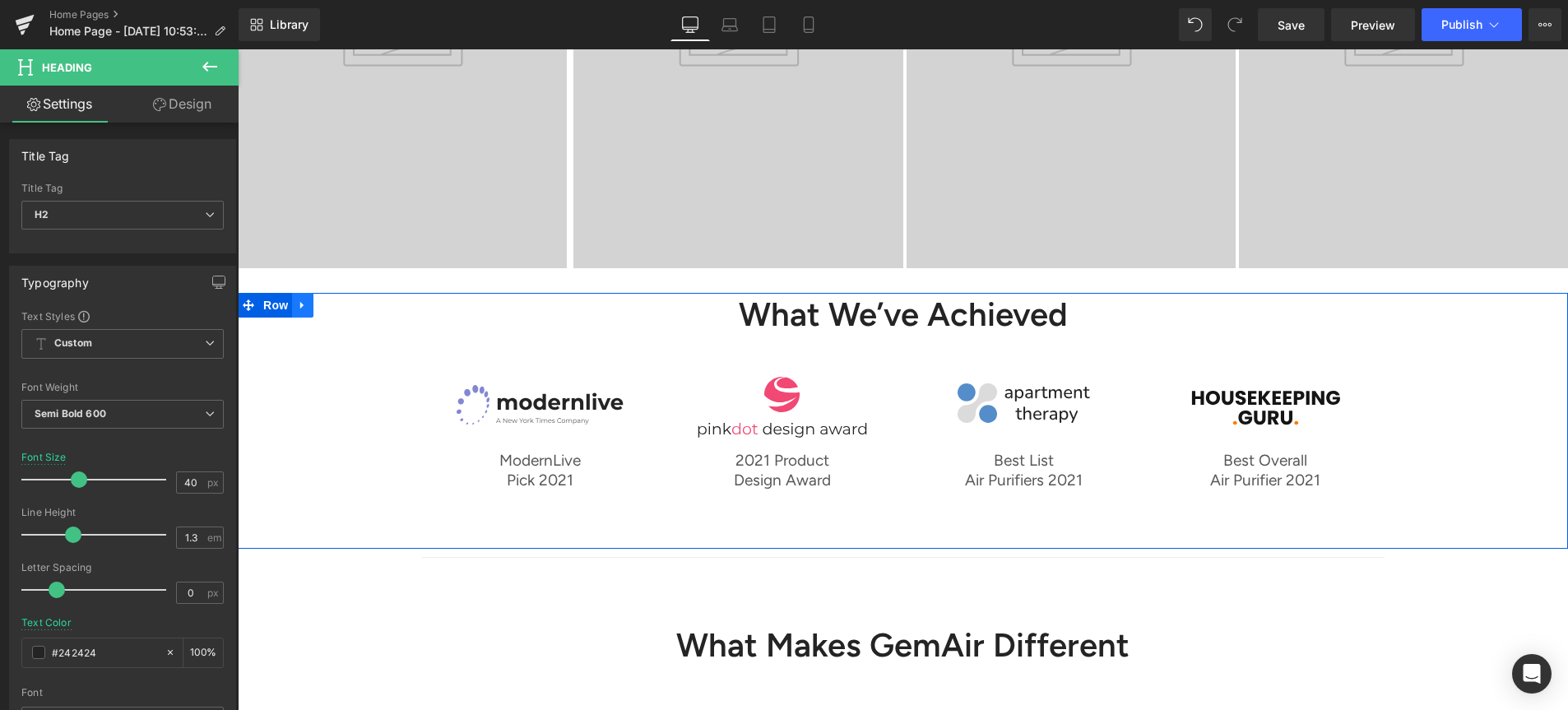
click at [299, 305] on link at bounding box center [303, 305] width 22 height 25
click at [340, 300] on link at bounding box center [346, 305] width 22 height 25
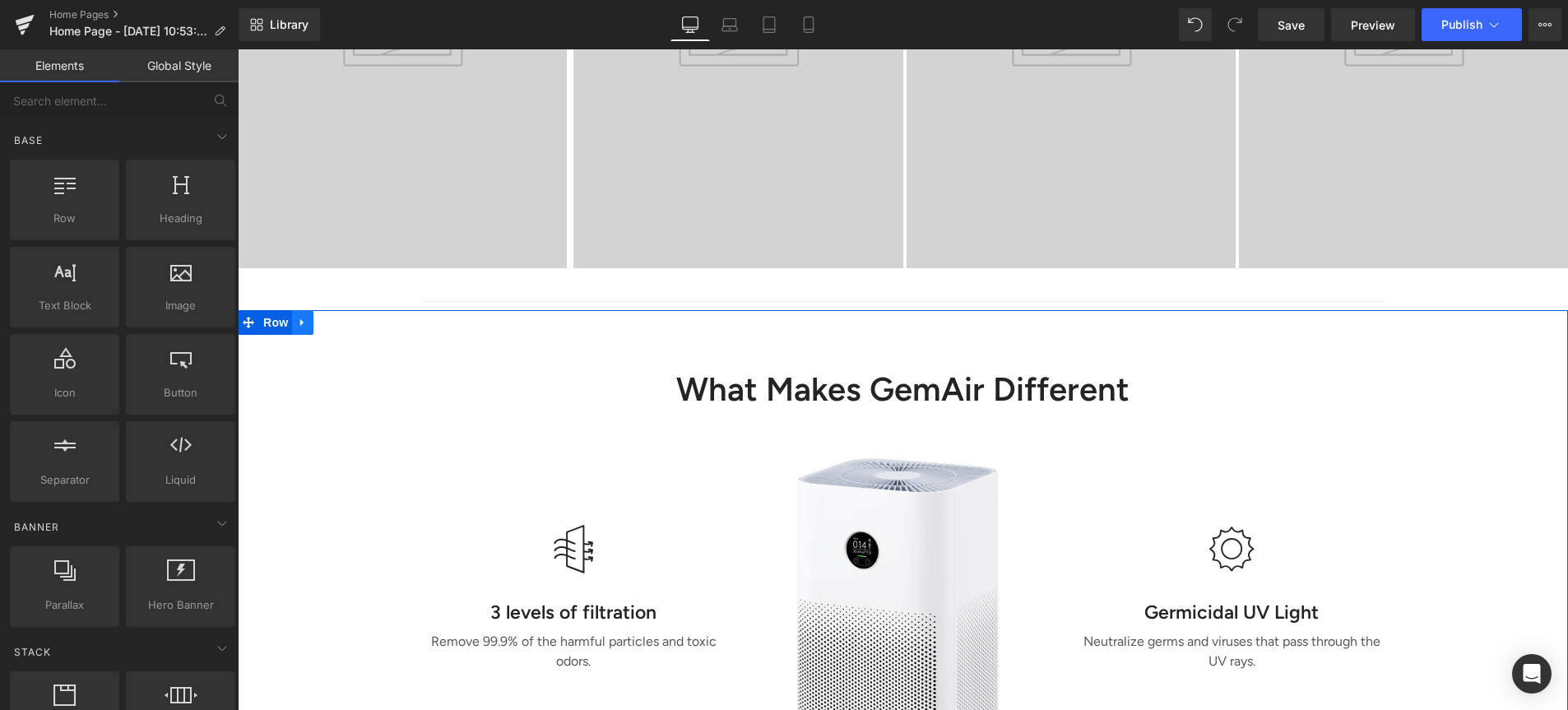
click at [297, 322] on link at bounding box center [303, 322] width 22 height 25
click at [339, 323] on link at bounding box center [346, 322] width 22 height 25
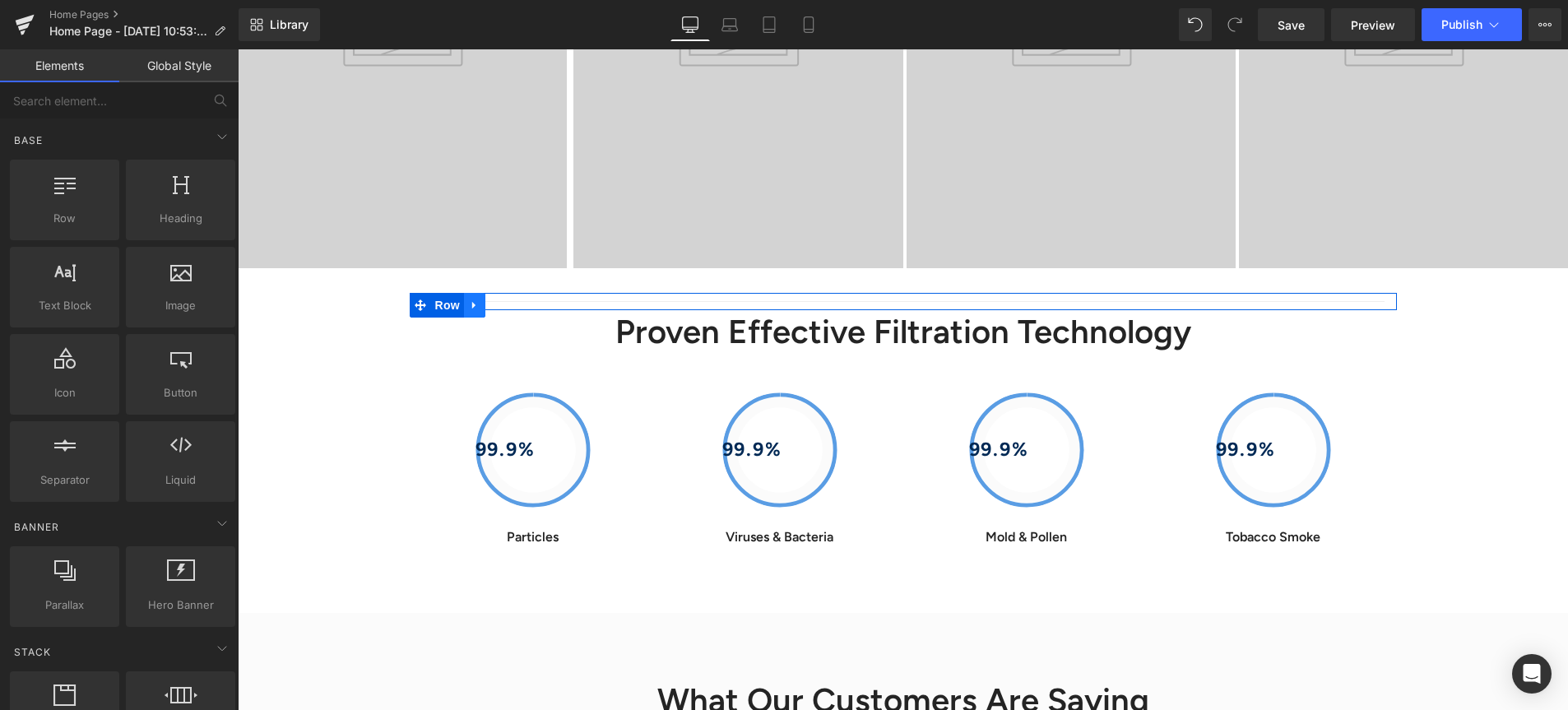
click at [470, 306] on link at bounding box center [475, 305] width 22 height 25
click at [511, 307] on link at bounding box center [518, 305] width 22 height 25
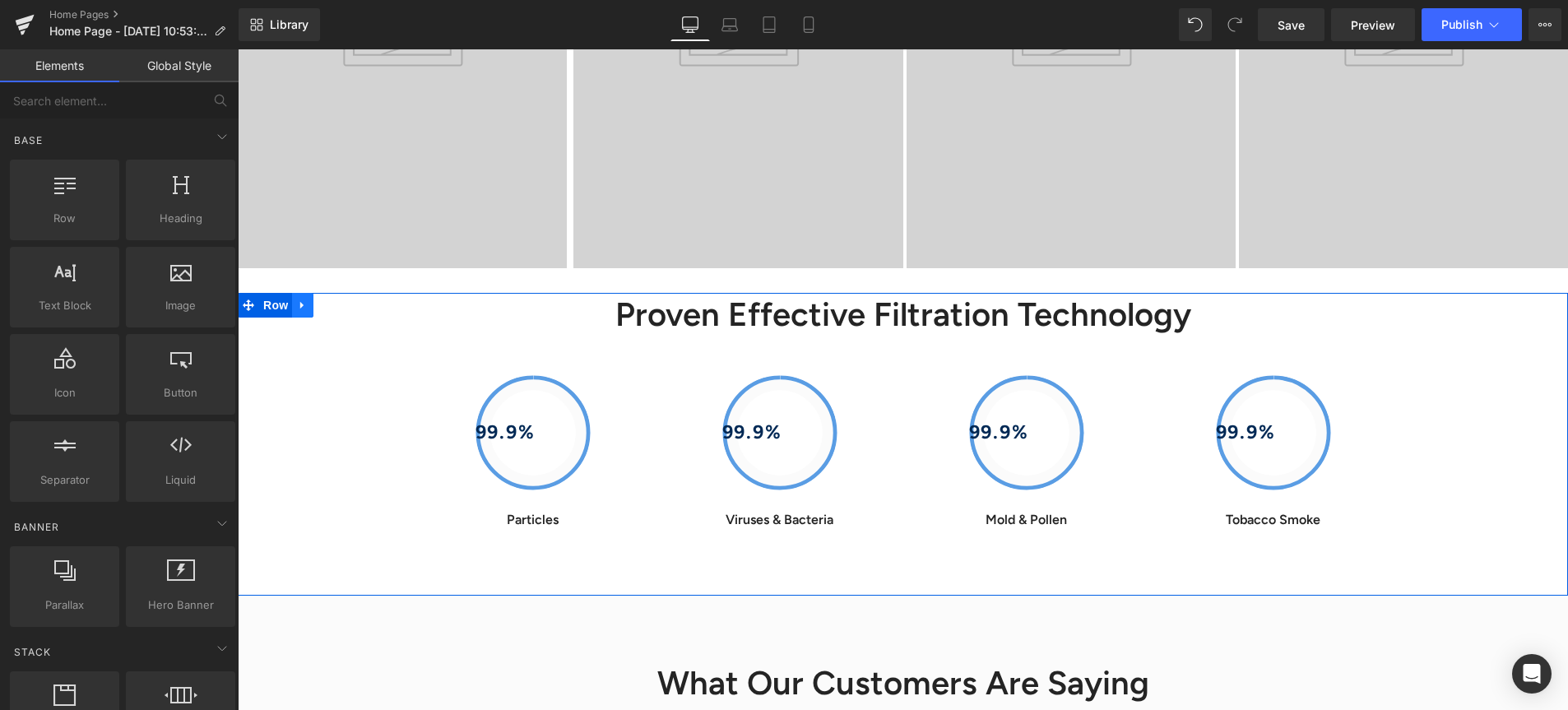
click at [303, 309] on link at bounding box center [303, 305] width 22 height 25
click at [339, 309] on link at bounding box center [346, 305] width 22 height 25
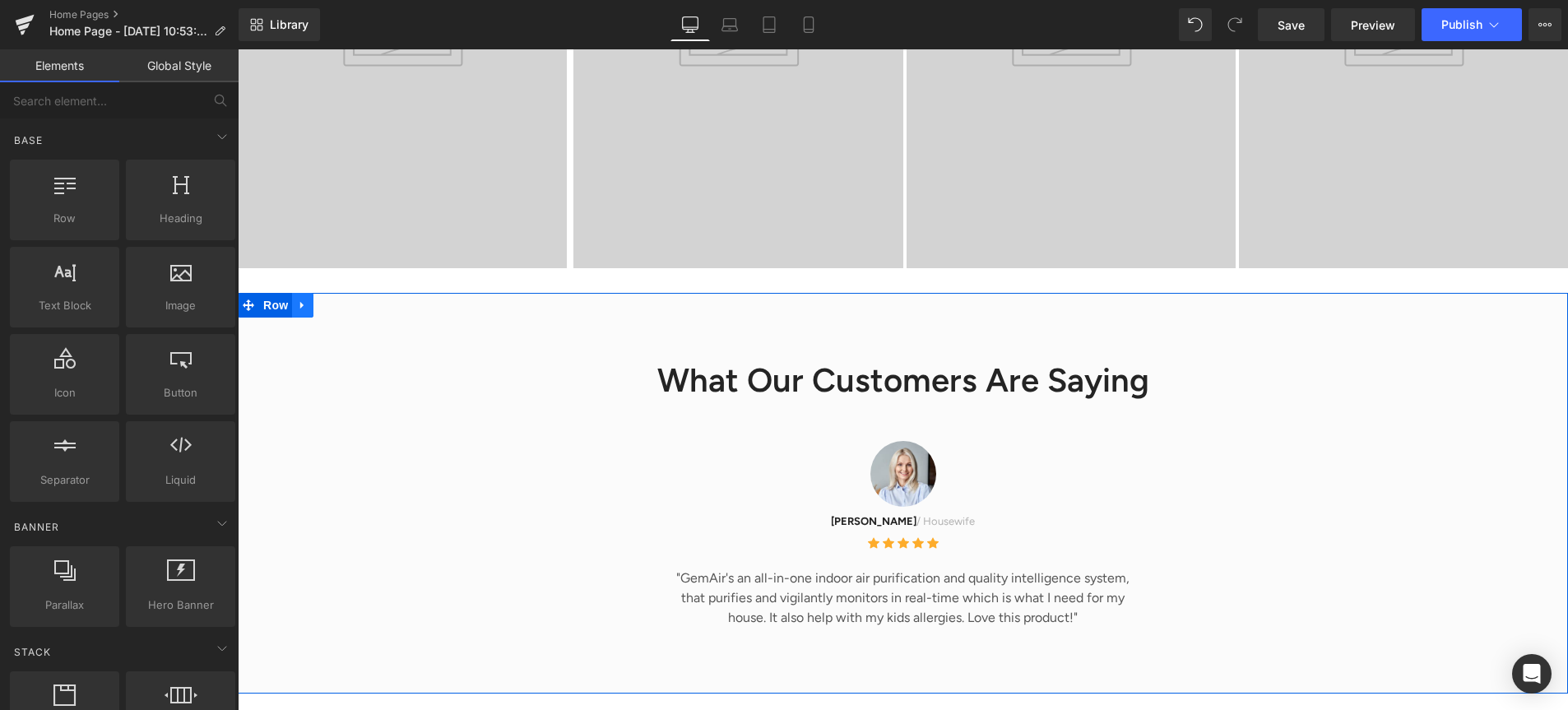
click at [297, 307] on link at bounding box center [303, 305] width 22 height 25
click at [345, 305] on link at bounding box center [346, 305] width 22 height 25
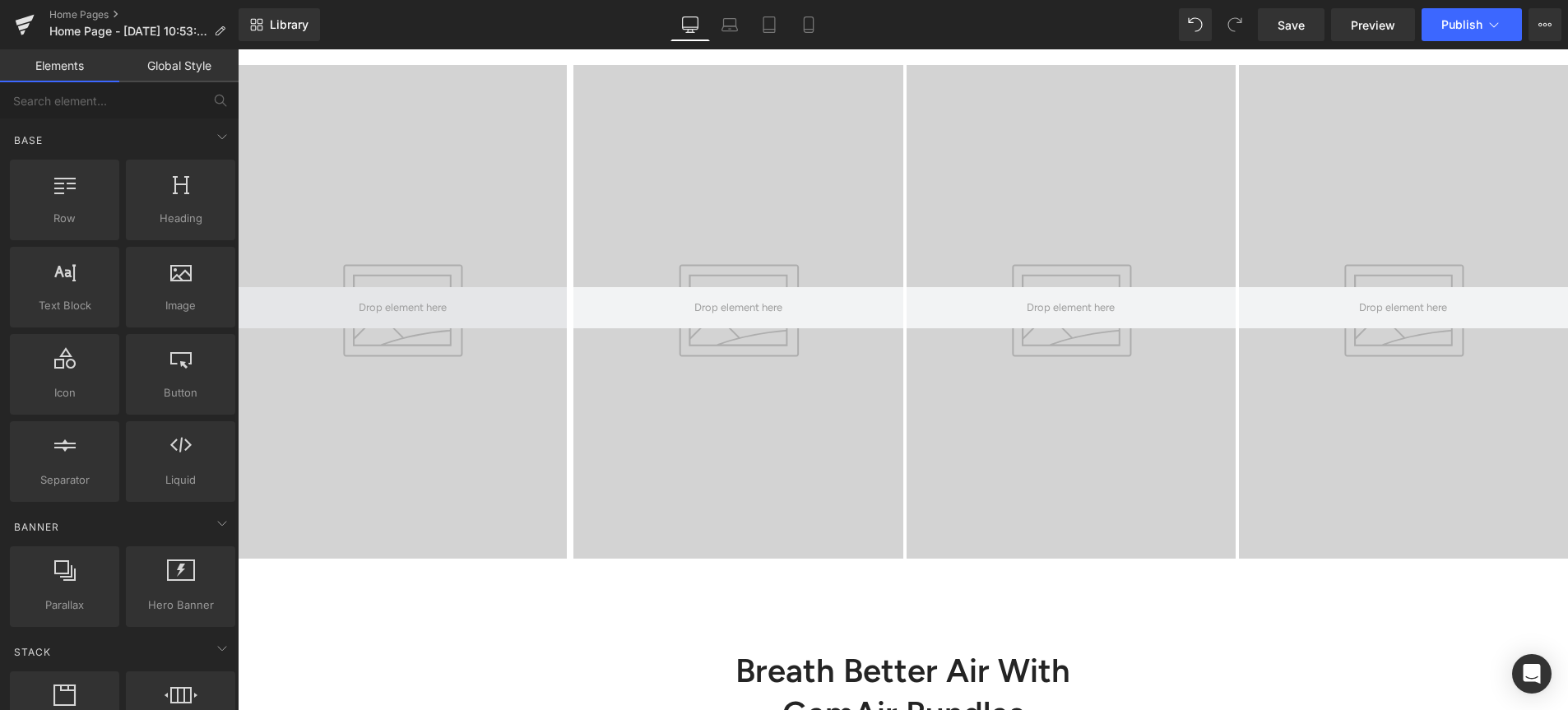
scroll to position [1257, 0]
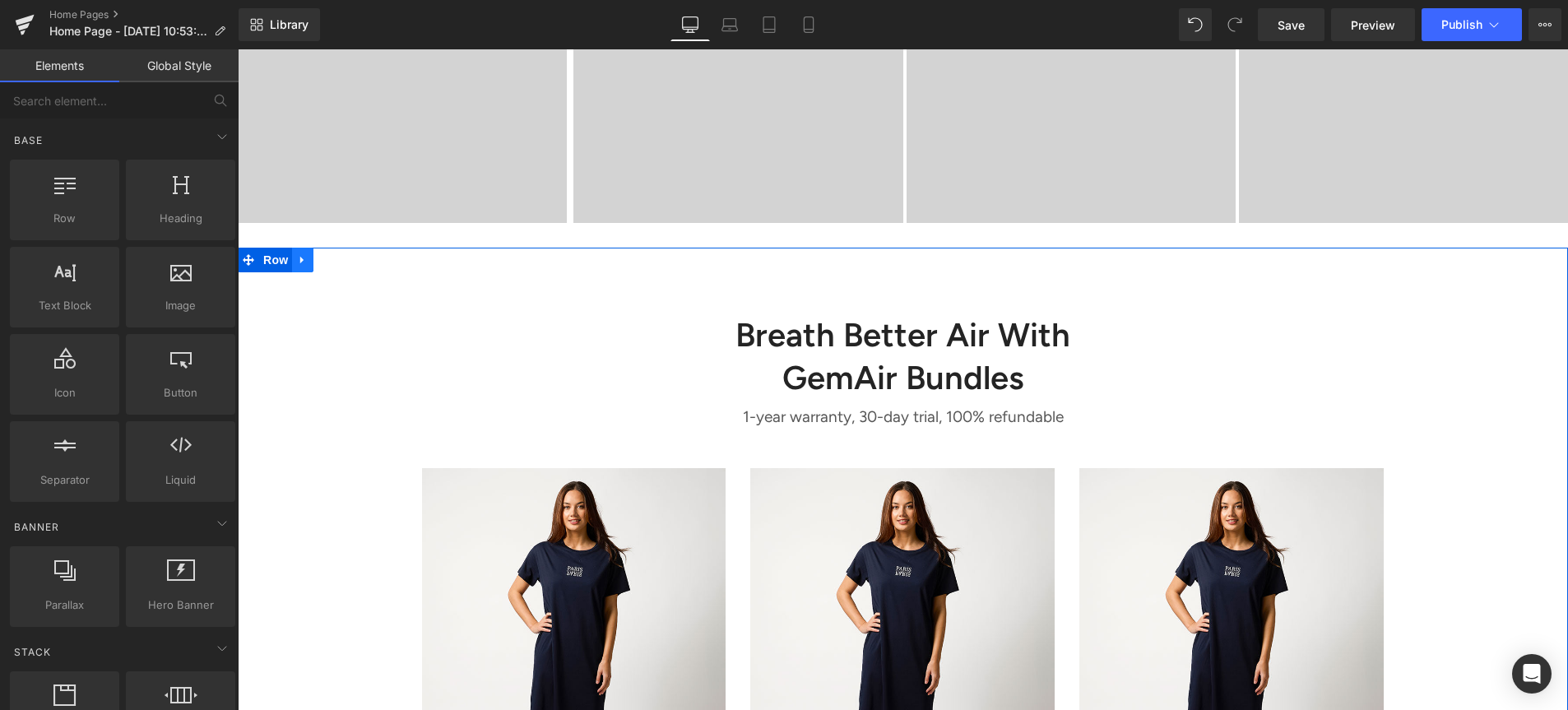
click at [302, 263] on link at bounding box center [303, 259] width 22 height 25
click at [339, 262] on link at bounding box center [346, 259] width 22 height 25
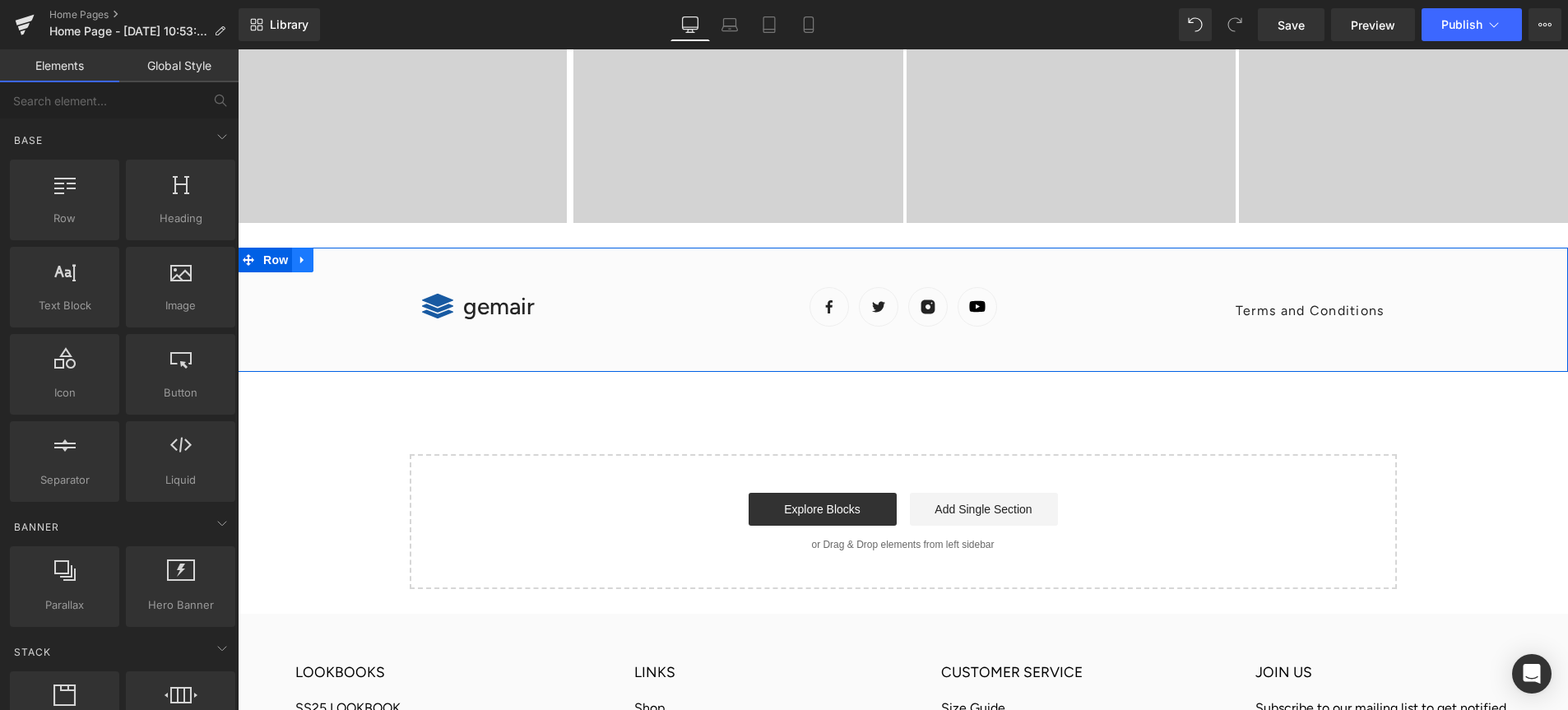
click at [298, 259] on link at bounding box center [303, 259] width 22 height 25
click at [341, 262] on link at bounding box center [346, 259] width 22 height 25
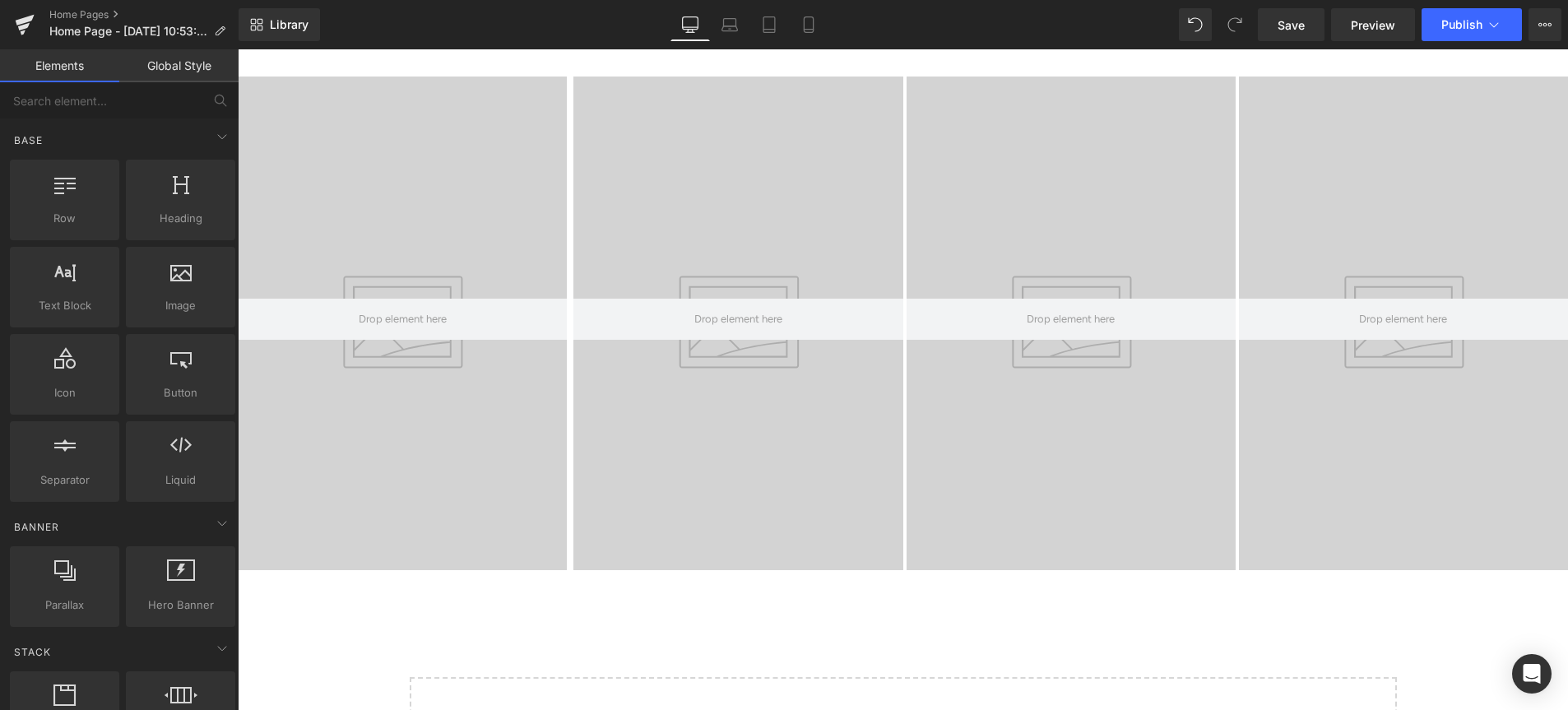
scroll to position [1148, 0]
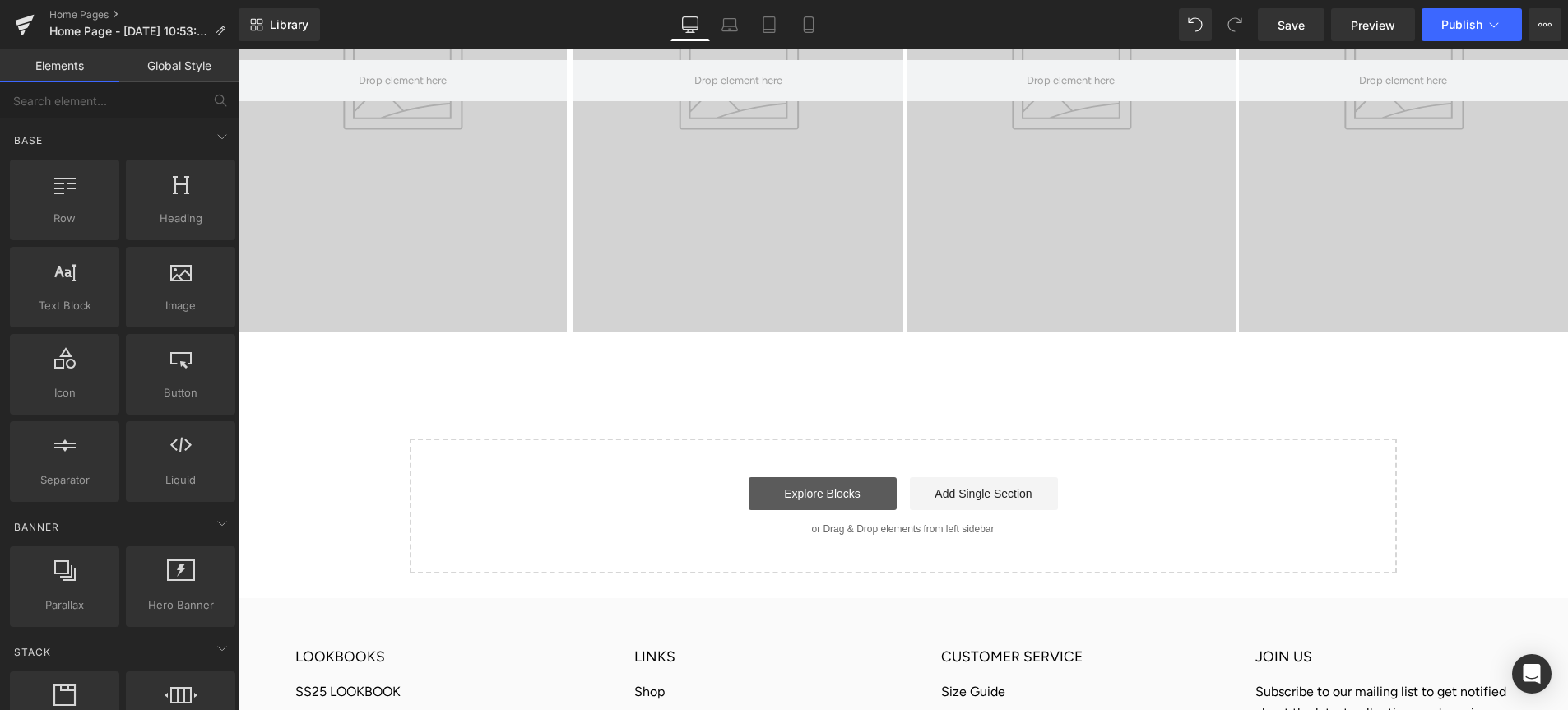
click at [810, 488] on link "Explore Blocks" at bounding box center [823, 493] width 148 height 33
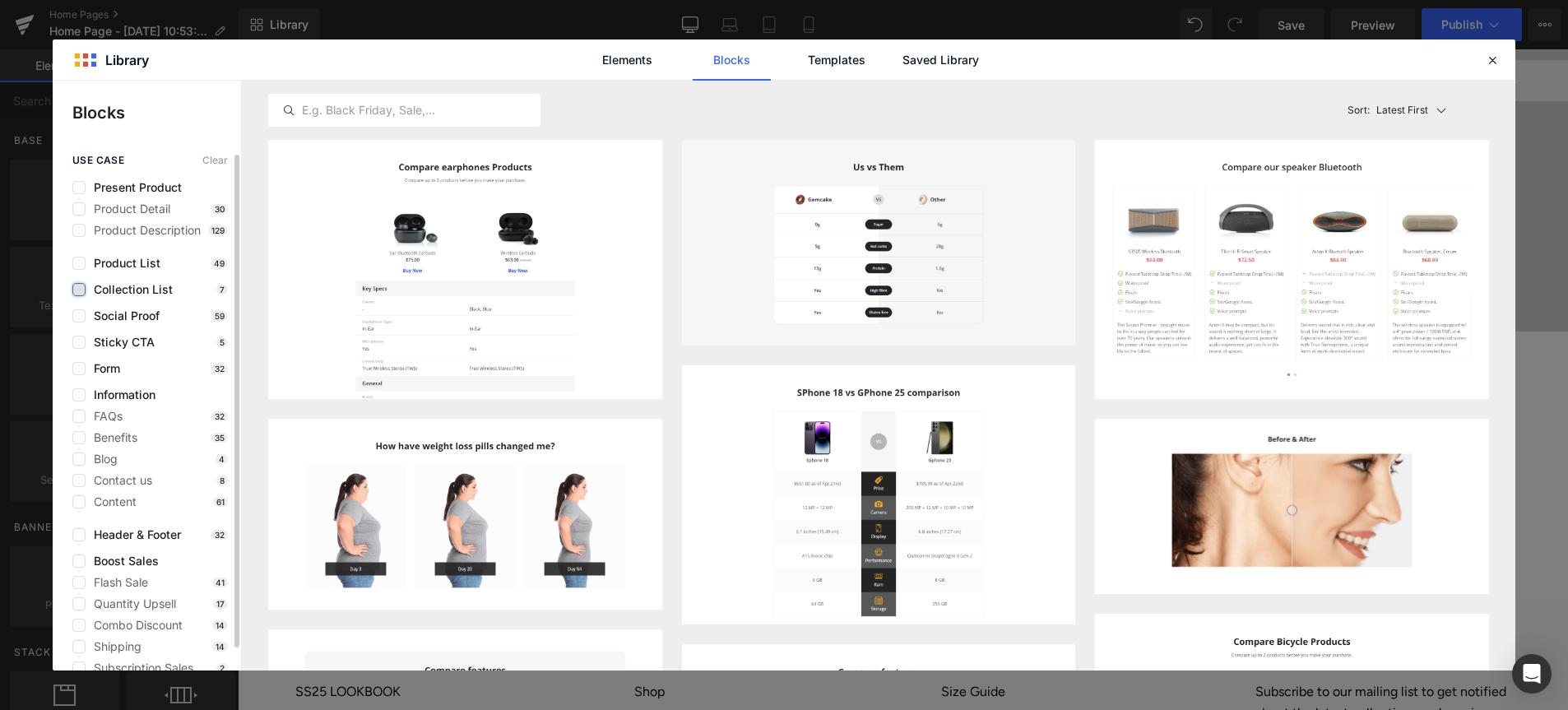
click at [81, 292] on label at bounding box center [79, 289] width 13 height 13
click at [79, 289] on input "checkbox" at bounding box center [79, 289] width 0 height 0
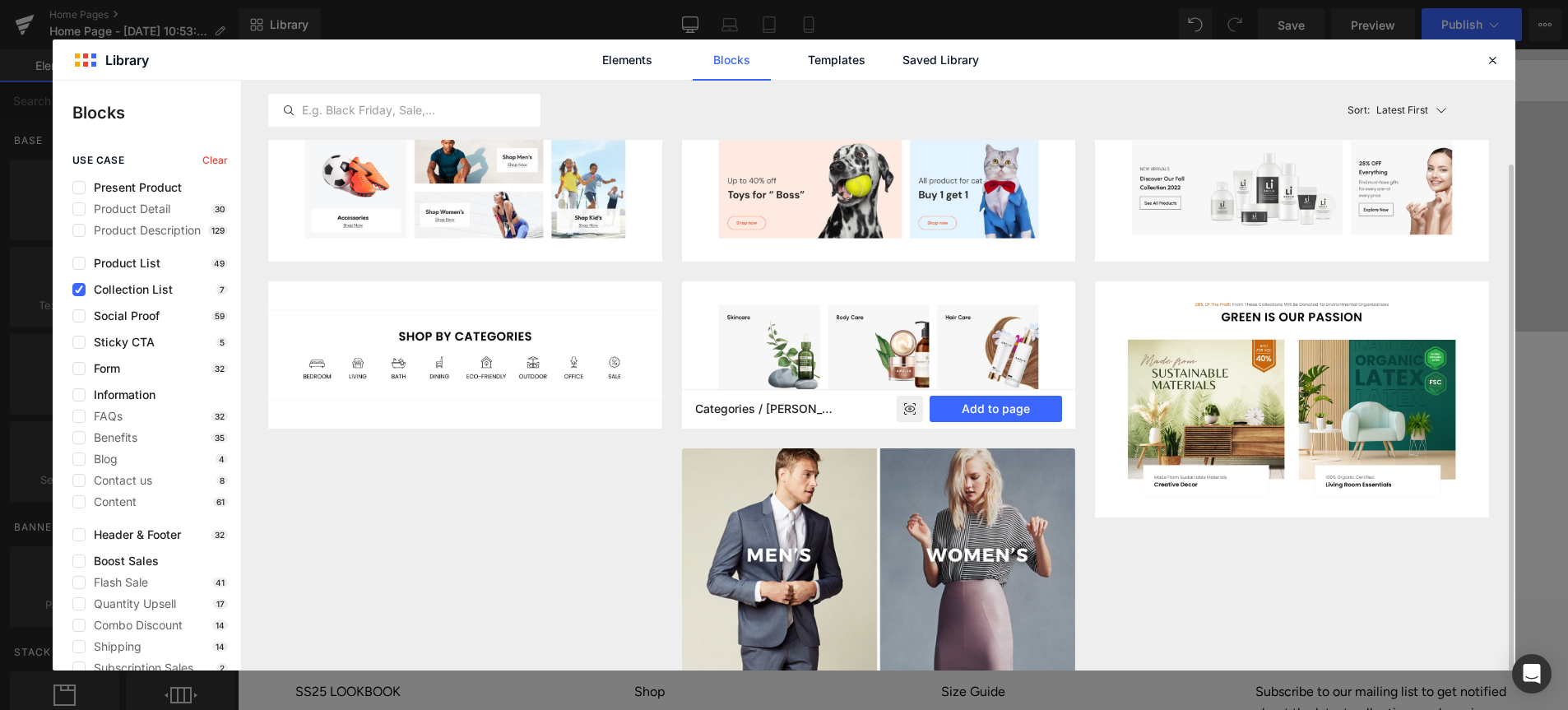
scroll to position [57, 0]
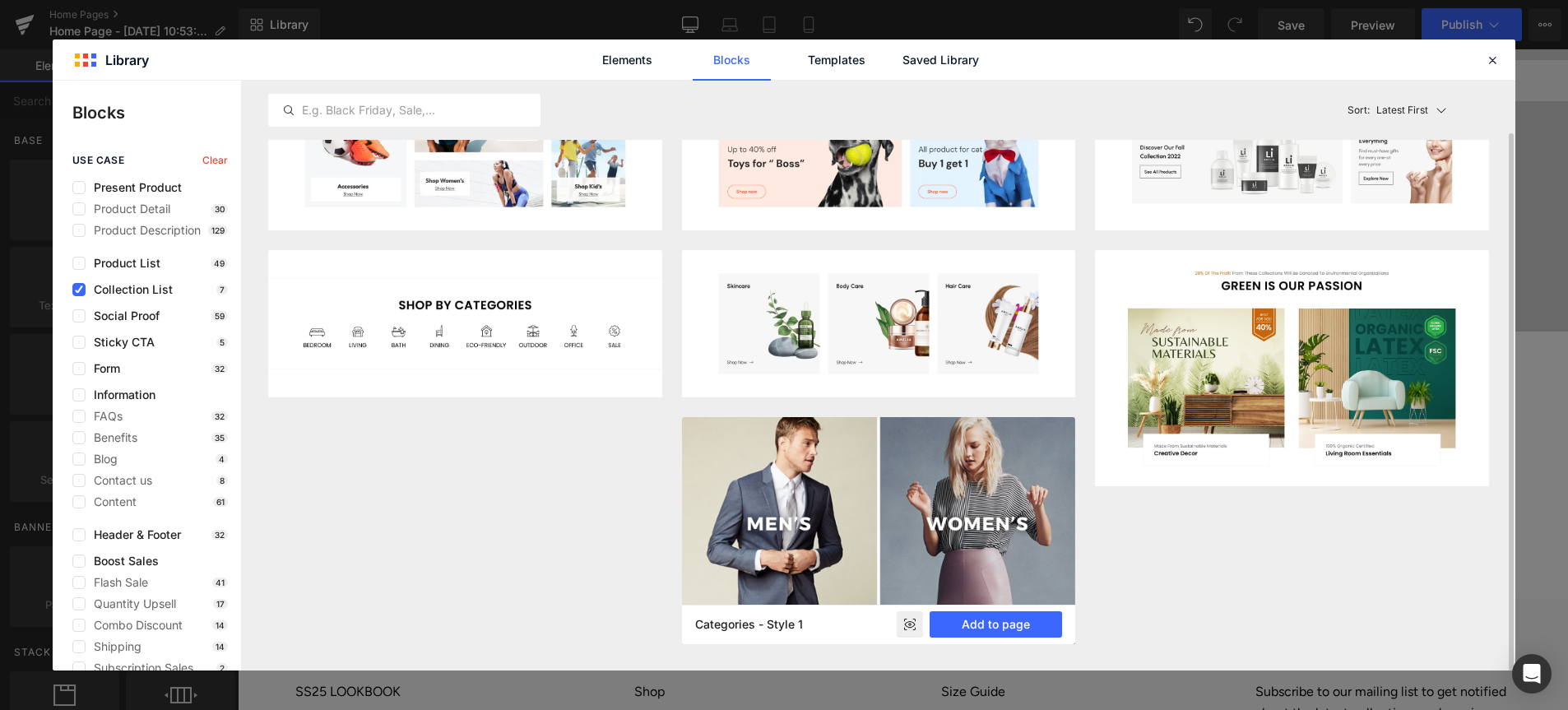
click at [915, 626] on rect at bounding box center [910, 624] width 26 height 26
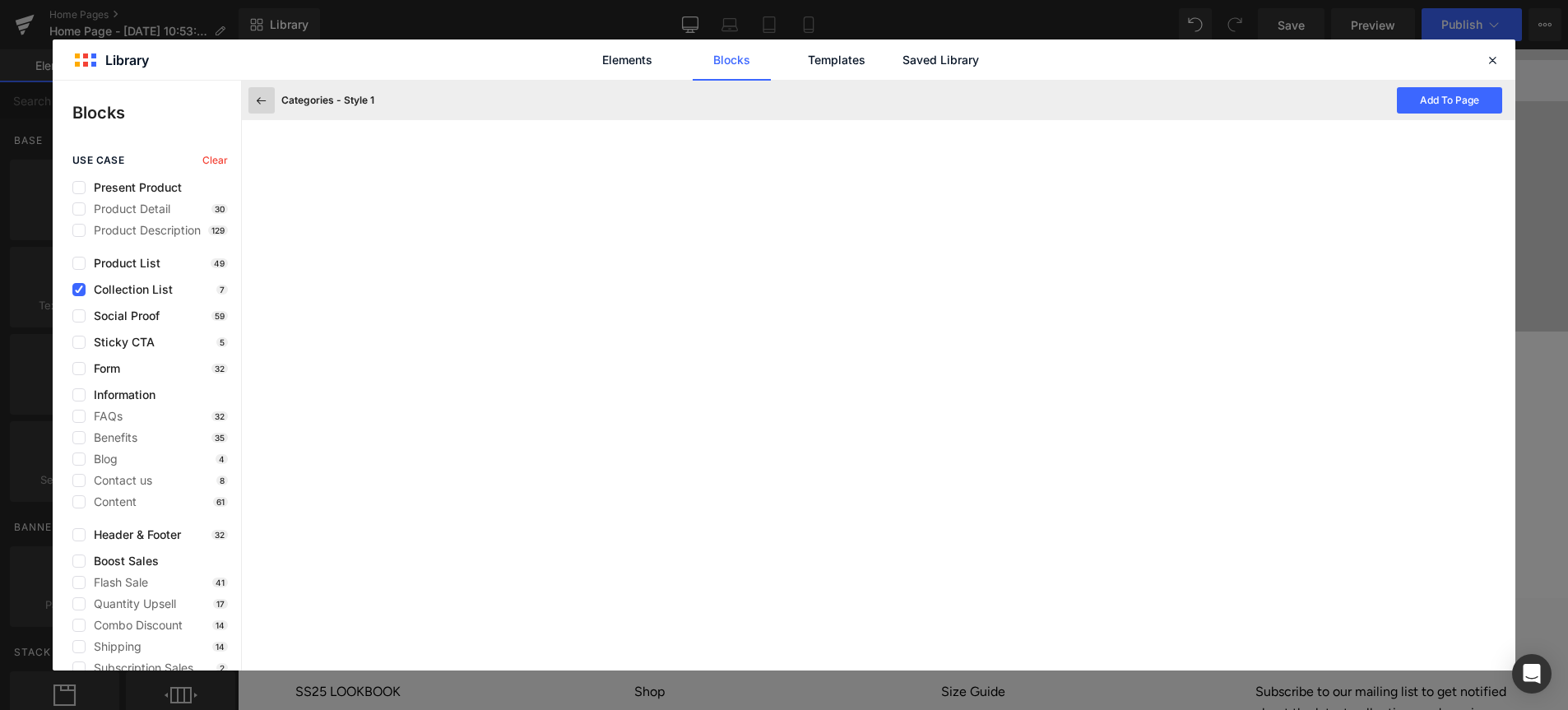
click at [260, 103] on icon at bounding box center [261, 100] width 15 height 15
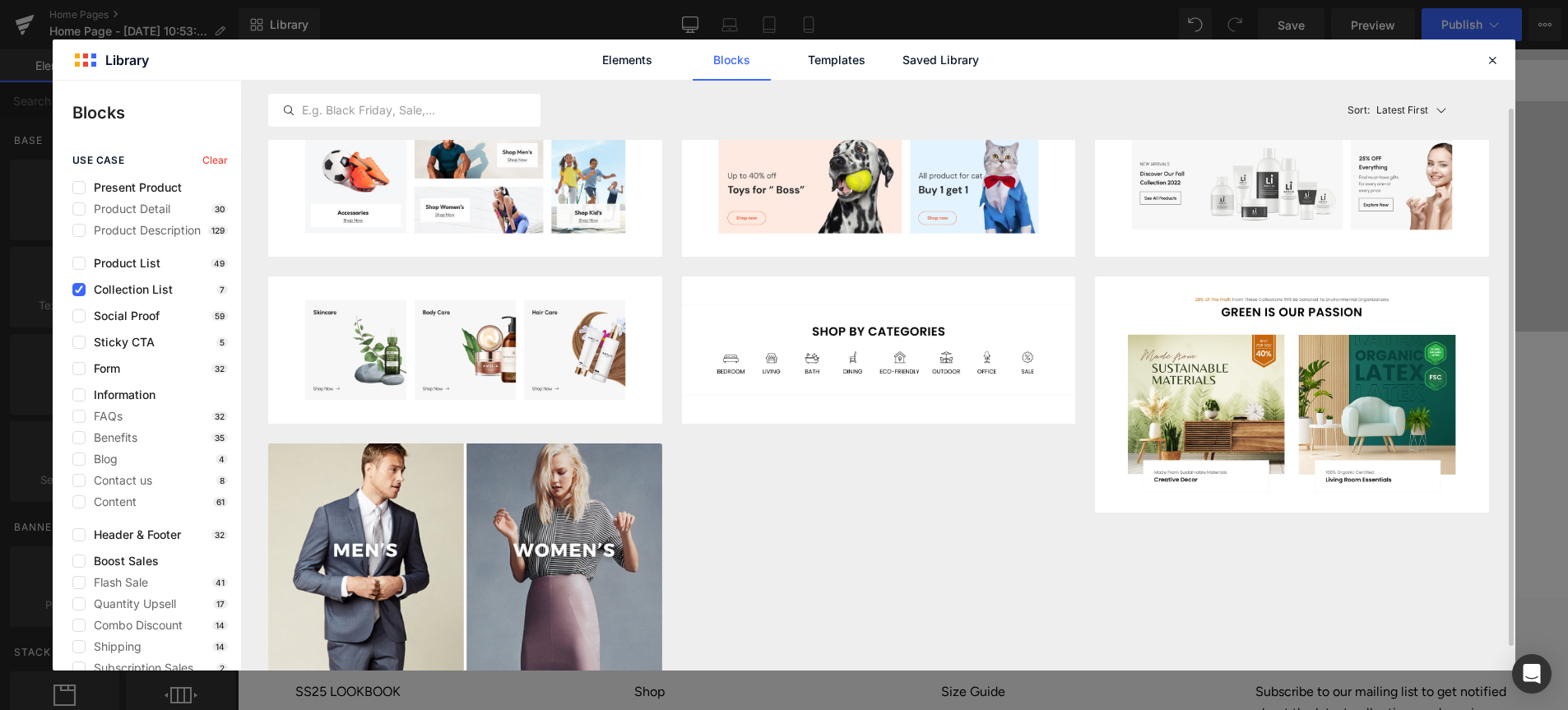
scroll to position [0, 0]
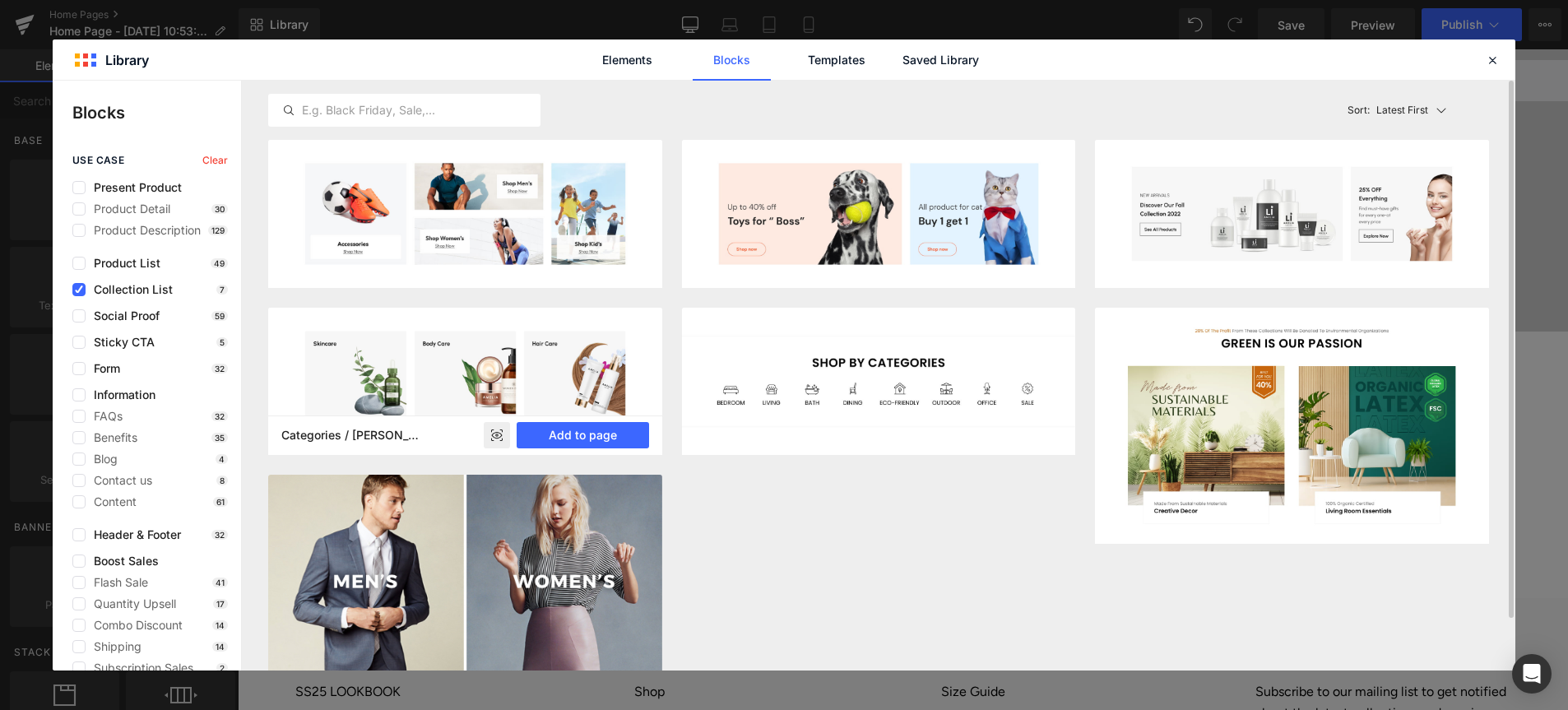
click at [494, 433] on icon at bounding box center [497, 435] width 11 height 6
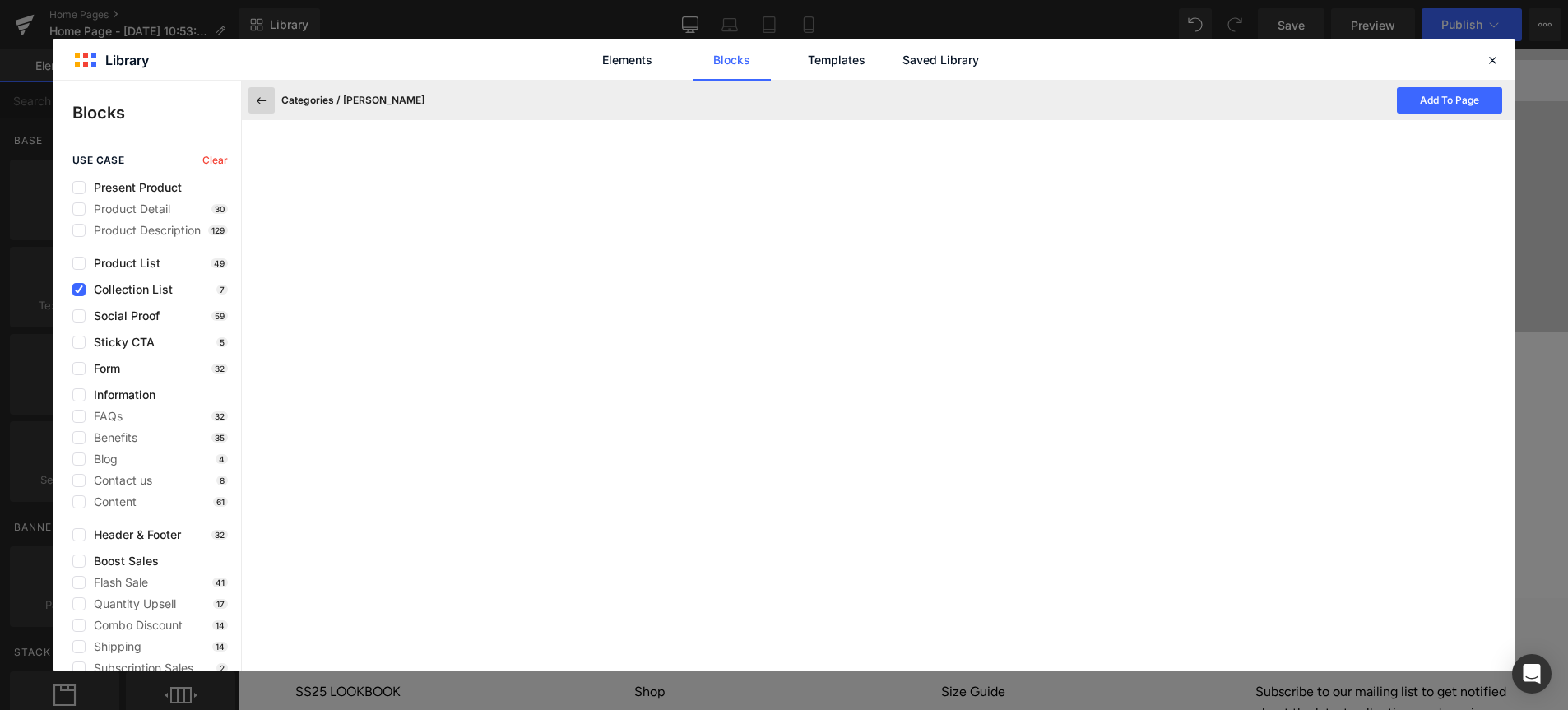
click at [263, 104] on icon at bounding box center [261, 100] width 15 height 15
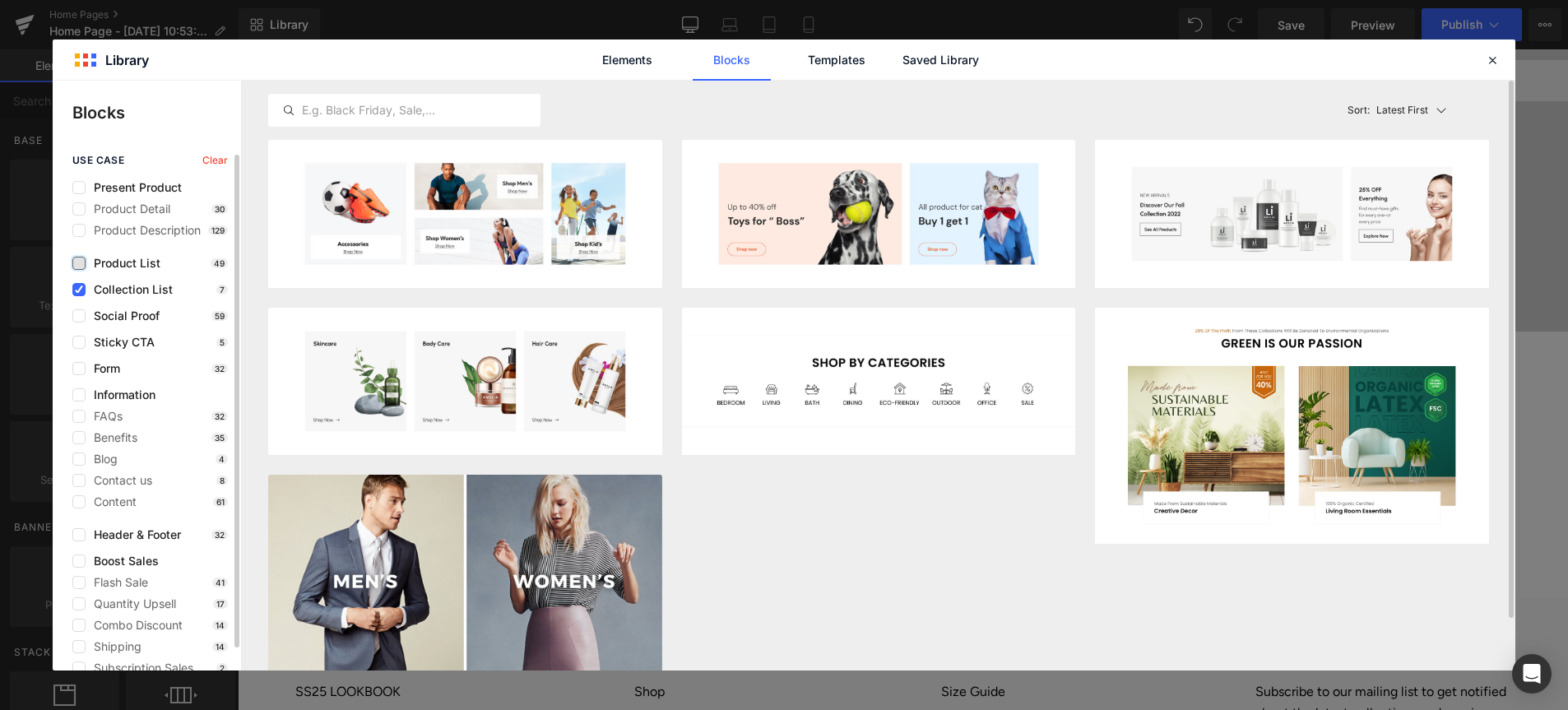
click at [80, 260] on label at bounding box center [79, 263] width 13 height 13
click at [79, 263] on input "checkbox" at bounding box center [79, 263] width 0 height 0
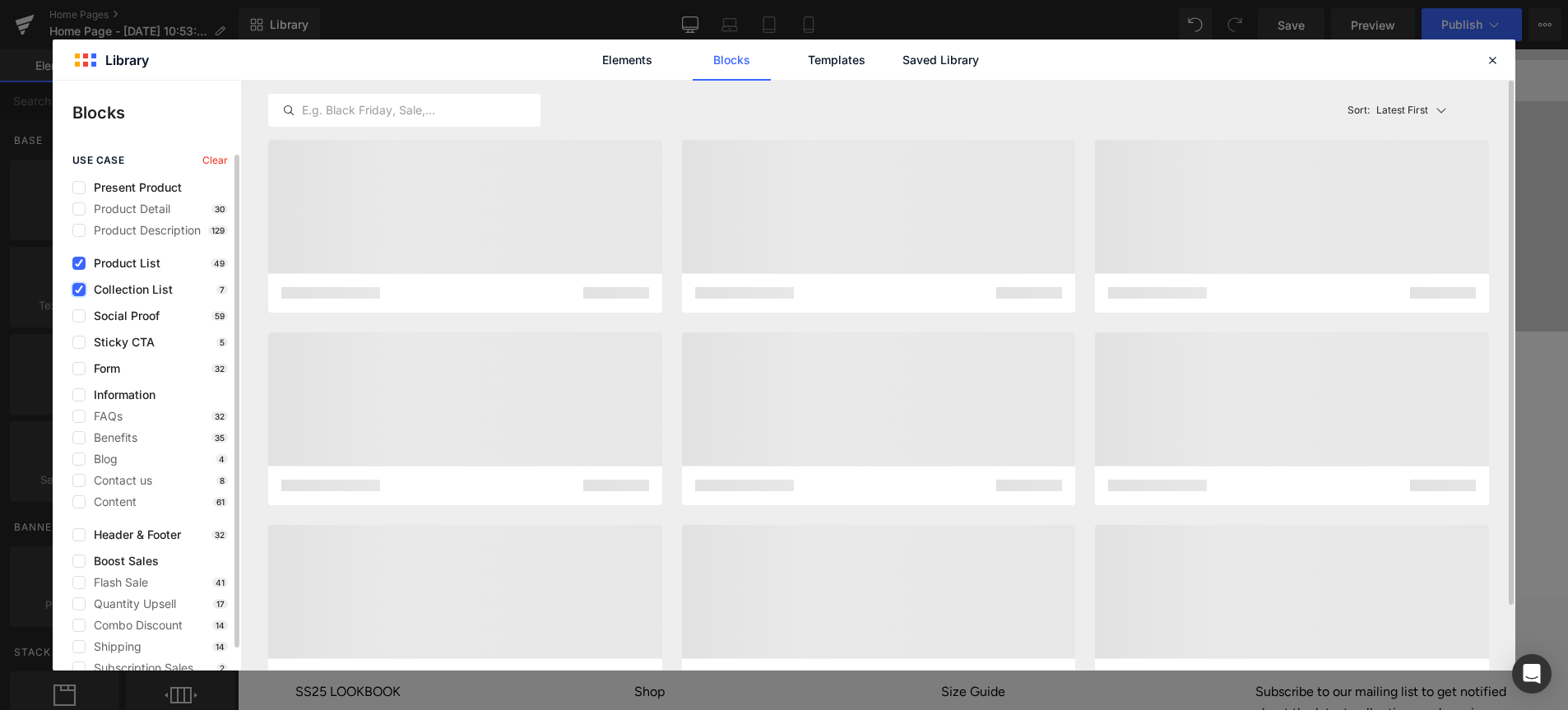
click at [82, 289] on icon at bounding box center [78, 289] width 8 height 0
click at [79, 289] on input "checkbox" at bounding box center [79, 289] width 0 height 0
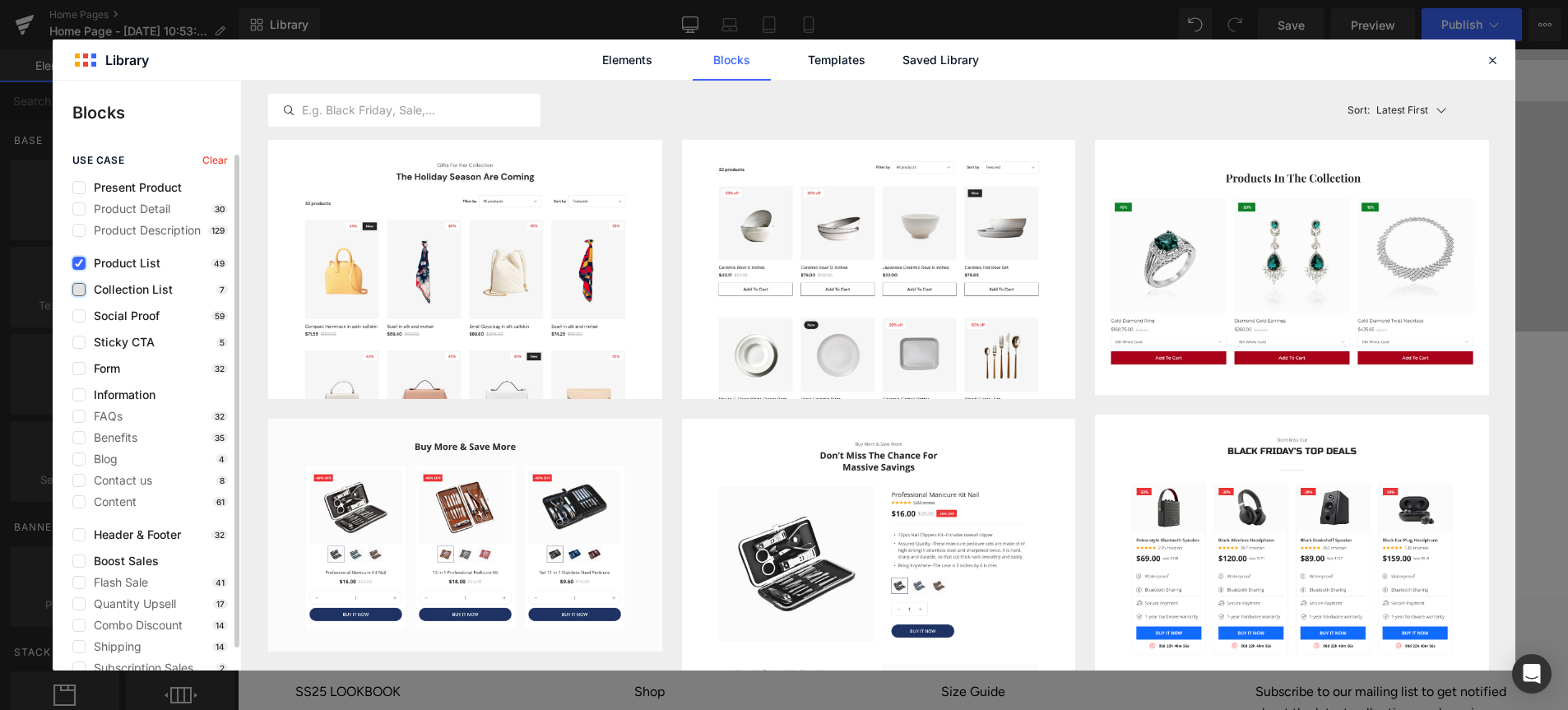
click at [76, 268] on label at bounding box center [79, 263] width 13 height 13
click at [79, 263] on input "checkbox" at bounding box center [79, 263] width 0 height 0
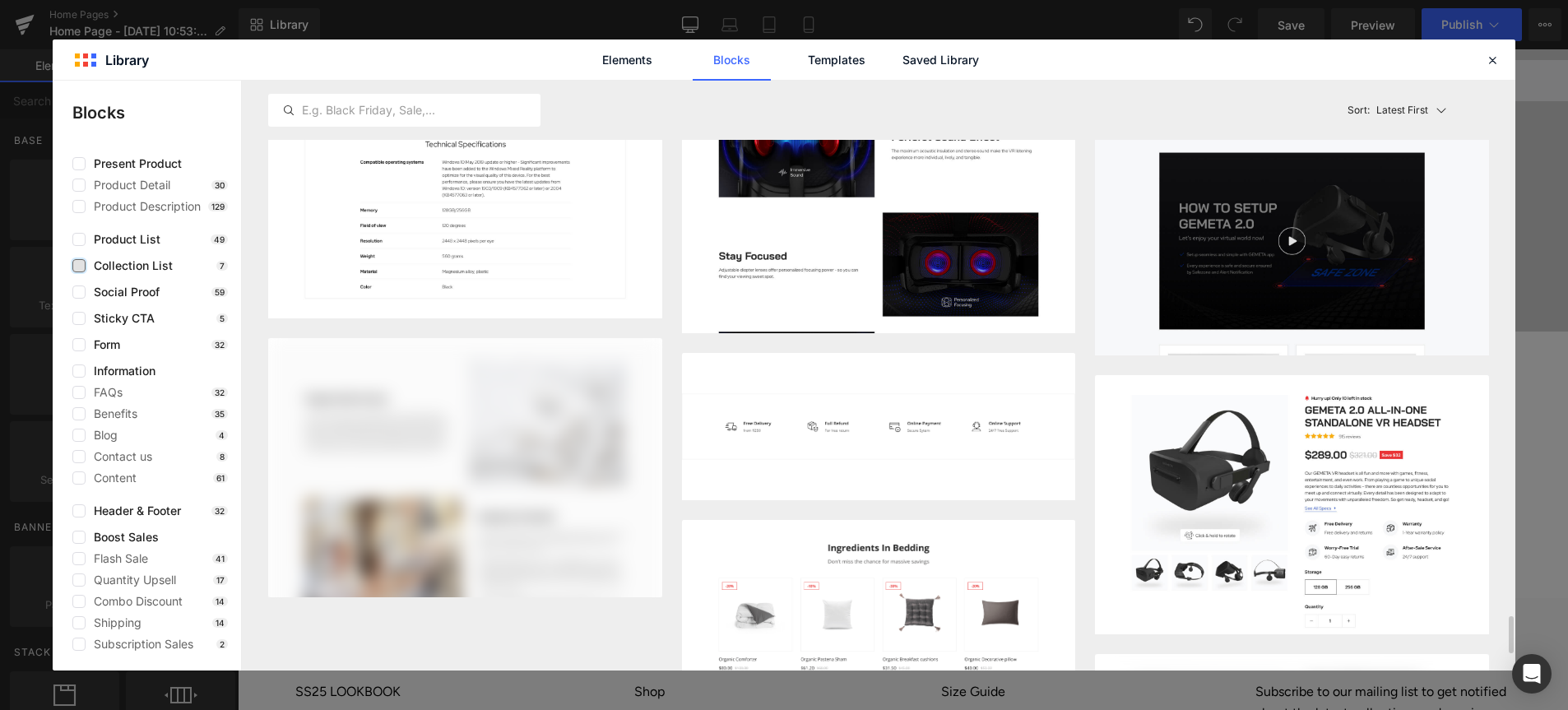
scroll to position [8586, 0]
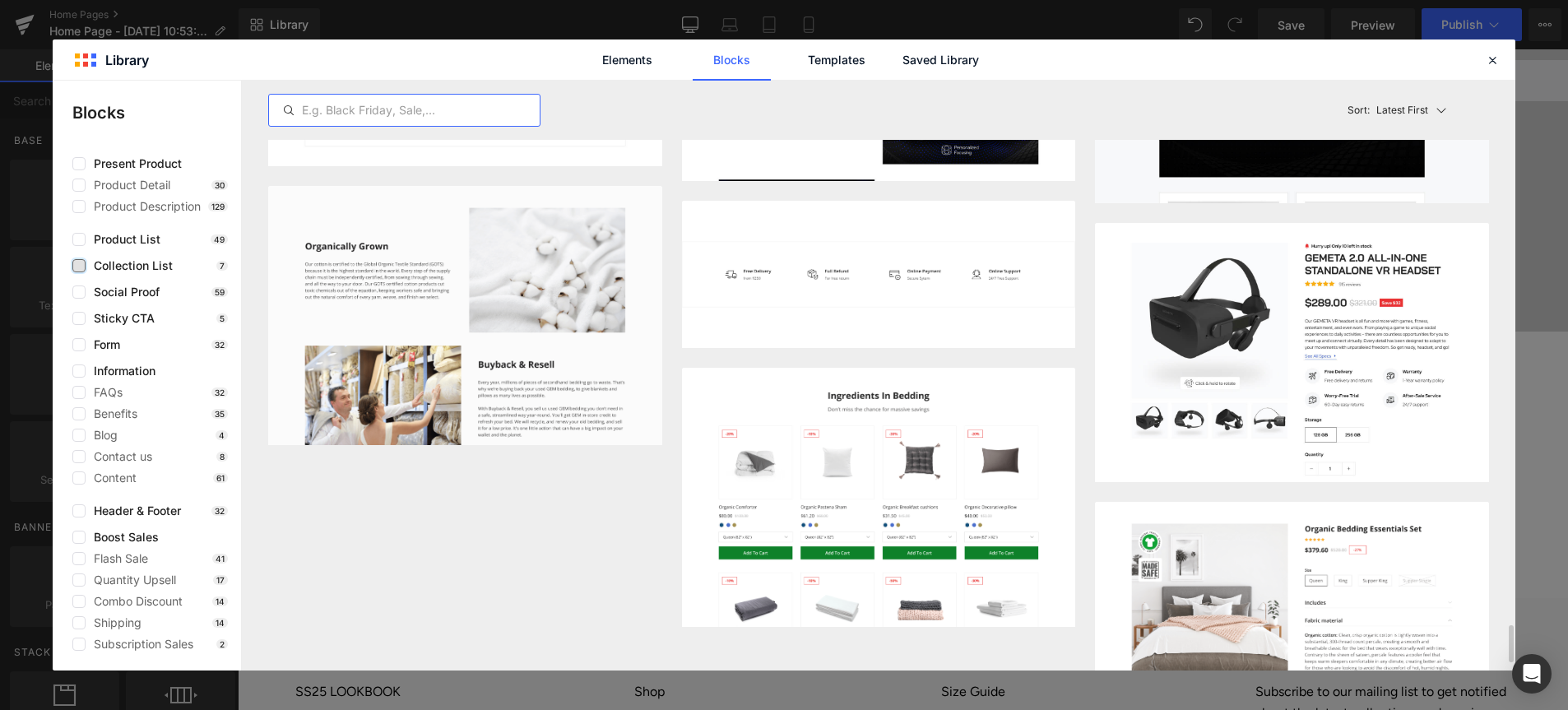
click at [328, 114] on input "text" at bounding box center [404, 110] width 270 height 20
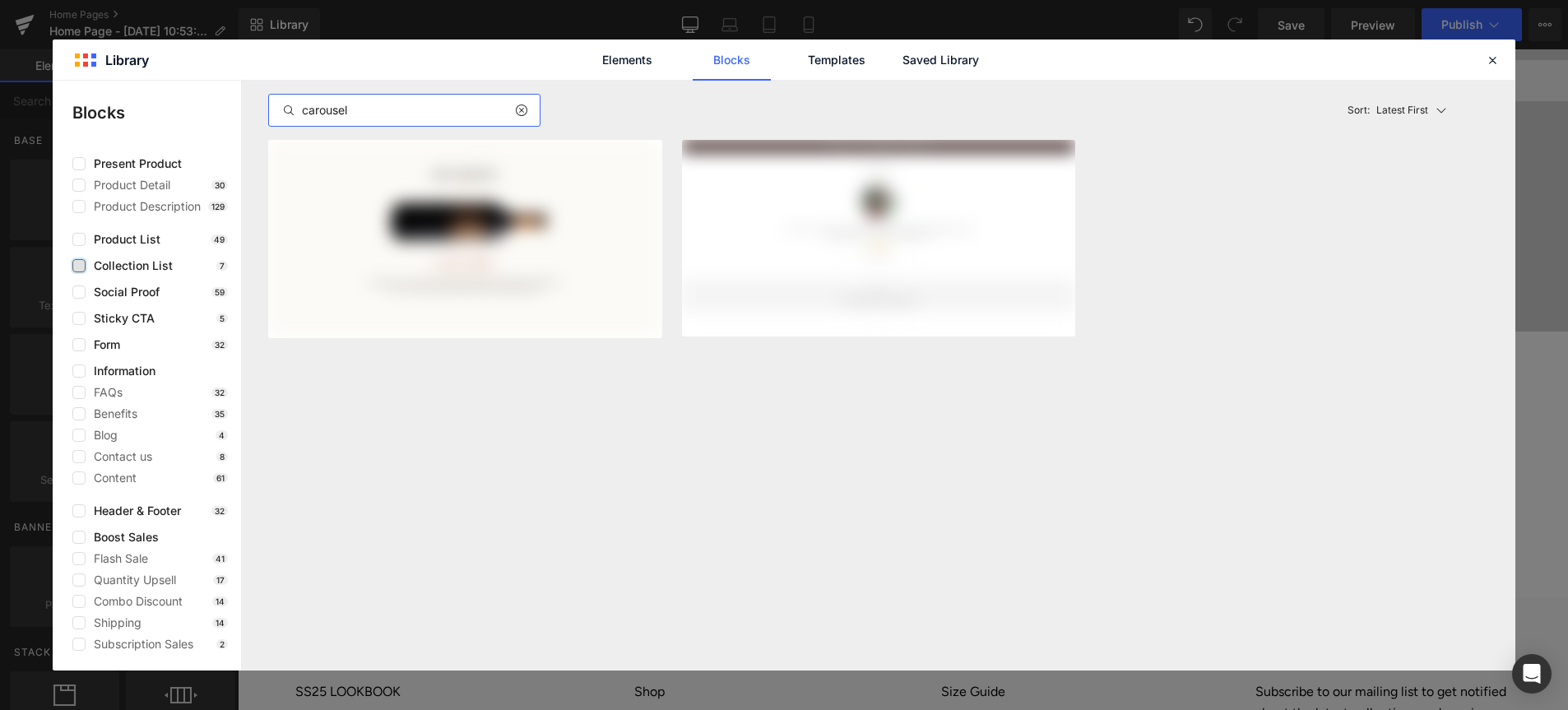
scroll to position [0, 0]
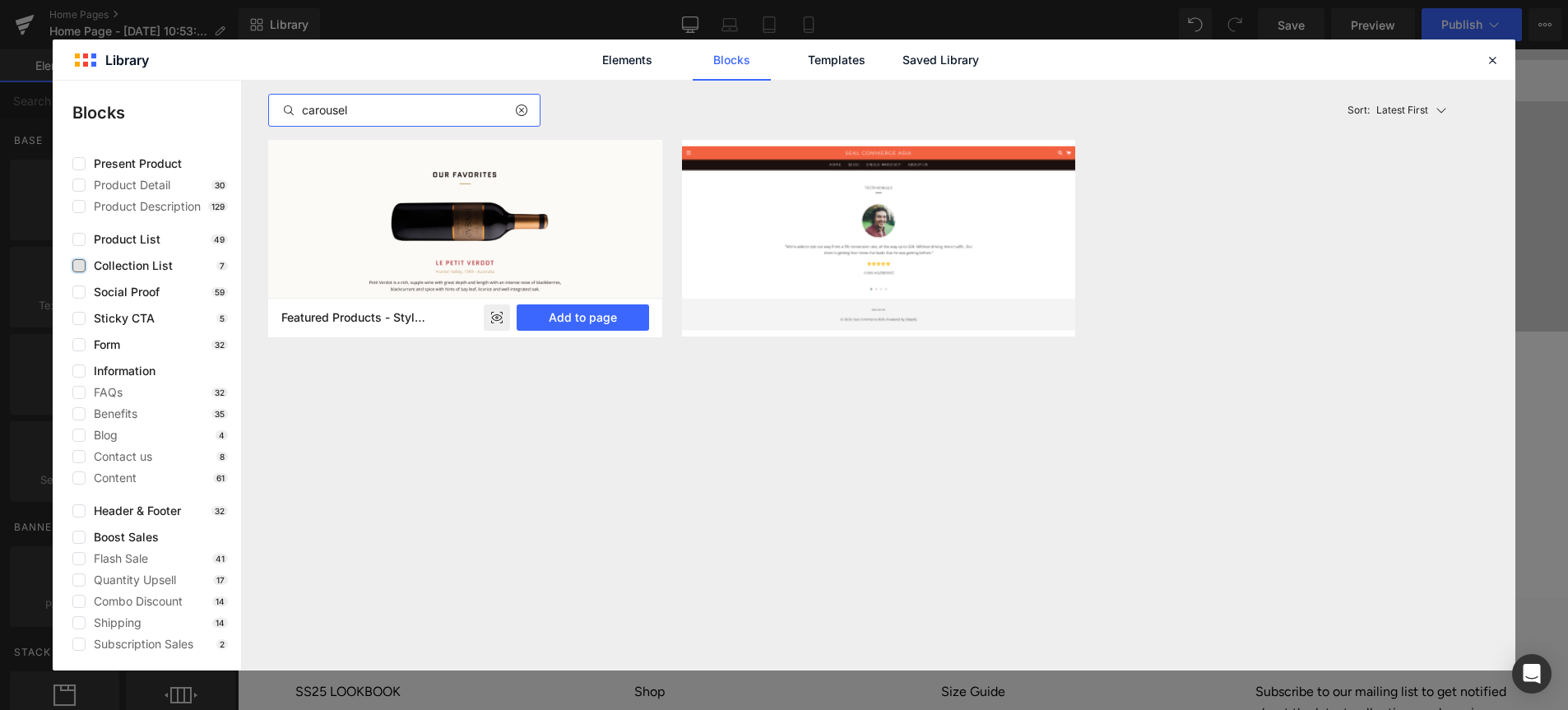
type input "carousel"
click at [496, 323] on rect at bounding box center [497, 318] width 26 height 26
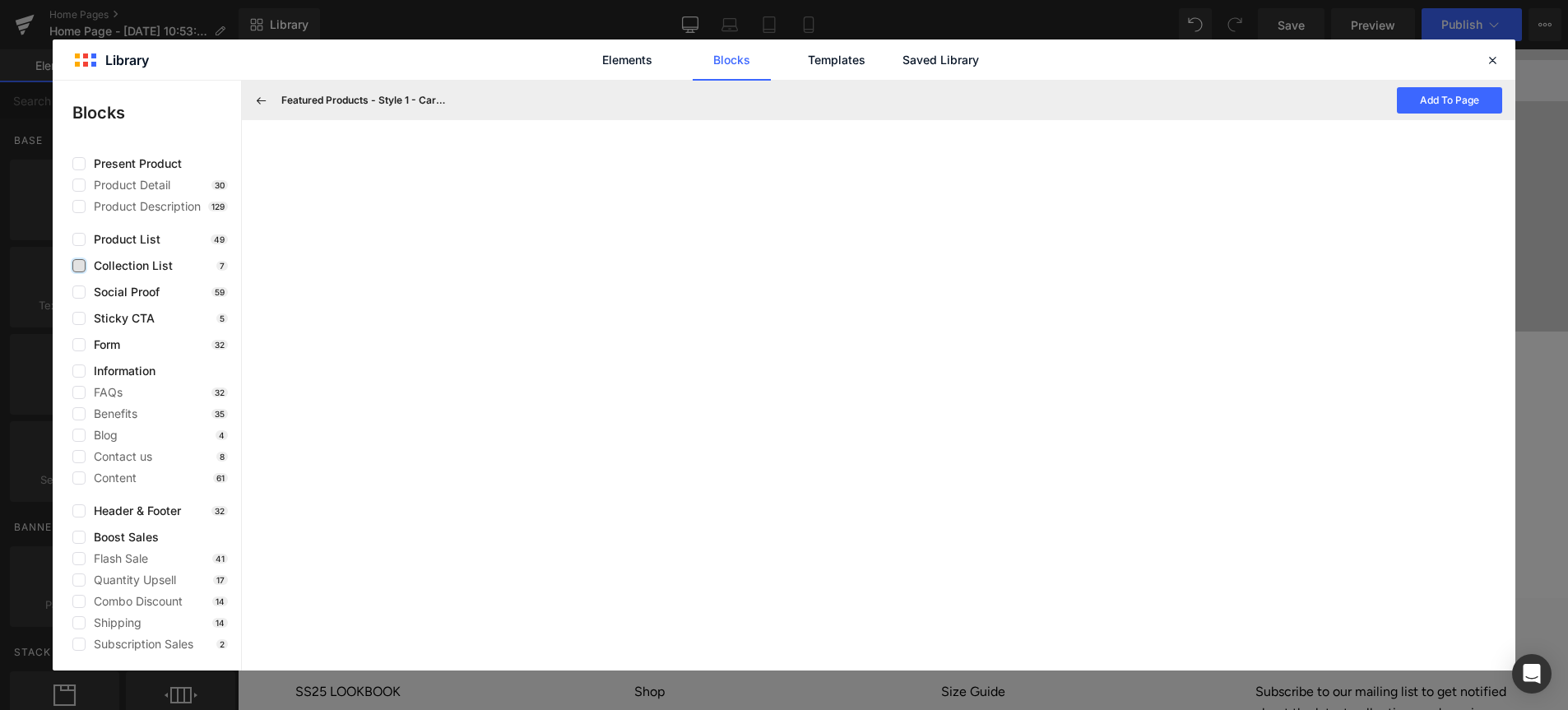
drag, startPoint x: 262, startPoint y: 101, endPoint x: 264, endPoint y: 118, distance: 17.1
click at [262, 101] on icon at bounding box center [261, 100] width 15 height 15
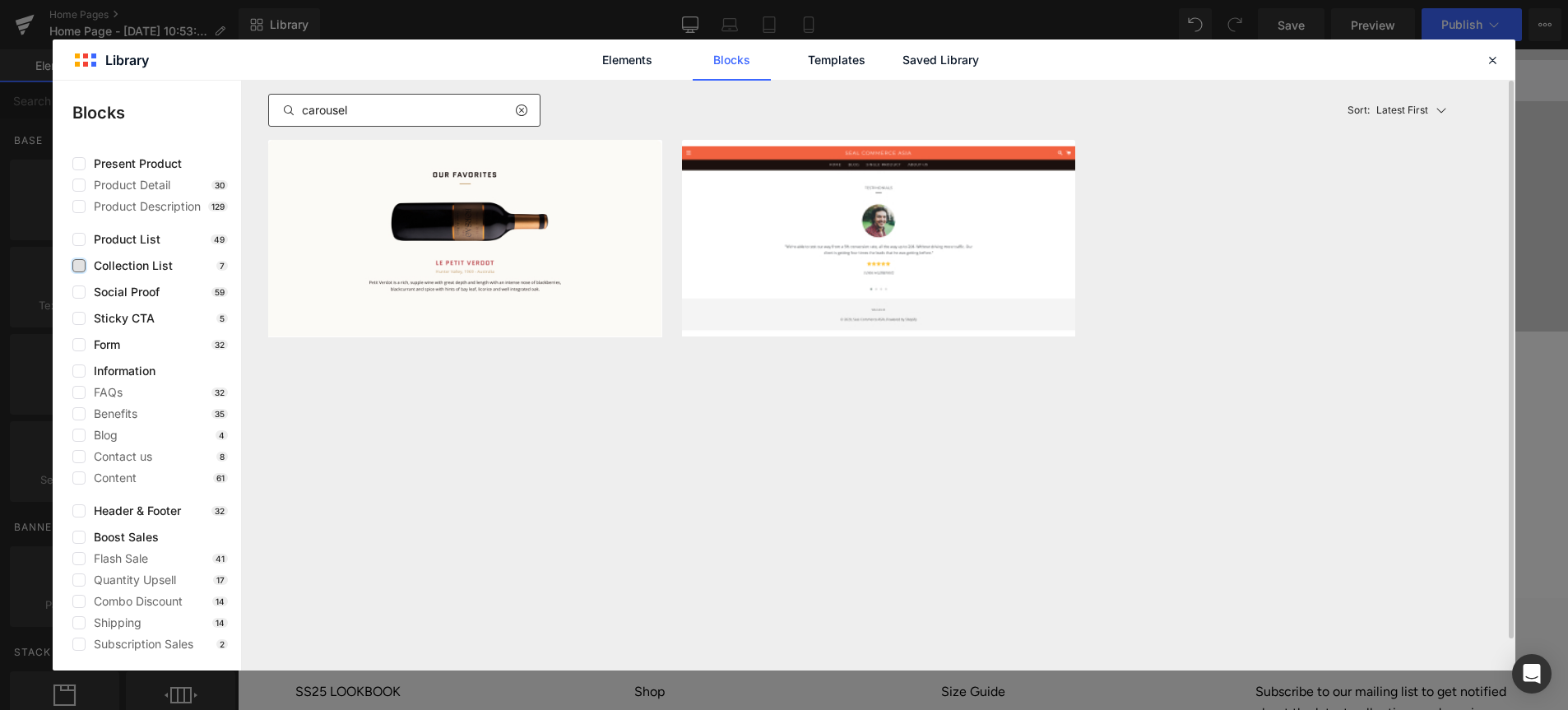
click at [517, 112] on icon at bounding box center [521, 110] width 12 height 13
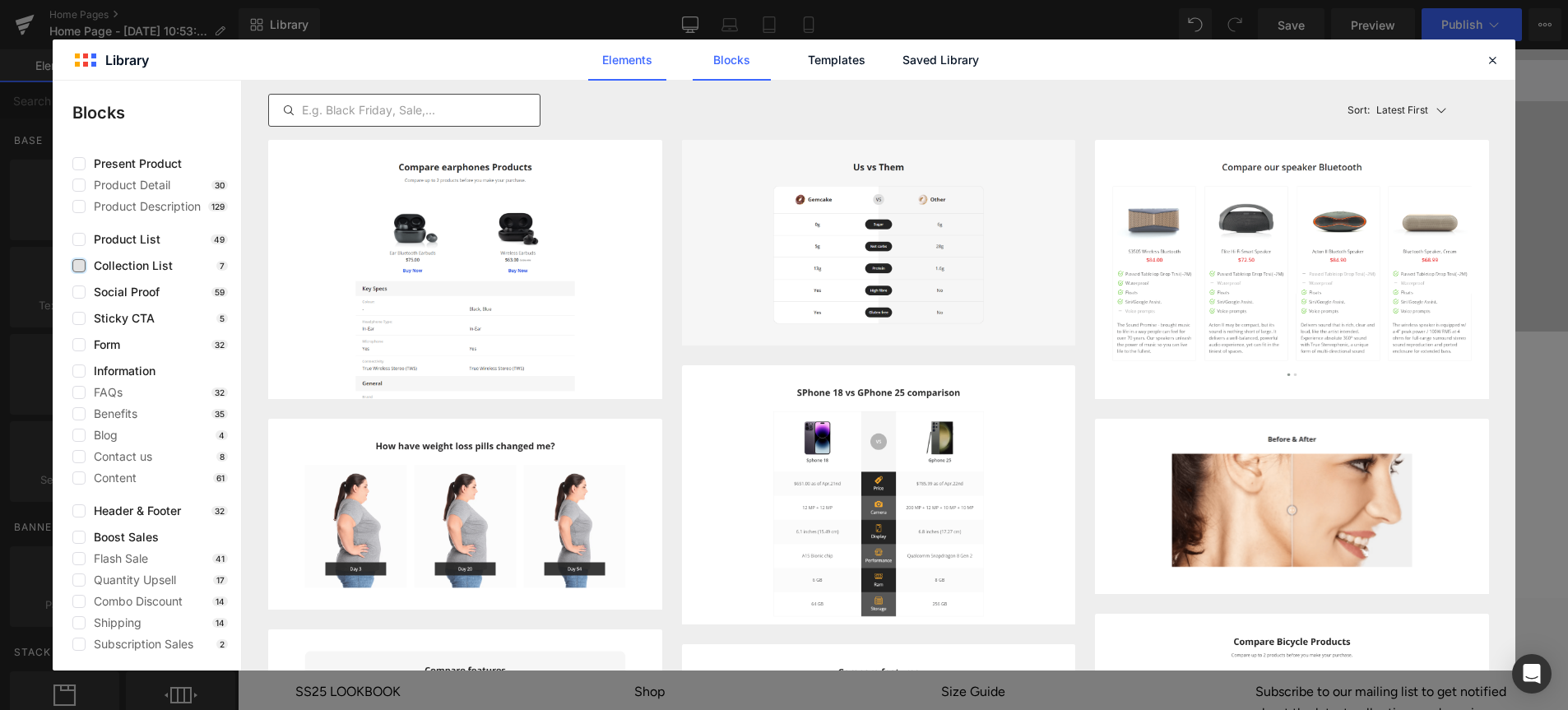
click at [633, 66] on link "Elements" at bounding box center [628, 59] width 78 height 41
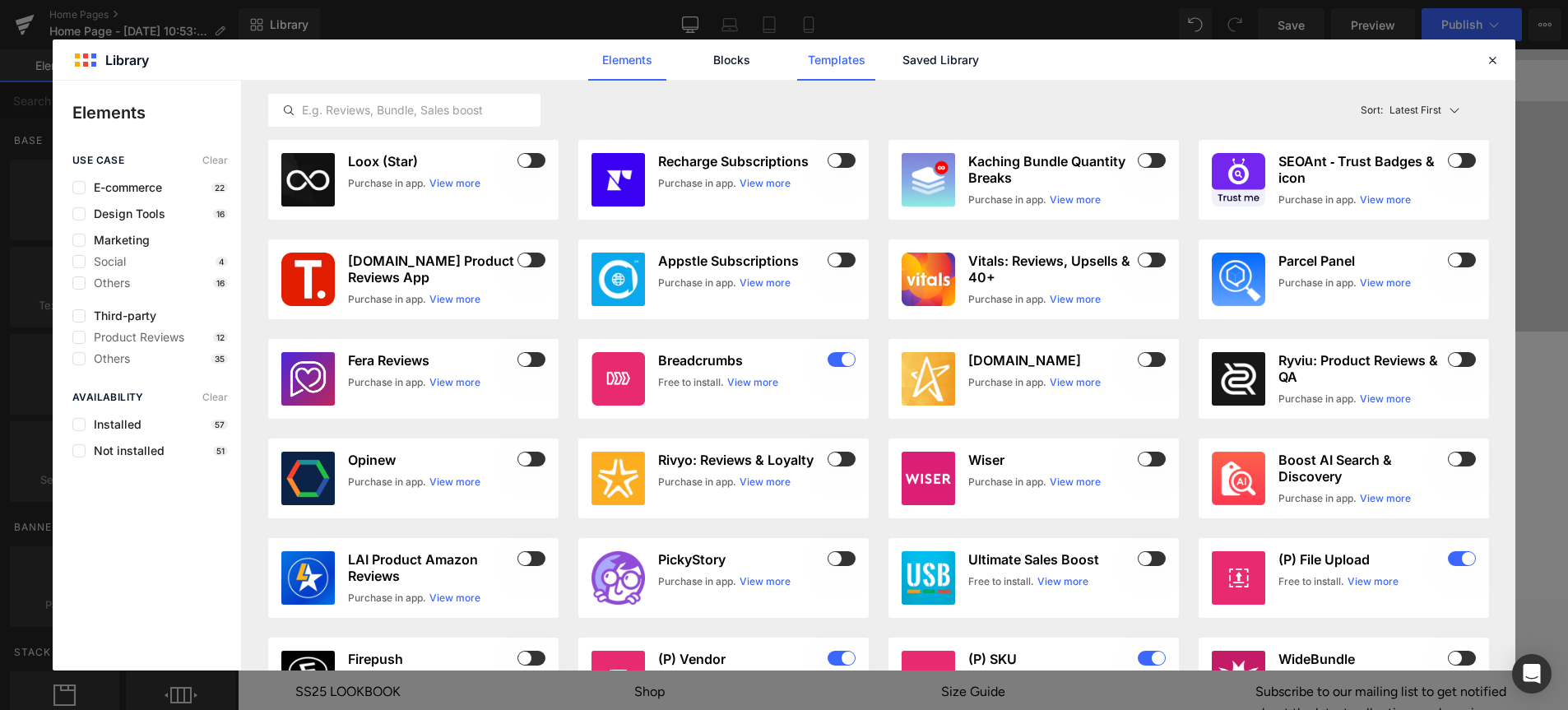
click at [830, 72] on link "Templates" at bounding box center [836, 59] width 78 height 41
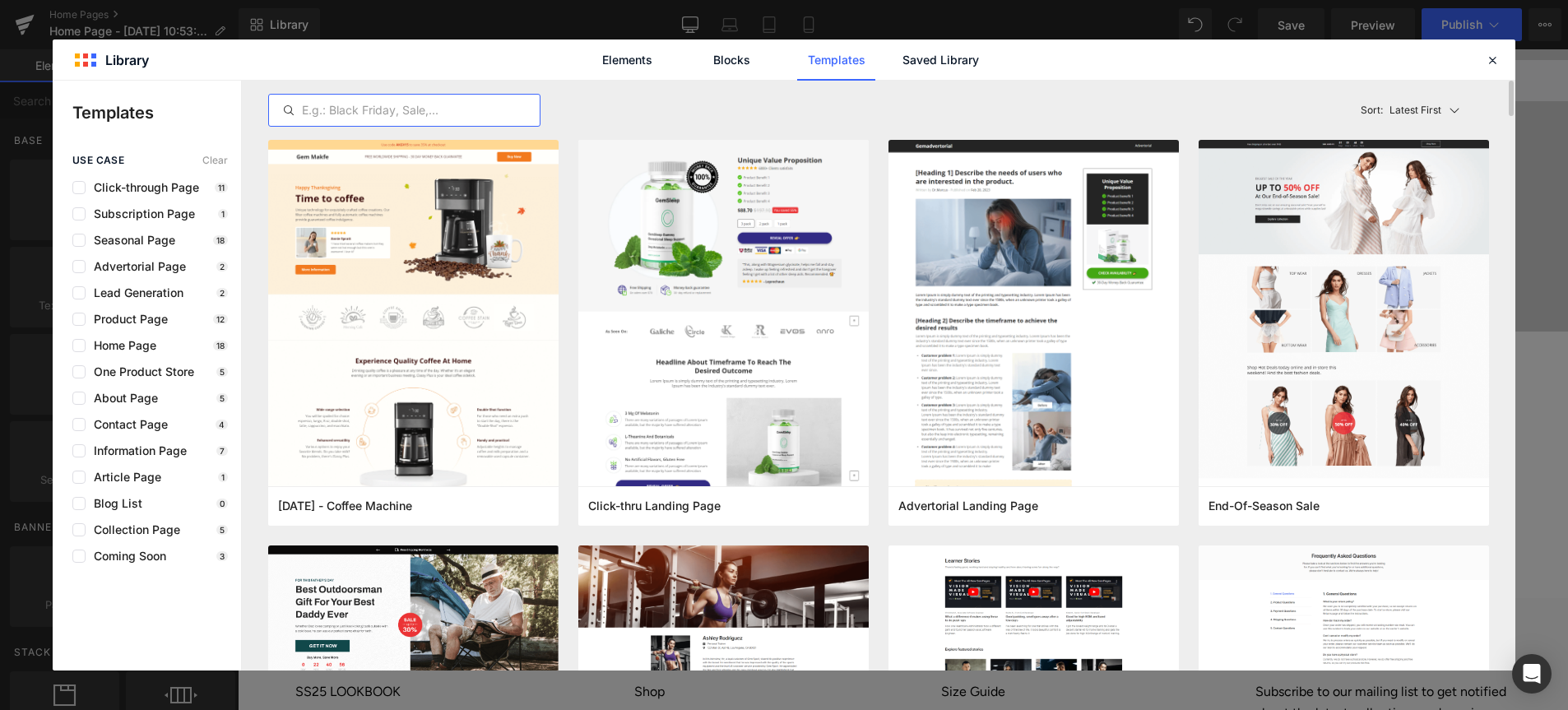
click at [412, 113] on input "text" at bounding box center [404, 110] width 270 height 20
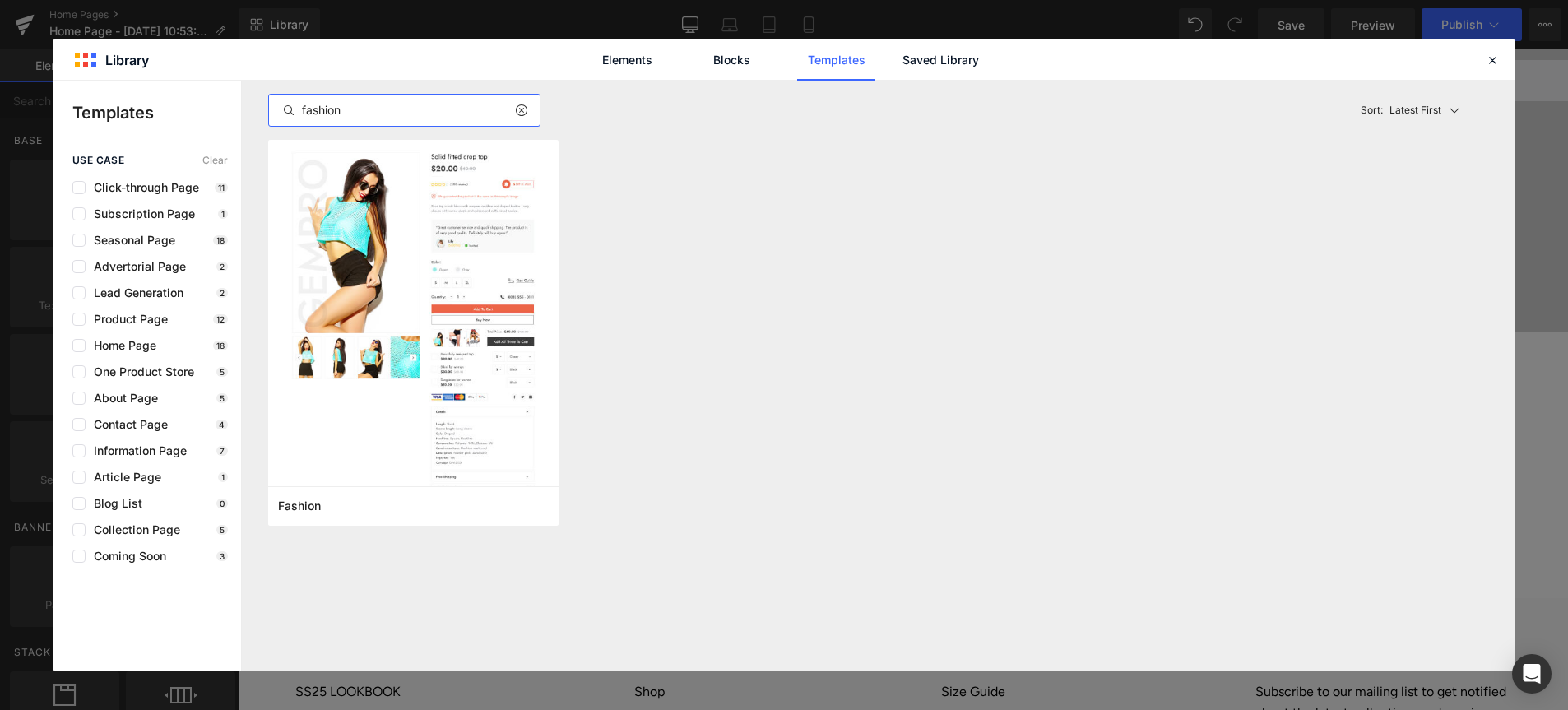
type input "fashion"
drag, startPoint x: 515, startPoint y: 110, endPoint x: 508, endPoint y: 119, distance: 11.4
click at [515, 111] on icon at bounding box center [521, 110] width 12 height 13
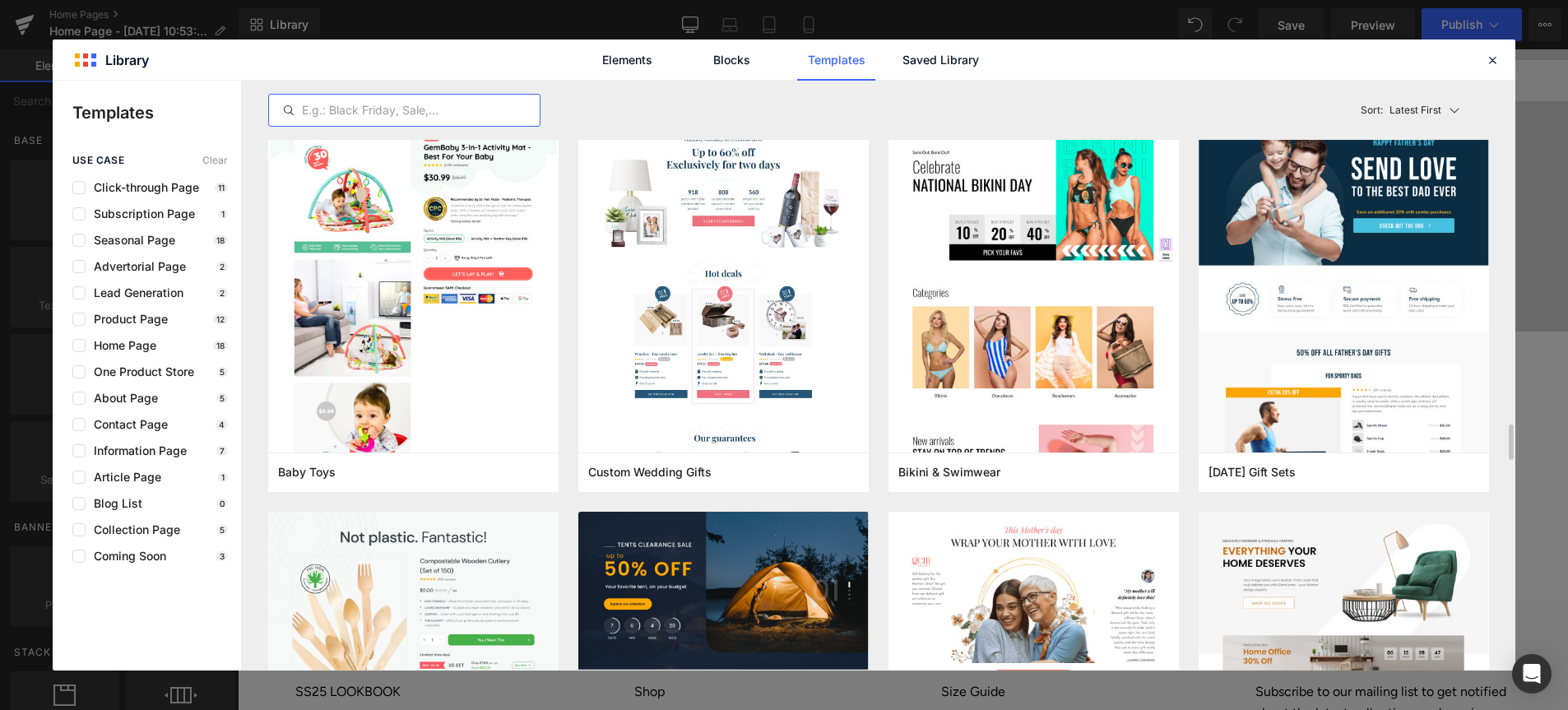
scroll to position [5726, 0]
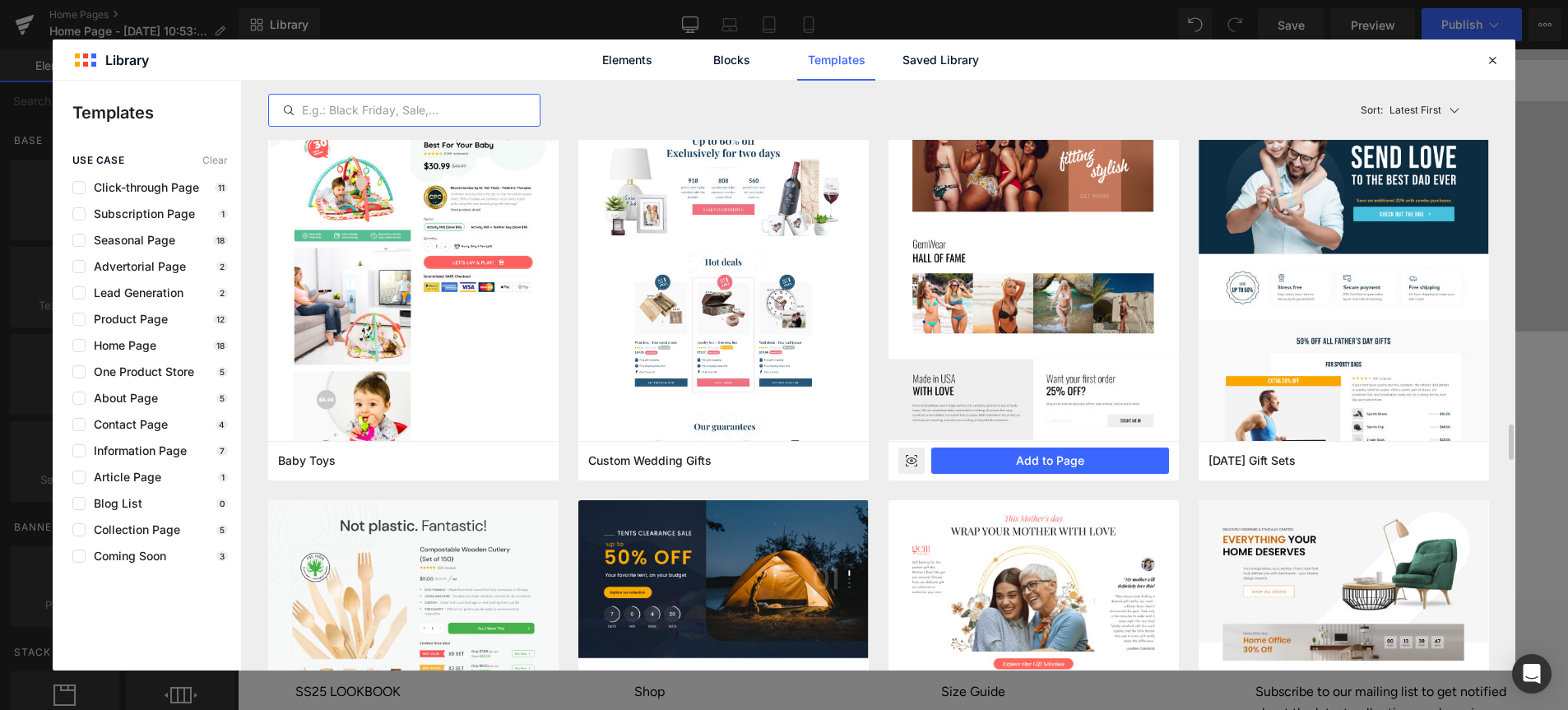
click at [920, 461] on rect at bounding box center [911, 461] width 26 height 26
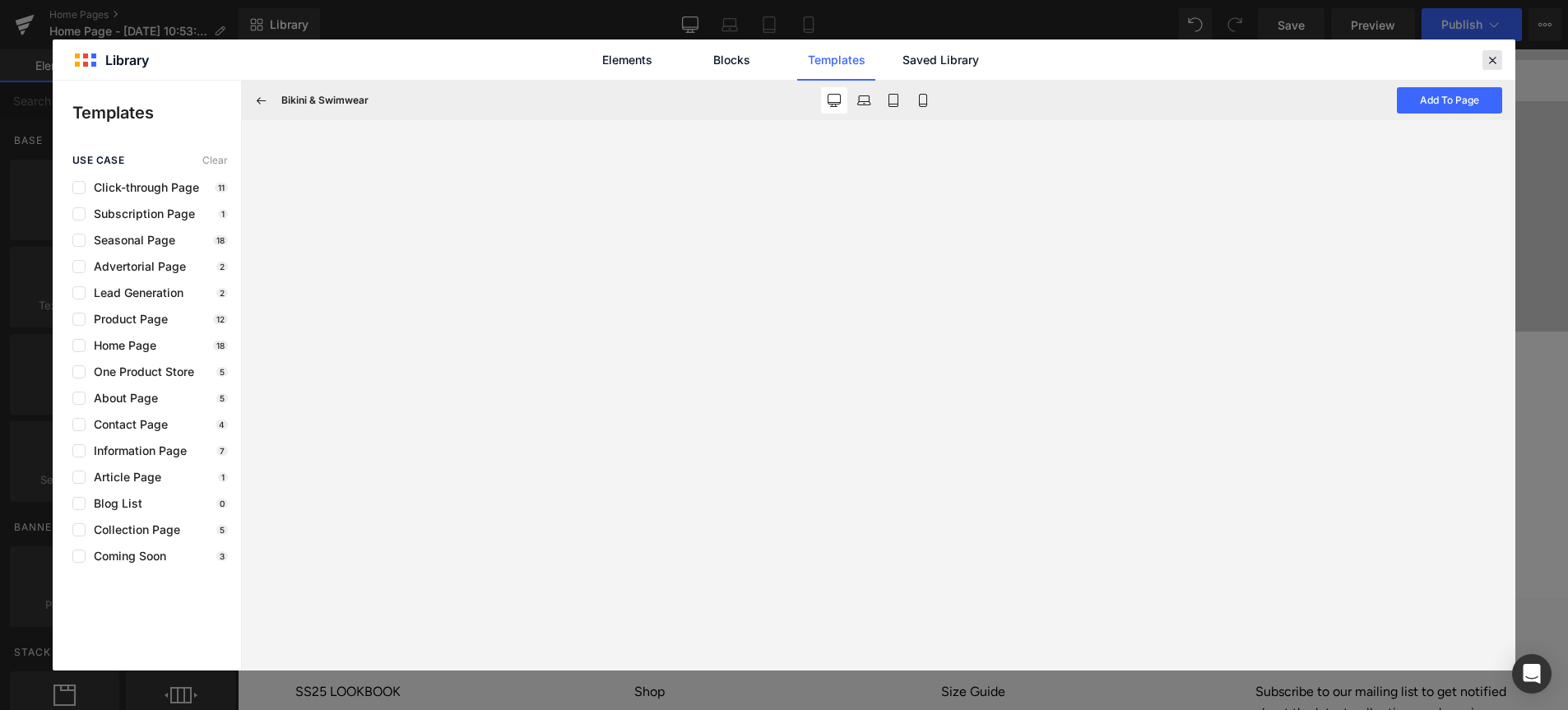
click at [1497, 65] on icon at bounding box center [1492, 60] width 15 height 15
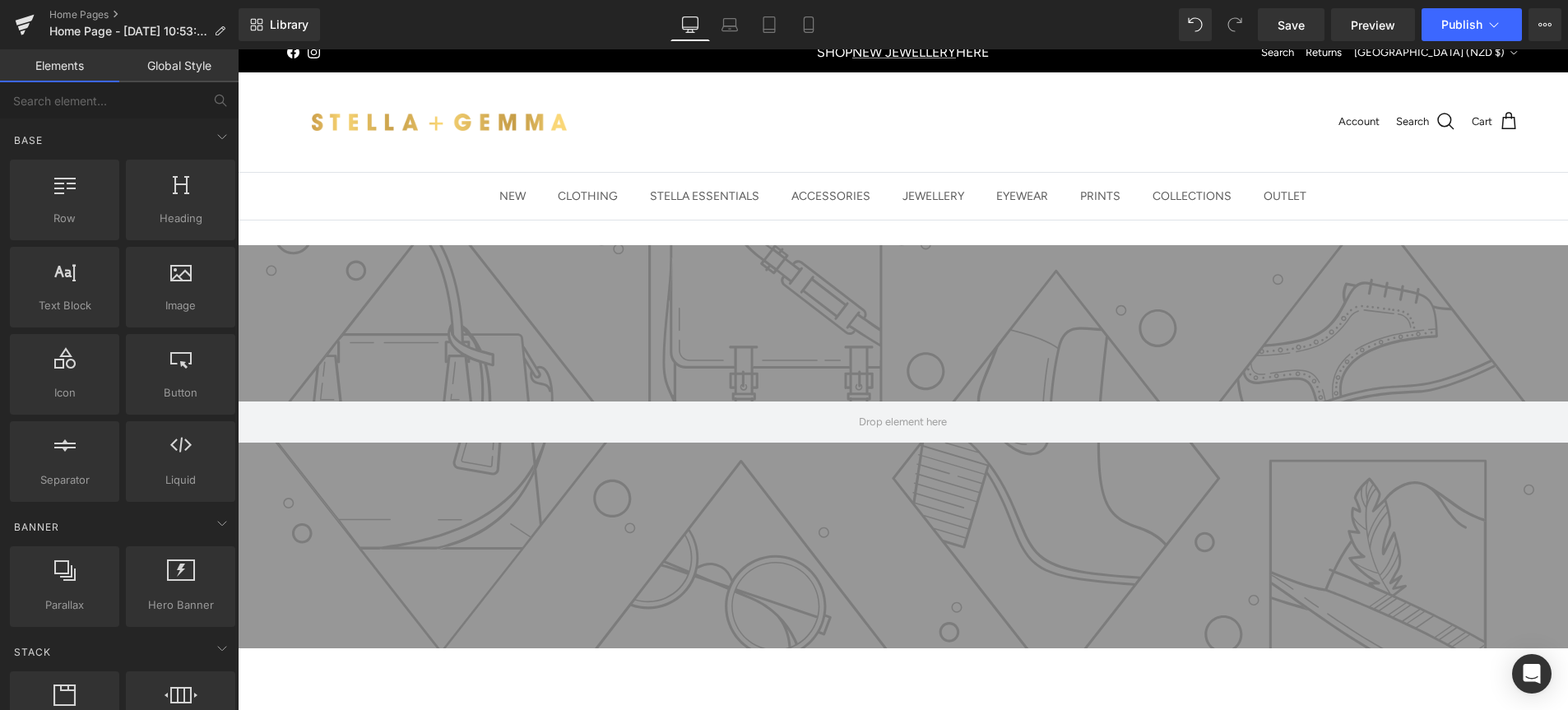
scroll to position [0, 0]
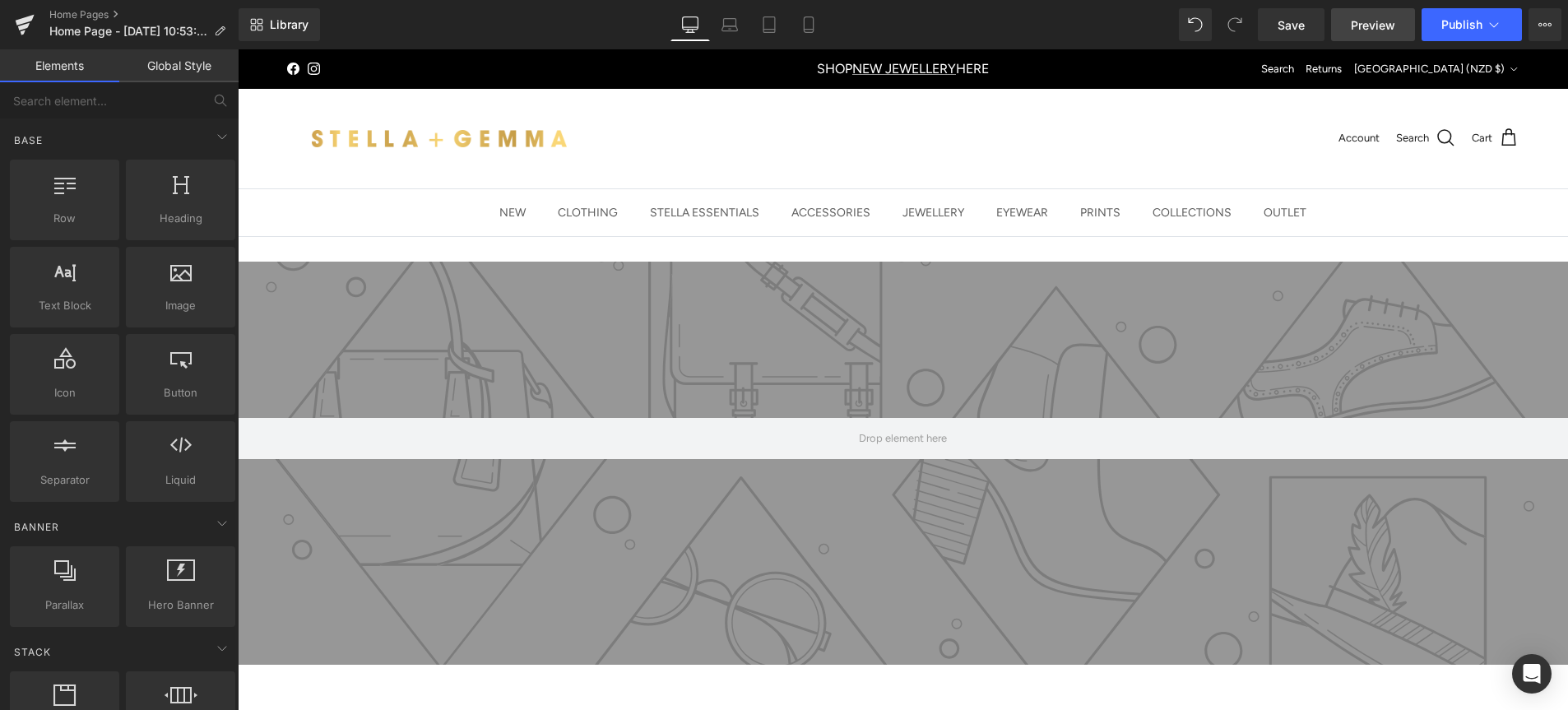
click at [1375, 30] on span "Preview" at bounding box center [1373, 25] width 45 height 17
click at [1310, 32] on link "Save" at bounding box center [1291, 25] width 66 height 33
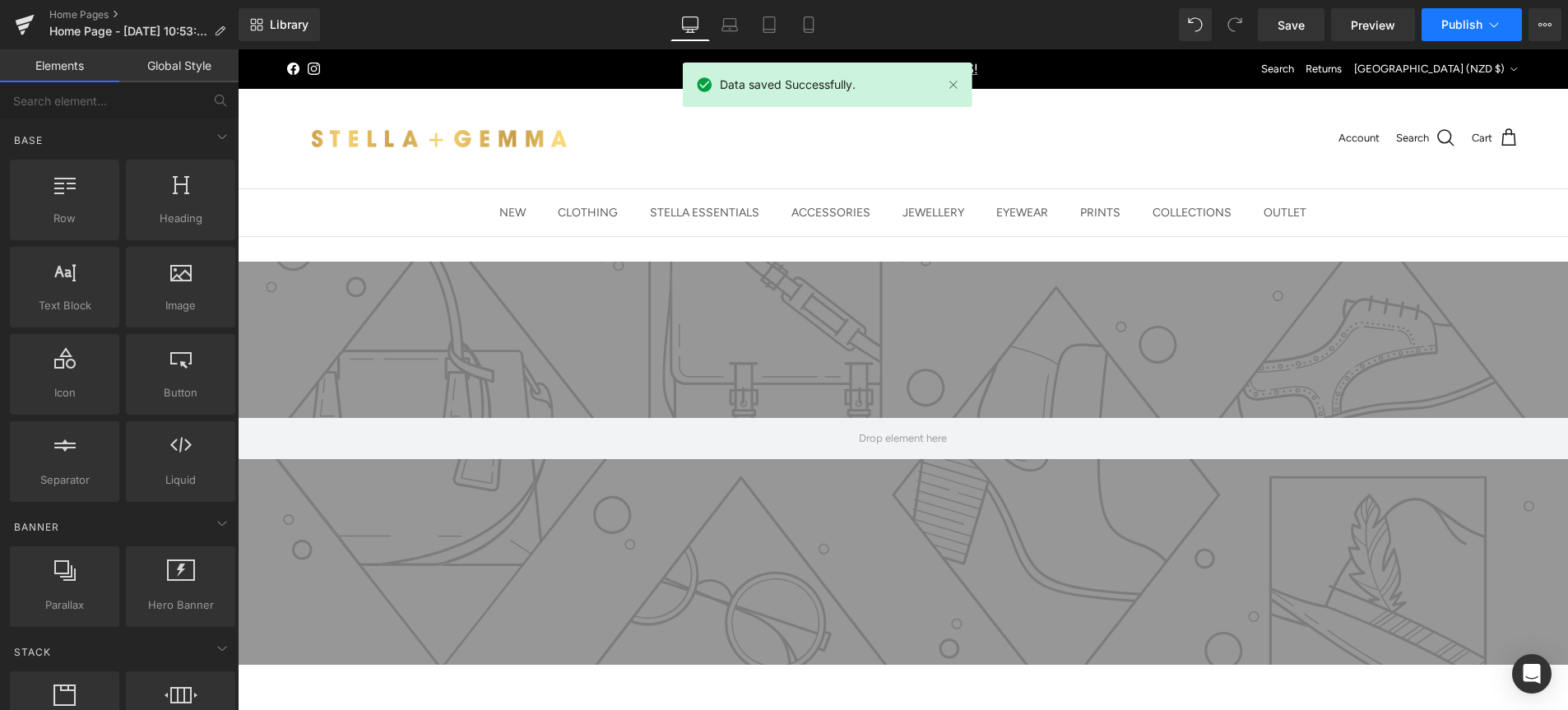
click at [1497, 26] on icon at bounding box center [1494, 25] width 16 height 16
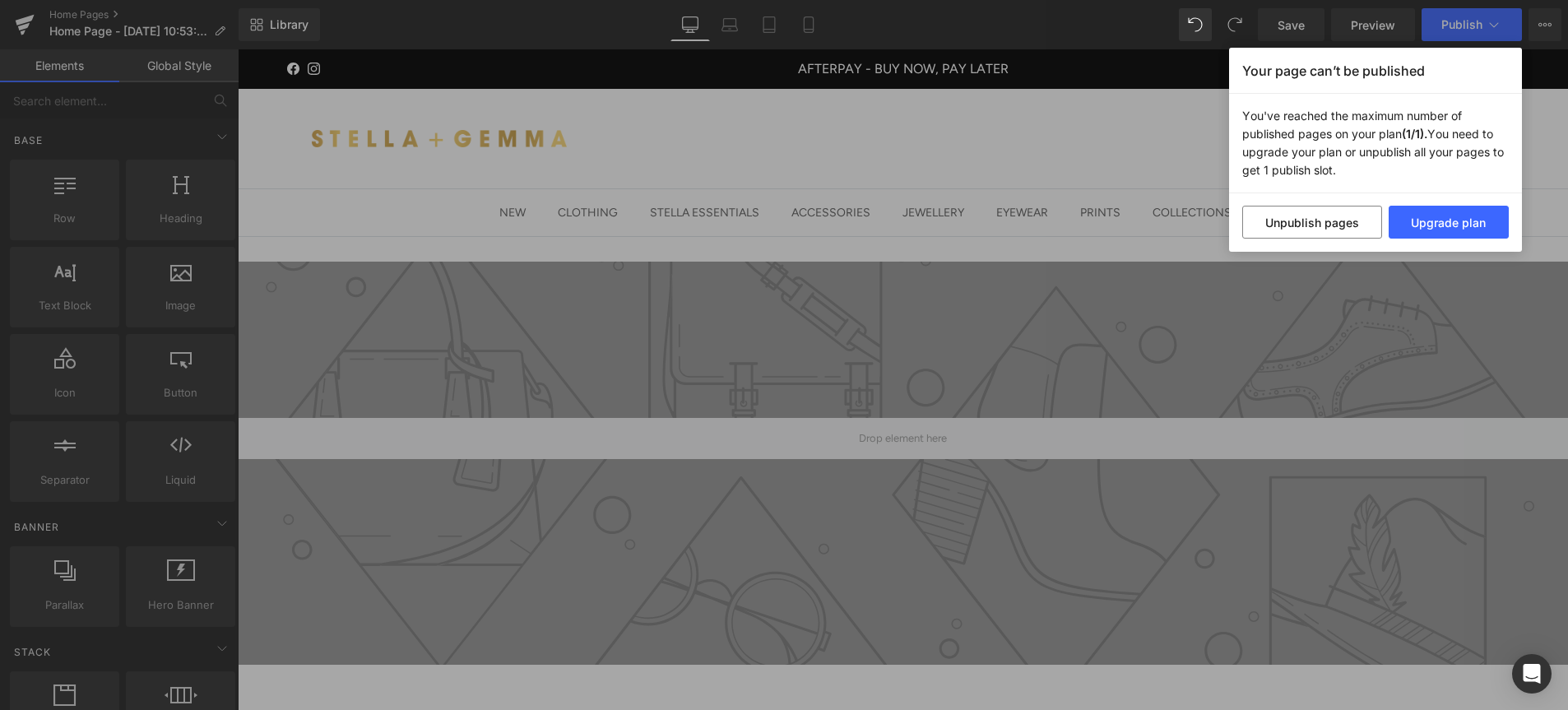
click at [1534, 155] on div "Your page can’t be published You've reached the maximum number of published pag…" at bounding box center [784, 355] width 1568 height 710
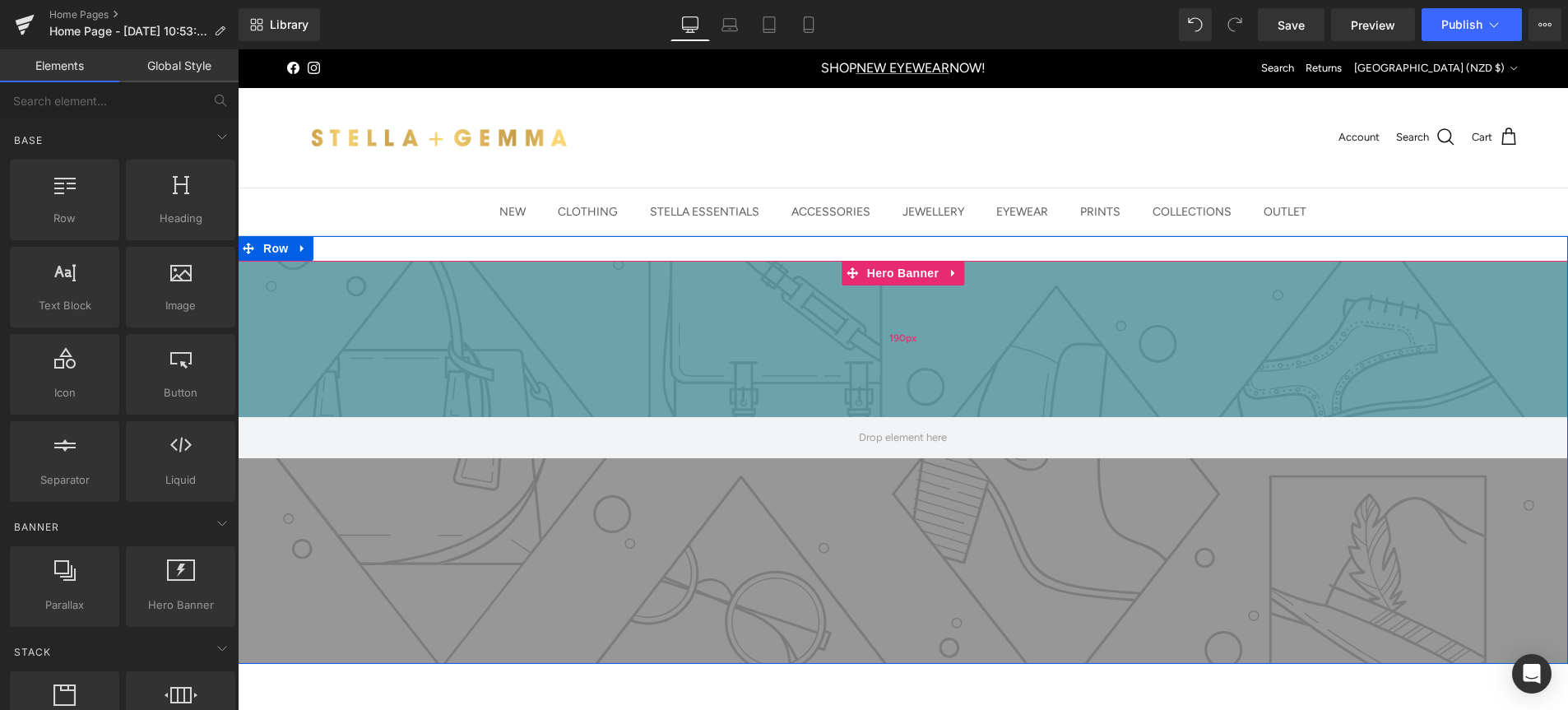
scroll to position [250, 0]
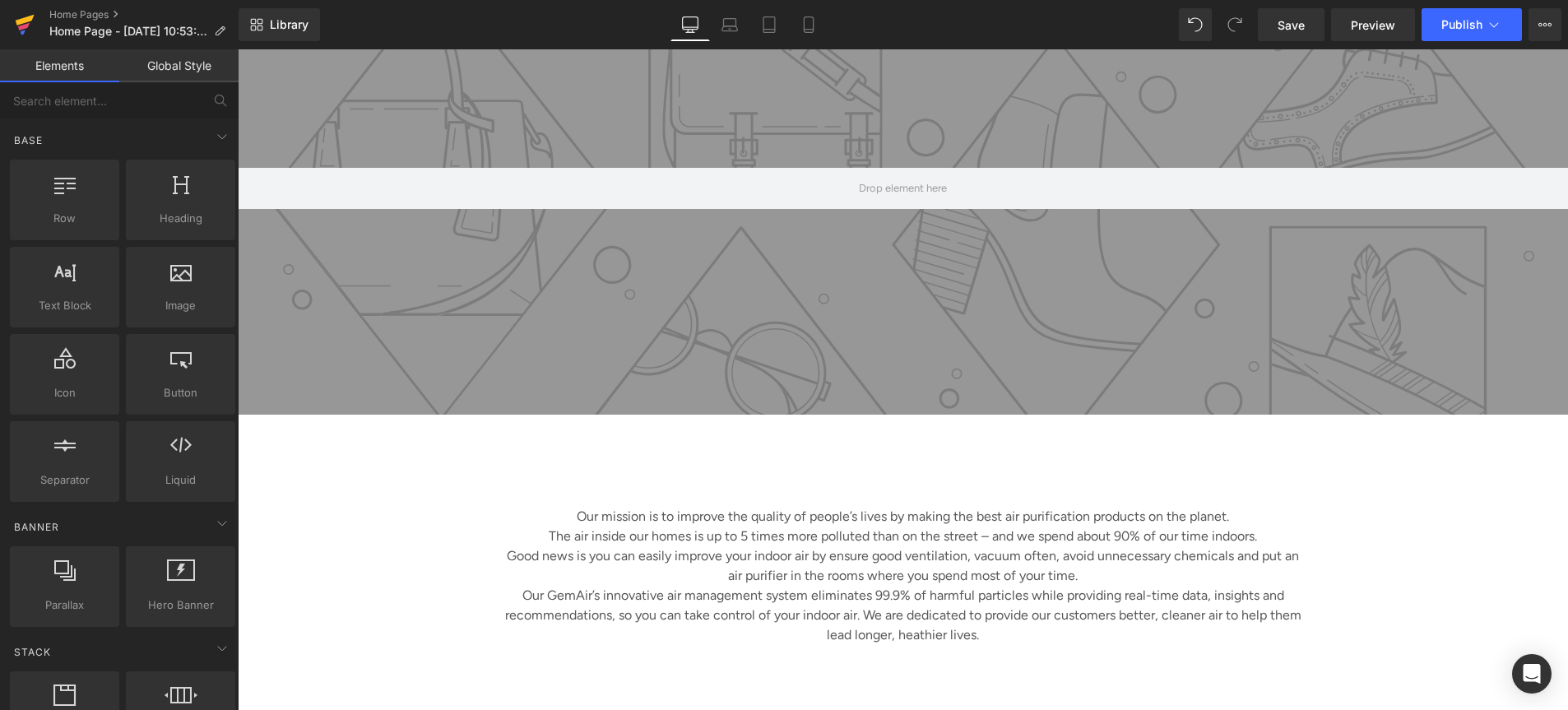
click at [30, 26] on icon at bounding box center [25, 25] width 20 height 41
